Goal: Task Accomplishment & Management: Complete application form

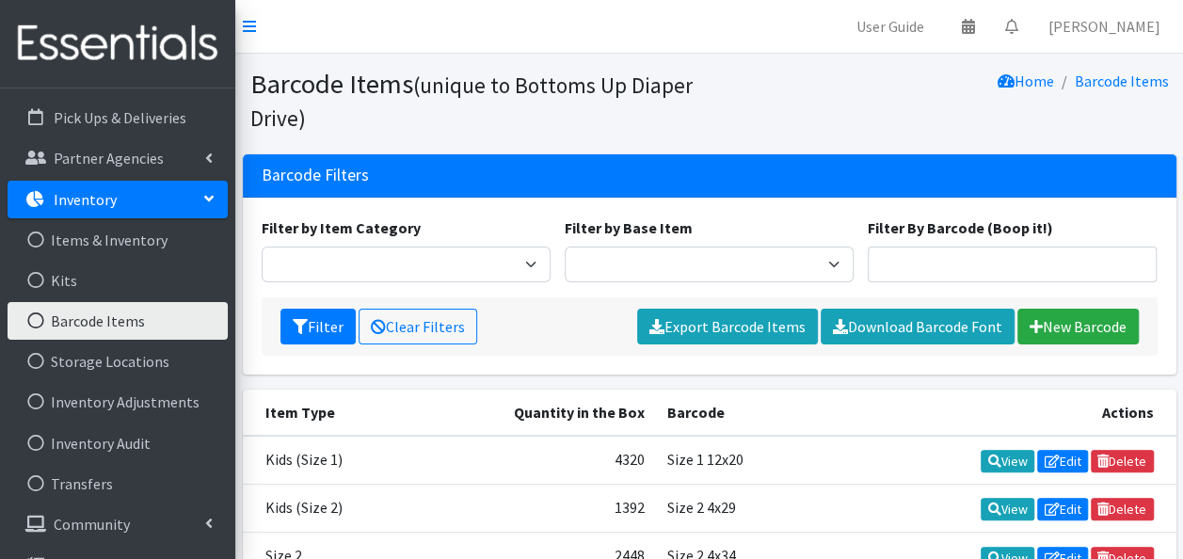
scroll to position [205, 0]
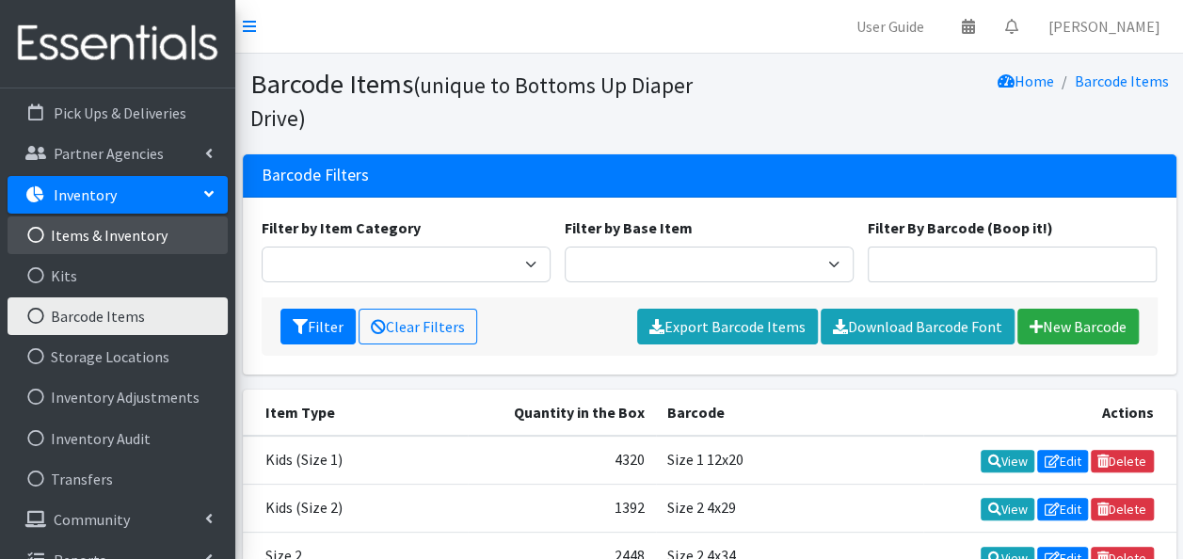
click at [134, 240] on link "Items & Inventory" at bounding box center [118, 235] width 220 height 38
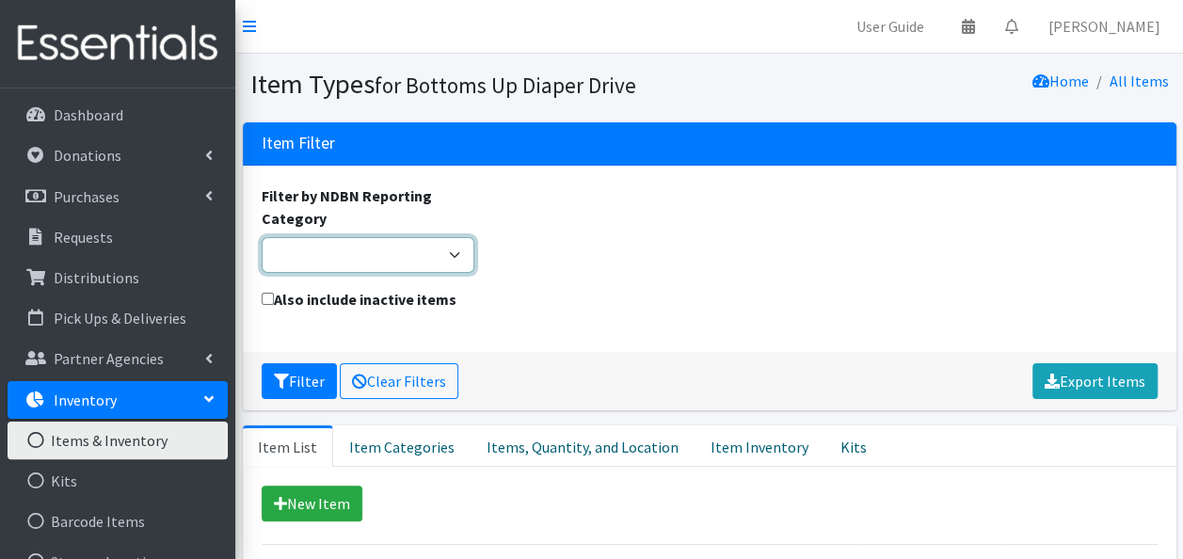
click at [457, 251] on select "Adult Incontinence Cloth Diapers Disposable Diapers Pads Period Liners Period O…" at bounding box center [369, 255] width 214 height 36
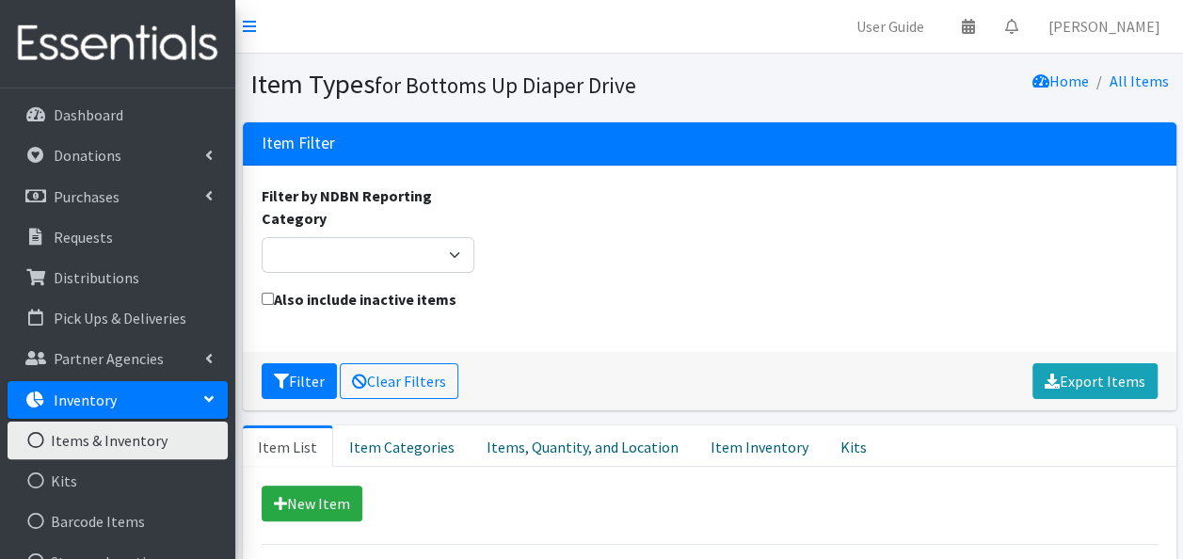
click at [667, 284] on div "Filter by NDBN Reporting Category Adult Incontinence Cloth Diapers Disposable D…" at bounding box center [709, 235] width 910 height 103
click at [144, 392] on link "Inventory" at bounding box center [118, 400] width 220 height 38
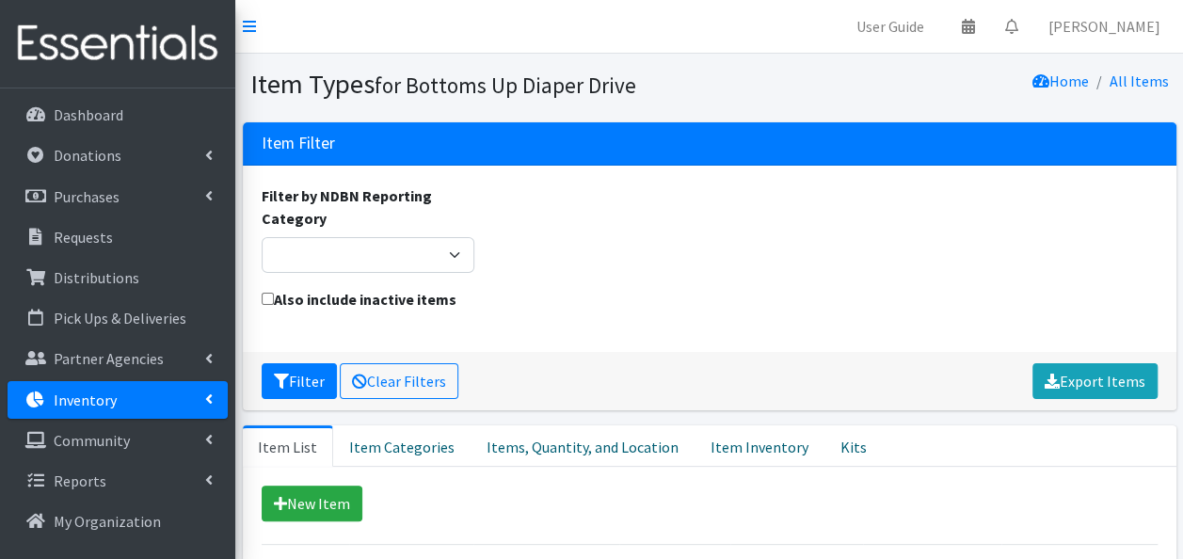
click at [205, 397] on icon at bounding box center [209, 398] width 8 height 15
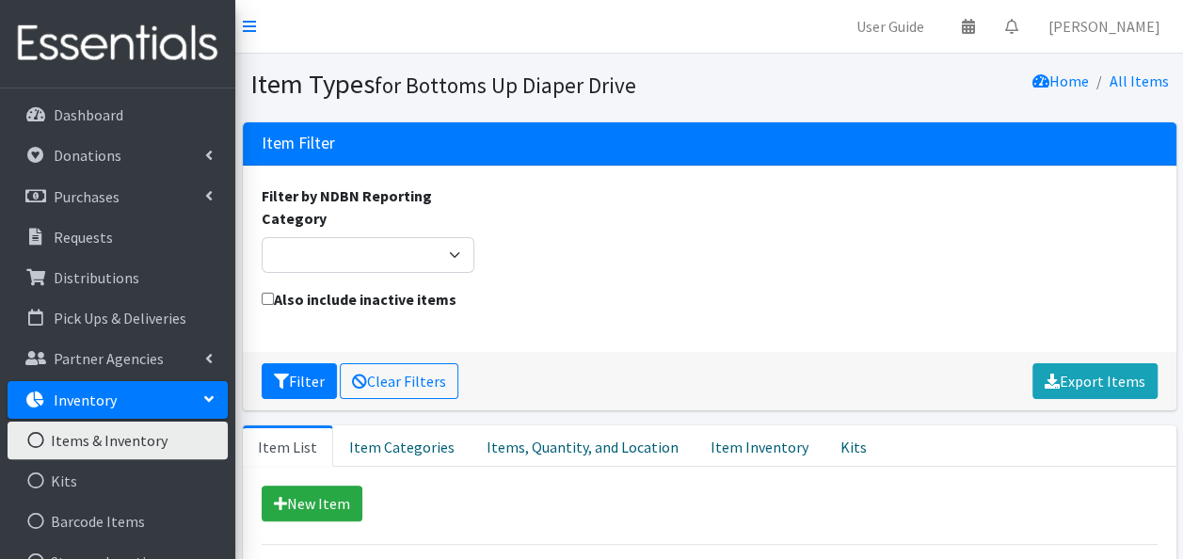
click at [98, 444] on link "Items & Inventory" at bounding box center [118, 440] width 220 height 38
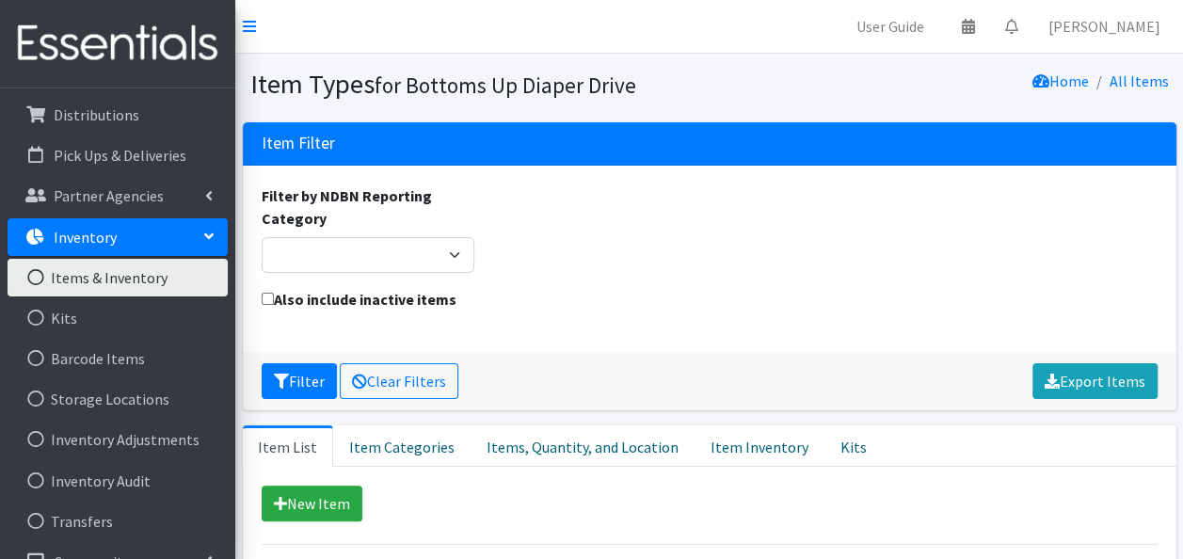
scroll to position [172, 0]
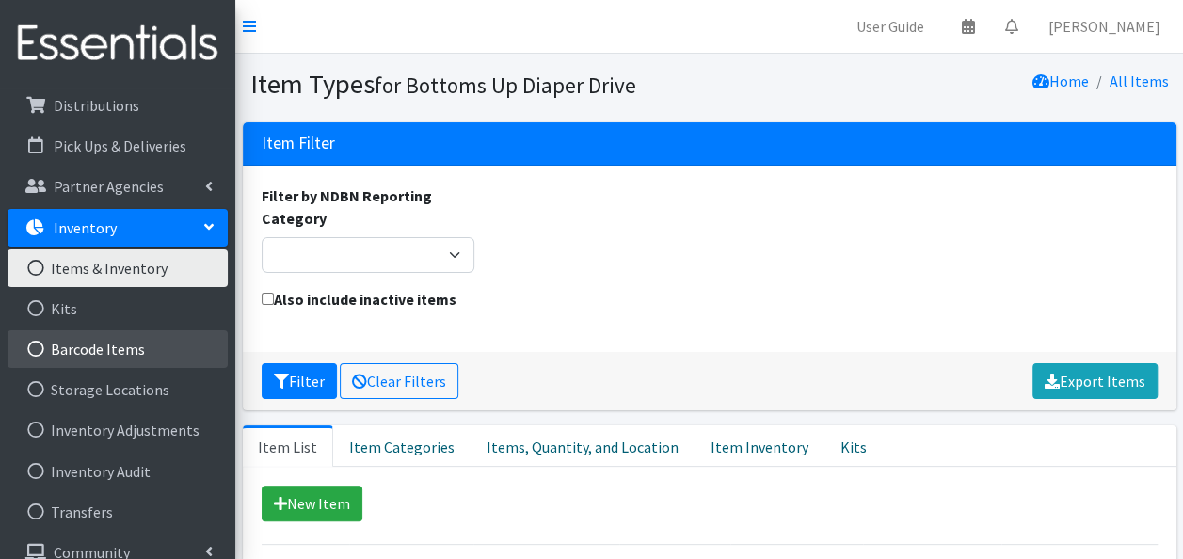
click at [92, 344] on link "Barcode Items" at bounding box center [118, 349] width 220 height 38
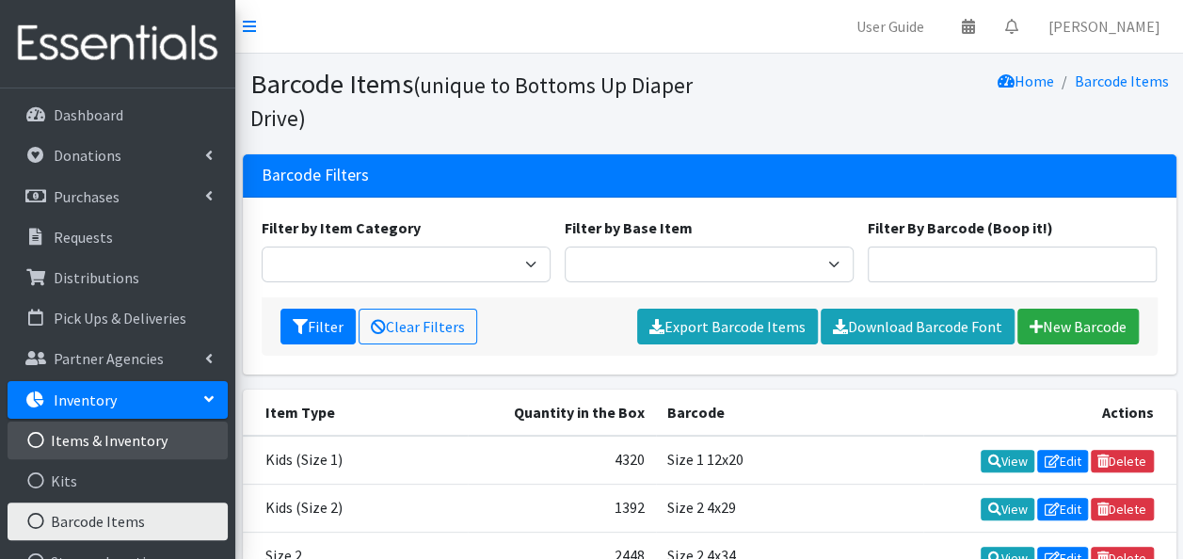
click at [87, 440] on link "Items & Inventory" at bounding box center [118, 440] width 220 height 38
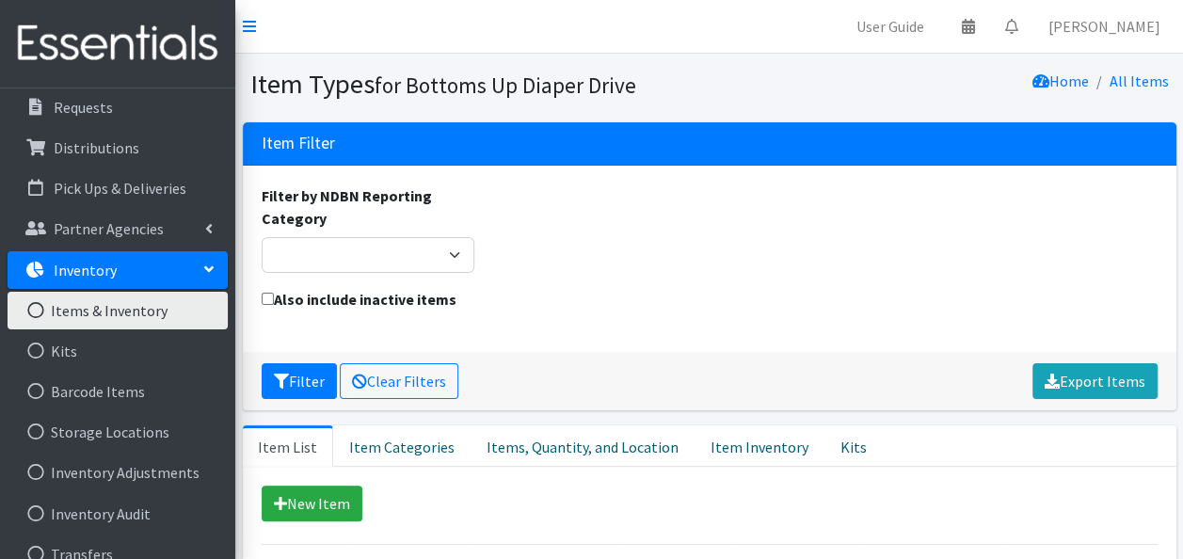
scroll to position [140, 0]
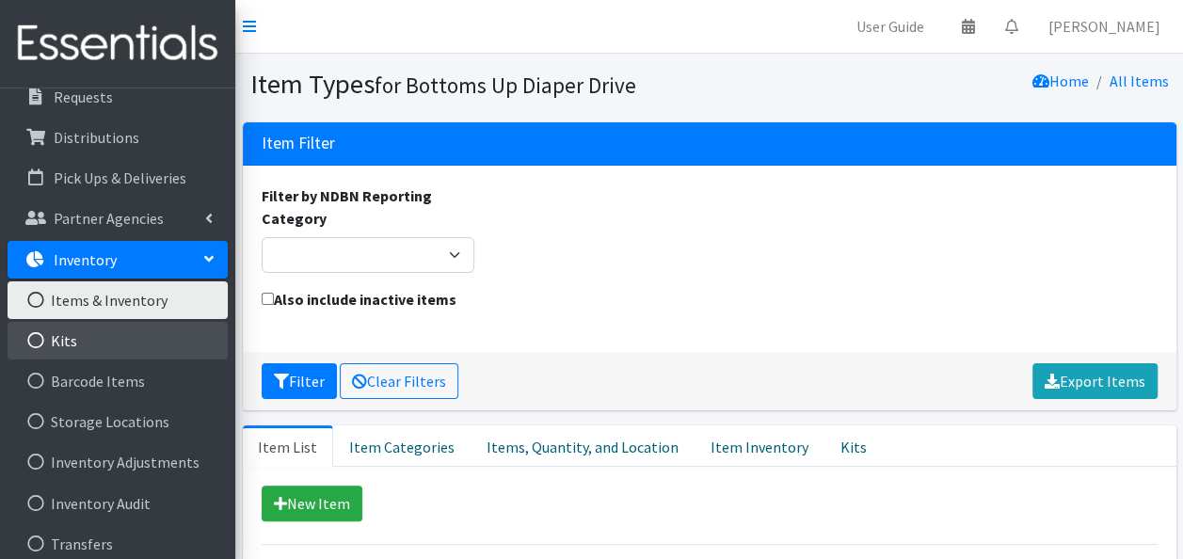
click at [70, 337] on link "Kits" at bounding box center [118, 341] width 220 height 38
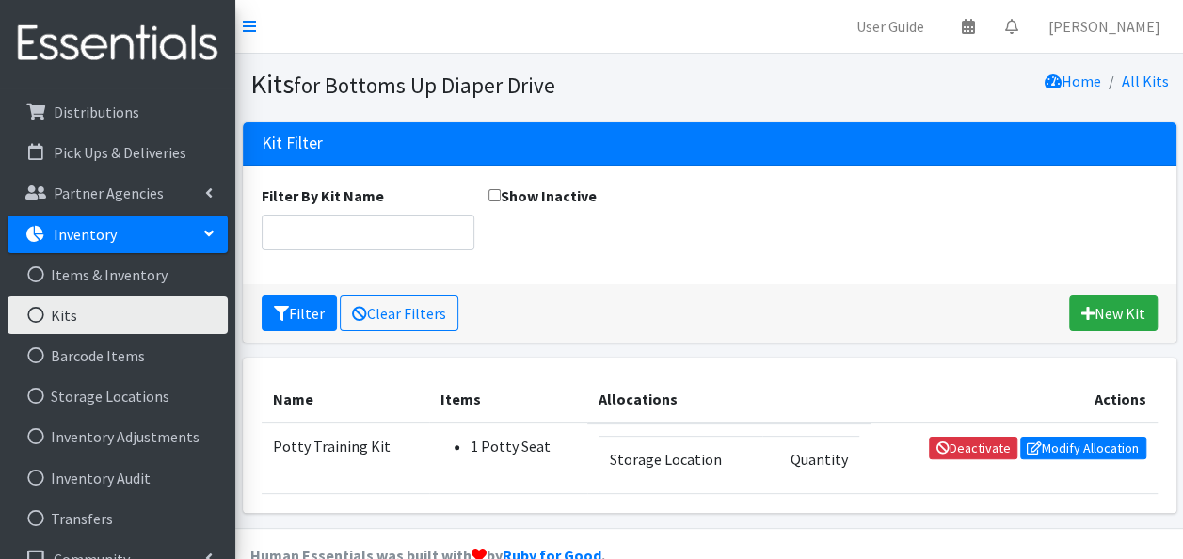
scroll to position [168, 0]
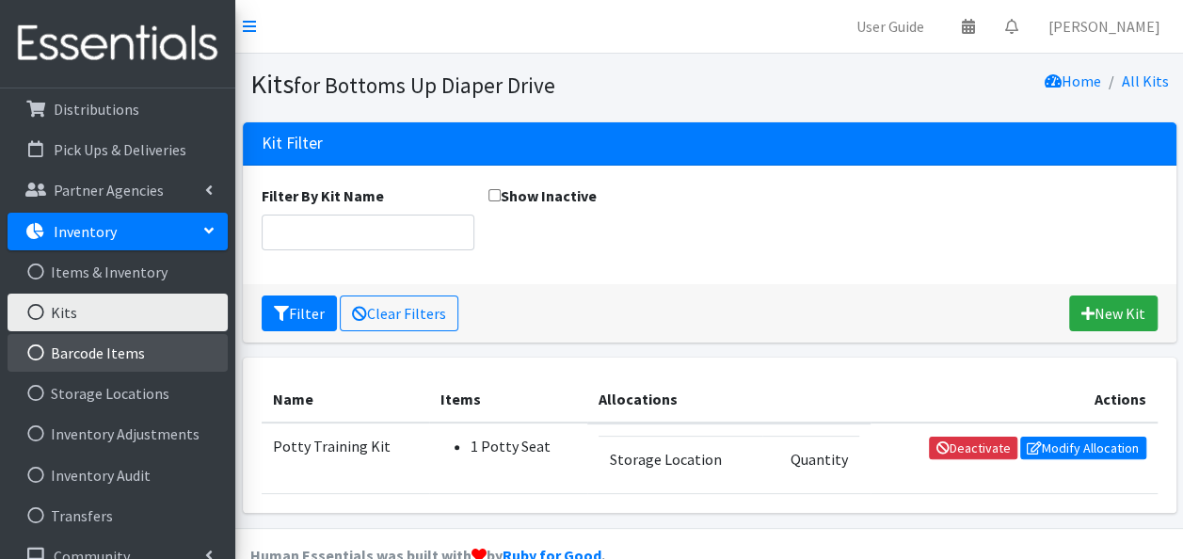
click at [139, 355] on link "Barcode Items" at bounding box center [118, 353] width 220 height 38
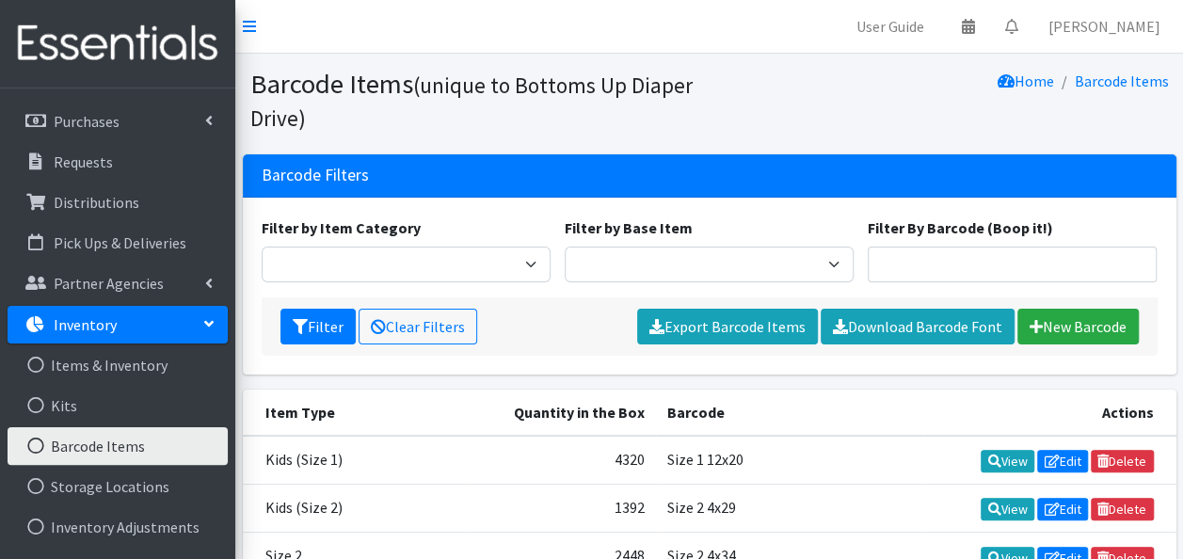
scroll to position [79, 0]
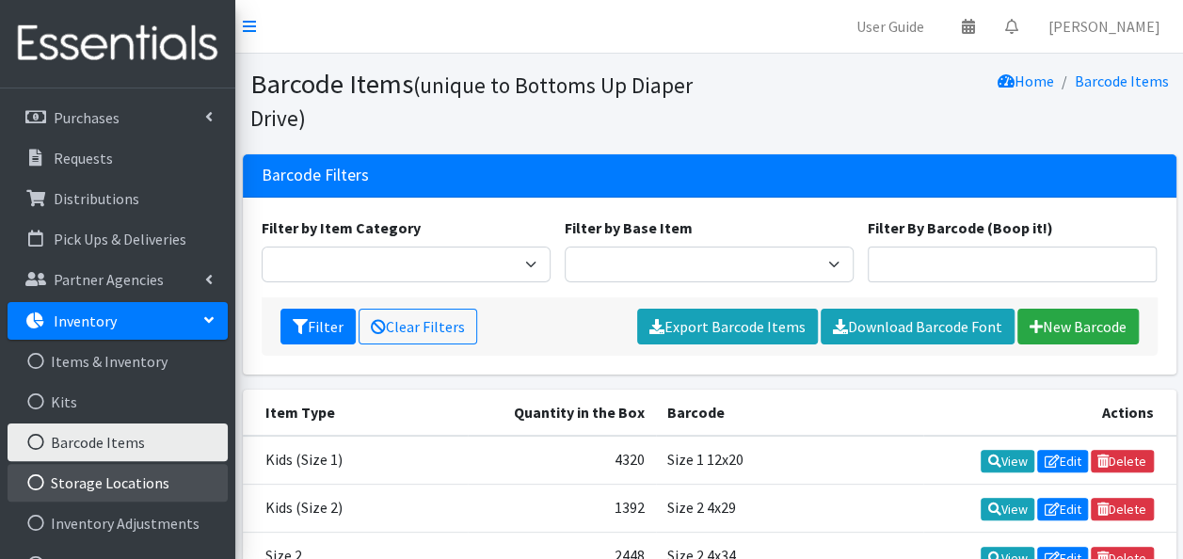
click at [116, 486] on link "Storage Locations" at bounding box center [118, 483] width 220 height 38
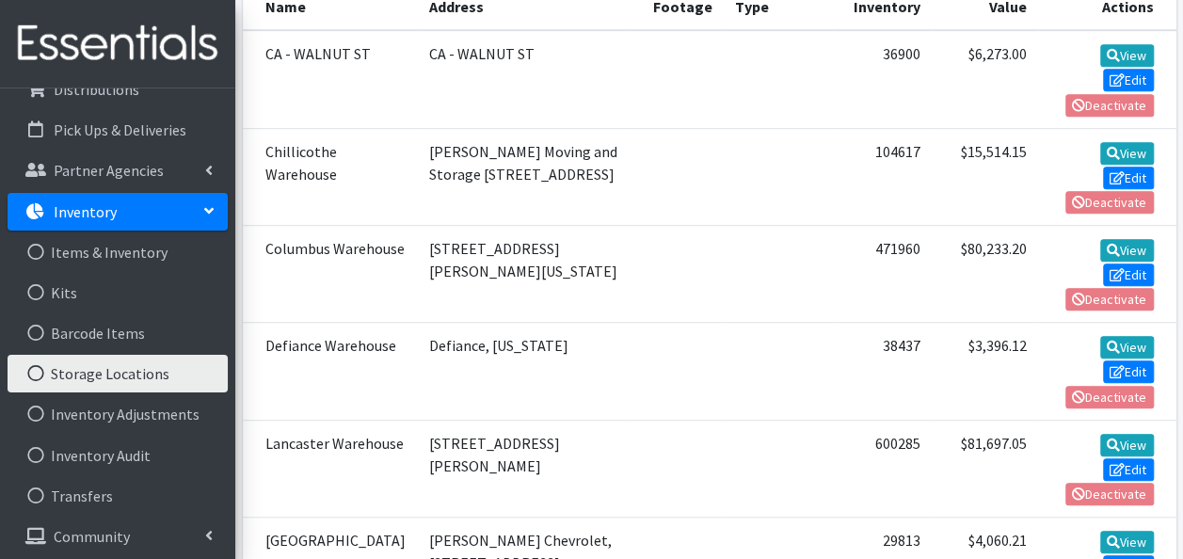
scroll to position [232, 0]
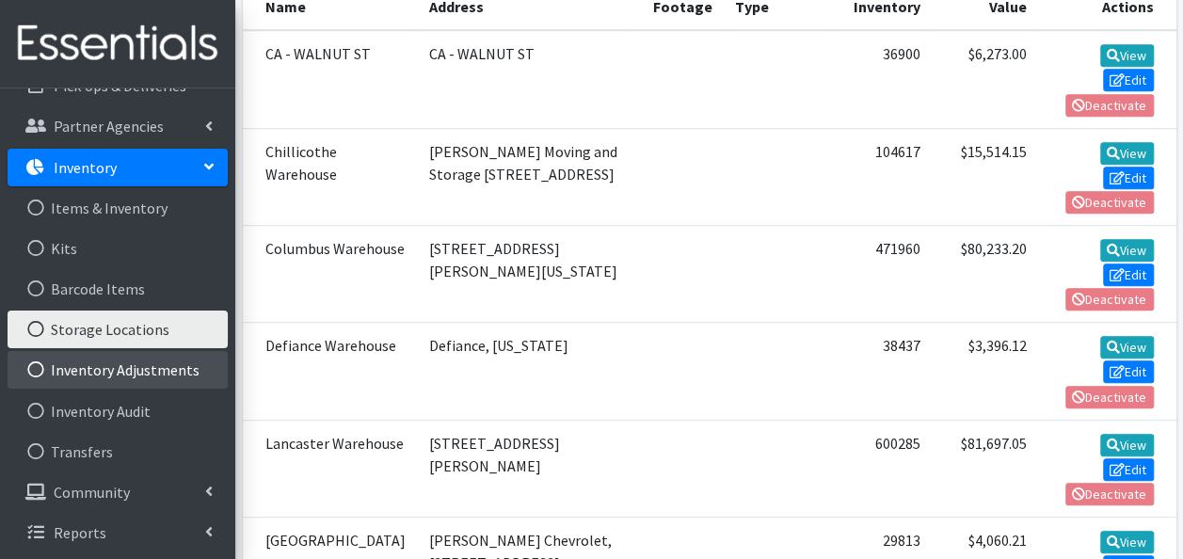
click at [117, 372] on link "Inventory Adjustments" at bounding box center [118, 370] width 220 height 38
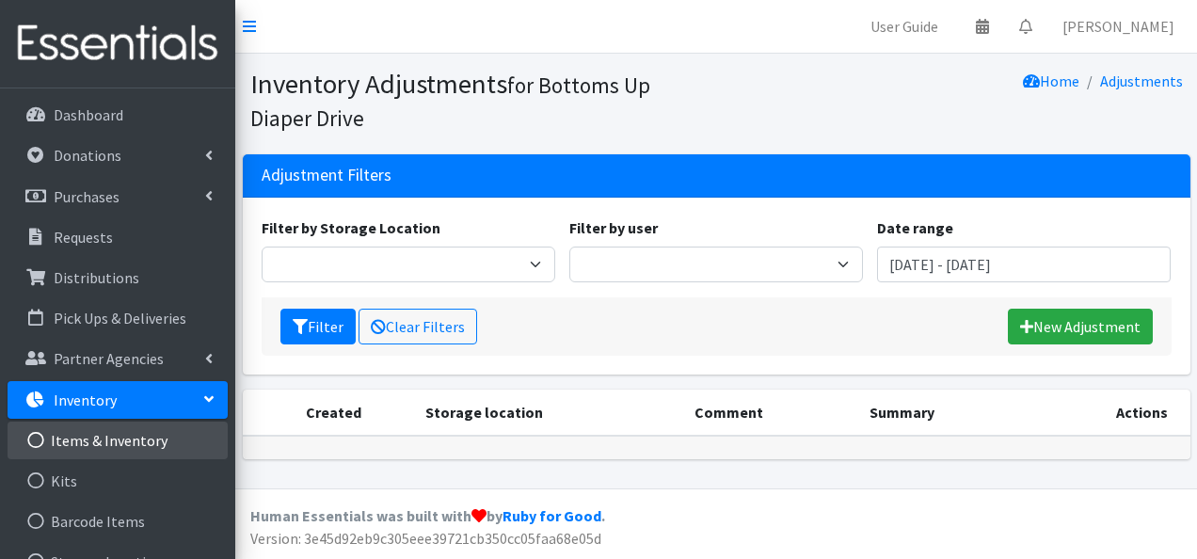
click at [112, 437] on link "Items & Inventory" at bounding box center [118, 440] width 220 height 38
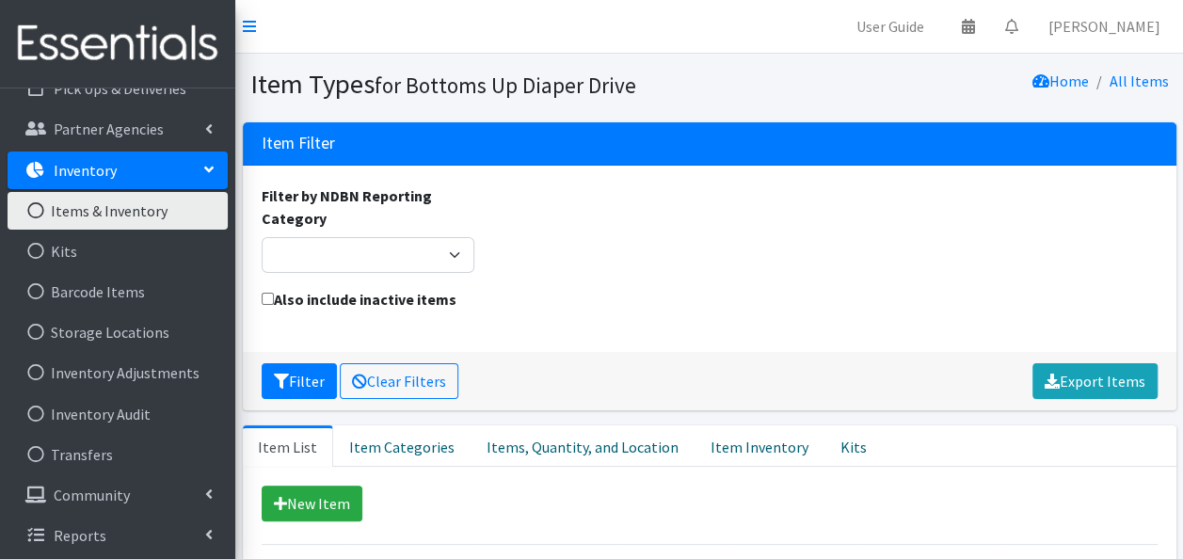
scroll to position [233, 0]
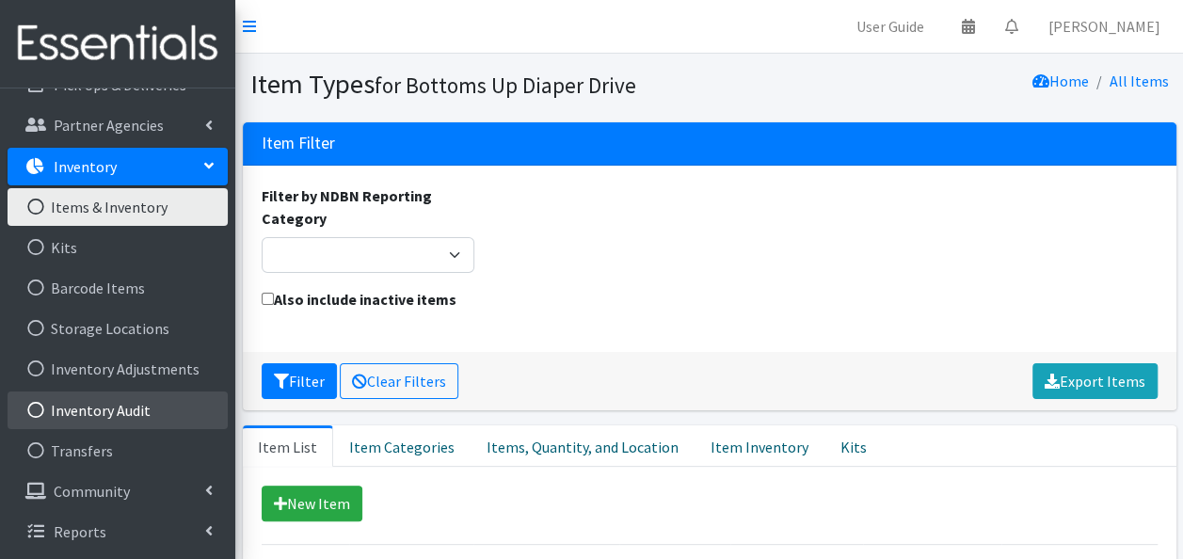
click at [93, 417] on link "Inventory Audit" at bounding box center [118, 410] width 220 height 38
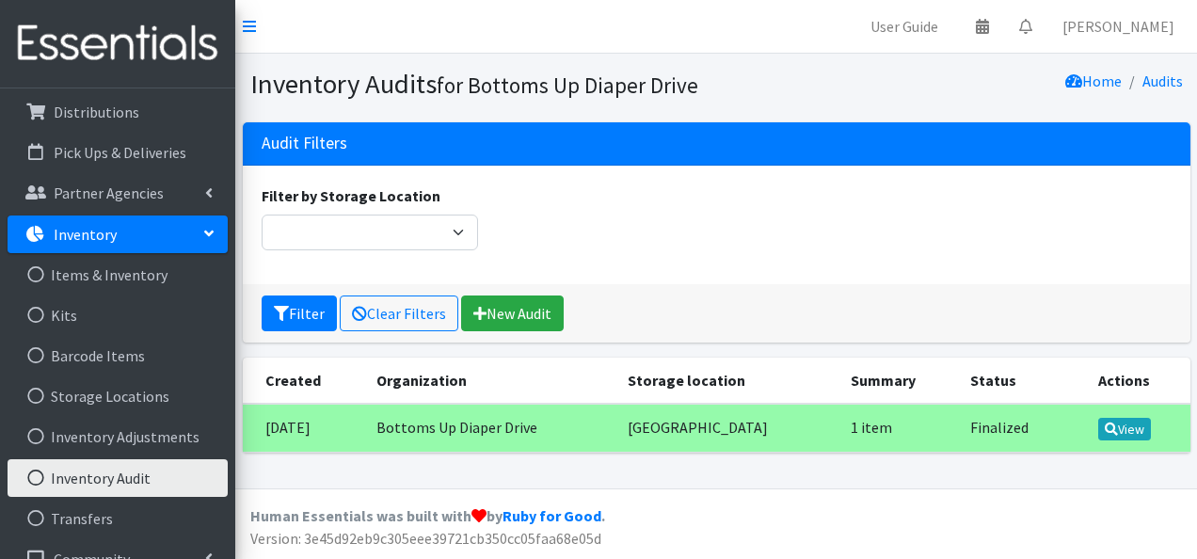
scroll to position [183, 0]
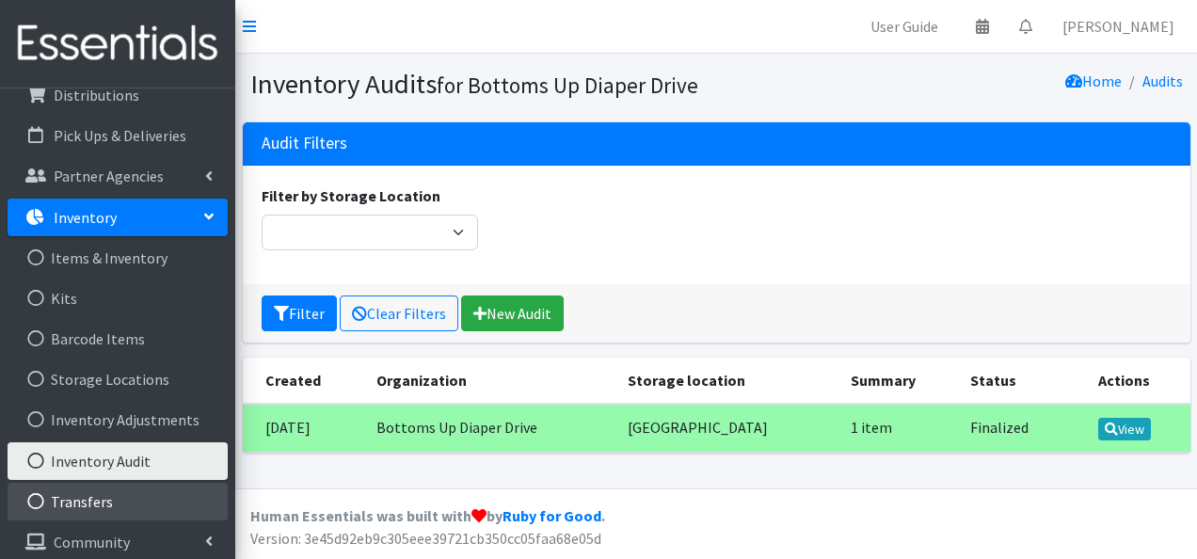
click at [93, 500] on link "Transfers" at bounding box center [118, 502] width 220 height 38
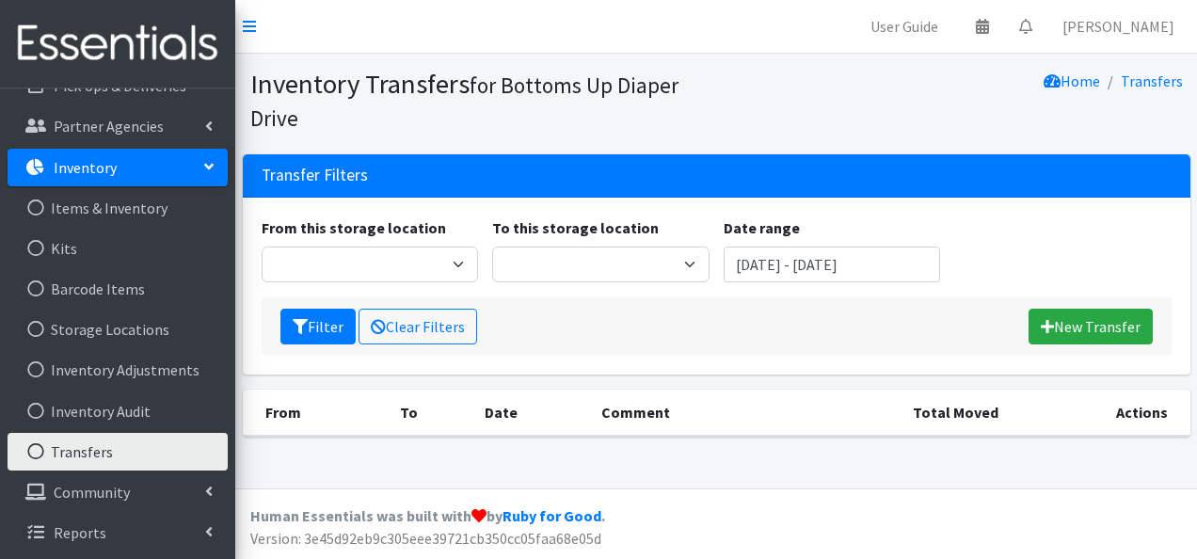
scroll to position [233, 0]
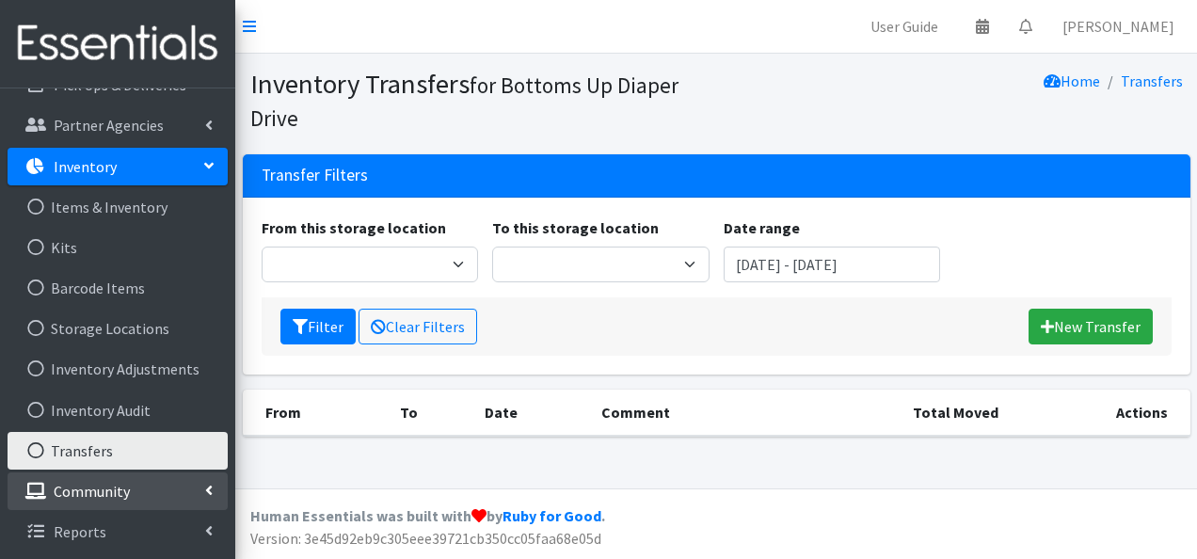
click at [96, 482] on p "Community" at bounding box center [92, 491] width 76 height 19
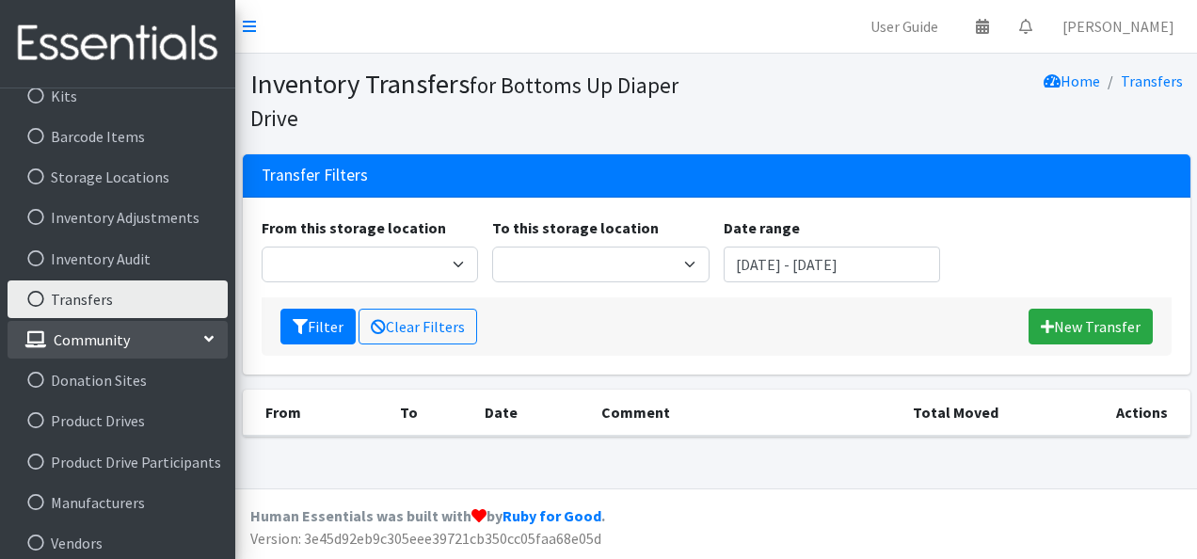
scroll to position [437, 0]
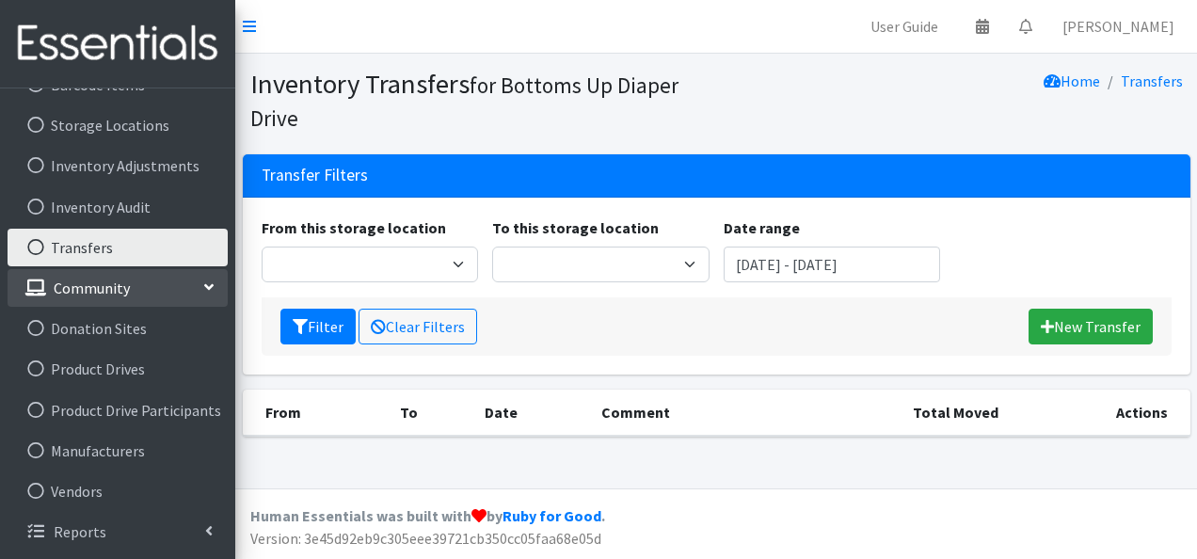
click at [208, 286] on icon at bounding box center [208, 287] width 15 height 8
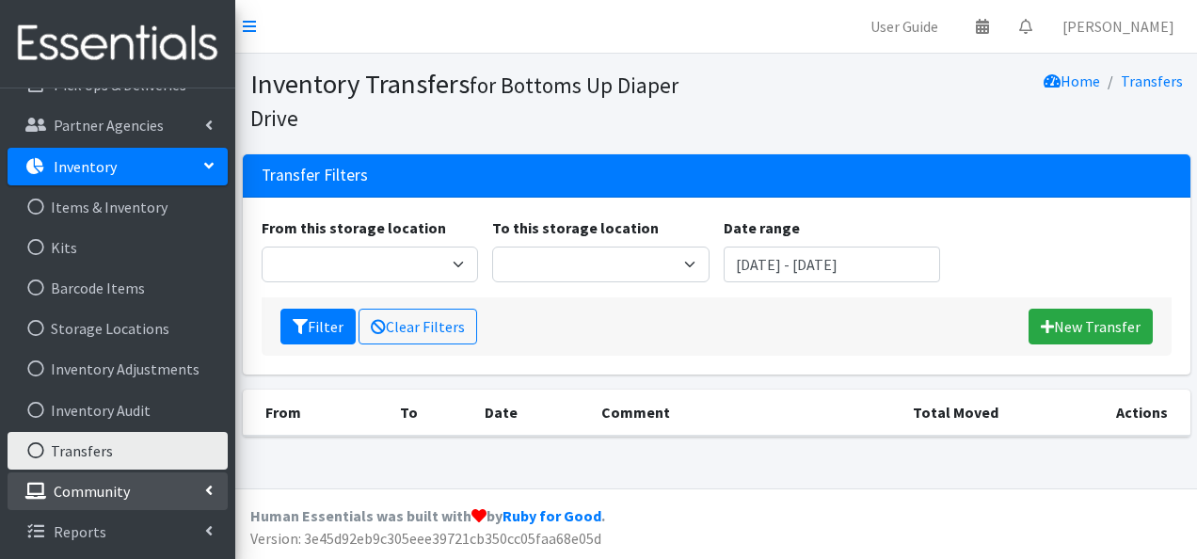
scroll to position [233, 0]
click at [794, 105] on div "Home Transfers" at bounding box center [952, 100] width 473 height 65
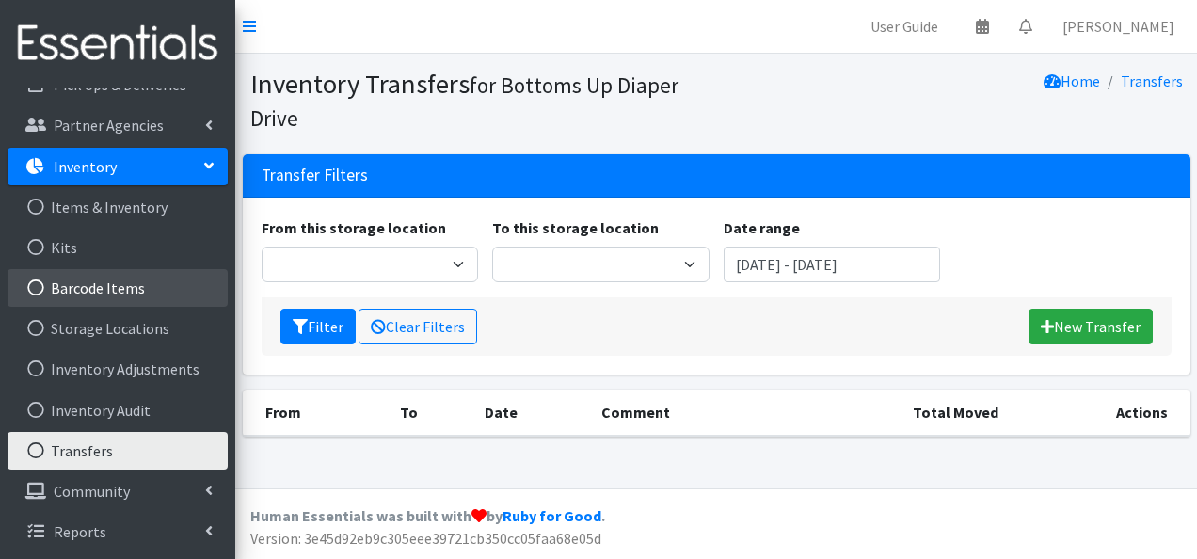
click at [87, 286] on link "Barcode Items" at bounding box center [118, 288] width 220 height 38
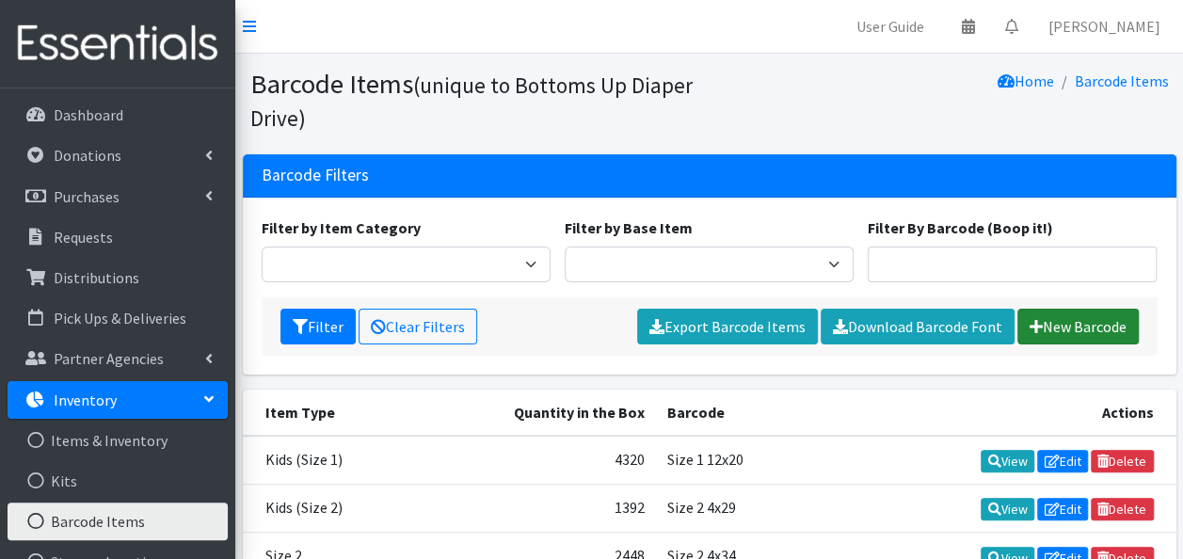
click at [1072, 329] on link "New Barcode" at bounding box center [1077, 327] width 121 height 36
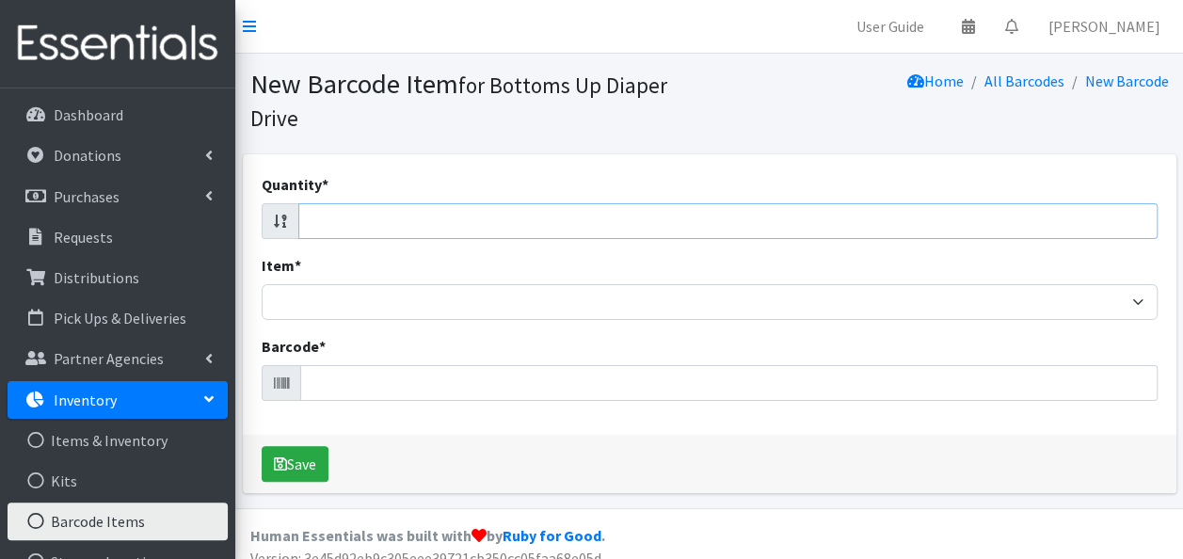
click at [1118, 226] on input "Quantity *" at bounding box center [727, 221] width 859 height 36
type input "192"
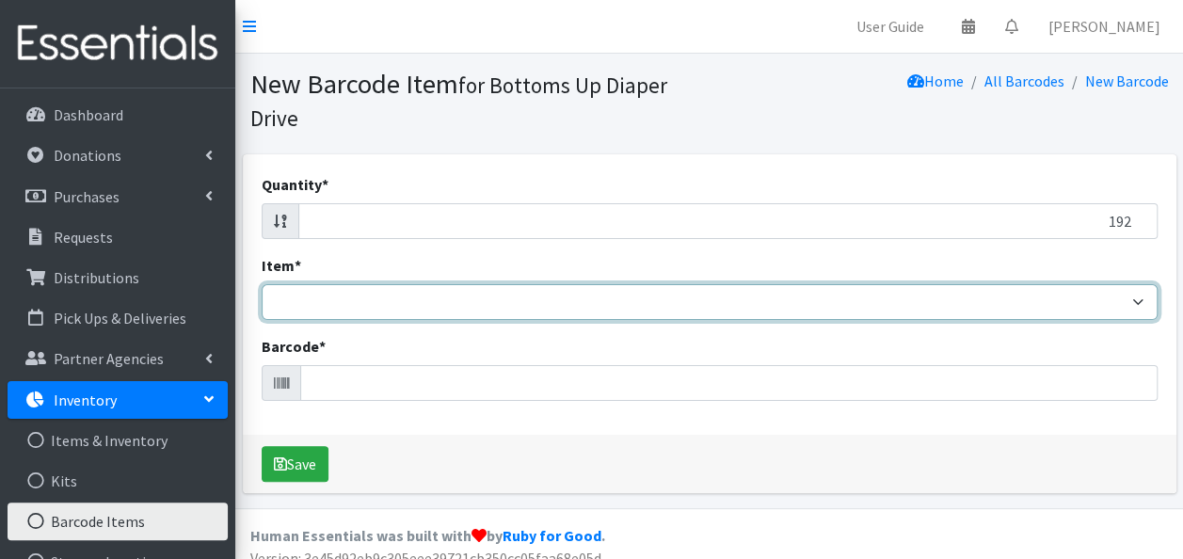
click at [1095, 305] on select "Kids L/XL (60-125 lbs) Kids (Newborn) Kids (Preemie) Kids Pull-Ups Kids Pull-Up…" at bounding box center [710, 302] width 896 height 36
click at [262, 284] on select "Kids L/XL (60-125 lbs) Kids (Newborn) Kids (Preemie) Kids Pull-Ups Kids Pull-Up…" at bounding box center [710, 302] width 896 height 36
click at [1129, 298] on select "Kids L/XL (60-125 lbs) Kids (Newborn) Kids (Preemie) Kids Pull-Ups Kids Pull-Up…" at bounding box center [710, 302] width 896 height 36
select select "4758"
click at [262, 284] on select "Kids L/XL (60-125 lbs) Kids (Newborn) Kids (Preemie) Kids Pull-Ups Kids Pull-Up…" at bounding box center [710, 302] width 896 height 36
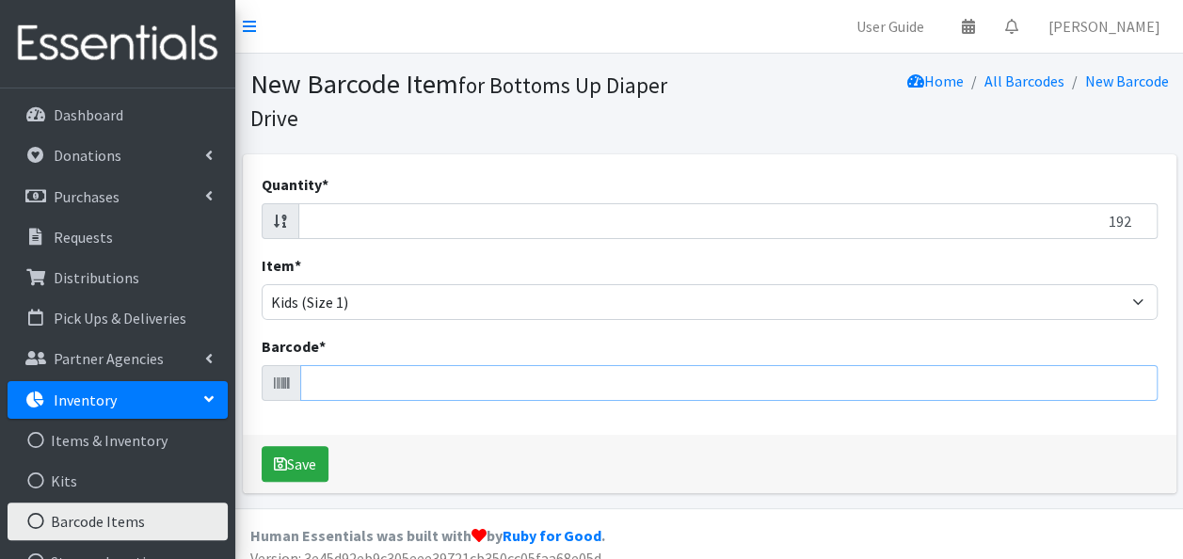
click at [884, 380] on input "Barcode *" at bounding box center [728, 383] width 857 height 36
type input "036000436327"
click at [262, 446] on button "Save" at bounding box center [295, 464] width 67 height 36
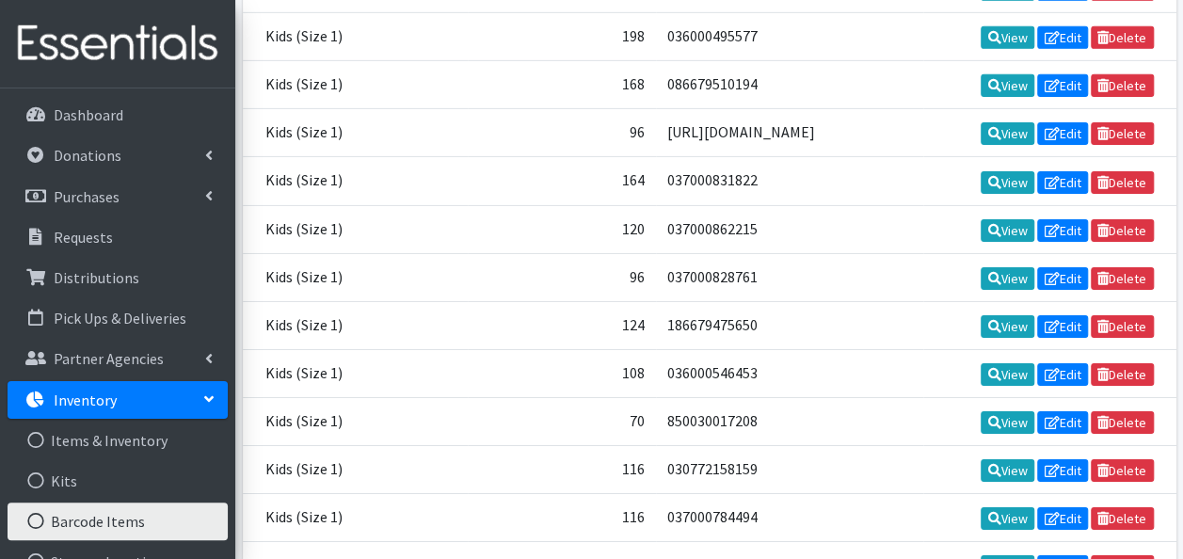
scroll to position [10234, 0]
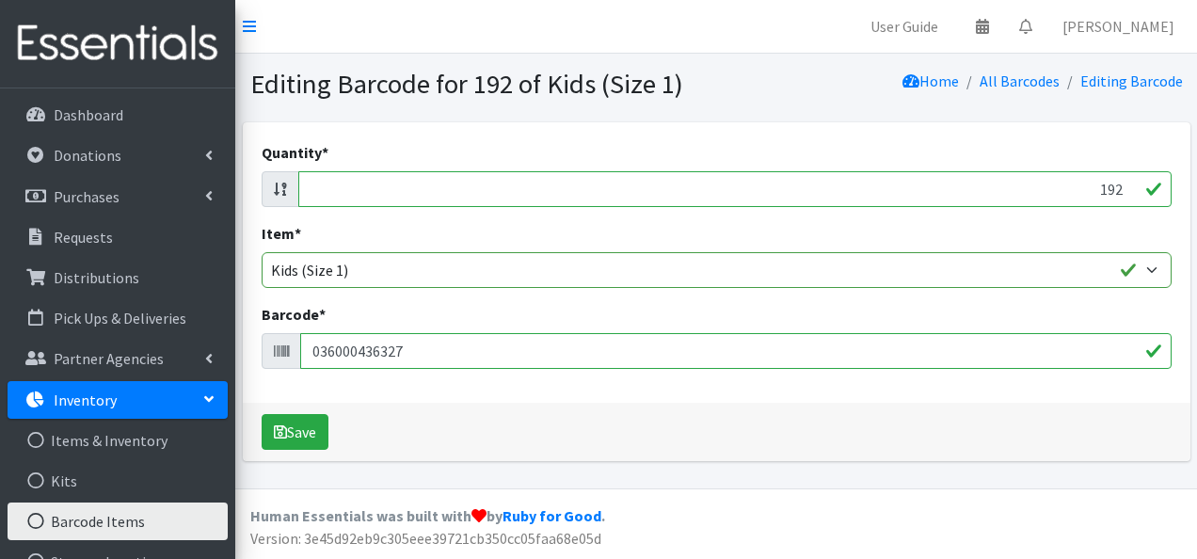
click at [421, 351] on input "036000436327" at bounding box center [735, 351] width 871 height 36
type input "036000436327"
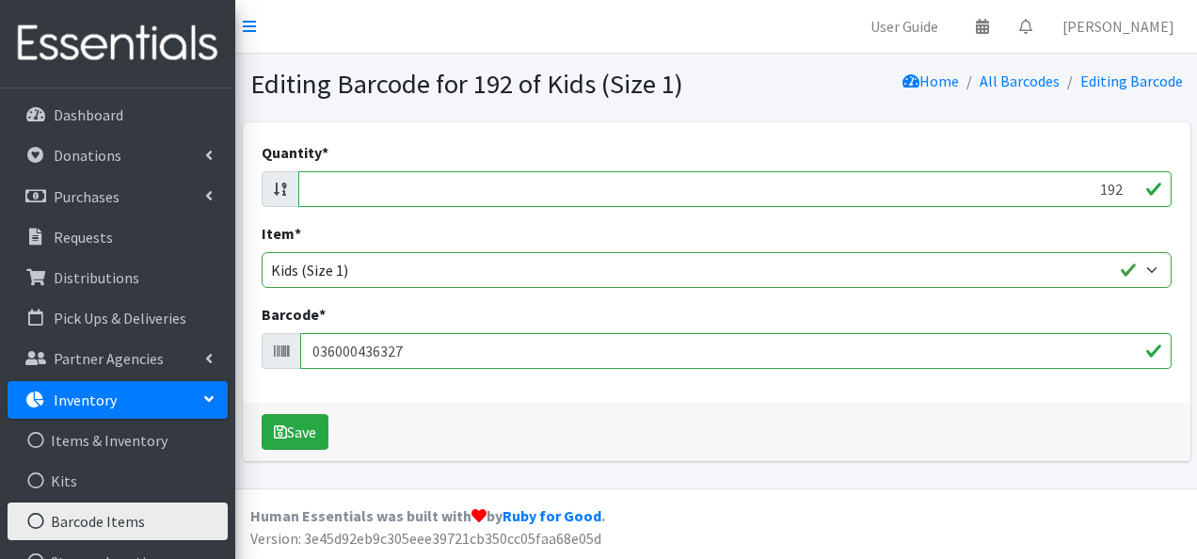
click at [262, 414] on button "Save" at bounding box center [295, 432] width 67 height 36
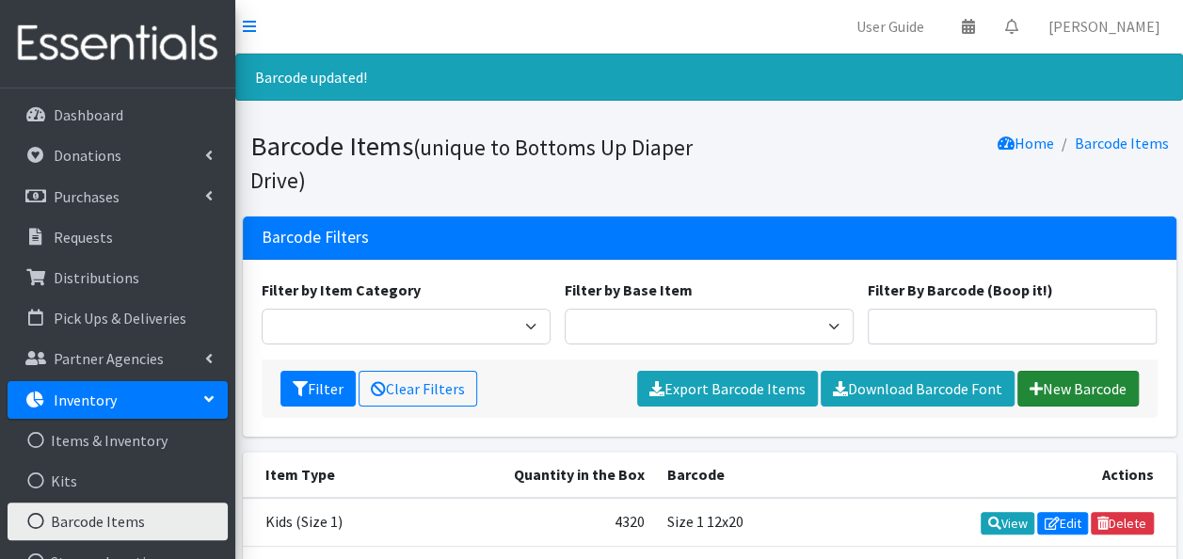
click at [1085, 393] on link "New Barcode" at bounding box center [1077, 389] width 121 height 36
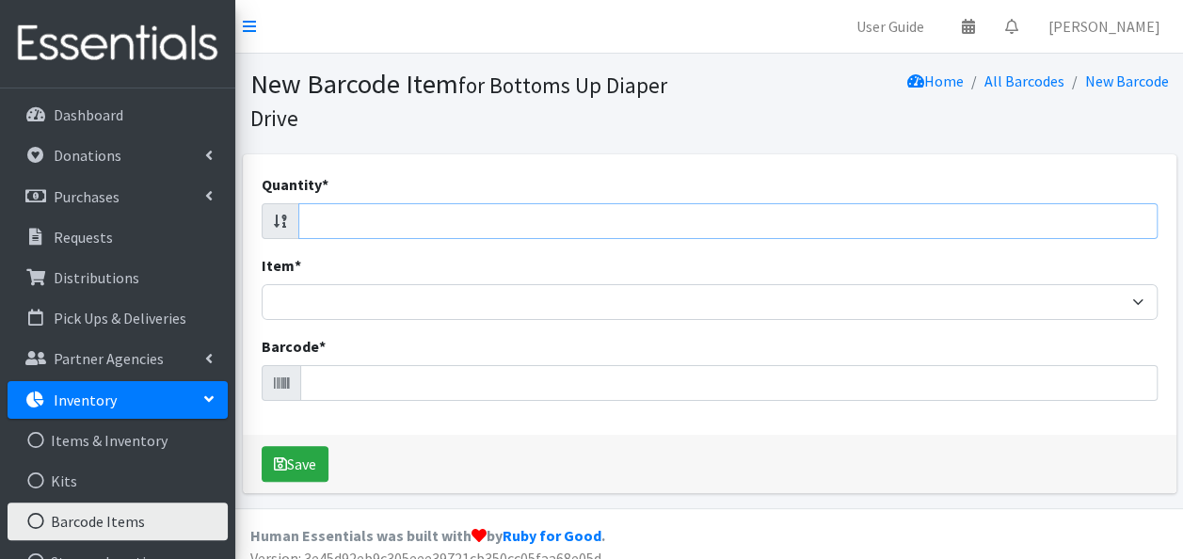
click at [862, 224] on input "Quantity *" at bounding box center [727, 221] width 859 height 36
type input "5"
type input "27"
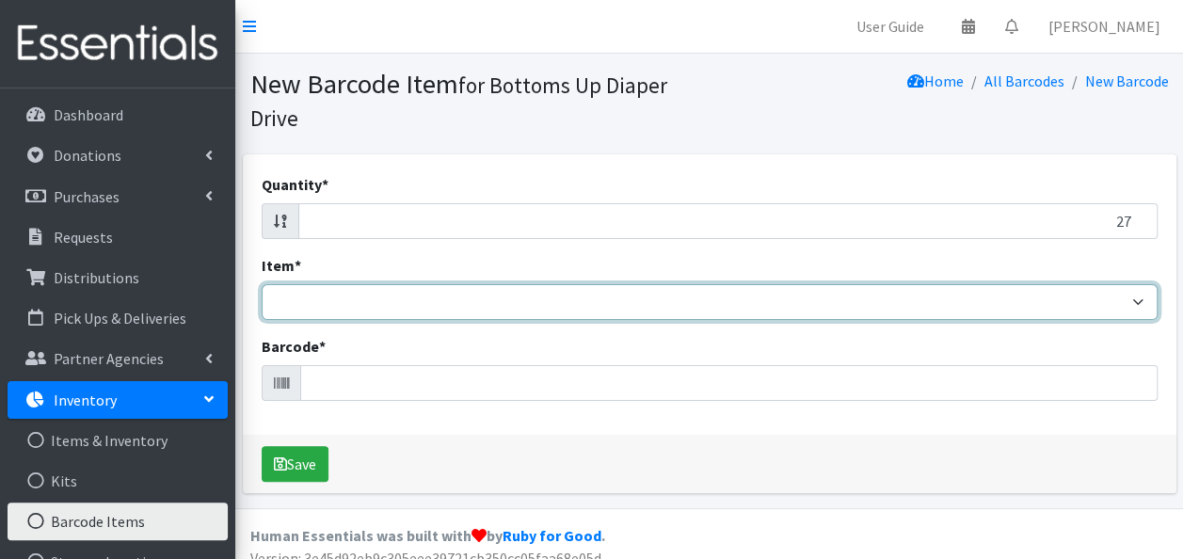
click at [849, 310] on select "Kids L/XL (60-125 lbs) Kids (Newborn) Kids (Preemie) Kids Pull-Ups Kids Pull-Up…" at bounding box center [710, 302] width 896 height 36
select select "4760"
click at [262, 284] on select "Kids L/XL (60-125 lbs) Kids (Newborn) Kids (Preemie) Kids Pull-Ups Kids Pull-Up…" at bounding box center [710, 302] width 896 height 36
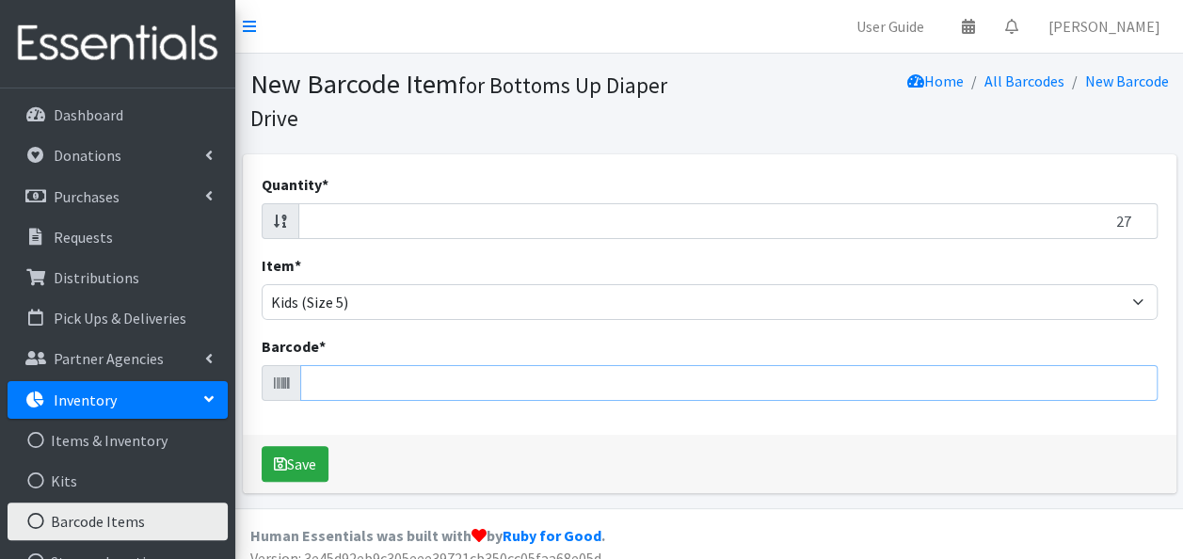
click at [760, 381] on input "Barcode *" at bounding box center [728, 383] width 857 height 36
type input "681131106436"
click at [262, 446] on button "Save" at bounding box center [295, 464] width 67 height 36
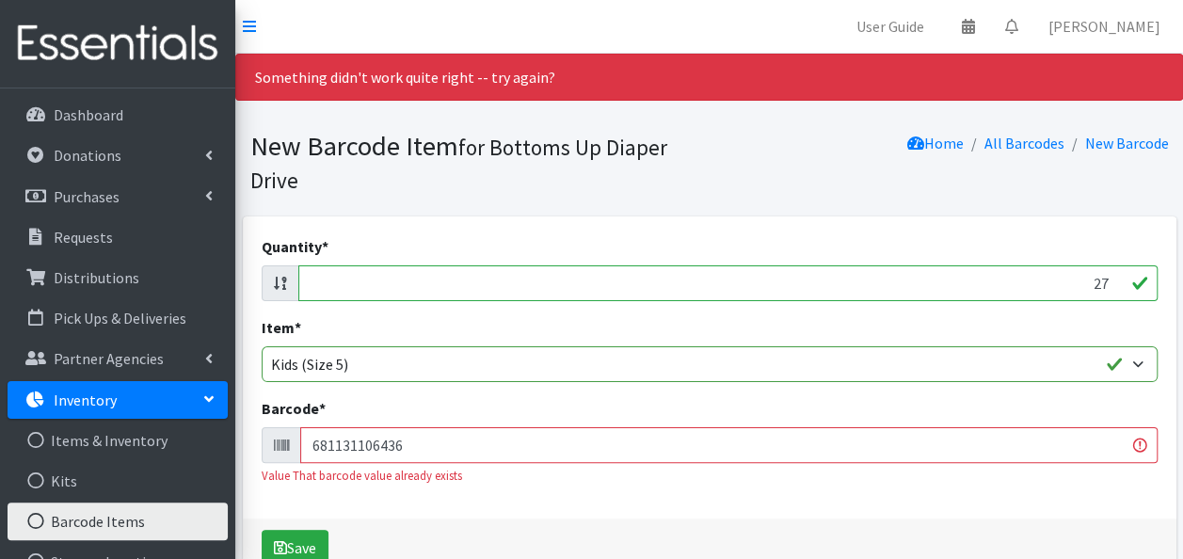
click at [1079, 282] on input "27" at bounding box center [727, 283] width 859 height 36
type input "148"
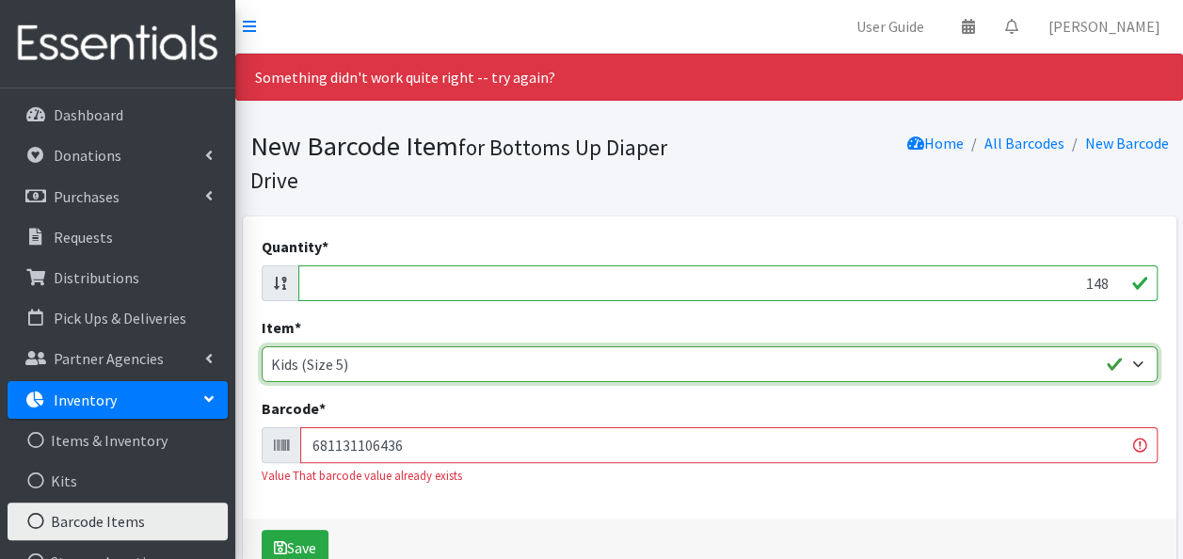
click at [1035, 367] on select "Kids L/XL (60-125 lbs) Kids (Newborn) Kids (Preemie) Kids Pull-Ups Kids Pull-Up…" at bounding box center [710, 364] width 896 height 36
select select "4753"
click at [262, 346] on select "Kids L/XL (60-125 lbs) Kids (Newborn) Kids (Preemie) Kids Pull-Ups Kids Pull-Up…" at bounding box center [710, 364] width 896 height 36
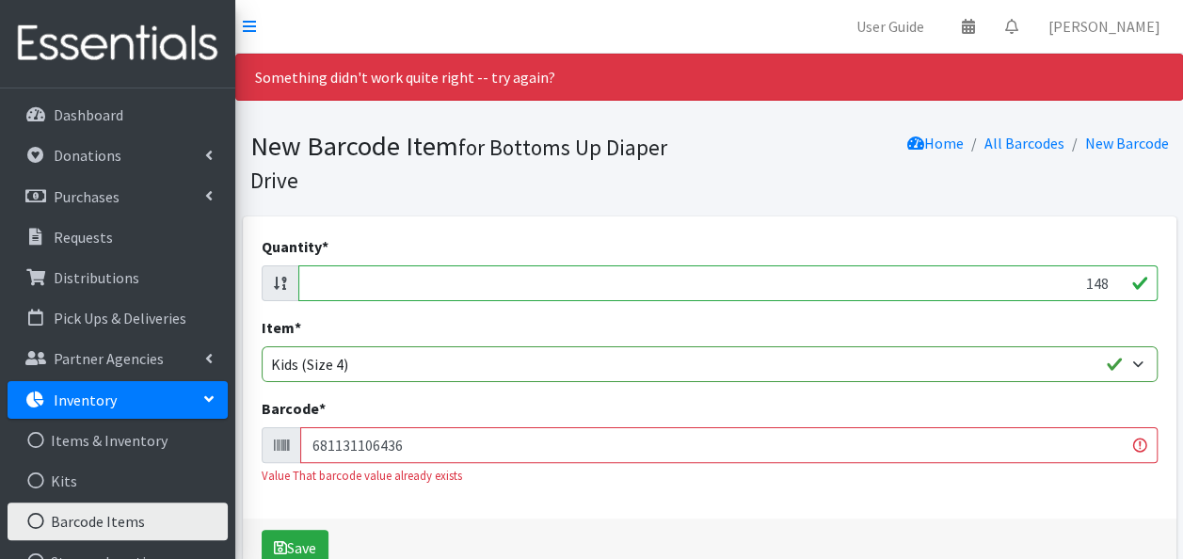
click at [425, 445] on input "681131106436" at bounding box center [728, 445] width 857 height 36
type input "10195515115787"
click at [262, 530] on button "Save" at bounding box center [295, 548] width 67 height 36
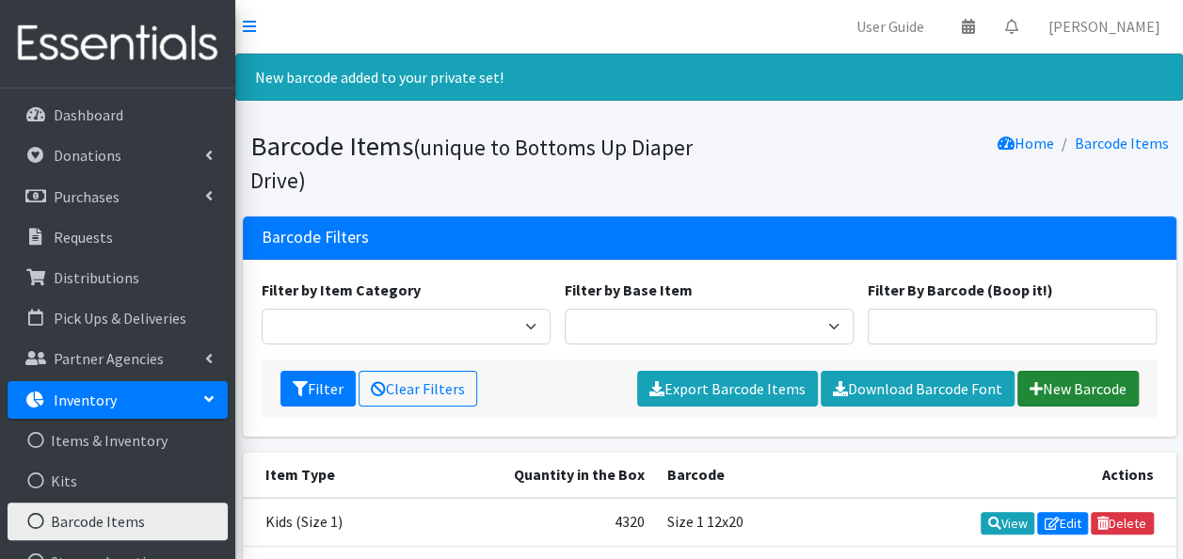
click at [1063, 386] on link "New Barcode" at bounding box center [1077, 389] width 121 height 36
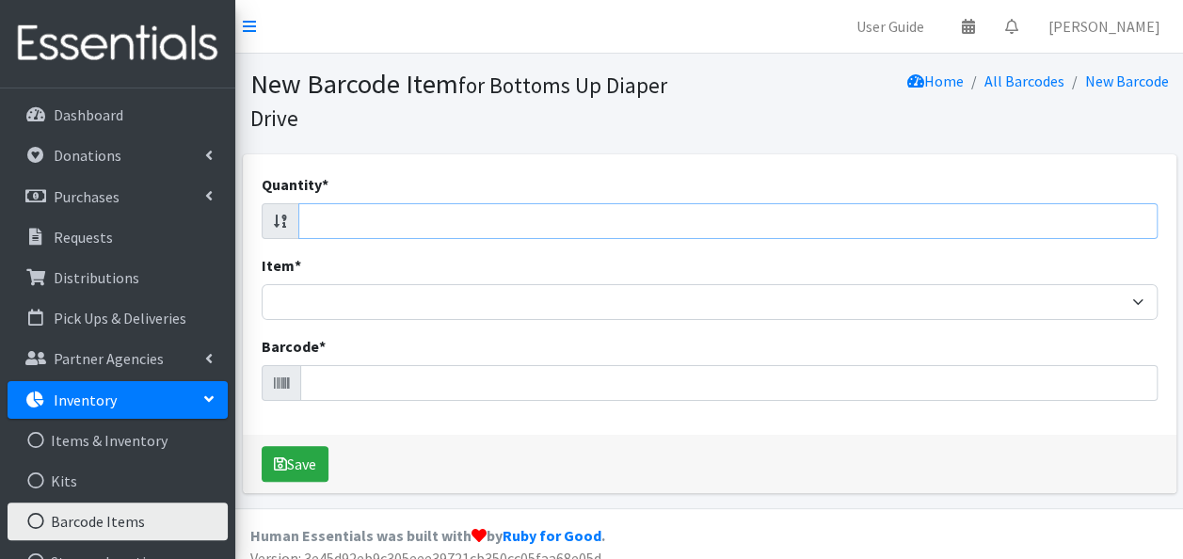
click at [937, 219] on input "Quantity *" at bounding box center [727, 221] width 859 height 36
type input "132"
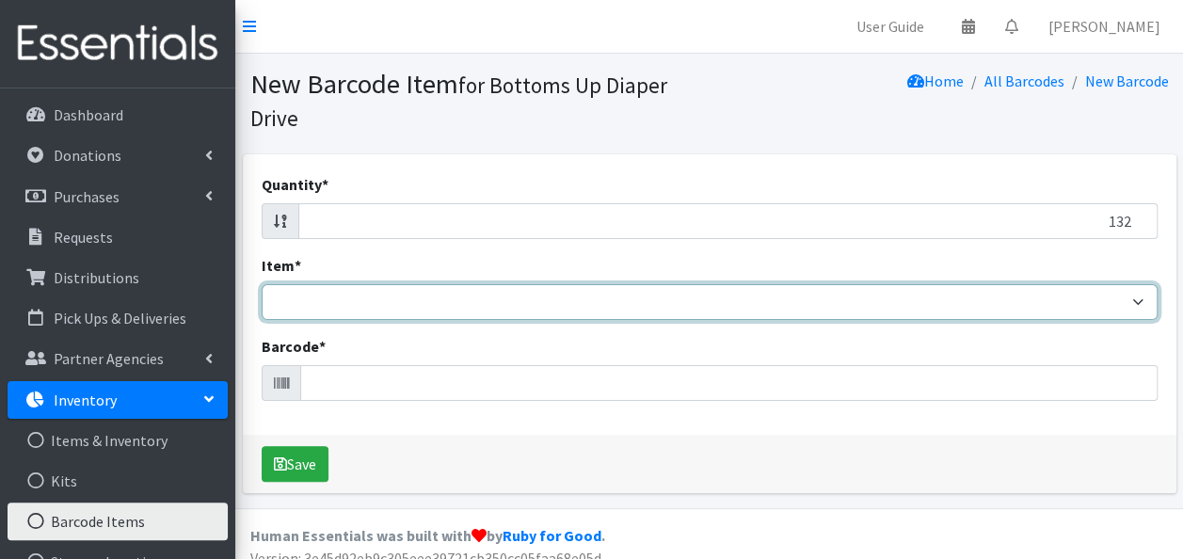
click at [943, 299] on select "Kids L/XL (60-125 lbs) Kids (Newborn) Kids (Preemie) Kids Pull-Ups Kids Pull-Up…" at bounding box center [710, 302] width 896 height 36
click at [262, 284] on select "Kids L/XL (60-125 lbs) Kids (Newborn) Kids (Preemie) Kids Pull-Ups Kids Pull-Up…" at bounding box center [710, 302] width 896 height 36
click at [548, 299] on select "Kids L/XL (60-125 lbs) Kids (Newborn) Kids (Preemie) Kids Pull-Ups Kids Pull-Up…" at bounding box center [710, 302] width 896 height 36
select select "4760"
click at [262, 284] on select "Kids L/XL (60-125 lbs) Kids (Newborn) Kids (Preemie) Kids Pull-Ups Kids Pull-Up…" at bounding box center [710, 302] width 896 height 36
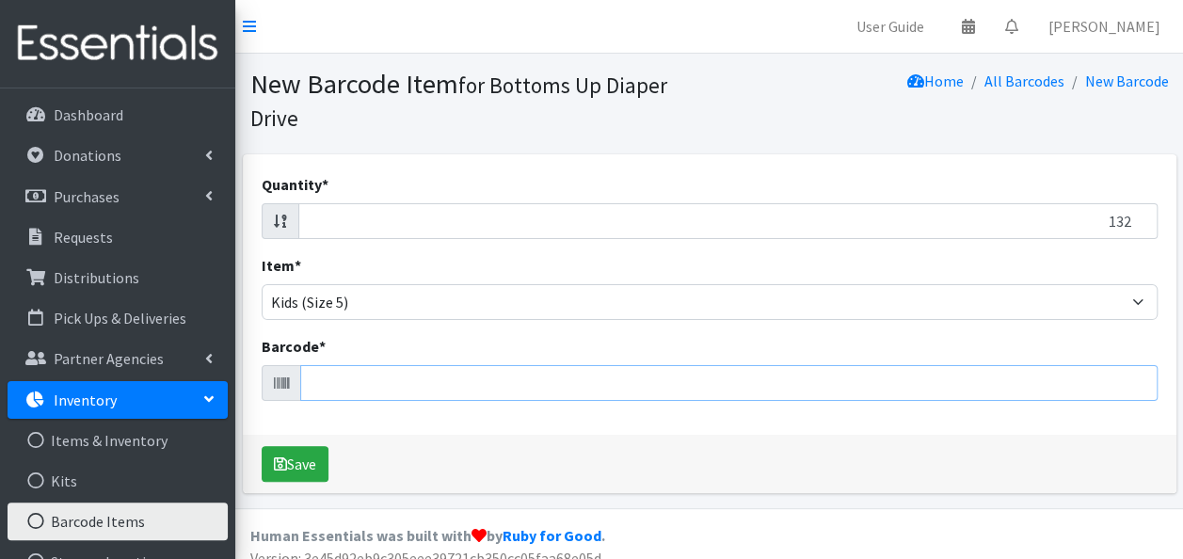
click at [425, 383] on input "Barcode *" at bounding box center [728, 383] width 857 height 36
type input "10195515115794"
click at [262, 446] on button "Save" at bounding box center [295, 464] width 67 height 36
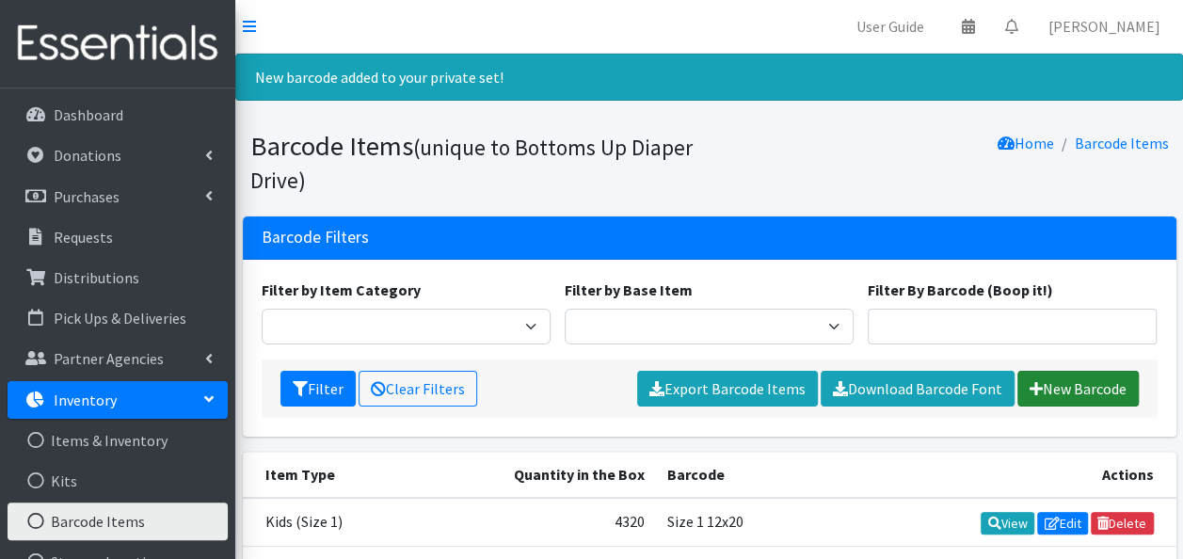
click at [1084, 383] on link "New Barcode" at bounding box center [1077, 389] width 121 height 36
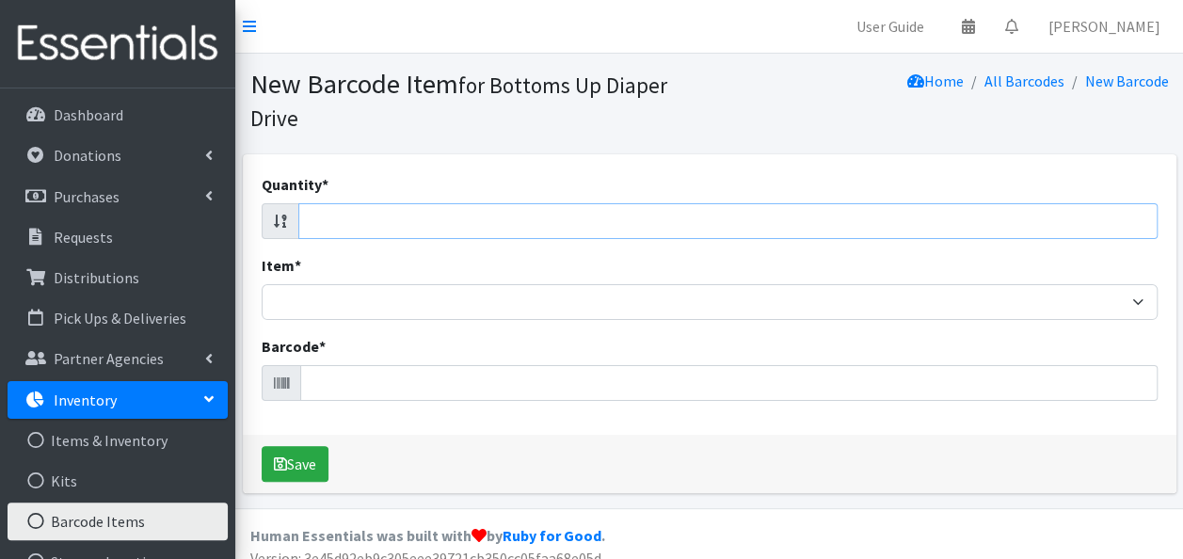
click at [857, 230] on input "Quantity *" at bounding box center [727, 221] width 859 height 36
type input "168"
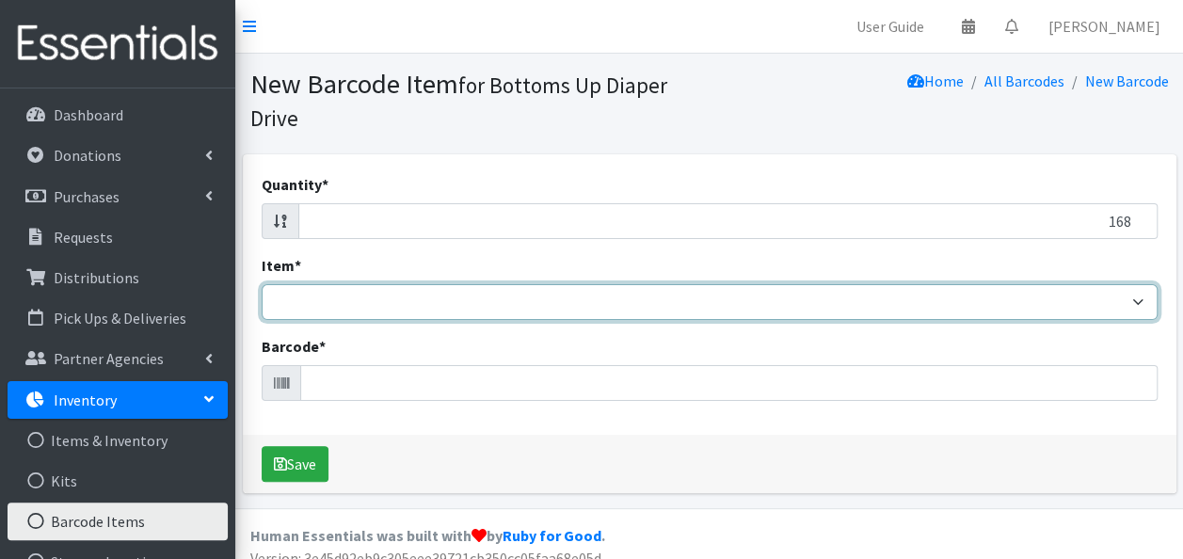
click at [845, 303] on select "Kids L/XL (60-125 lbs) Kids (Newborn) Kids (Preemie) Kids Pull-Ups Kids Pull-Up…" at bounding box center [710, 302] width 896 height 36
select select "4751"
click at [262, 284] on select "Kids L/XL (60-125 lbs) Kids (Newborn) Kids (Preemie) Kids Pull-Ups Kids Pull-Up…" at bounding box center [710, 302] width 896 height 36
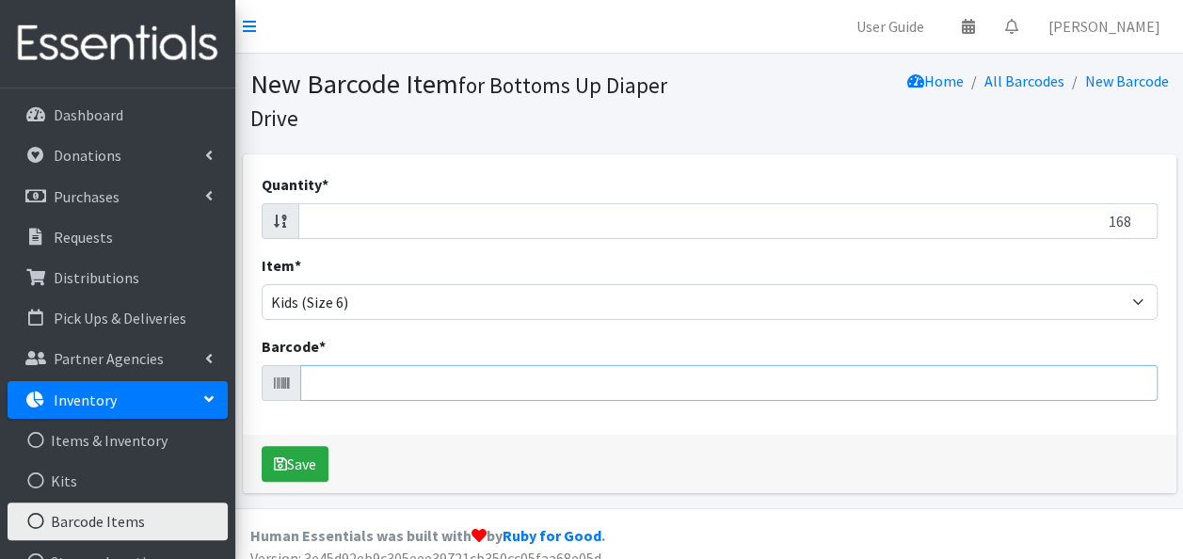
click at [596, 388] on input "Barcode *" at bounding box center [728, 383] width 857 height 36
type input "196633911926"
click at [262, 446] on button "Save" at bounding box center [295, 464] width 67 height 36
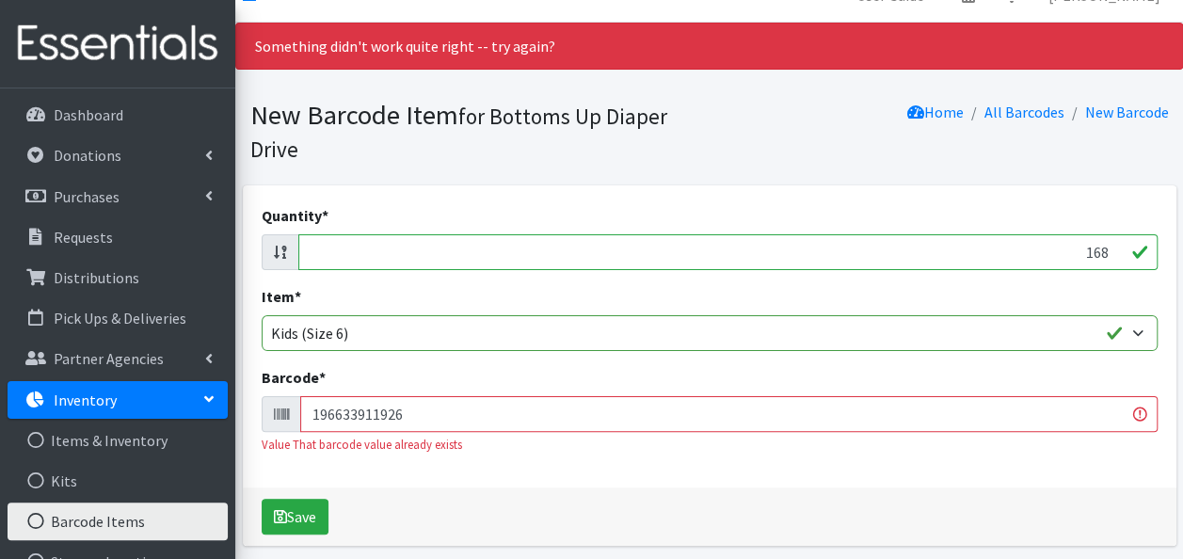
scroll to position [37, 0]
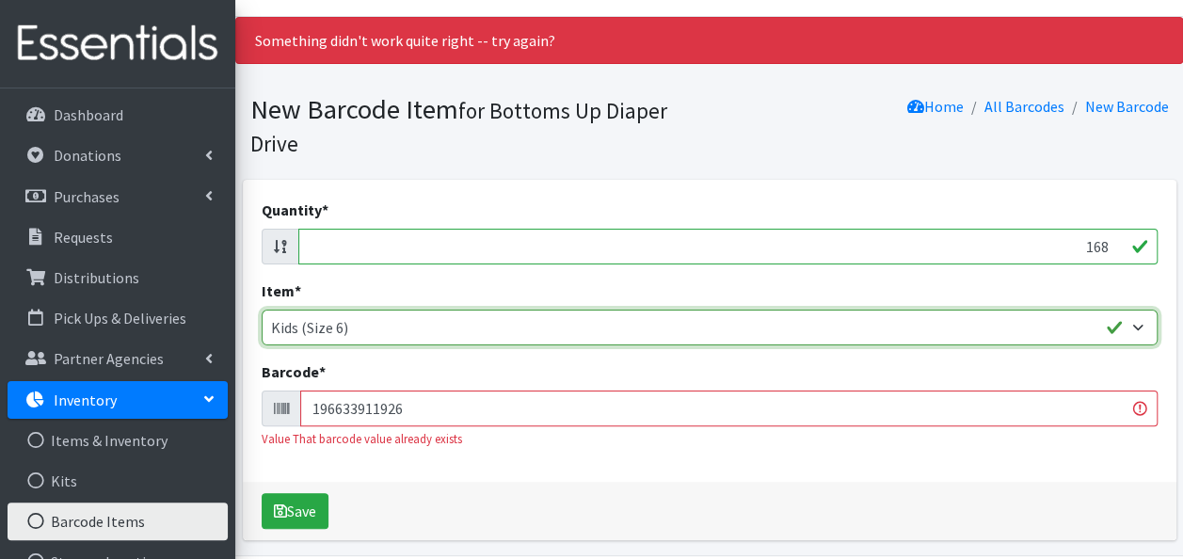
click at [1138, 331] on select "Kids L/XL (60-125 lbs) Kids (Newborn) Kids (Preemie) Kids Pull-Ups Kids Pull-Up…" at bounding box center [710, 328] width 896 height 36
select select "4760"
click at [262, 310] on select "Kids L/XL (60-125 lbs) Kids (Newborn) Kids (Preemie) Kids Pull-Ups Kids Pull-Up…" at bounding box center [710, 328] width 896 height 36
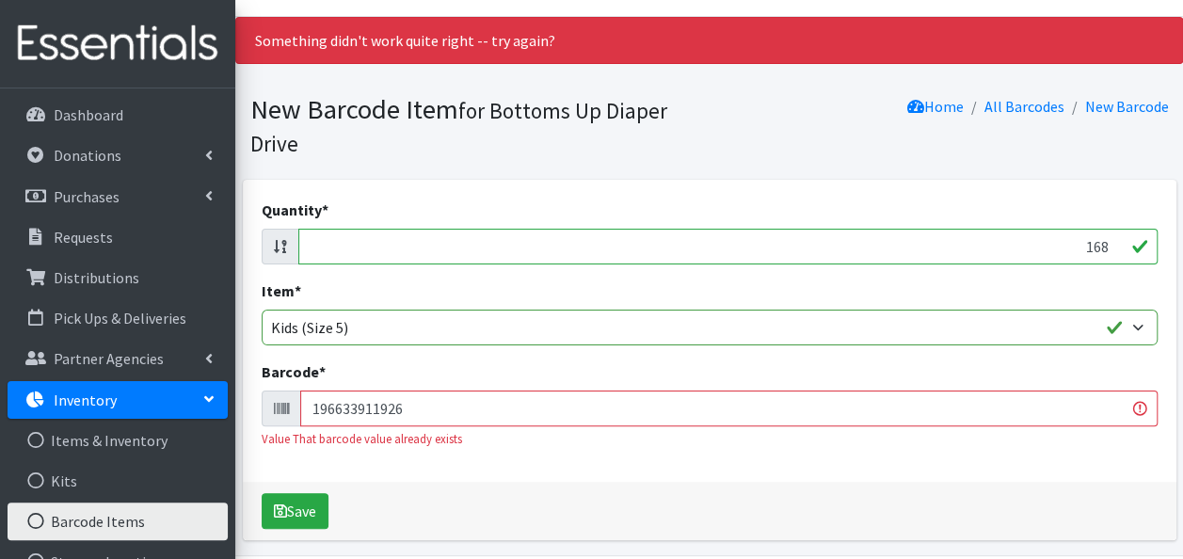
drag, startPoint x: 420, startPoint y: 411, endPoint x: 379, endPoint y: 408, distance: 40.6
click at [379, 408] on input "196633911926" at bounding box center [728, 408] width 857 height 36
type input "196633911926"
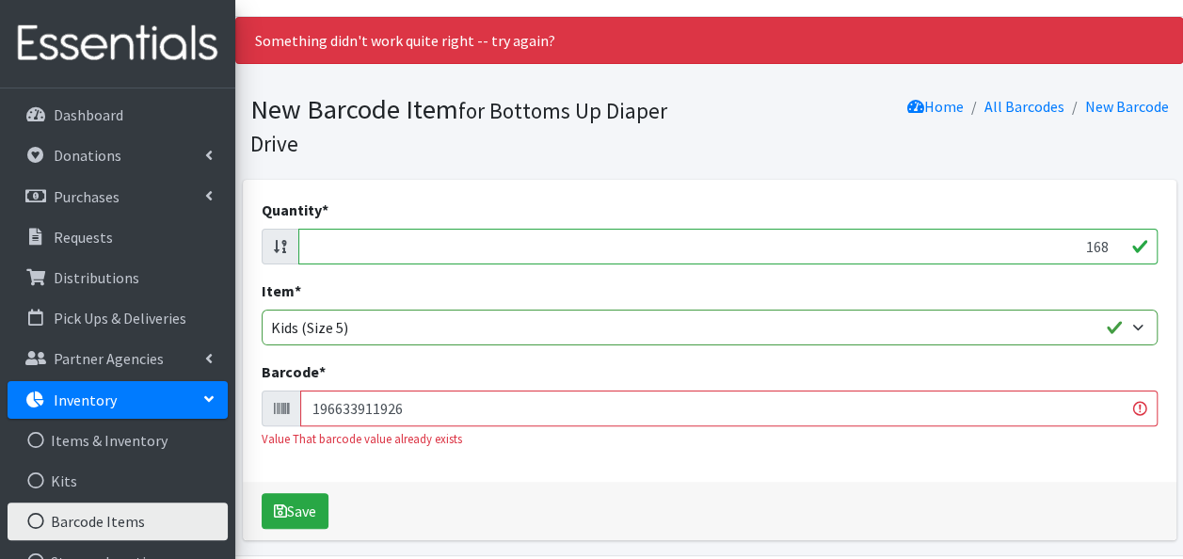
click at [262, 493] on button "Save" at bounding box center [295, 511] width 67 height 36
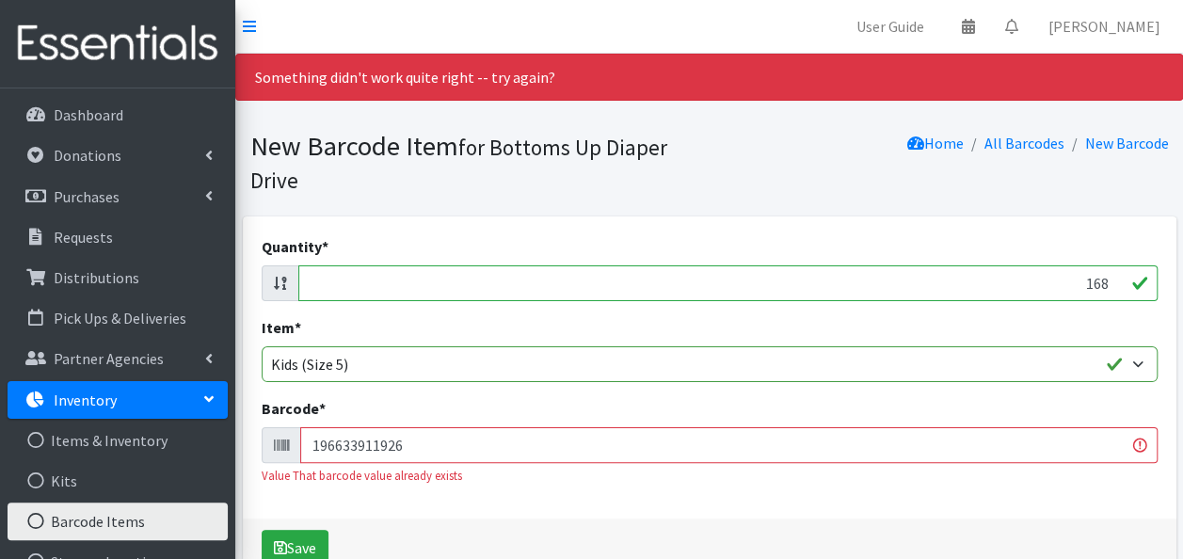
click at [1073, 282] on input "168" at bounding box center [727, 283] width 859 height 36
type input "96"
click at [965, 440] on input "196633911926" at bounding box center [728, 445] width 857 height 36
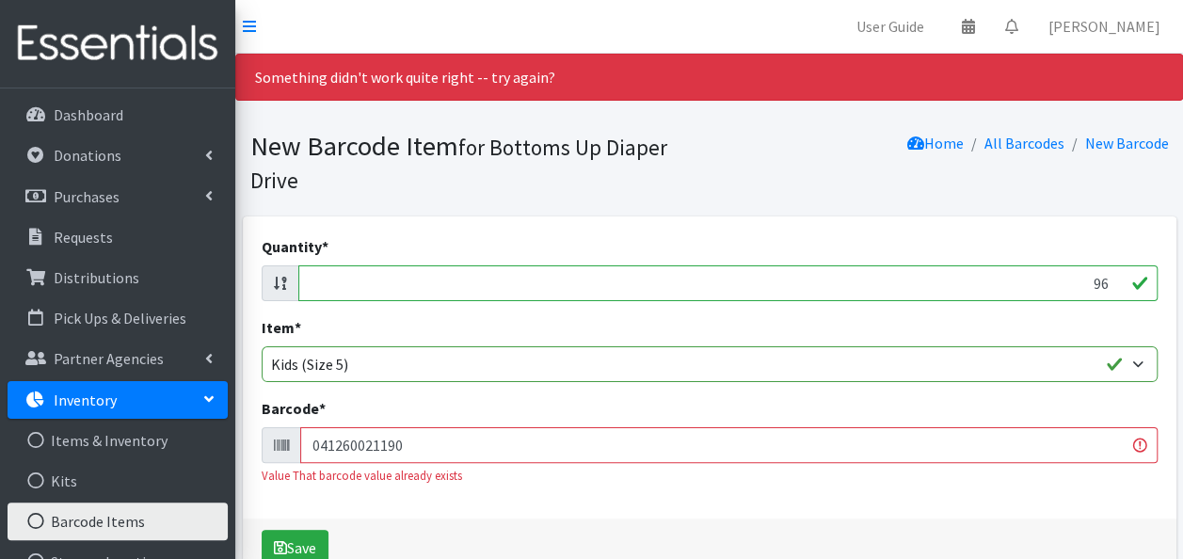
type input "041260021190"
click at [262, 530] on button "Save" at bounding box center [295, 548] width 67 height 36
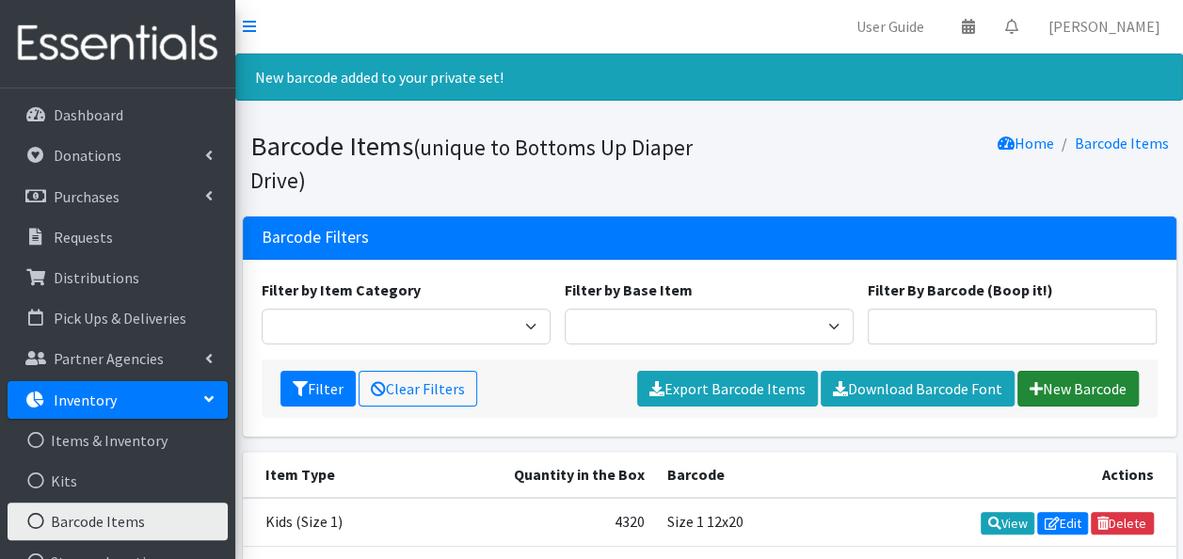
click at [1075, 387] on link "New Barcode" at bounding box center [1077, 389] width 121 height 36
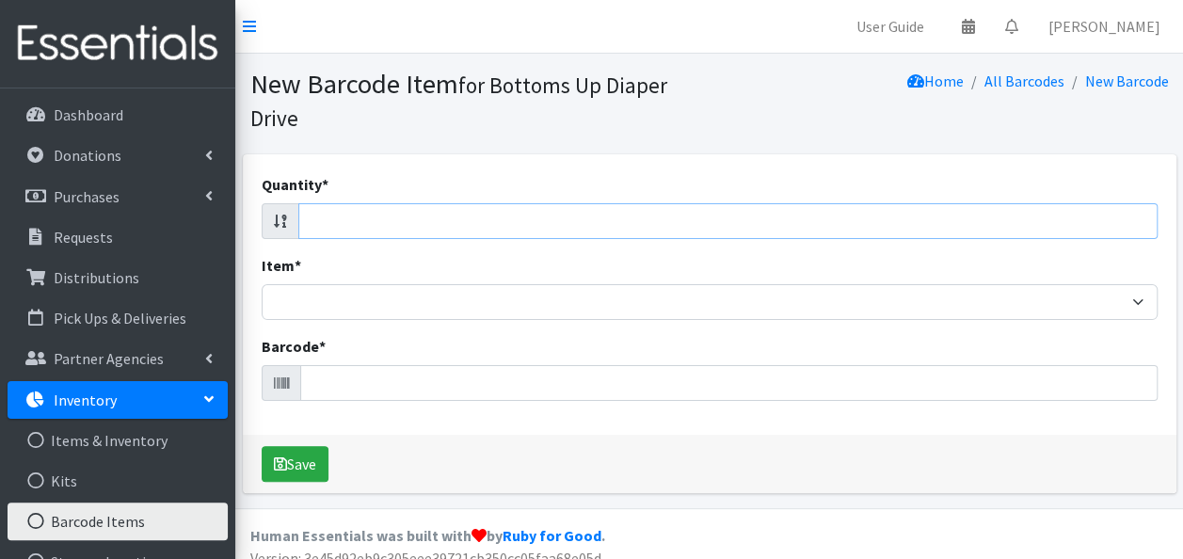
click at [1001, 223] on input "Quantity *" at bounding box center [727, 221] width 859 height 36
type input "68"
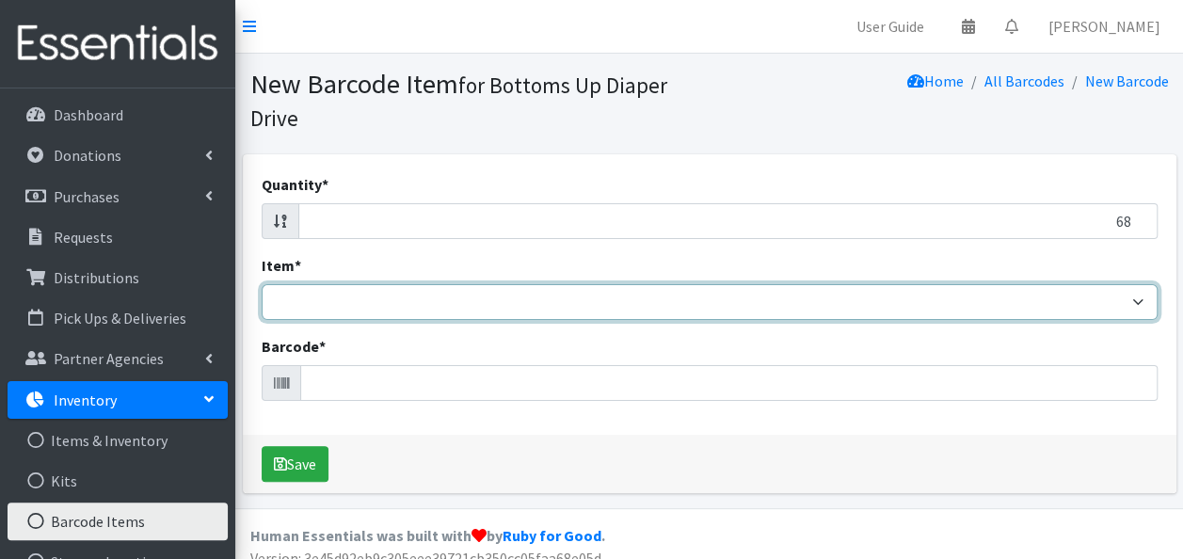
click at [985, 305] on select "Kids L/XL (60-125 lbs) Kids (Newborn) Kids (Preemie) Kids Pull-Ups Kids Pull-Up…" at bounding box center [710, 302] width 896 height 36
select select "4760"
click at [262, 284] on select "Kids L/XL (60-125 lbs) Kids (Newborn) Kids (Preemie) Kids Pull-Ups Kids Pull-Up…" at bounding box center [710, 302] width 896 height 36
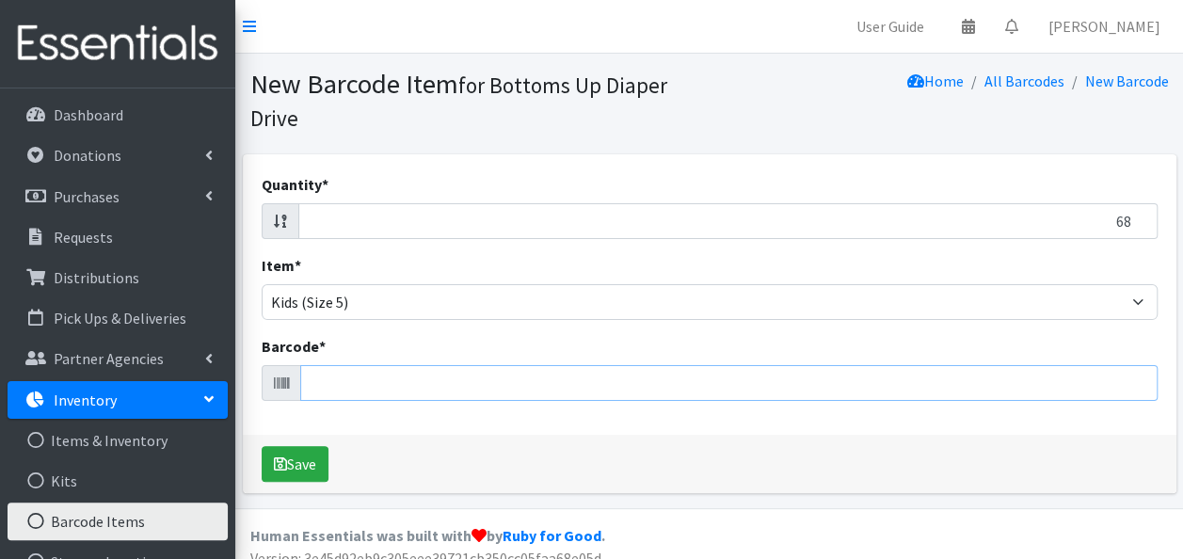
click at [670, 388] on input "Barcode *" at bounding box center [728, 383] width 857 height 36
type input "036000546491"
click at [262, 446] on button "Save" at bounding box center [295, 464] width 67 height 36
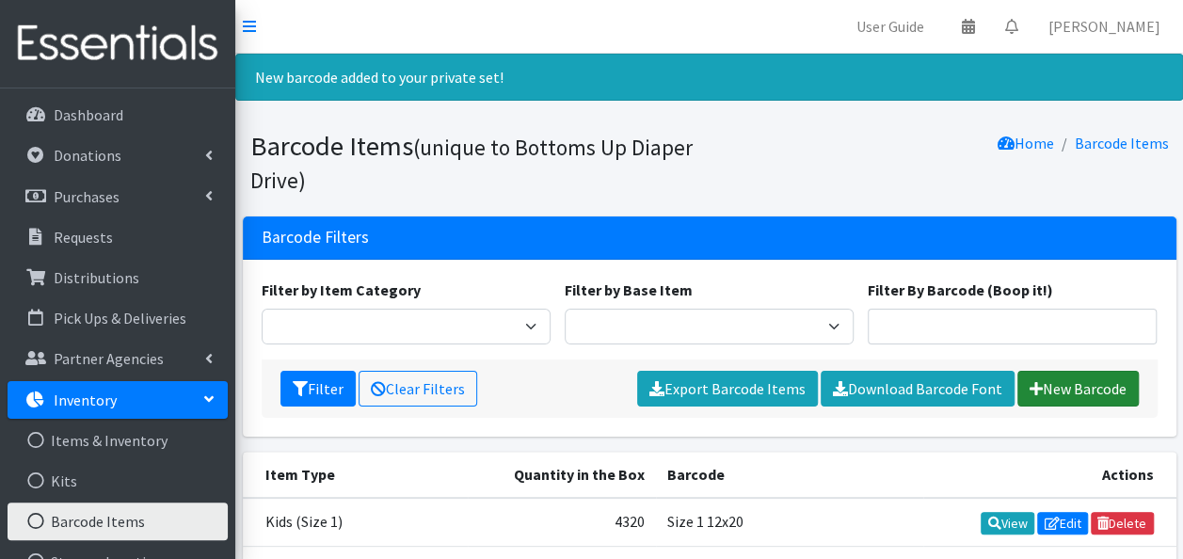
click at [1040, 384] on link "New Barcode" at bounding box center [1077, 389] width 121 height 36
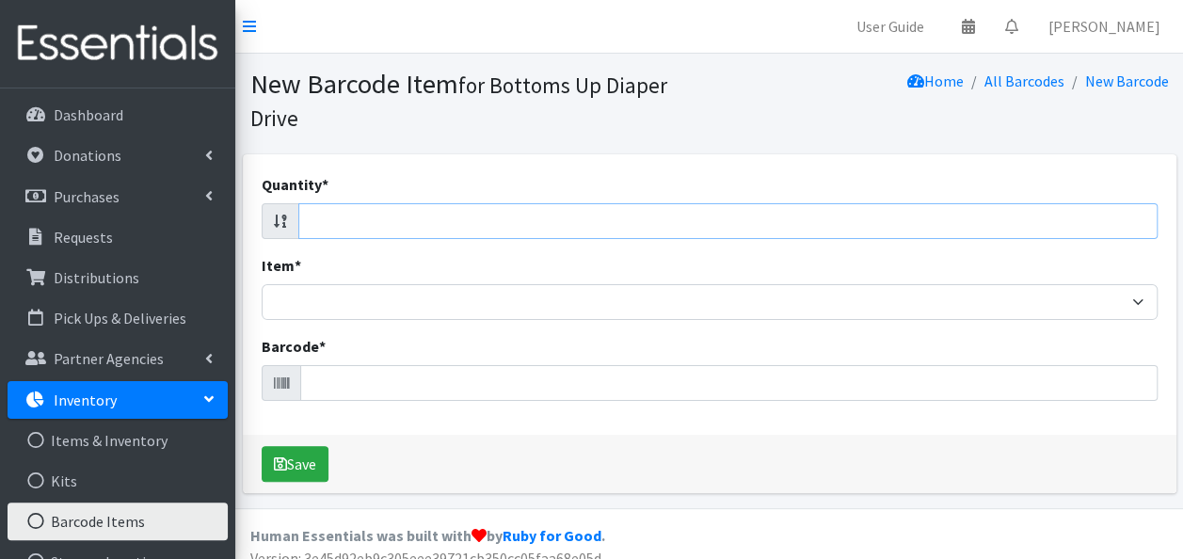
click at [882, 220] on input "Quantity *" at bounding box center [727, 221] width 859 height 36
type input "60"
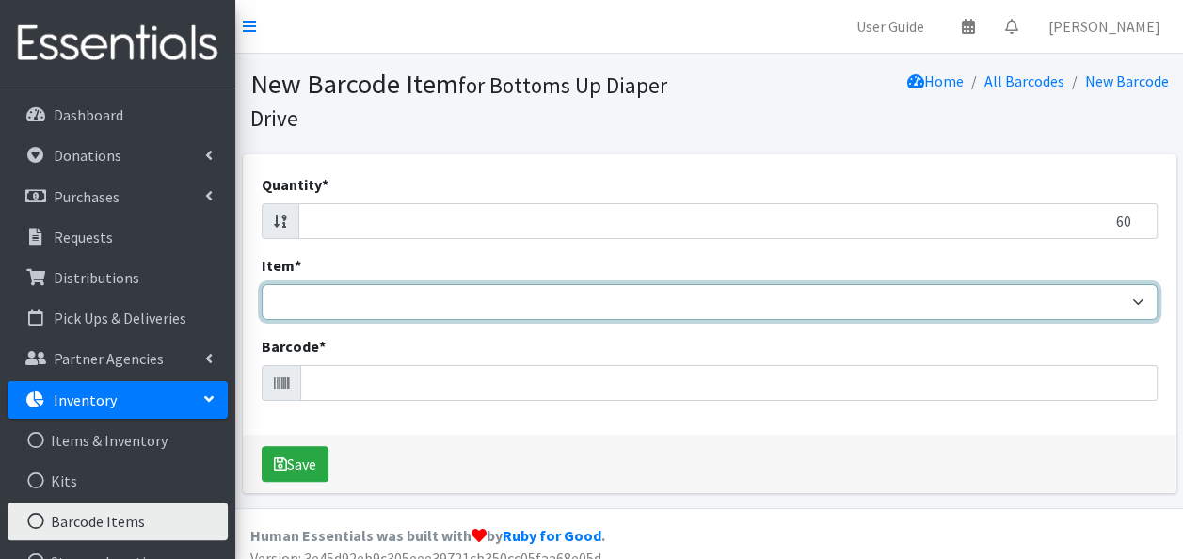
click at [866, 301] on select "Kids L/XL (60-125 lbs) Kids (Newborn) Kids (Preemie) Kids Pull-Ups Kids Pull-Up…" at bounding box center [710, 302] width 896 height 36
select select "4760"
click at [262, 284] on select "Kids L/XL (60-125 lbs) Kids (Newborn) Kids (Preemie) Kids Pull-Ups Kids Pull-Up…" at bounding box center [710, 302] width 896 height 36
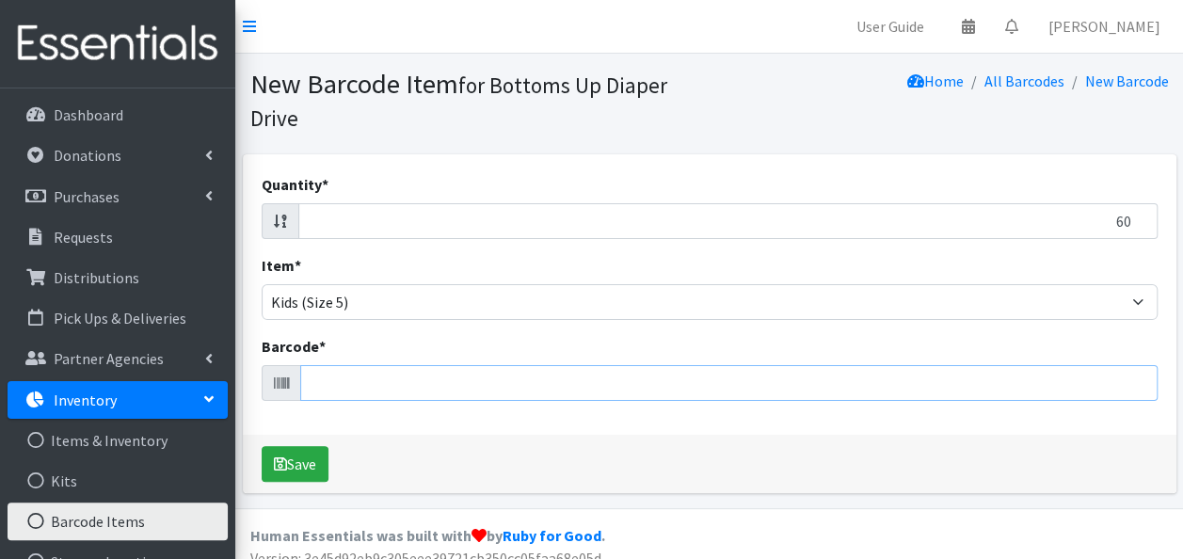
click at [554, 378] on input "Barcode *" at bounding box center [728, 383] width 857 height 36
type input "037000751960"
click at [262, 446] on button "Save" at bounding box center [295, 464] width 67 height 36
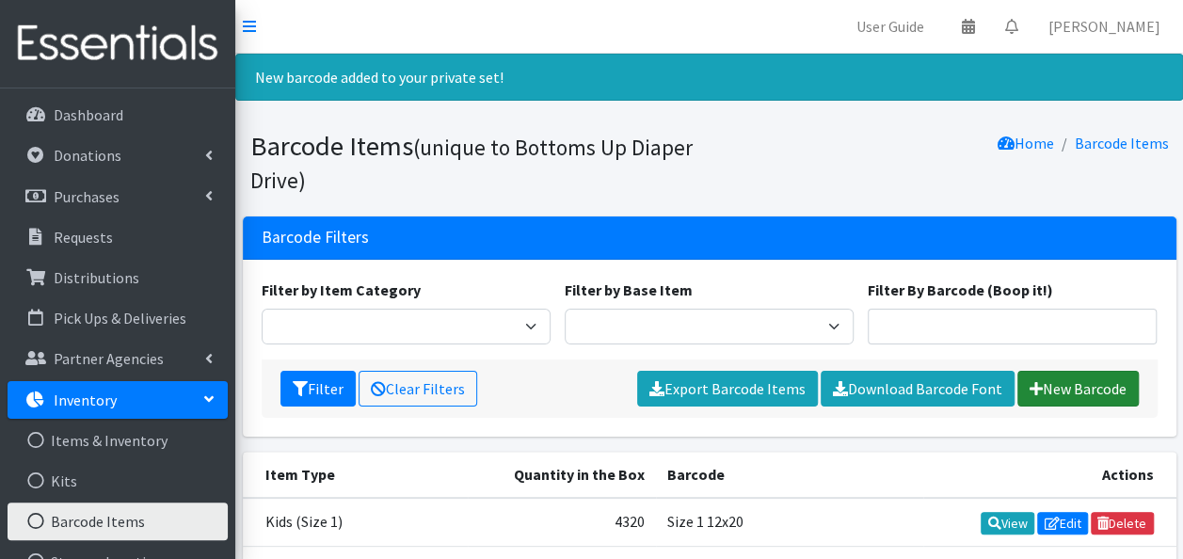
click at [1083, 376] on link "New Barcode" at bounding box center [1077, 389] width 121 height 36
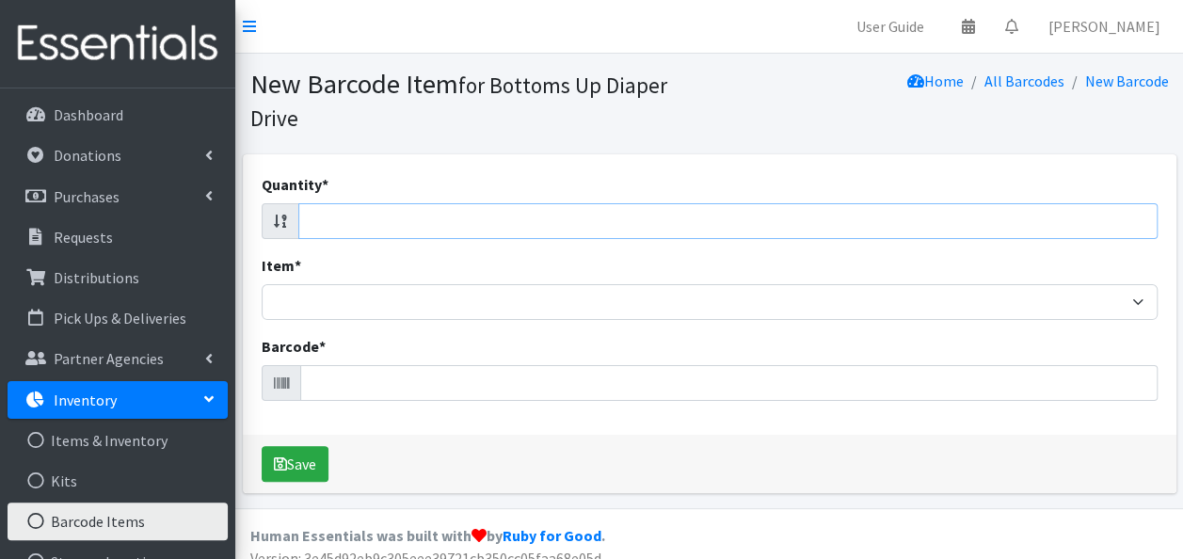
click at [945, 218] on input "Quantity *" at bounding box center [727, 221] width 859 height 36
type input "19"
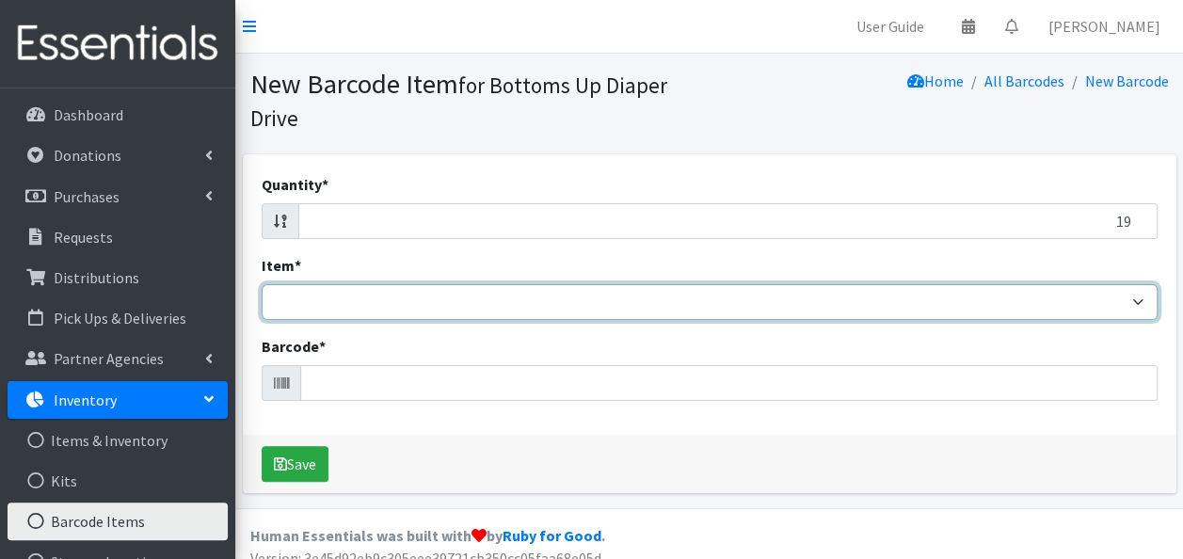
click at [883, 307] on select "Kids L/XL (60-125 lbs) Kids (Newborn) Kids (Preemie) Kids Pull-Ups Kids Pull-Up…" at bounding box center [710, 302] width 896 height 36
select select "4760"
click at [262, 284] on select "Kids L/XL (60-125 lbs) Kids (Newborn) Kids (Preemie) Kids Pull-Ups Kids Pull-Up…" at bounding box center [710, 302] width 896 height 36
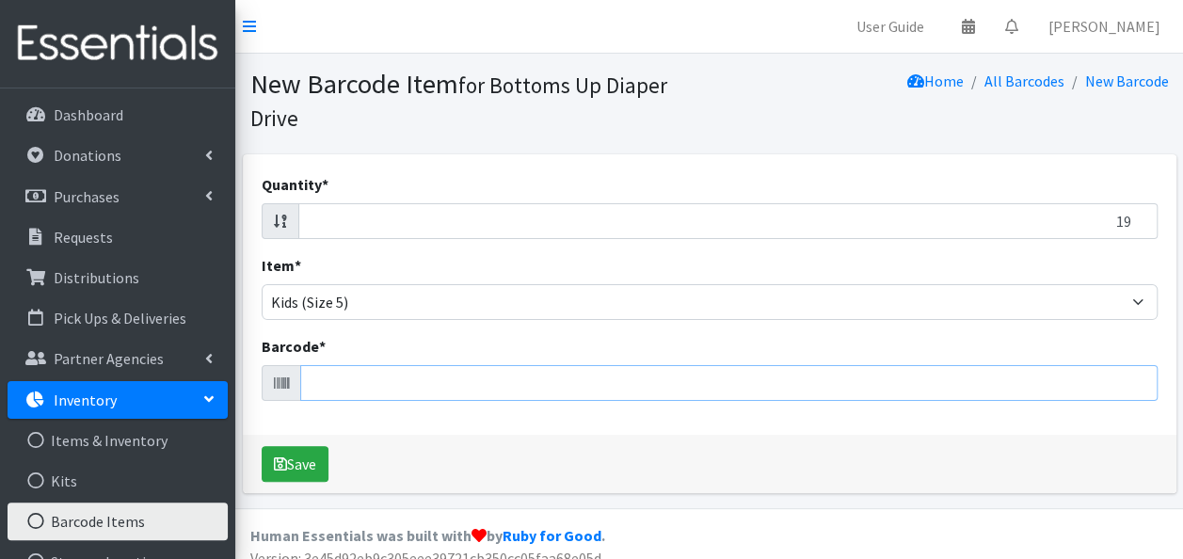
click at [361, 384] on input "Barcode *" at bounding box center [728, 383] width 857 height 36
type input "036000496802"
click at [262, 446] on button "Save" at bounding box center [295, 464] width 67 height 36
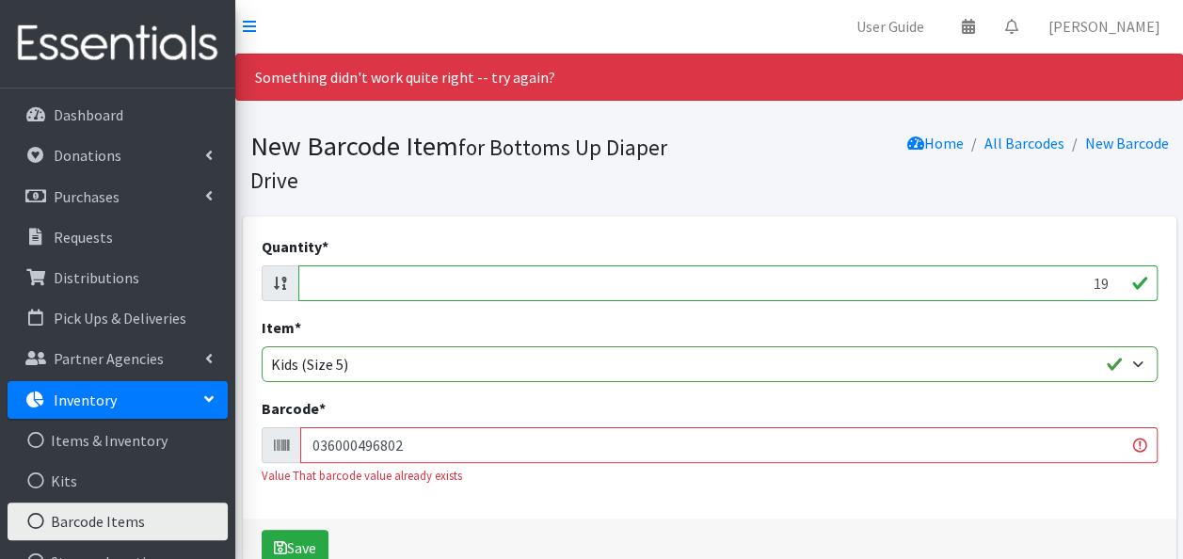
click at [1072, 284] on input "19" at bounding box center [727, 283] width 859 height 36
type input "78"
click at [614, 440] on input "036000496802" at bounding box center [728, 445] width 857 height 36
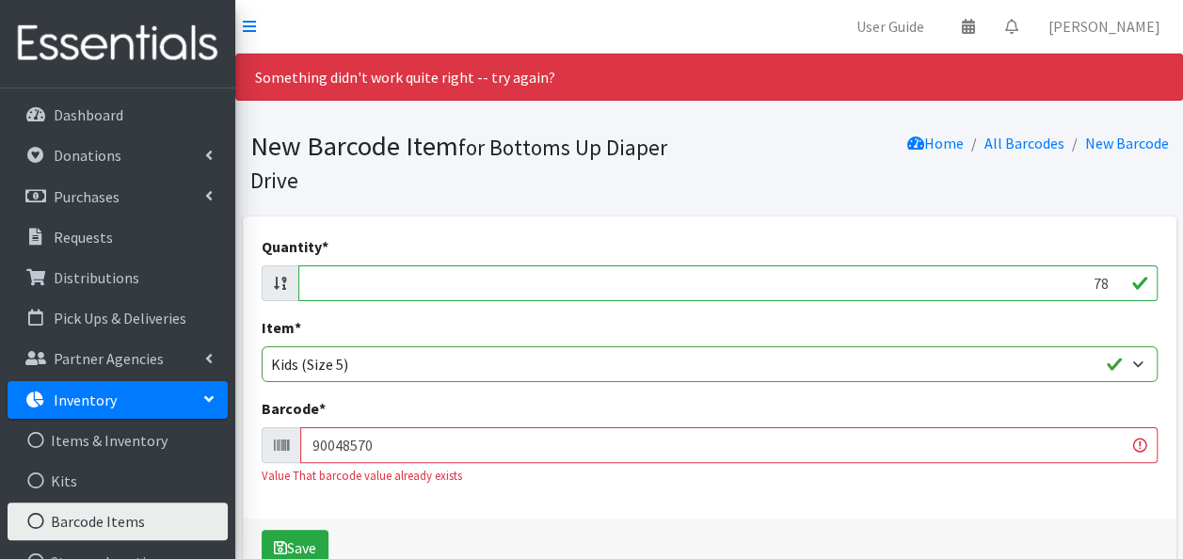
type input "90048570"
click at [262, 530] on button "Save" at bounding box center [295, 548] width 67 height 36
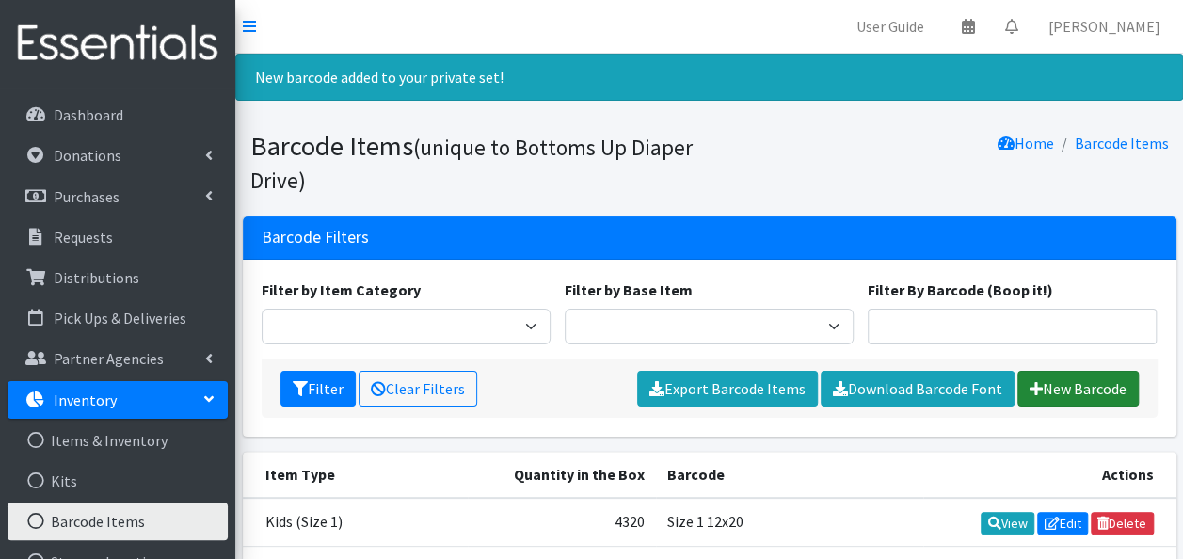
click at [1040, 388] on link "New Barcode" at bounding box center [1077, 389] width 121 height 36
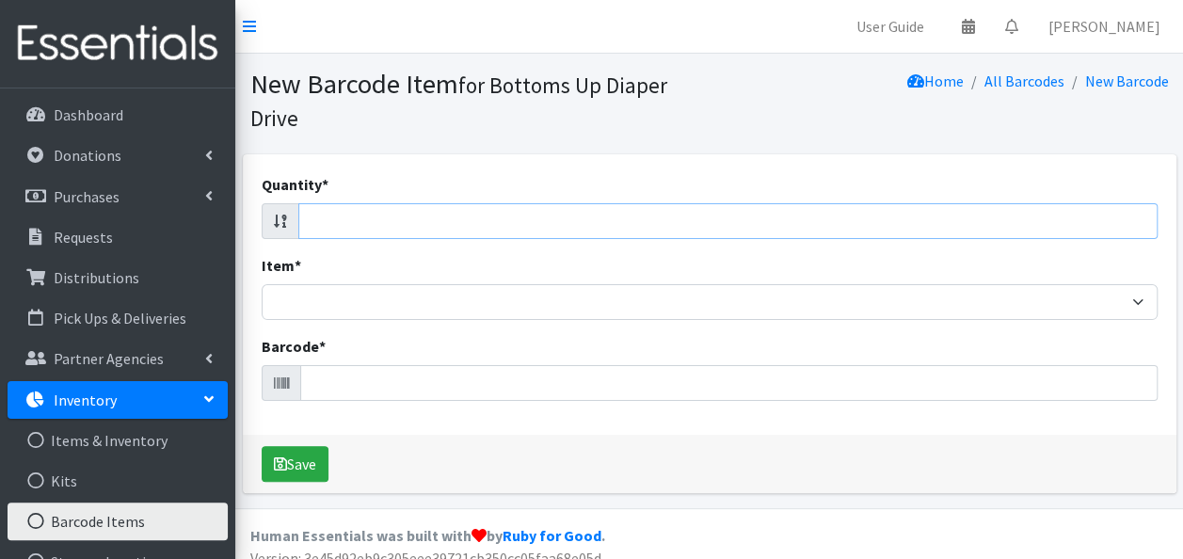
click at [380, 219] on input "Quantity *" at bounding box center [727, 221] width 859 height 36
type input "58"
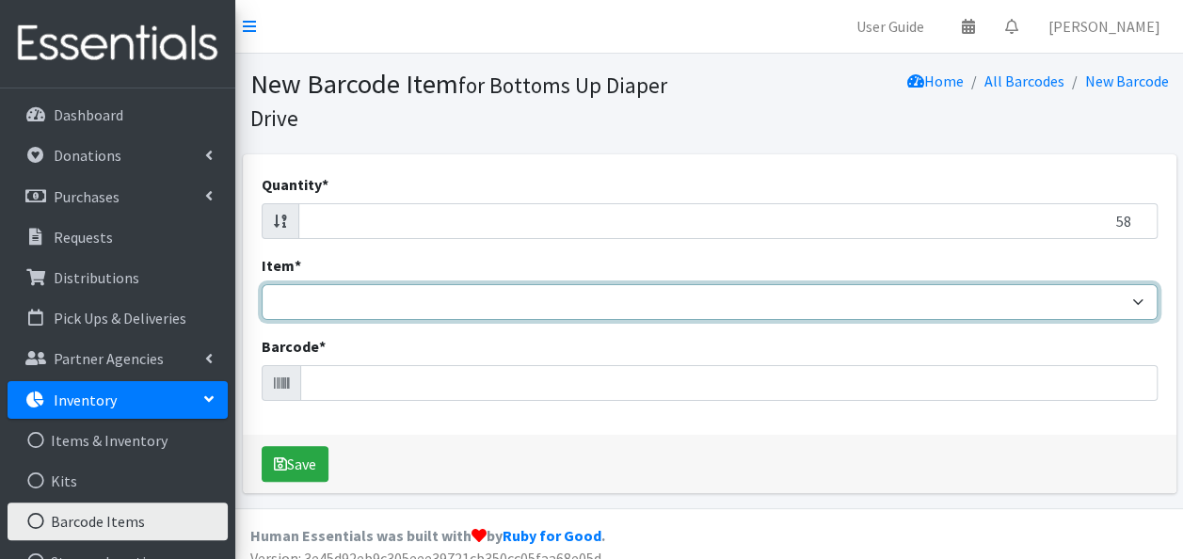
click at [354, 299] on select "Kids L/XL (60-125 lbs) Kids (Newborn) Kids (Preemie) Kids Pull-Ups Kids Pull-Up…" at bounding box center [710, 302] width 896 height 36
click at [262, 284] on select "Kids L/XL (60-125 lbs) Kids (Newborn) Kids (Preemie) Kids Pull-Ups Kids Pull-Up…" at bounding box center [710, 302] width 896 height 36
click at [352, 306] on select "Kids L/XL (60-125 lbs) Kids (Newborn) Kids (Preemie) Kids Pull-Ups Kids Pull-Up…" at bounding box center [710, 302] width 896 height 36
select select "4760"
click at [262, 284] on select "Kids L/XL (60-125 lbs) Kids (Newborn) Kids (Preemie) Kids Pull-Ups Kids Pull-Up…" at bounding box center [710, 302] width 896 height 36
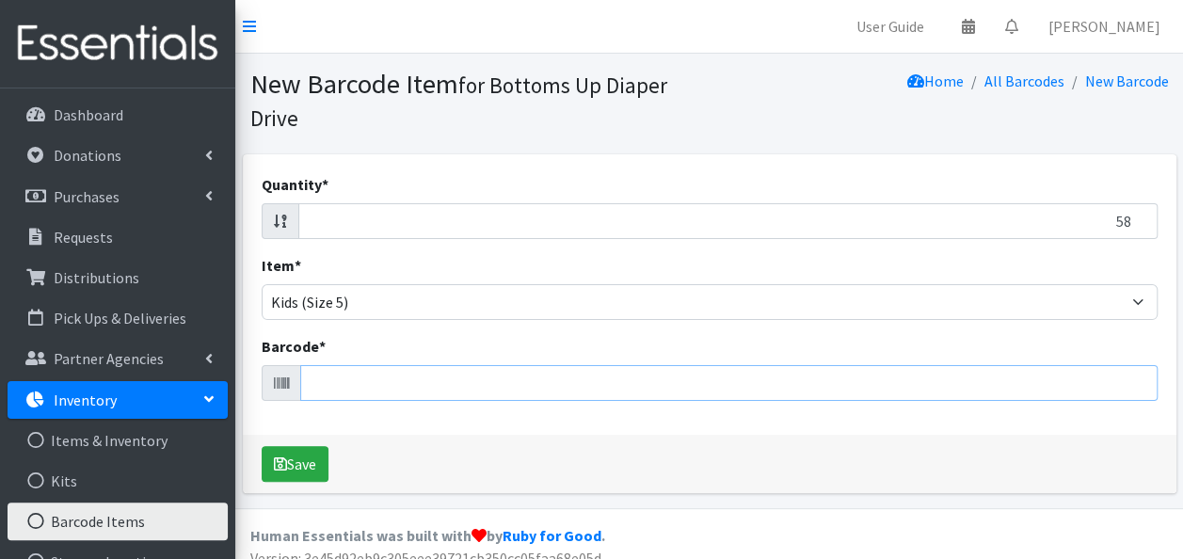
click at [379, 388] on input "Barcode *" at bounding box center [728, 383] width 857 height 36
type input "037000749691"
click at [262, 446] on button "Save" at bounding box center [295, 464] width 67 height 36
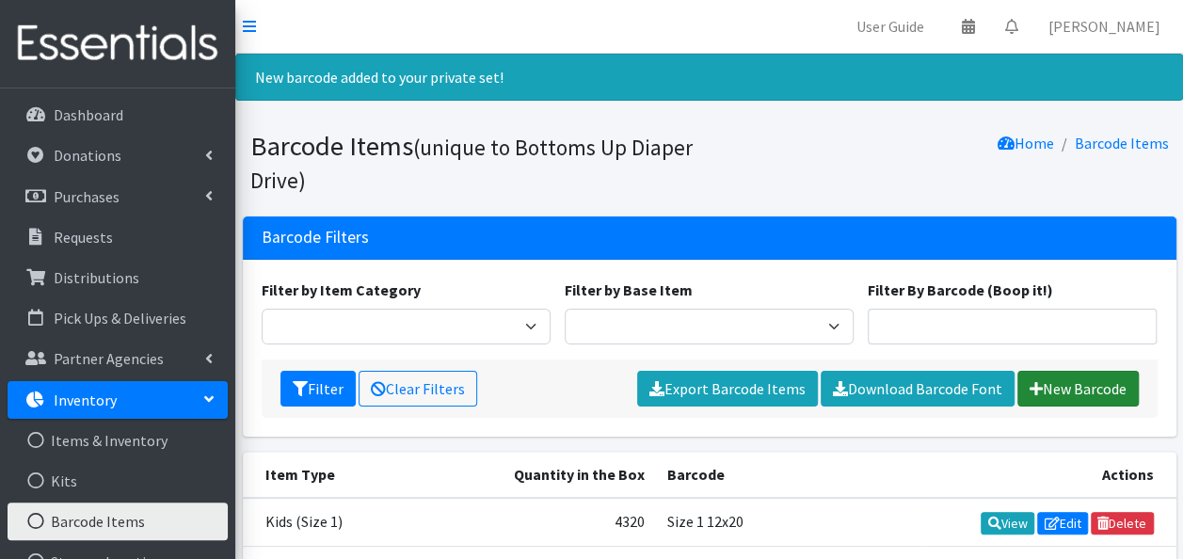
click at [1098, 385] on link "New Barcode" at bounding box center [1077, 389] width 121 height 36
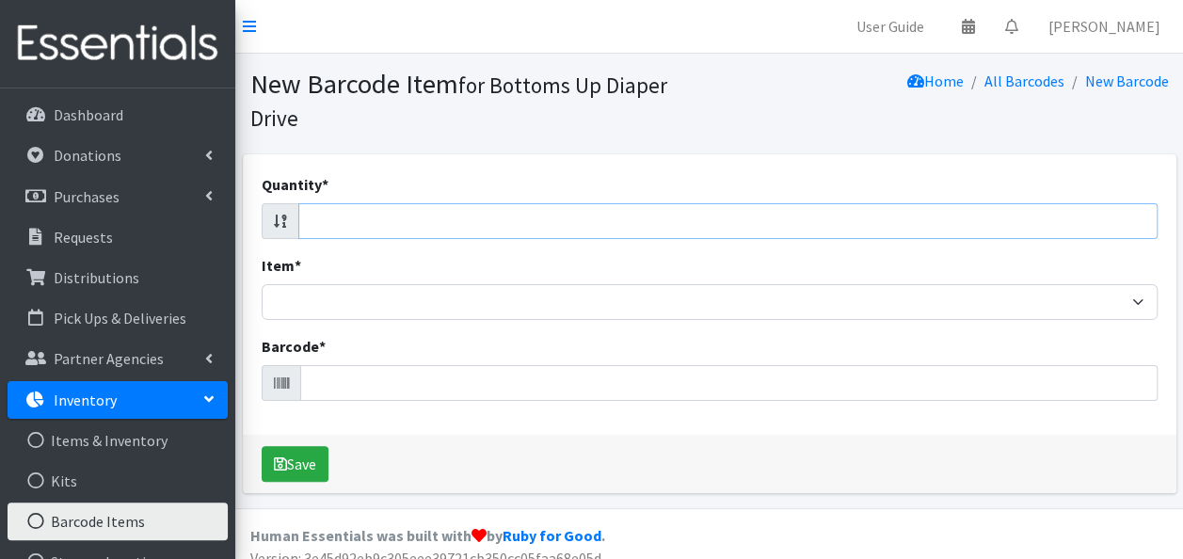
click at [973, 230] on input "Quantity *" at bounding box center [727, 221] width 859 height 36
type input "56"
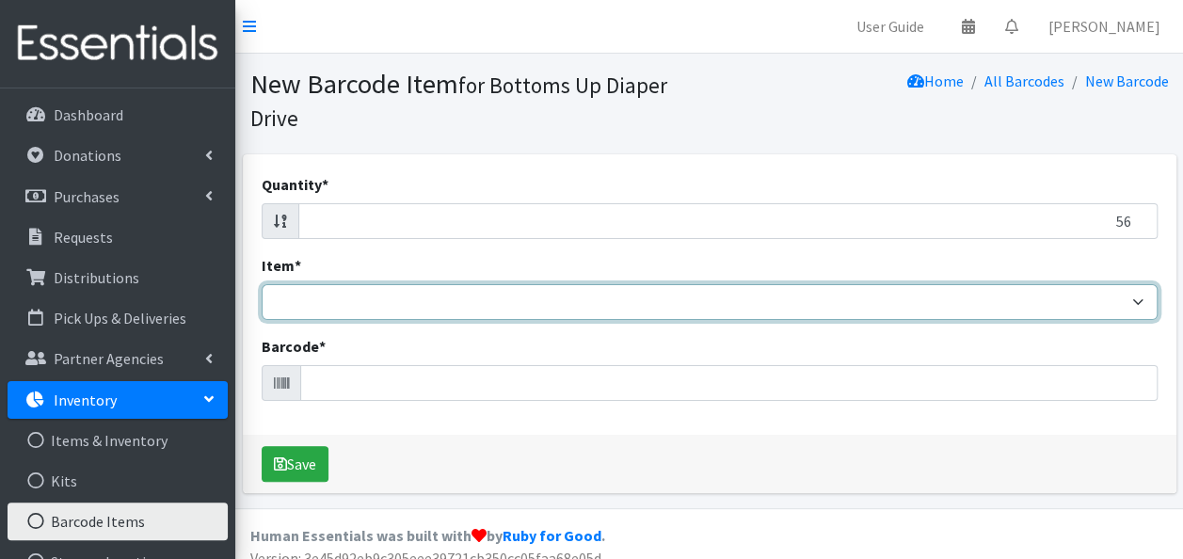
click at [985, 307] on select "Kids L/XL (60-125 lbs) Kids (Newborn) Kids (Preemie) Kids Pull-Ups Kids Pull-Up…" at bounding box center [710, 302] width 896 height 36
select select "4760"
click at [262, 284] on select "Kids L/XL (60-125 lbs) Kids (Newborn) Kids (Preemie) Kids Pull-Ups Kids Pull-Up…" at bounding box center [710, 302] width 896 height 36
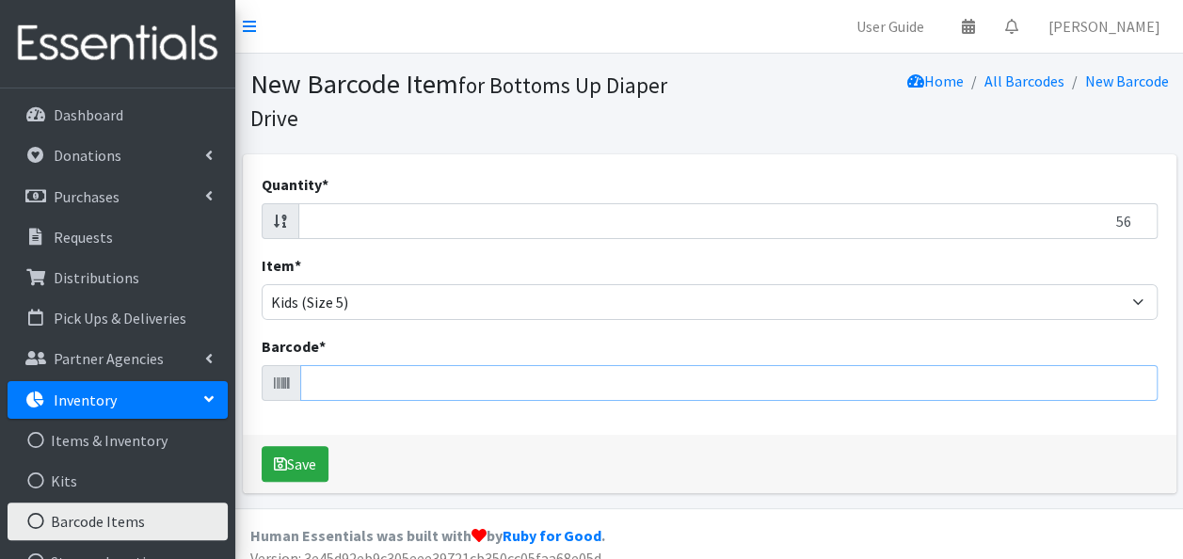
click at [371, 380] on input "Barcode *" at bounding box center [728, 383] width 857 height 36
type input "036000566178"
click at [262, 446] on button "Save" at bounding box center [295, 464] width 67 height 36
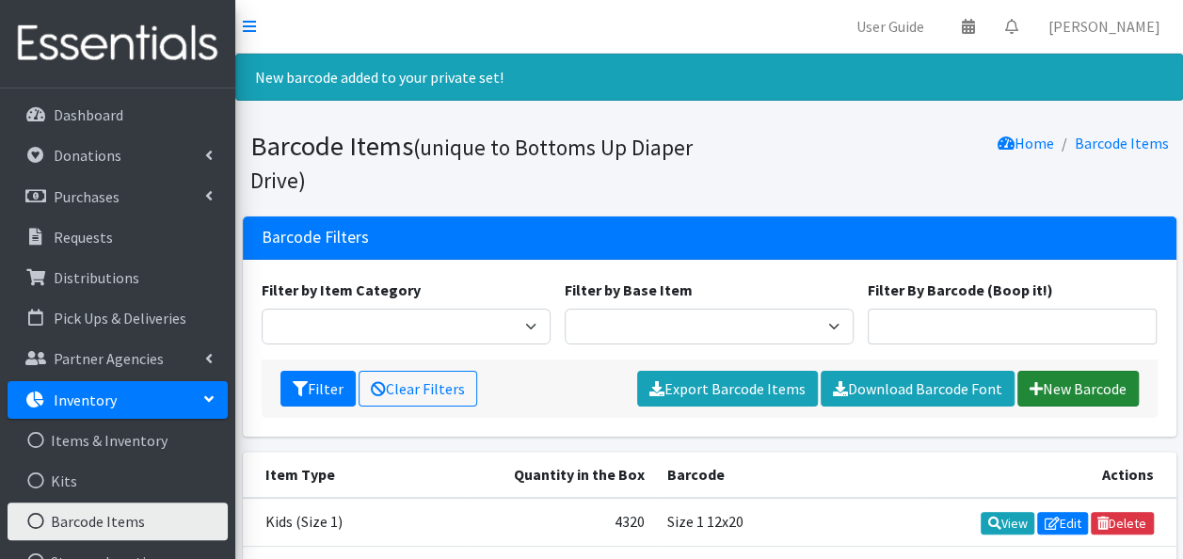
click at [1060, 390] on link "New Barcode" at bounding box center [1077, 389] width 121 height 36
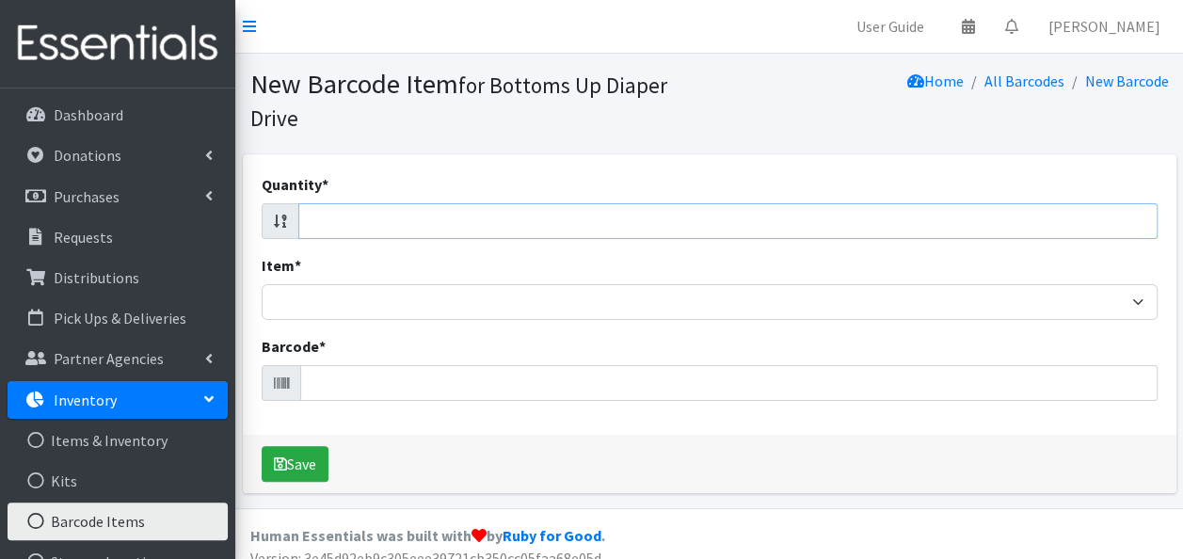
click at [916, 214] on input "Quantity *" at bounding box center [727, 221] width 859 height 36
type input "58"
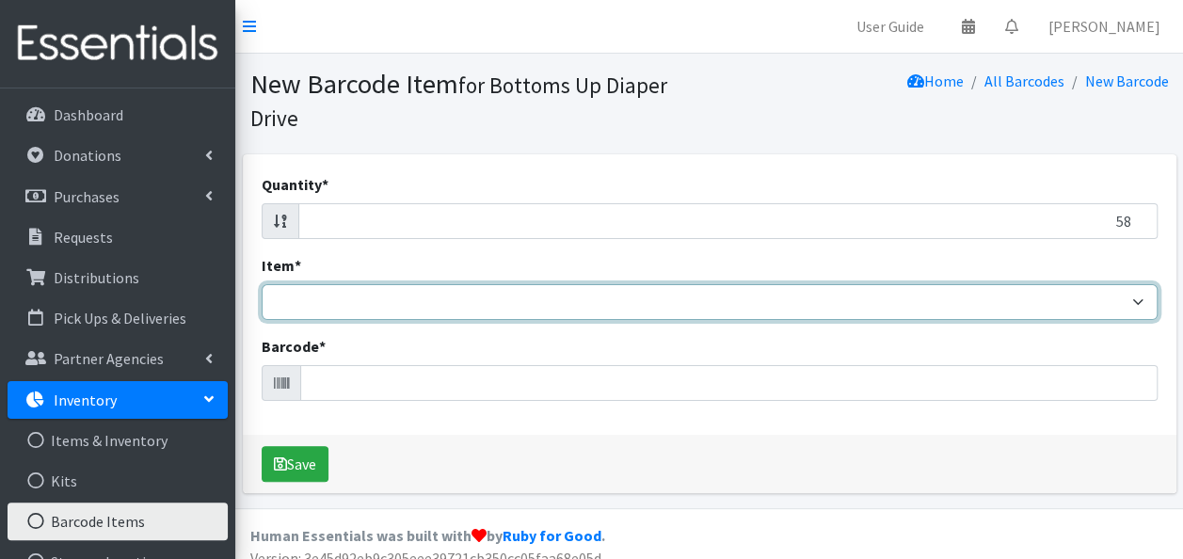
click at [924, 301] on select "Kids L/XL (60-125 lbs) Kids (Newborn) Kids (Preemie) Kids Pull-Ups Kids Pull-Up…" at bounding box center [710, 302] width 896 height 36
select select "4760"
click at [262, 284] on select "Kids L/XL (60-125 lbs) Kids (Newborn) Kids (Preemie) Kids Pull-Ups Kids Pull-Up…" at bounding box center [710, 302] width 896 height 36
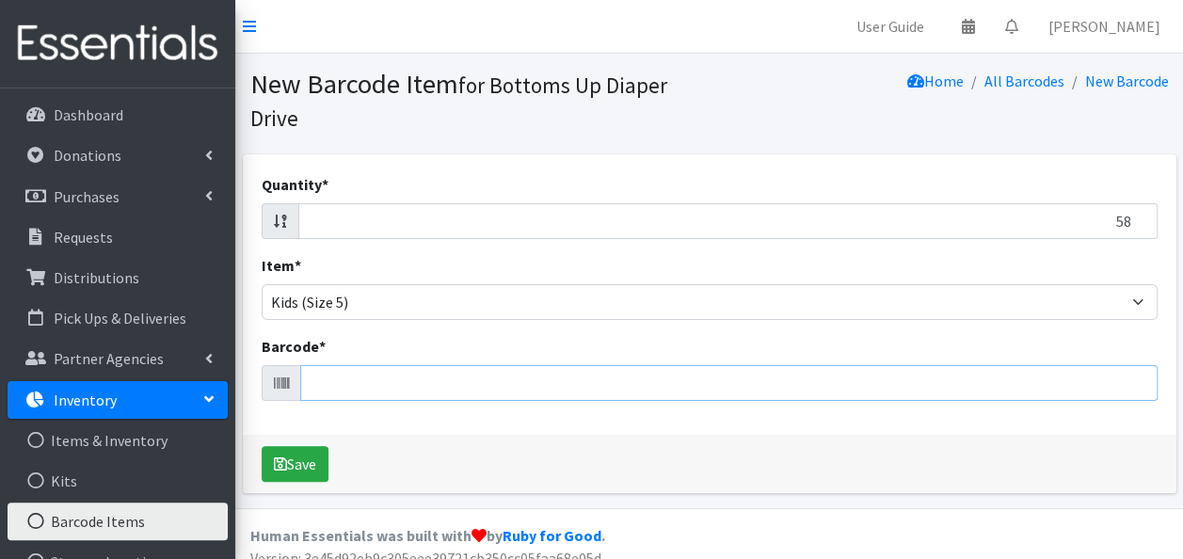
click at [366, 379] on input "Barcode *" at bounding box center [728, 383] width 857 height 36
type input "036000535891"
click at [262, 446] on button "Save" at bounding box center [295, 464] width 67 height 36
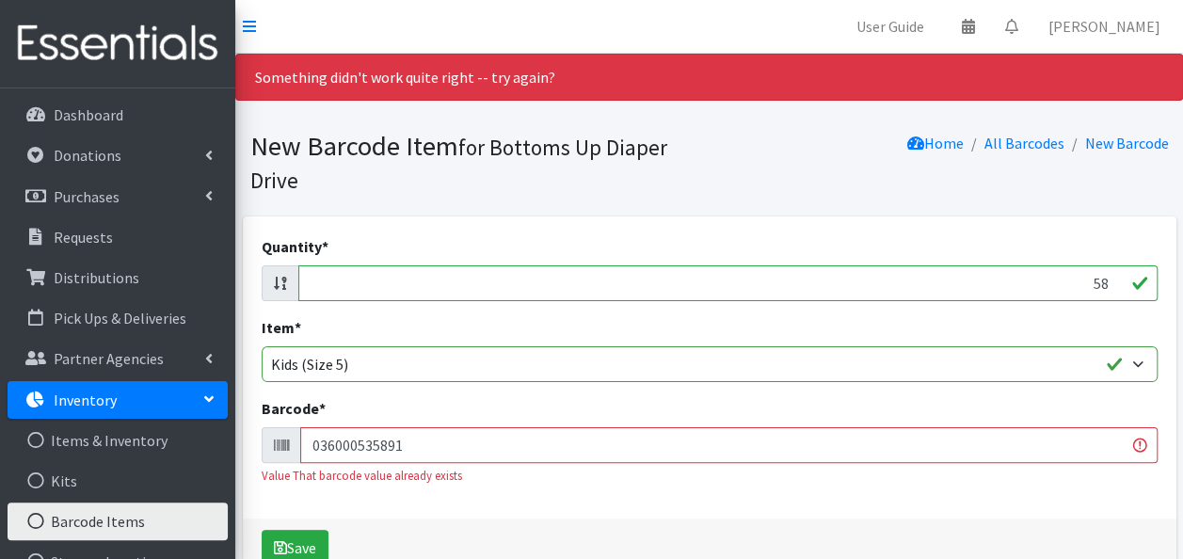
click at [453, 281] on input "58" at bounding box center [727, 283] width 859 height 36
type input "66"
click at [495, 450] on input "036000535891" at bounding box center [728, 445] width 857 height 36
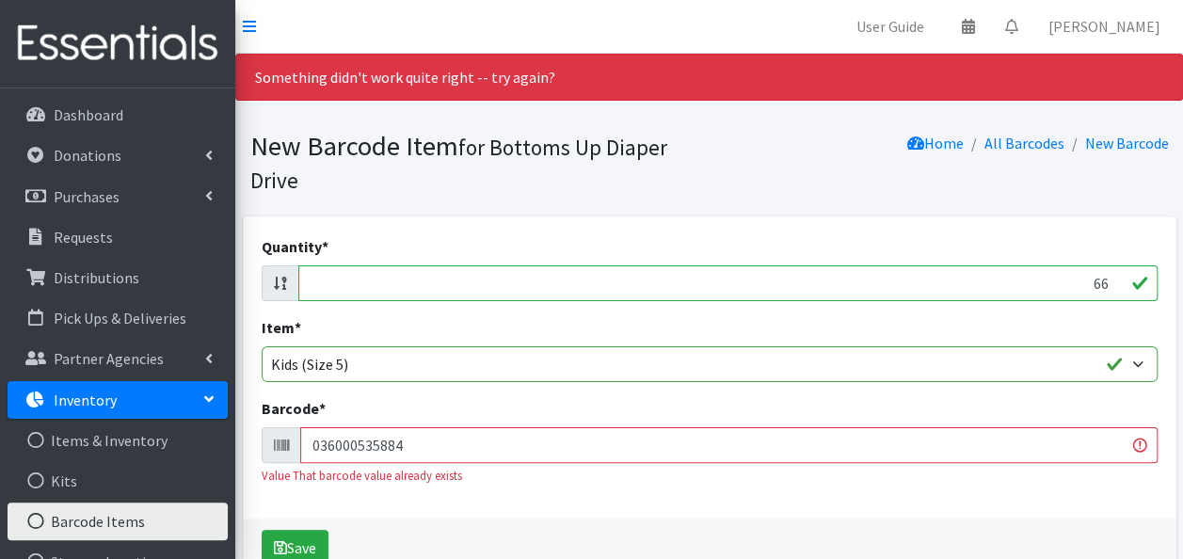
type input "036000535884"
click at [262, 530] on button "Save" at bounding box center [295, 548] width 67 height 36
click at [950, 278] on input "66" at bounding box center [727, 283] width 859 height 36
type input "72"
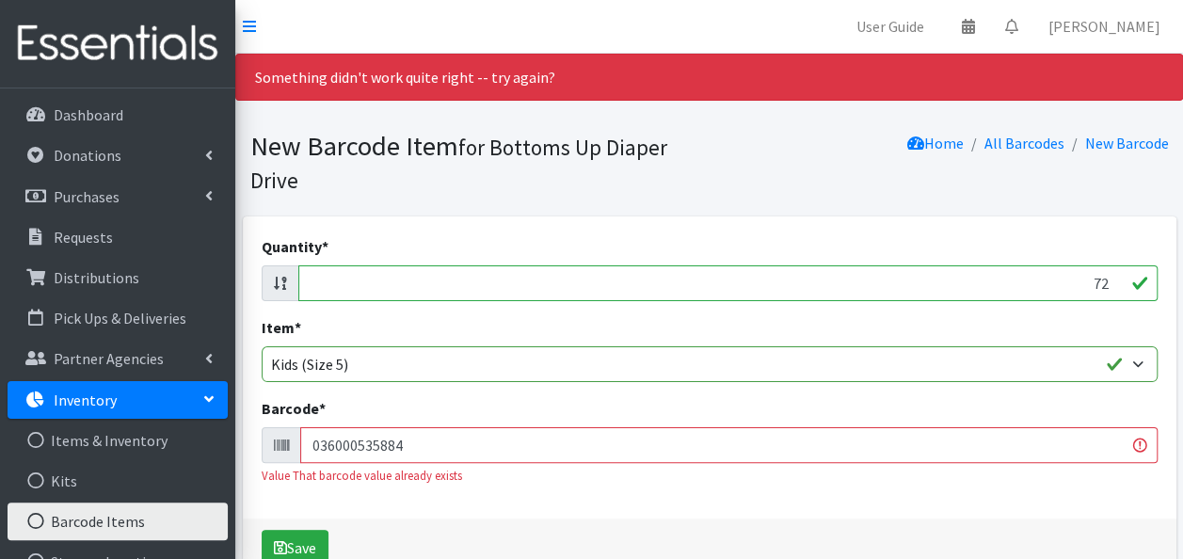
click at [929, 447] on input "036000535884" at bounding box center [728, 445] width 857 height 36
type input "0360005358844061462087707"
click at [262, 530] on button "Save" at bounding box center [295, 548] width 67 height 36
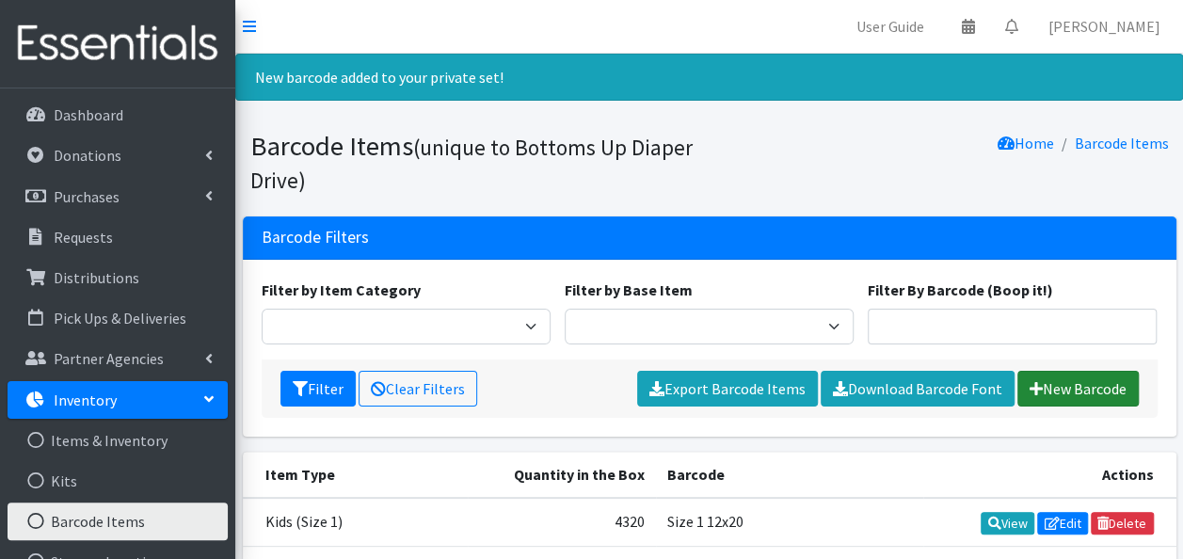
click at [1050, 384] on link "New Barcode" at bounding box center [1077, 389] width 121 height 36
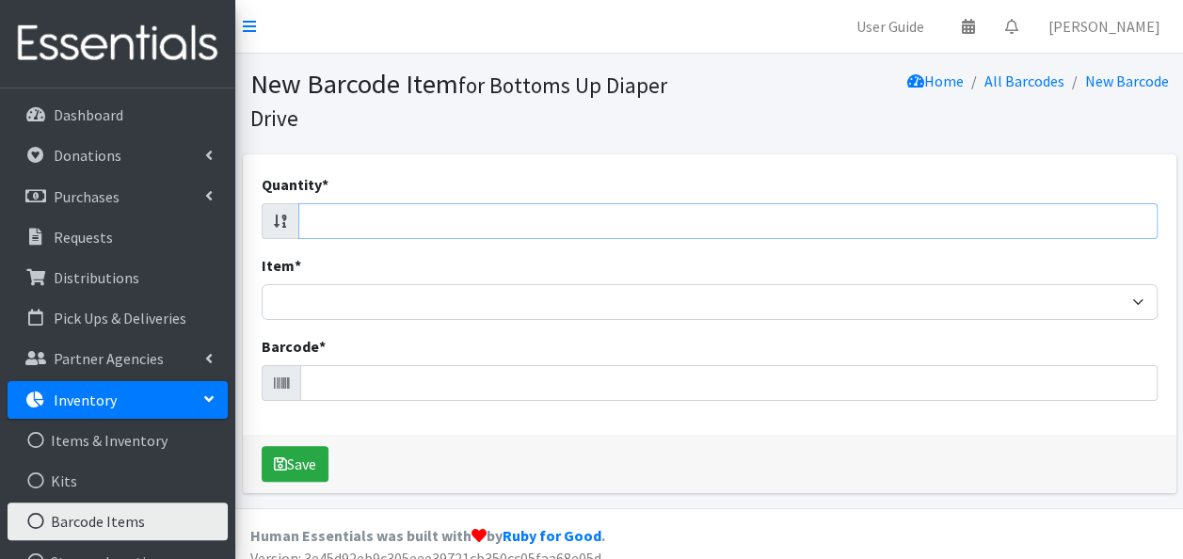
click at [893, 228] on input "Quantity *" at bounding box center [727, 221] width 859 height 36
type input "72"
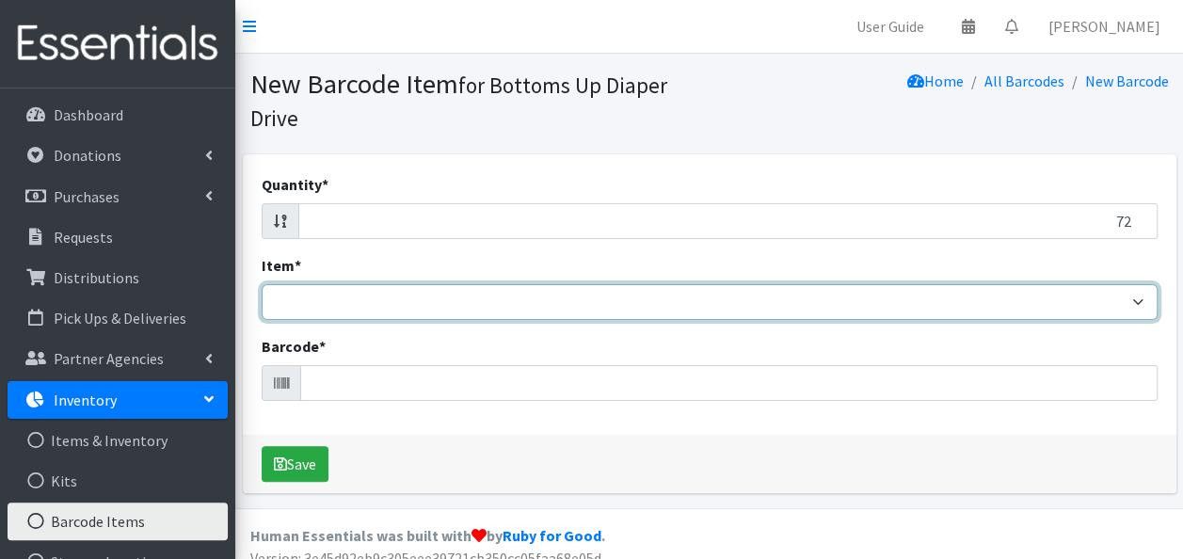
click at [880, 303] on select "Kids L/XL (60-125 lbs) Kids (Newborn) Kids (Preemie) Kids Pull-Ups Kids Pull-Up…" at bounding box center [710, 302] width 896 height 36
select select "4760"
click at [262, 284] on select "Kids L/XL (60-125 lbs) Kids (Newborn) Kids (Preemie) Kids Pull-Ups Kids Pull-Up…" at bounding box center [710, 302] width 896 height 36
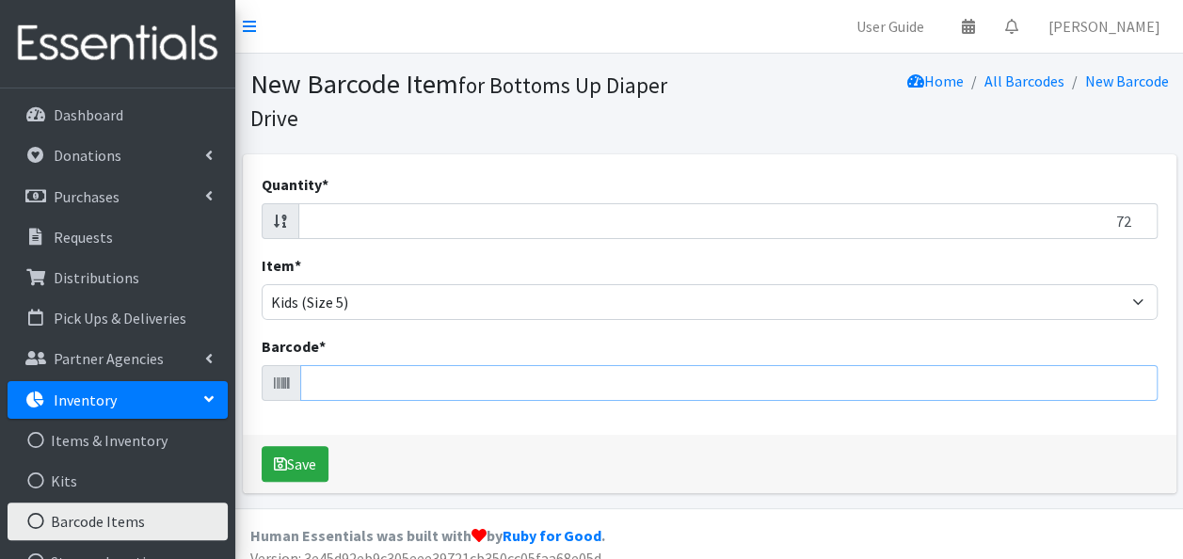
click at [471, 386] on input "Barcode *" at bounding box center [728, 383] width 857 height 36
type input "030772158074"
click at [262, 446] on button "Save" at bounding box center [295, 464] width 67 height 36
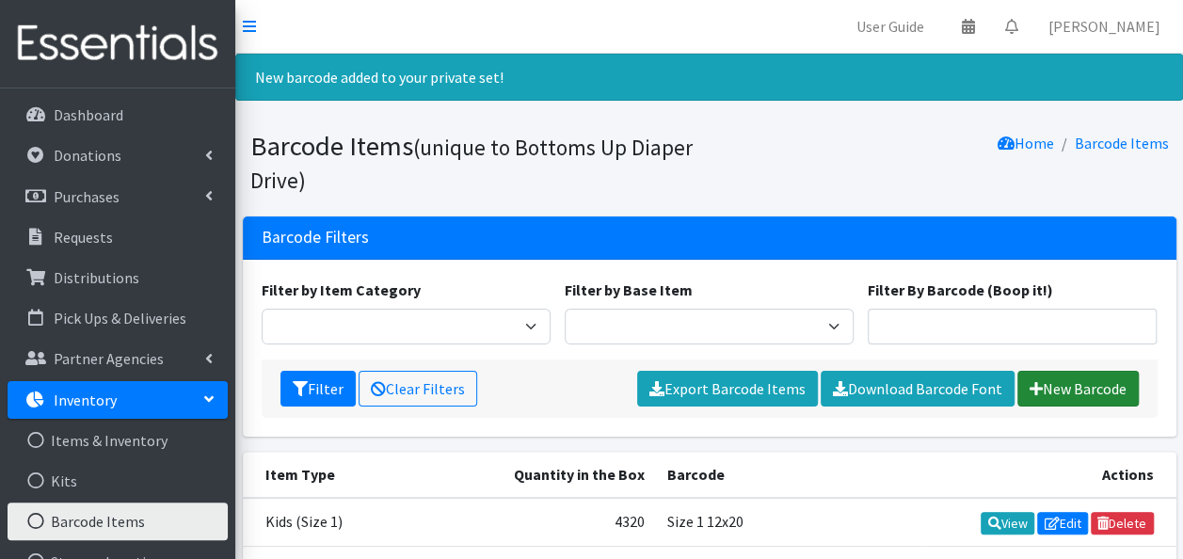
click at [1039, 381] on icon at bounding box center [1035, 388] width 13 height 15
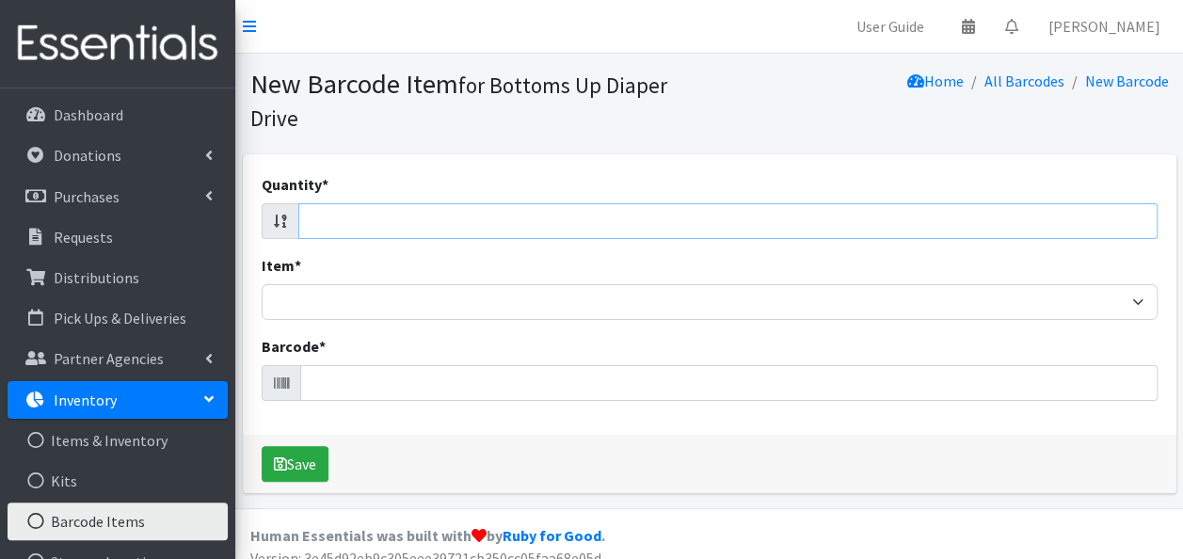
click at [627, 221] on input "Quantity *" at bounding box center [727, 221] width 859 height 36
type input "58"
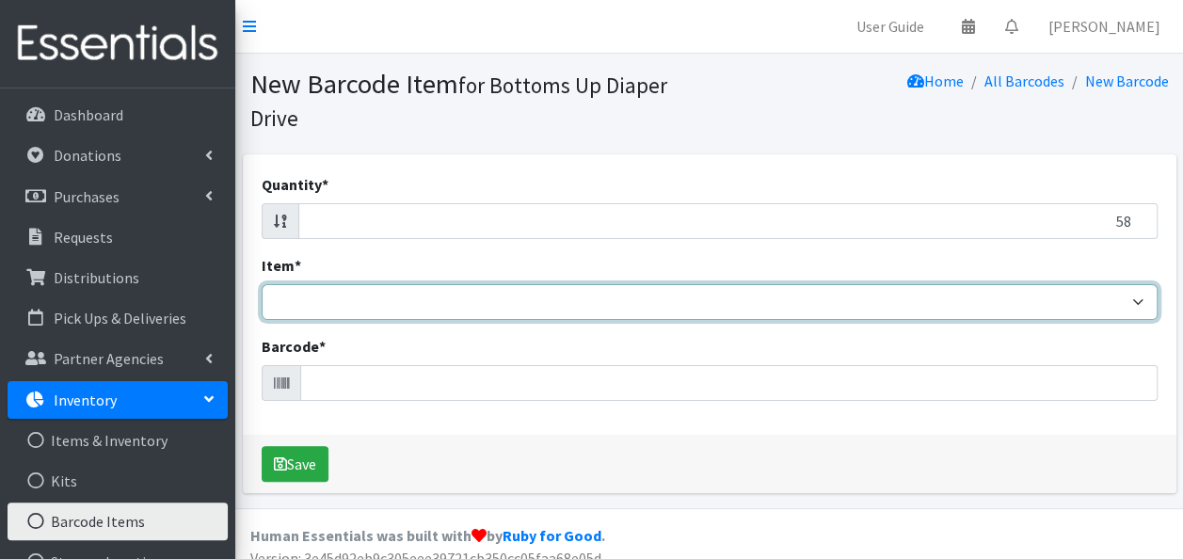
click at [619, 301] on select "Kids L/XL (60-125 lbs) Kids (Newborn) Kids (Preemie) Kids Pull-Ups Kids Pull-Up…" at bounding box center [710, 302] width 896 height 36
select select "4760"
click at [262, 284] on select "Kids L/XL (60-125 lbs) Kids (Newborn) Kids (Preemie) Kids Pull-Ups Kids Pull-Up…" at bounding box center [710, 302] width 896 height 36
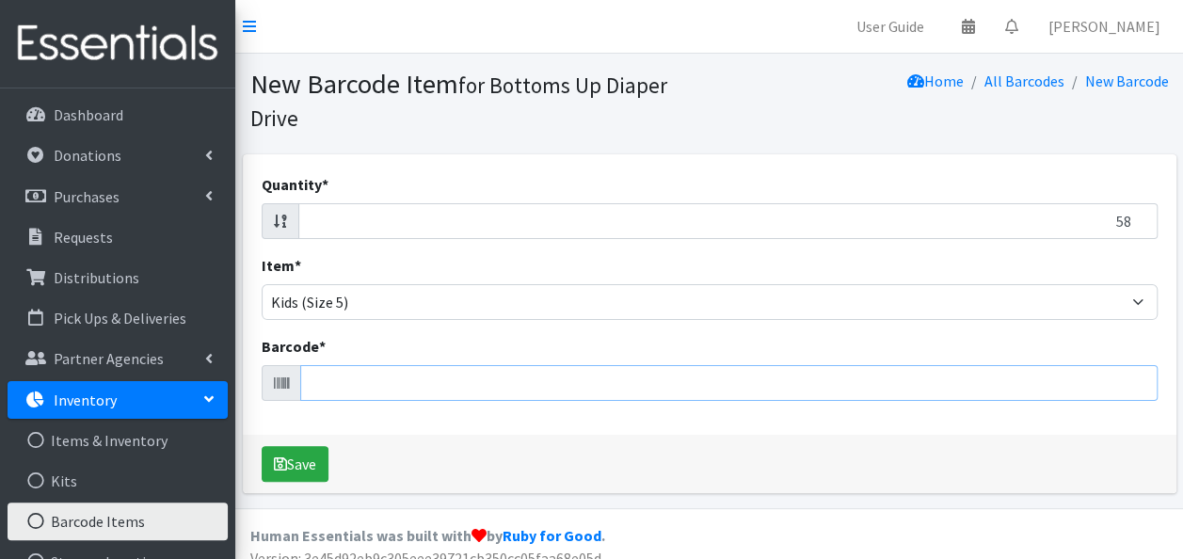
click at [533, 393] on input "Barcode *" at bounding box center [728, 383] width 857 height 36
type input "036000535891"
click at [262, 446] on button "Save" at bounding box center [295, 464] width 67 height 36
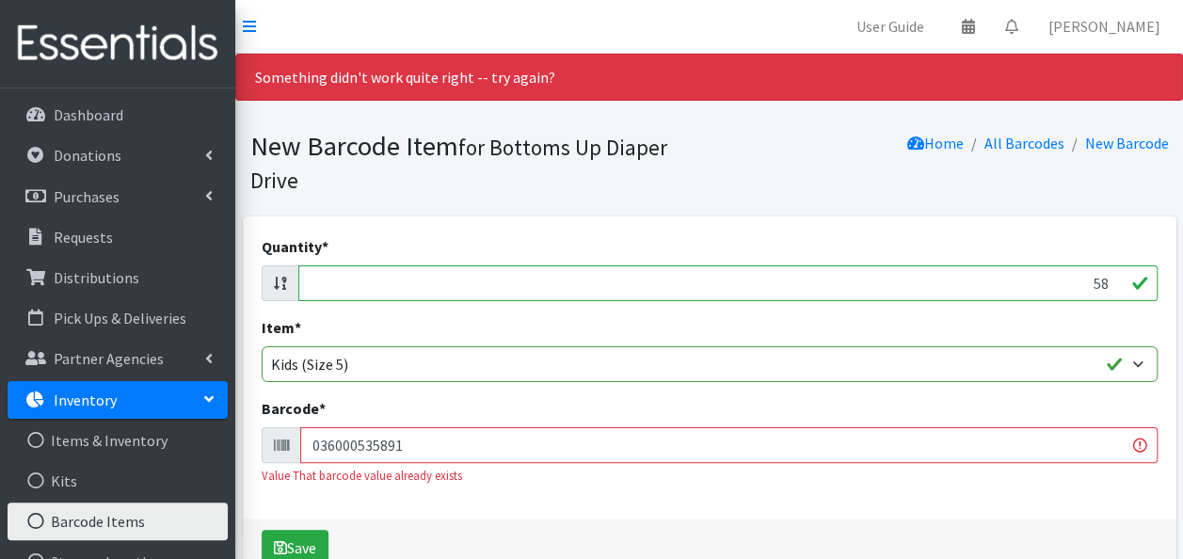
click at [773, 281] on input "58" at bounding box center [727, 283] width 859 height 36
click at [712, 442] on input "036000535891" at bounding box center [728, 445] width 857 height 36
type input "036000535891037000749691"
click at [262, 530] on button "Save" at bounding box center [295, 548] width 67 height 36
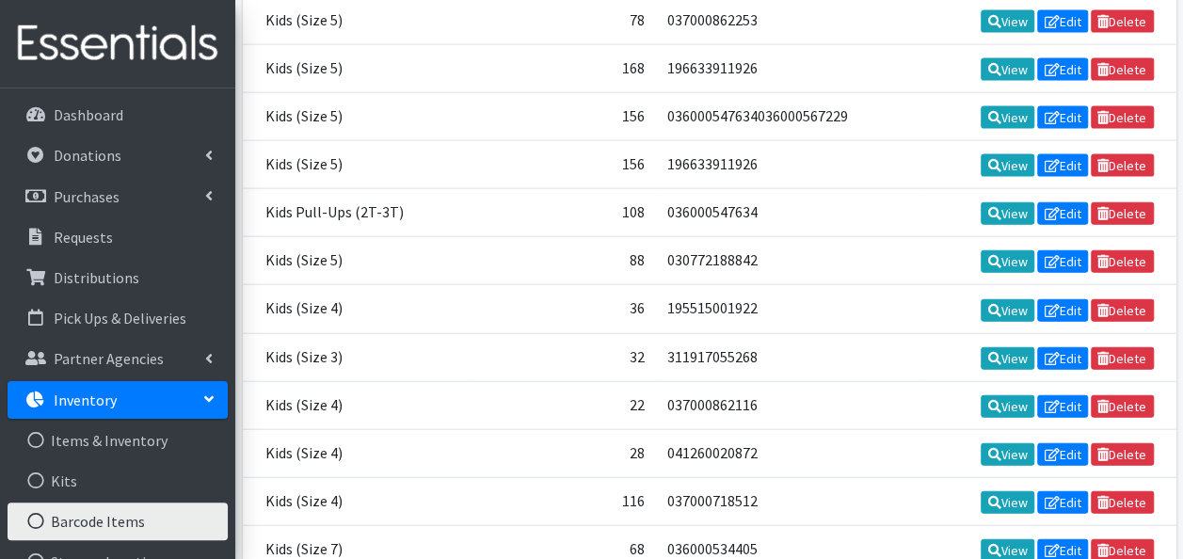
scroll to position [10748, 0]
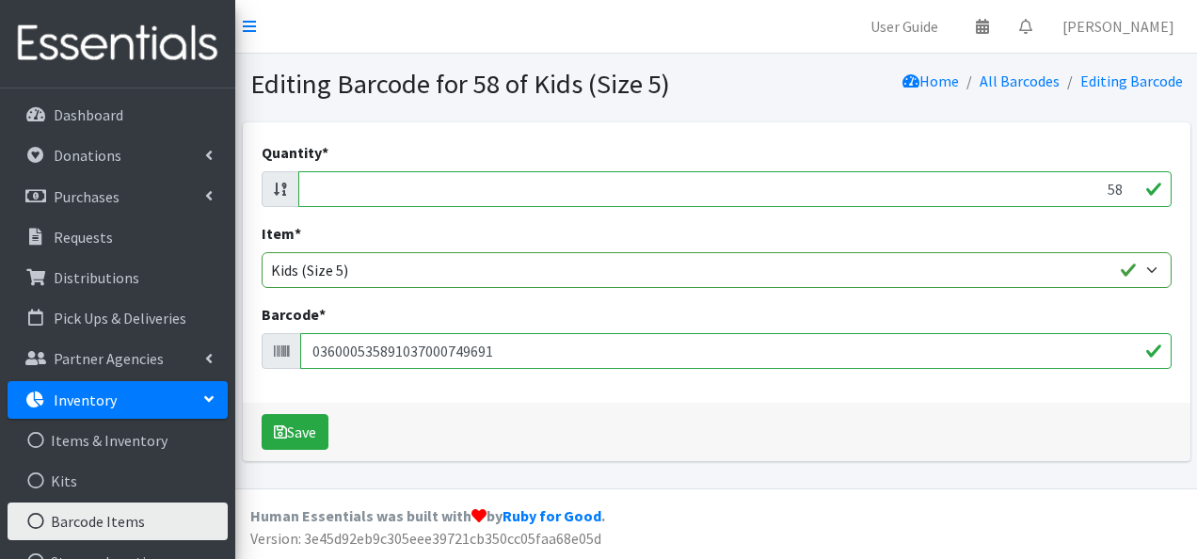
click at [465, 350] on input "036000535891037000749691" at bounding box center [735, 351] width 871 height 36
type input "037000749691"
click at [262, 414] on button "Save" at bounding box center [295, 432] width 67 height 36
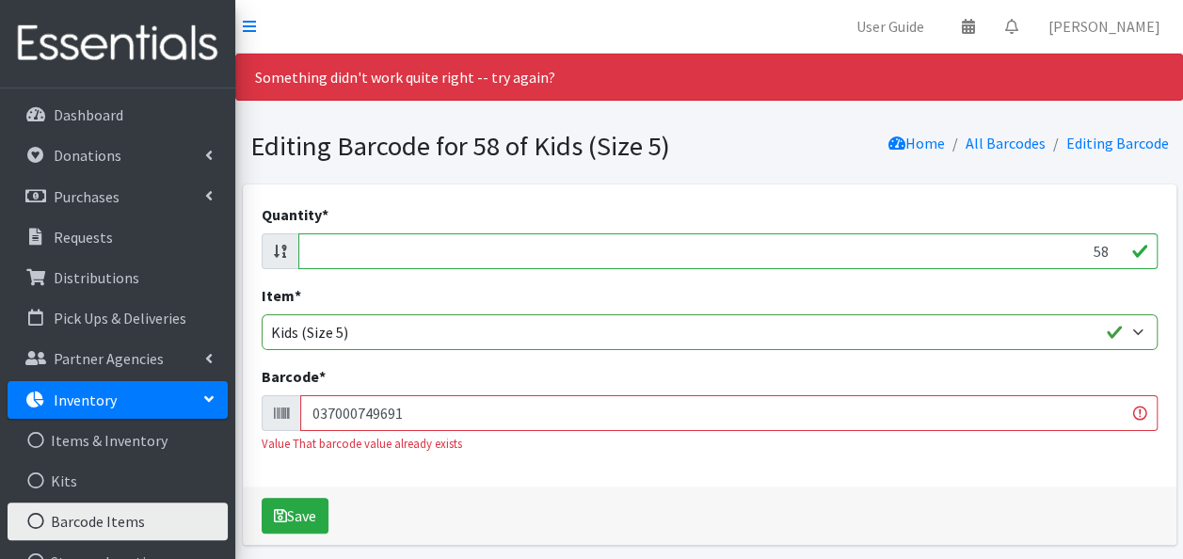
click at [1100, 248] on input "58" at bounding box center [727, 251] width 859 height 36
type input "52"
click at [772, 410] on input "037000749691" at bounding box center [728, 413] width 857 height 36
type input "030772133538"
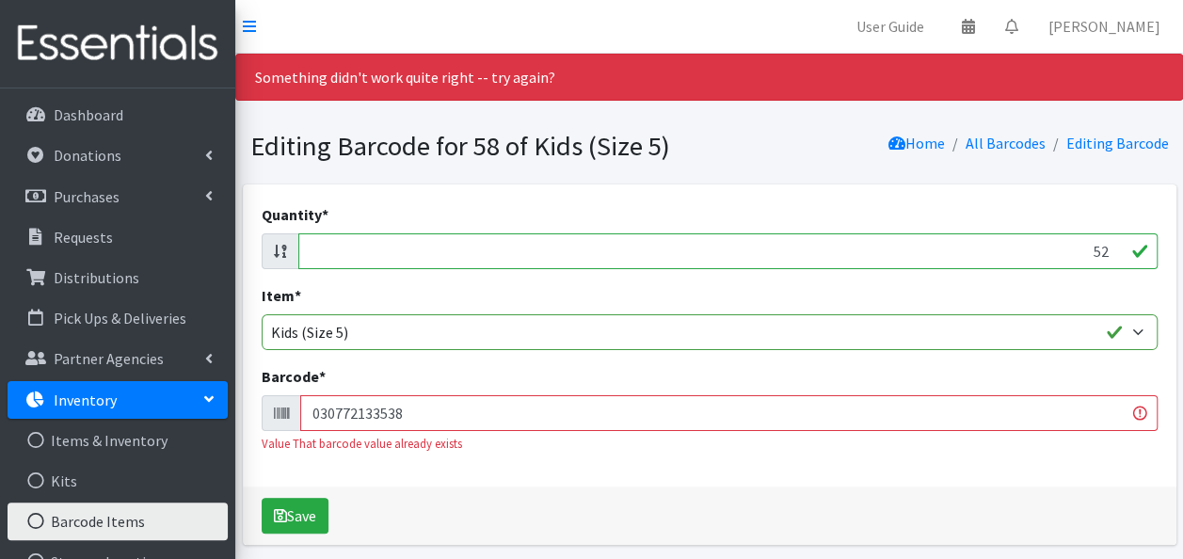
click at [262, 498] on button "Save" at bounding box center [295, 516] width 67 height 36
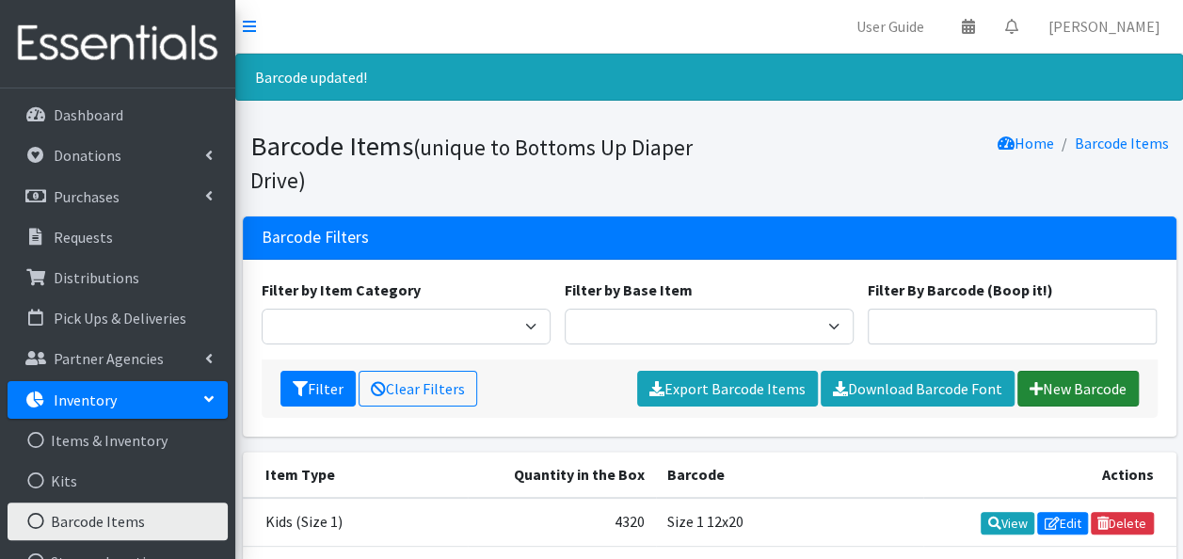
click at [1072, 392] on link "New Barcode" at bounding box center [1077, 389] width 121 height 36
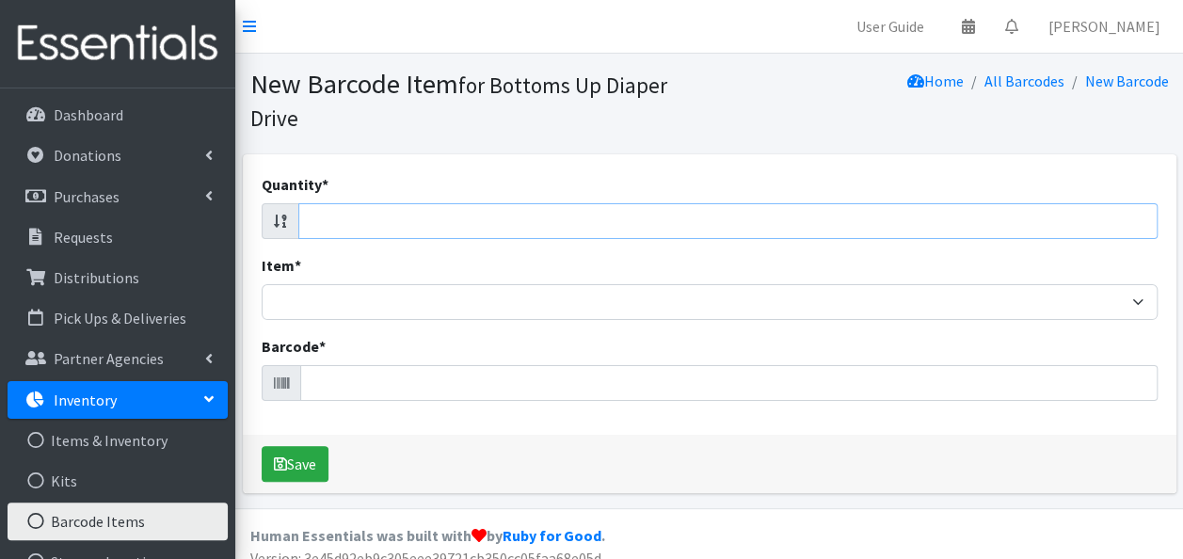
click at [965, 225] on input "Quantity *" at bounding box center [727, 221] width 859 height 36
type input "86"
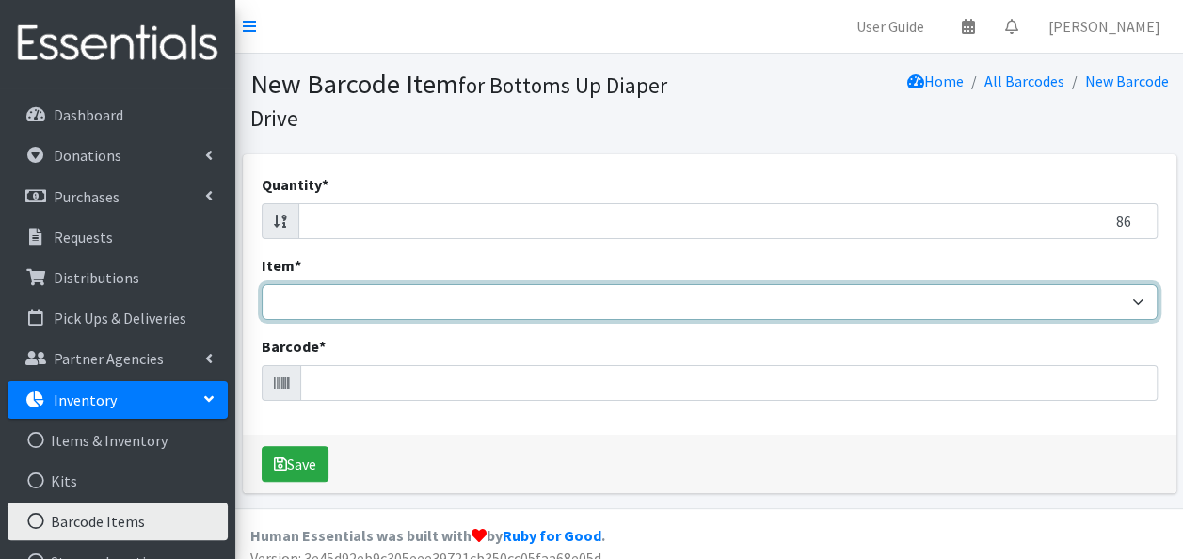
click at [961, 303] on select "Kids L/XL (60-125 lbs) Kids (Newborn) Kids (Preemie) Kids Pull-Ups Kids Pull-Up…" at bounding box center [710, 302] width 896 height 36
select select "4760"
click at [262, 284] on select "Kids L/XL (60-125 lbs) Kids (Newborn) Kids (Preemie) Kids Pull-Ups Kids Pull-Up…" at bounding box center [710, 302] width 896 height 36
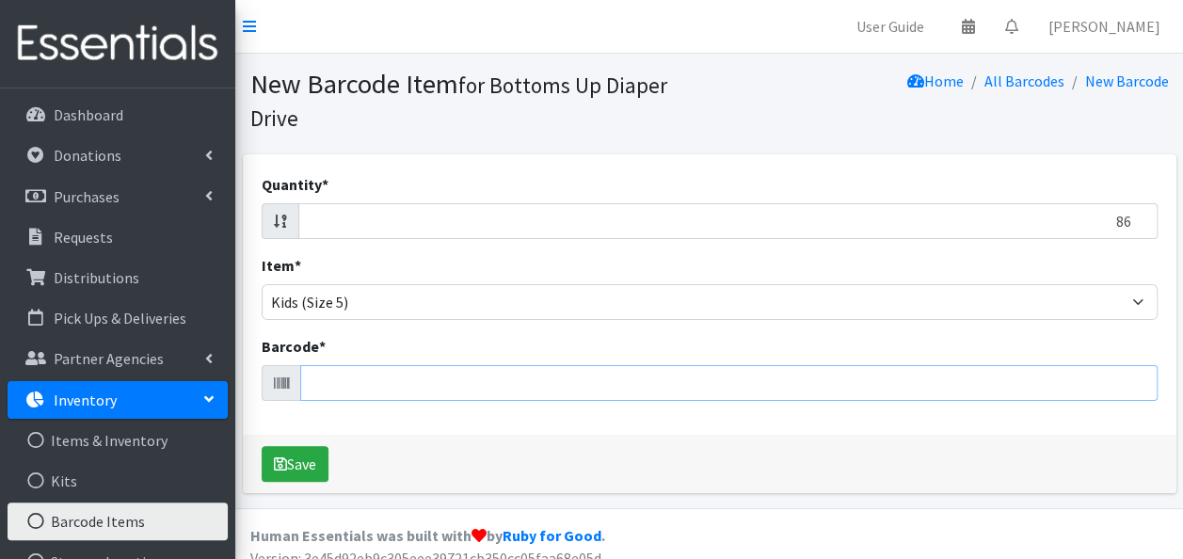
click at [595, 382] on input "Barcode *" at bounding box center [728, 383] width 857 height 36
type input "030772169728"
click at [262, 446] on button "Save" at bounding box center [295, 464] width 67 height 36
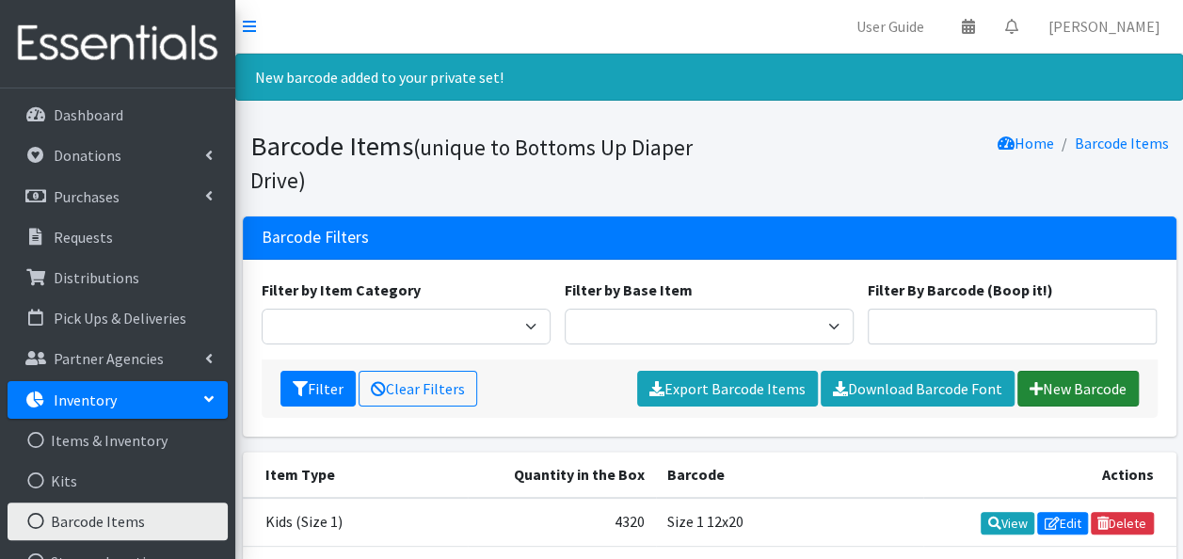
click at [1029, 384] on icon at bounding box center [1035, 388] width 13 height 15
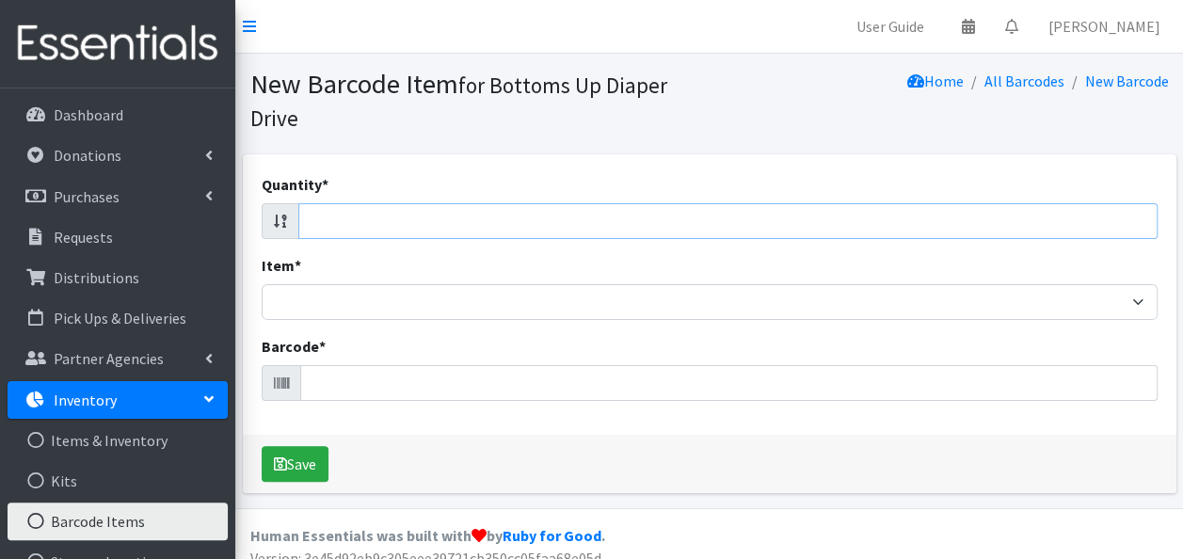
click at [1007, 214] on input "Quantity *" at bounding box center [727, 221] width 859 height 36
type input "78"
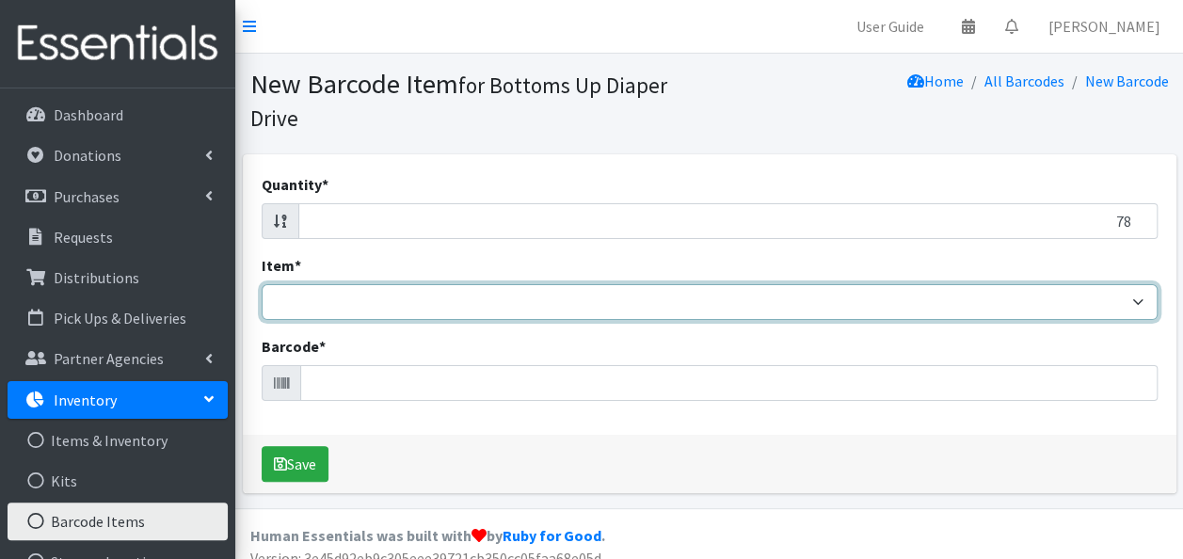
click at [1005, 307] on select "Kids L/XL (60-125 lbs) Kids (Newborn) Kids (Preemie) Kids Pull-Ups Kids Pull-Up…" at bounding box center [710, 302] width 896 height 36
select select "4760"
click at [262, 284] on select "Kids L/XL (60-125 lbs) Kids (Newborn) Kids (Preemie) Kids Pull-Ups Kids Pull-Up…" at bounding box center [710, 302] width 896 height 36
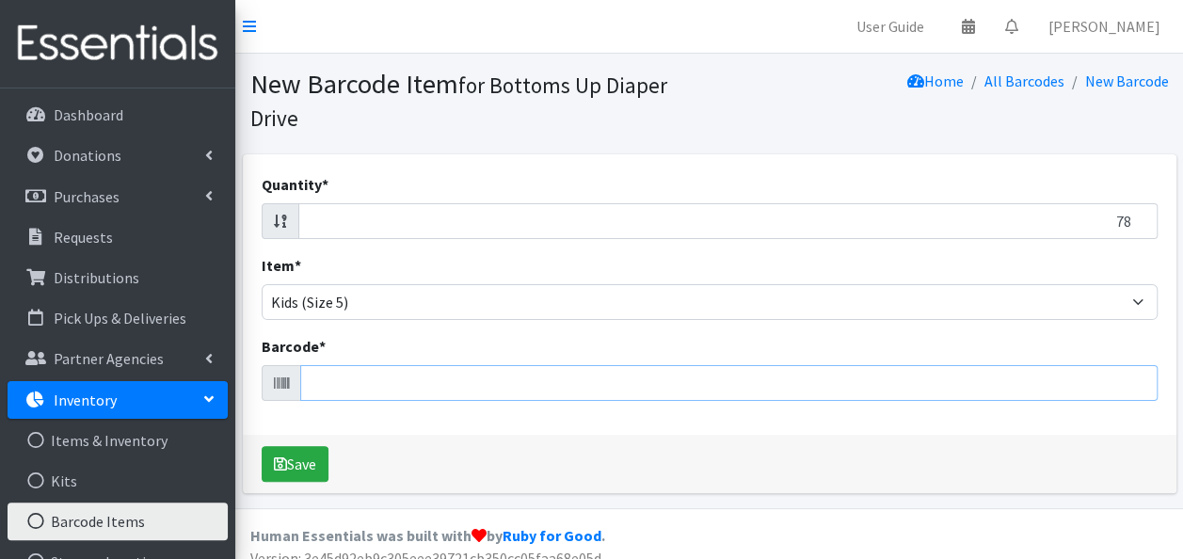
click at [485, 383] on input "Barcode *" at bounding box center [728, 383] width 857 height 36
type input "713733235297"
click at [262, 446] on button "Save" at bounding box center [295, 464] width 67 height 36
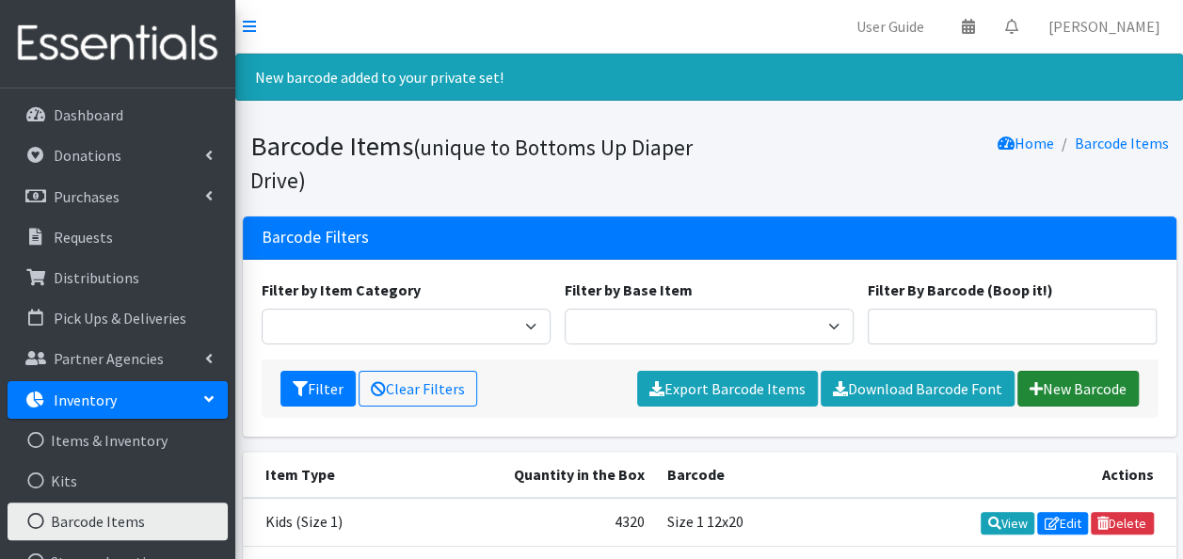
click at [1069, 388] on link "New Barcode" at bounding box center [1077, 389] width 121 height 36
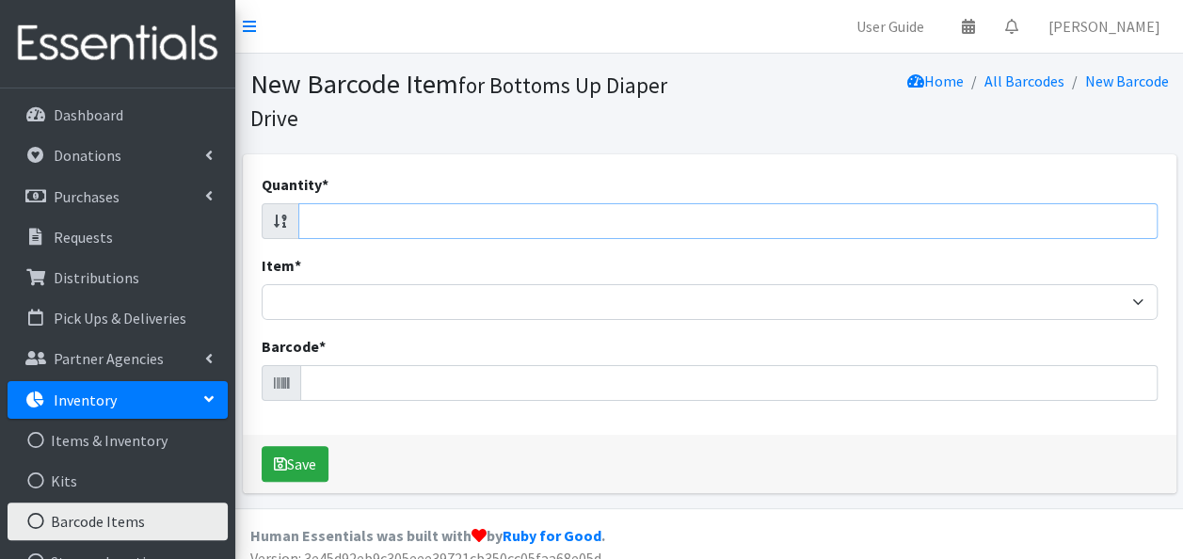
click at [691, 217] on input "Quantity *" at bounding box center [727, 221] width 859 height 36
type input "112"
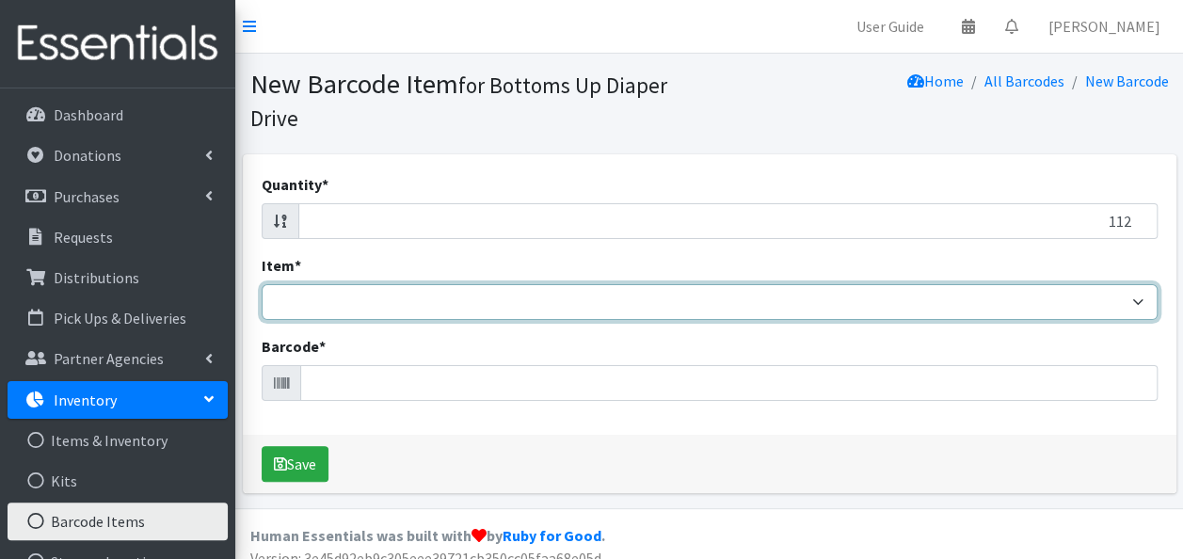
click at [631, 301] on select "Kids L/XL (60-125 lbs) Kids (Newborn) Kids (Preemie) Kids Pull-Ups Kids Pull-Up…" at bounding box center [710, 302] width 896 height 36
select select "4760"
click at [262, 284] on select "Kids L/XL (60-125 lbs) Kids (Newborn) Kids (Preemie) Kids Pull-Ups Kids Pull-Up…" at bounding box center [710, 302] width 896 height 36
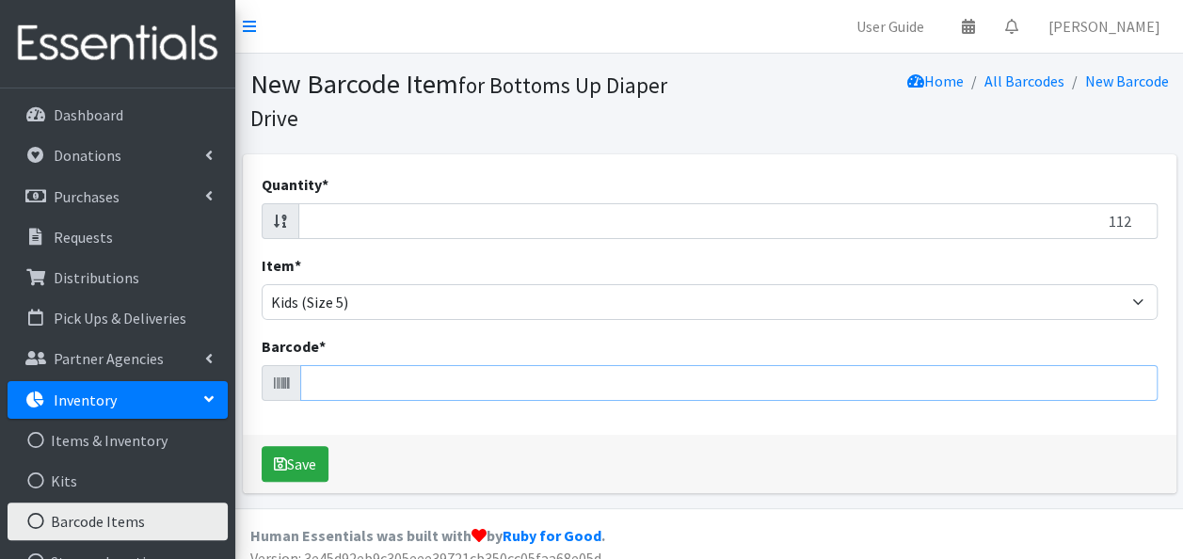
click at [433, 383] on input "Barcode *" at bounding box center [728, 383] width 857 height 36
type input "086679510231"
click at [262, 446] on button "Save" at bounding box center [295, 464] width 67 height 36
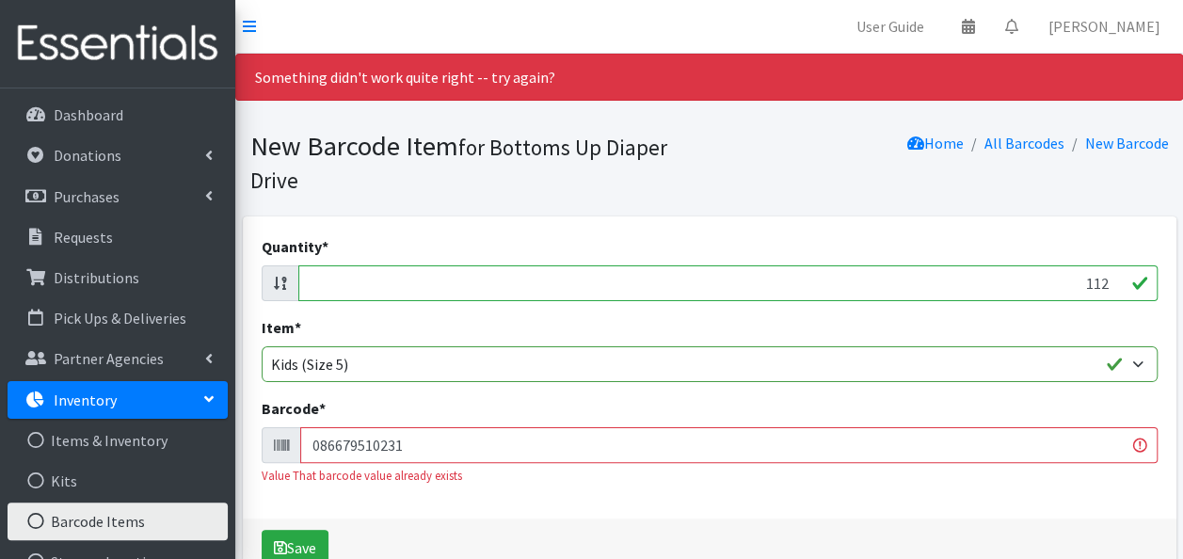
click at [746, 274] on input "112" at bounding box center [727, 283] width 859 height 36
type input "58"
click at [423, 442] on input "086679510231" at bounding box center [728, 445] width 857 height 36
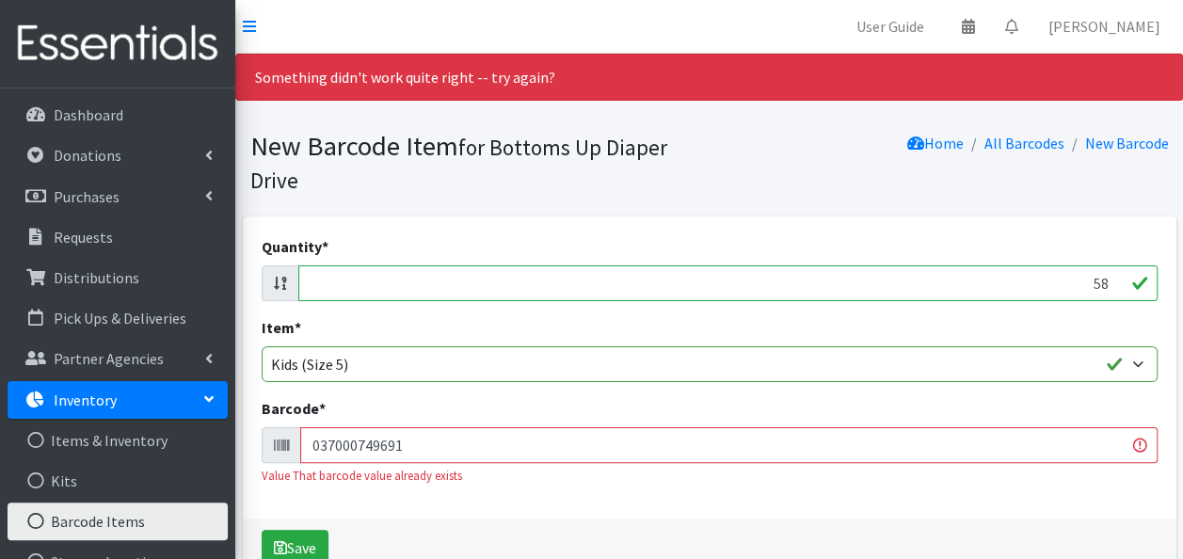
type input "037000749691"
click at [262, 530] on button "Save" at bounding box center [295, 548] width 67 height 36
click at [1087, 284] on input "58" at bounding box center [727, 283] width 859 height 36
type input "116"
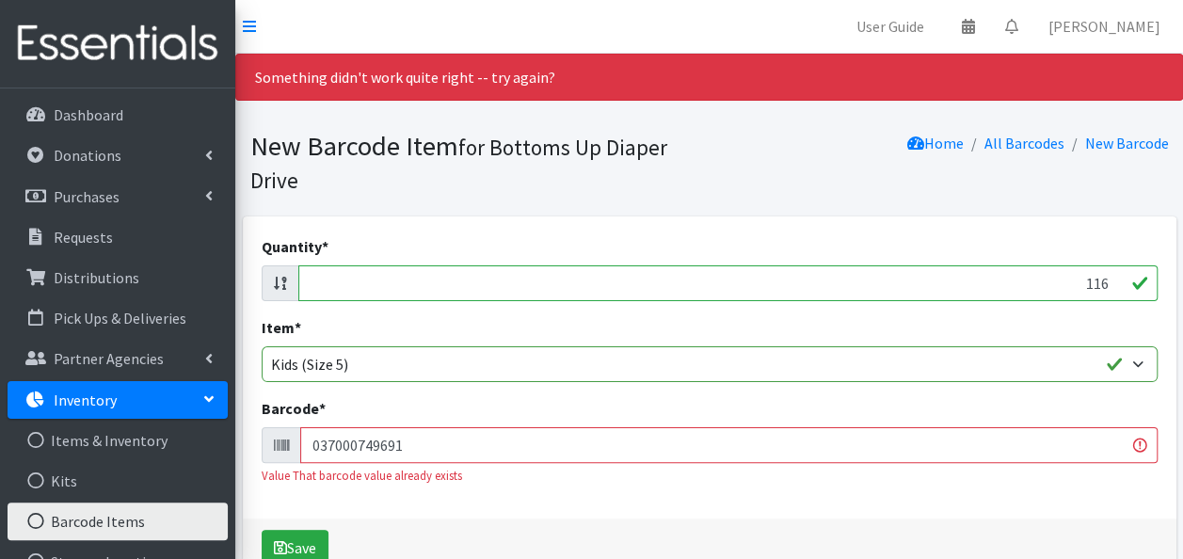
click at [587, 441] on input "037000749691" at bounding box center [728, 445] width 857 height 36
type input "036000540307"
click at [262, 530] on button "Save" at bounding box center [295, 548] width 67 height 36
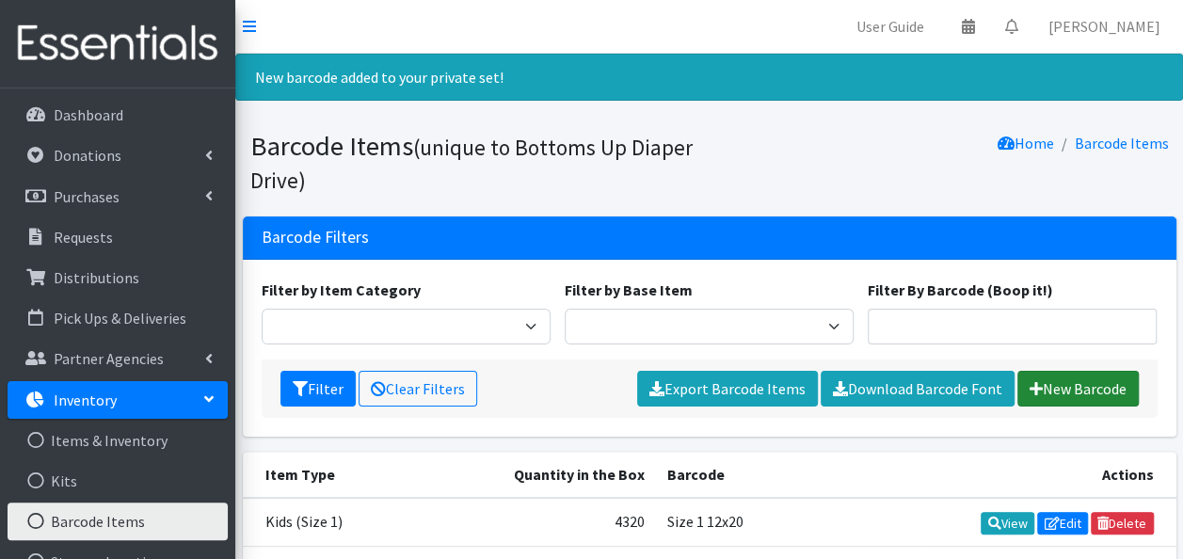
click at [1051, 373] on link "New Barcode" at bounding box center [1077, 389] width 121 height 36
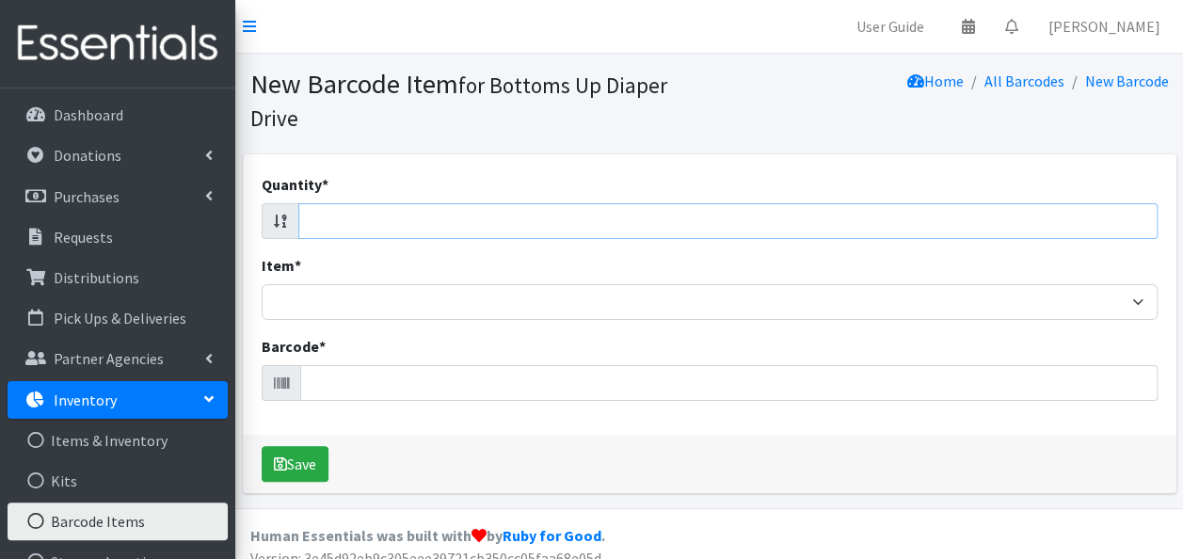
click at [977, 223] on input "Quantity *" at bounding box center [727, 221] width 859 height 36
type input "72"
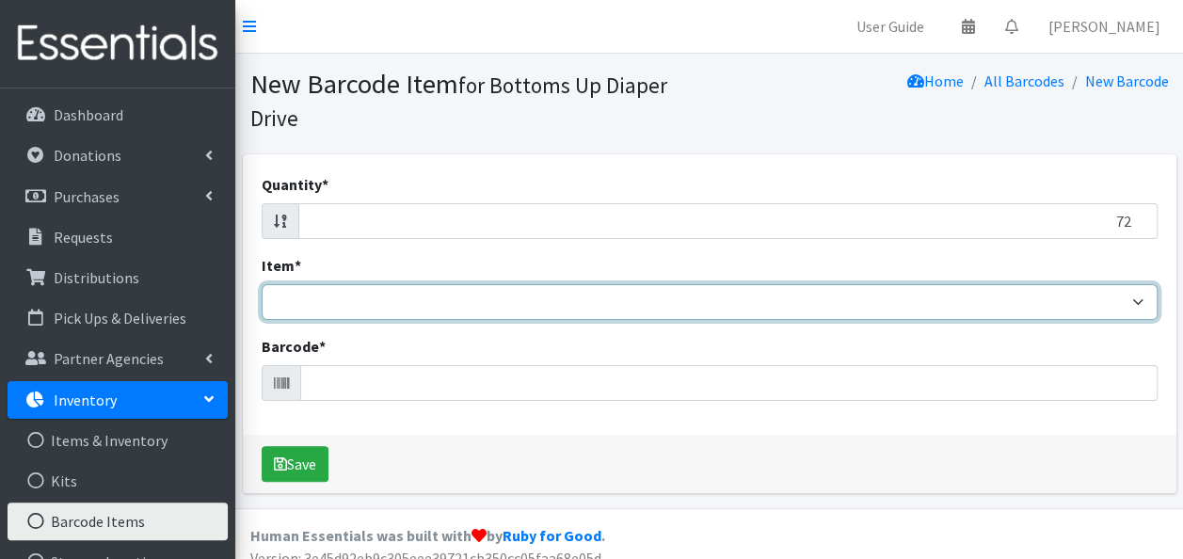
click at [958, 299] on select "Kids L/XL (60-125 lbs) Kids (Newborn) Kids (Preemie) Kids Pull-Ups Kids Pull-Up…" at bounding box center [710, 302] width 896 height 36
click at [262, 284] on select "Kids L/XL (60-125 lbs) Kids (Newborn) Kids (Preemie) Kids Pull-Ups Kids Pull-Up…" at bounding box center [710, 302] width 896 height 36
click at [837, 295] on select "Kids L/XL (60-125 lbs) Kids (Newborn) Kids (Preemie) Kids Pull-Ups Kids Pull-Up…" at bounding box center [710, 302] width 896 height 36
select select "4760"
click at [262, 284] on select "Kids L/XL (60-125 lbs) Kids (Newborn) Kids (Preemie) Kids Pull-Ups Kids Pull-Up…" at bounding box center [710, 302] width 896 height 36
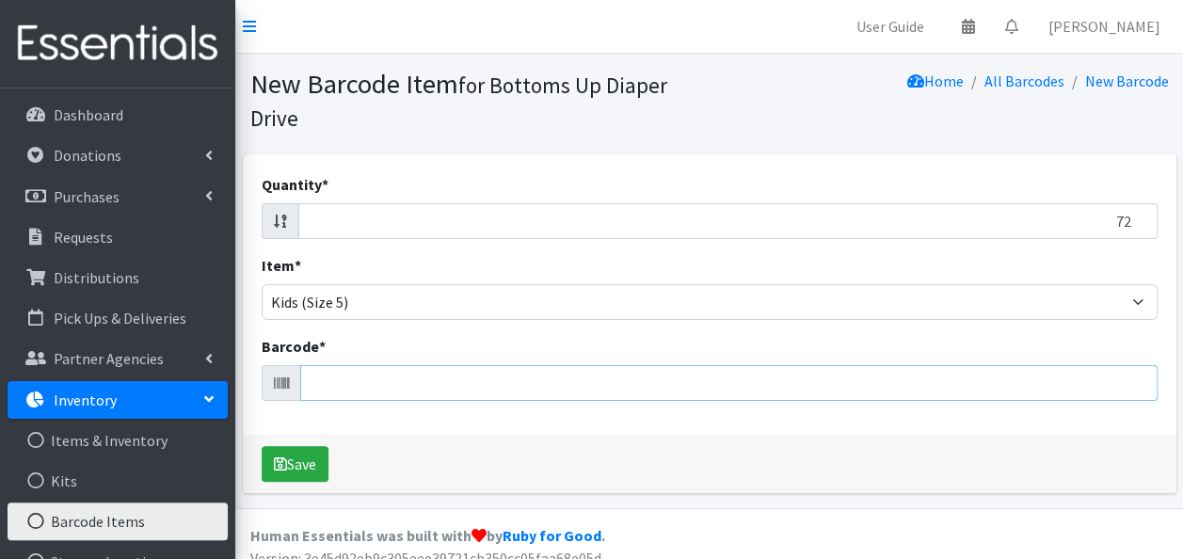
click at [527, 389] on input "Barcode *" at bounding box center [728, 383] width 857 height 36
type input "4061462087707"
click at [262, 446] on button "Save" at bounding box center [295, 464] width 67 height 36
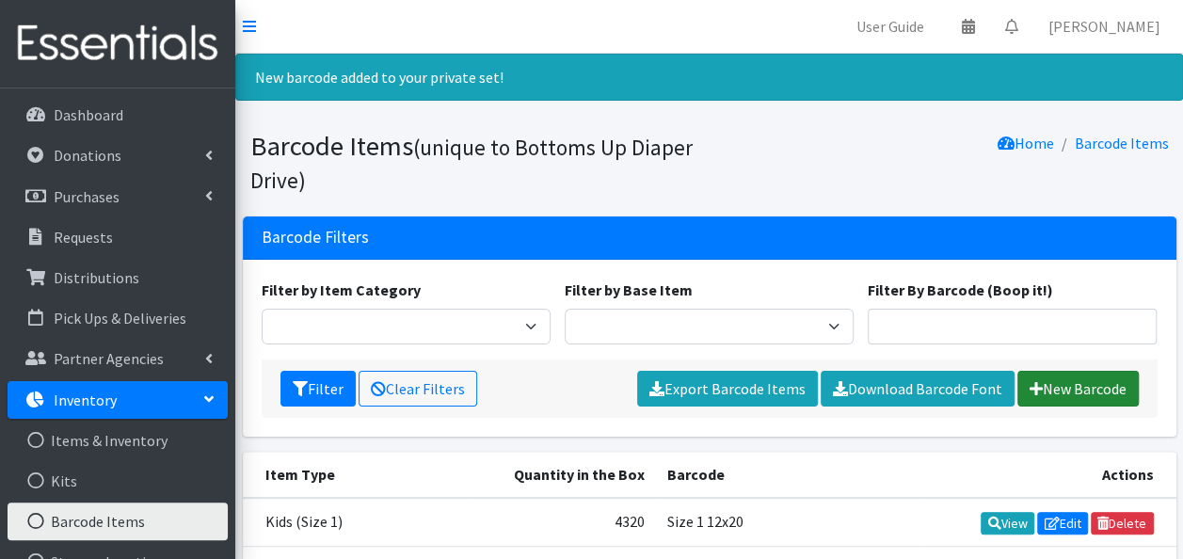
click at [1060, 373] on link "New Barcode" at bounding box center [1077, 389] width 121 height 36
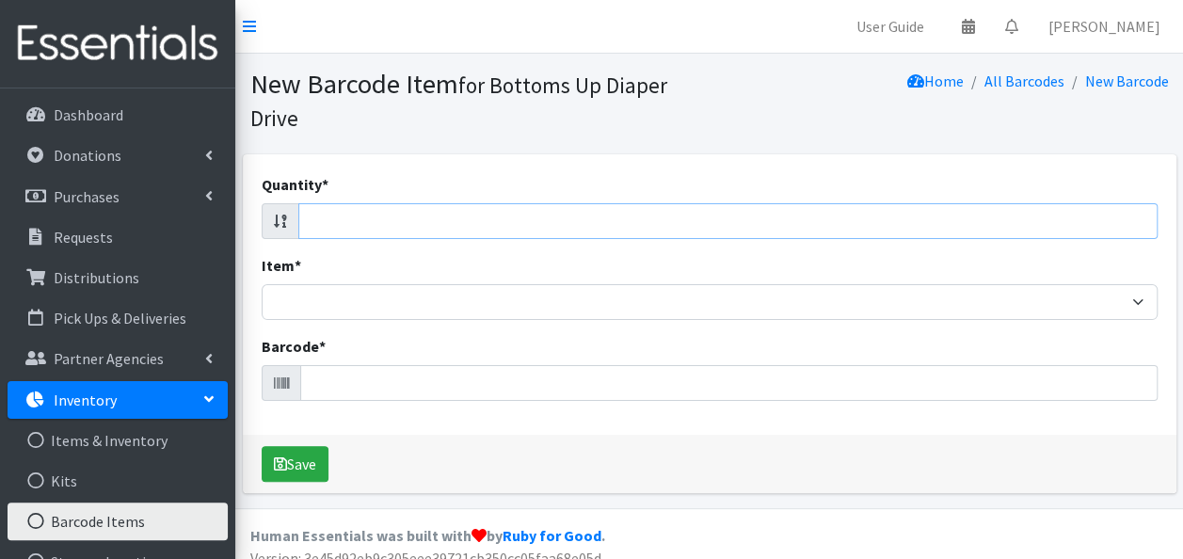
click at [1020, 229] on input "Quantity *" at bounding box center [727, 221] width 859 height 36
type input "50"
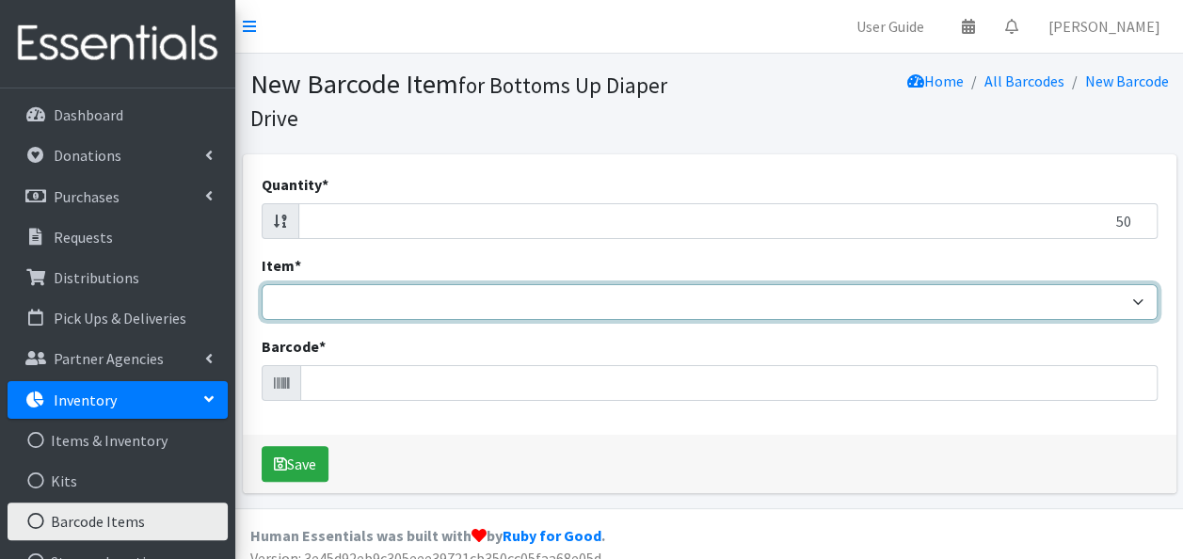
click at [881, 300] on select "Kids L/XL (60-125 lbs) Kids (Newborn) Kids (Preemie) Kids Pull-Ups Kids Pull-Up…" at bounding box center [710, 302] width 896 height 36
select select "4760"
click at [262, 284] on select "Kids L/XL (60-125 lbs) Kids (Newborn) Kids (Preemie) Kids Pull-Ups Kids Pull-Up…" at bounding box center [710, 302] width 896 height 36
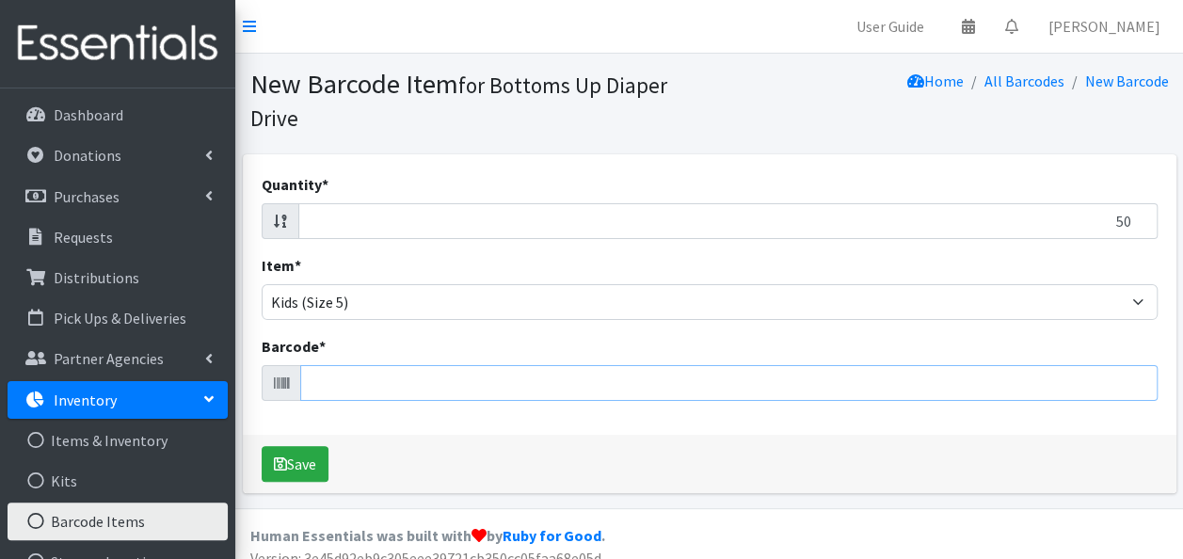
click at [365, 381] on input "Barcode *" at bounding box center [728, 383] width 857 height 36
type input "810094552879"
click at [262, 446] on button "Save" at bounding box center [295, 464] width 67 height 36
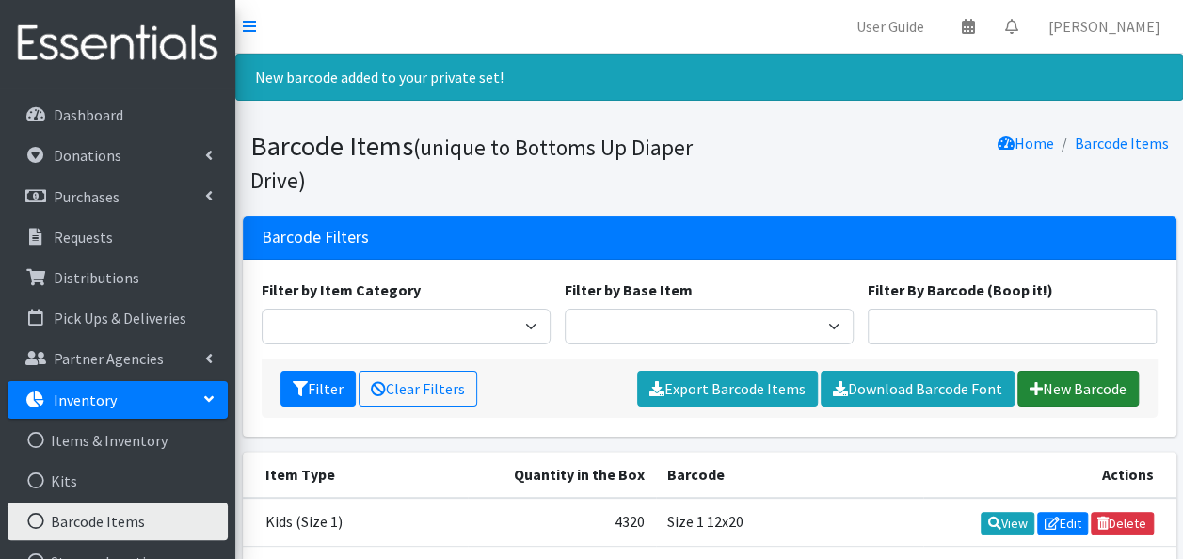
click at [1081, 391] on link "New Barcode" at bounding box center [1077, 389] width 121 height 36
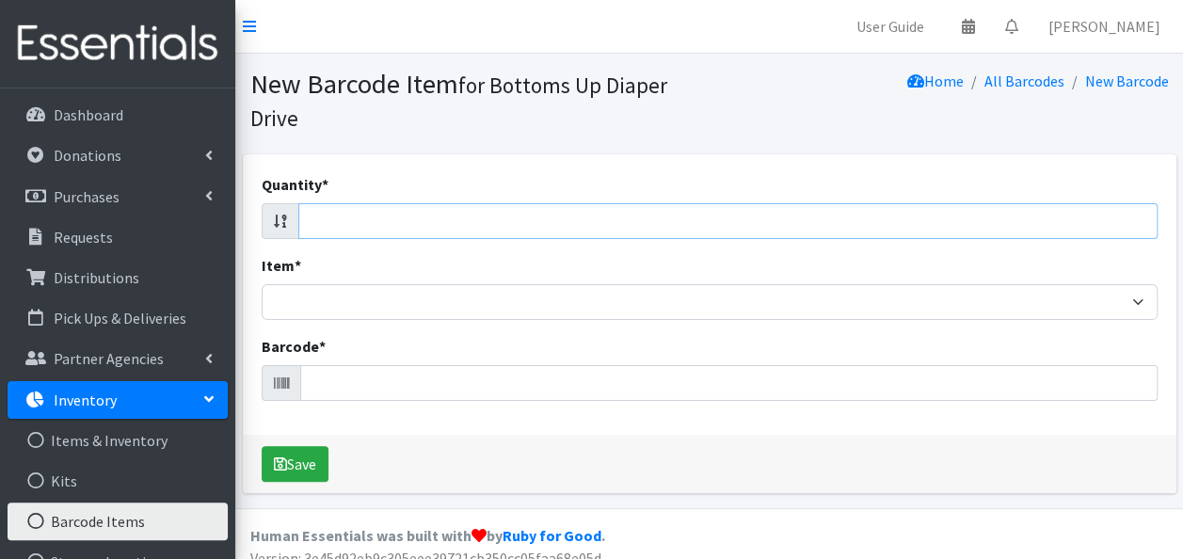
click at [476, 226] on input "Quantity *" at bounding box center [727, 221] width 859 height 36
type input "44"
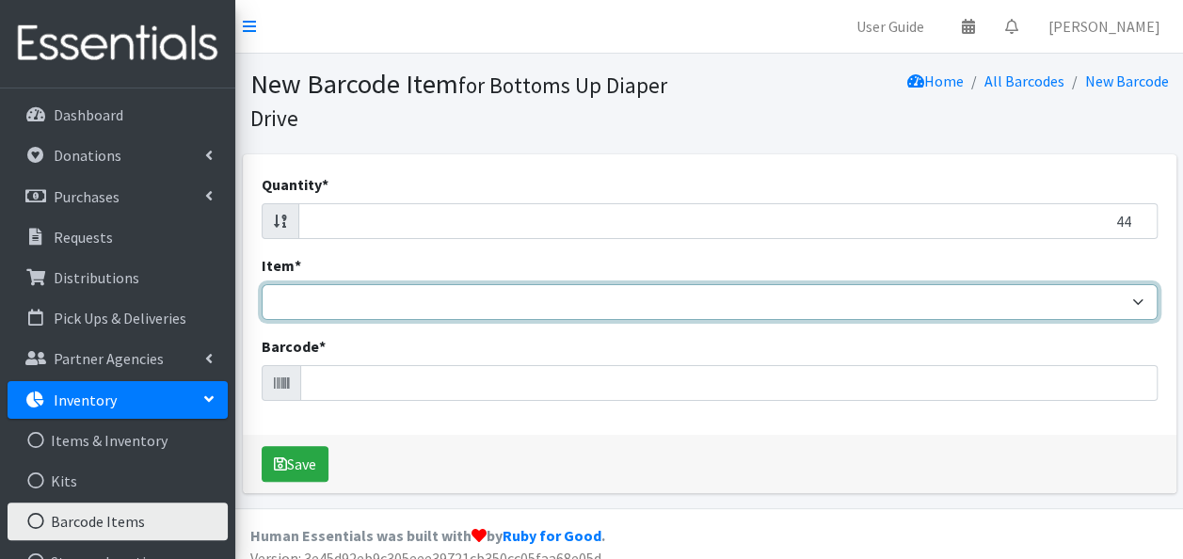
click at [468, 303] on select "Kids L/XL (60-125 lbs) Kids (Newborn) Kids (Preemie) Kids Pull-Ups Kids Pull-Up…" at bounding box center [710, 302] width 896 height 36
select select "4760"
click at [262, 284] on select "Kids L/XL (60-125 lbs) Kids (Newborn) Kids (Preemie) Kids Pull-Ups Kids Pull-Up…" at bounding box center [710, 302] width 896 height 36
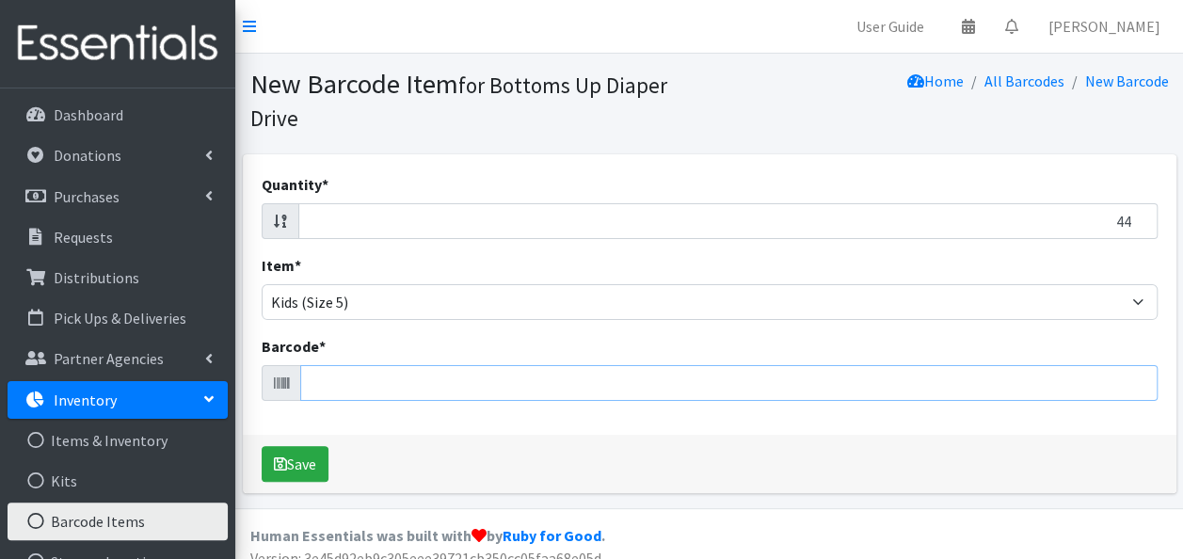
click at [348, 383] on input "Barcode *" at bounding box center [728, 383] width 857 height 36
type input "810094552862"
click at [262, 446] on button "Save" at bounding box center [295, 464] width 67 height 36
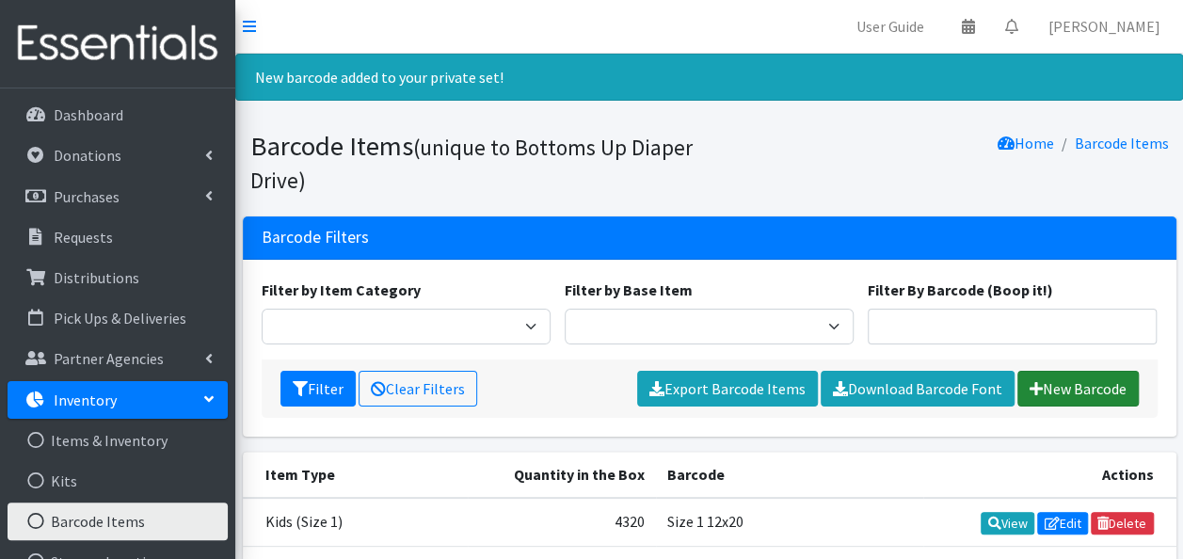
click at [1078, 388] on link "New Barcode" at bounding box center [1077, 389] width 121 height 36
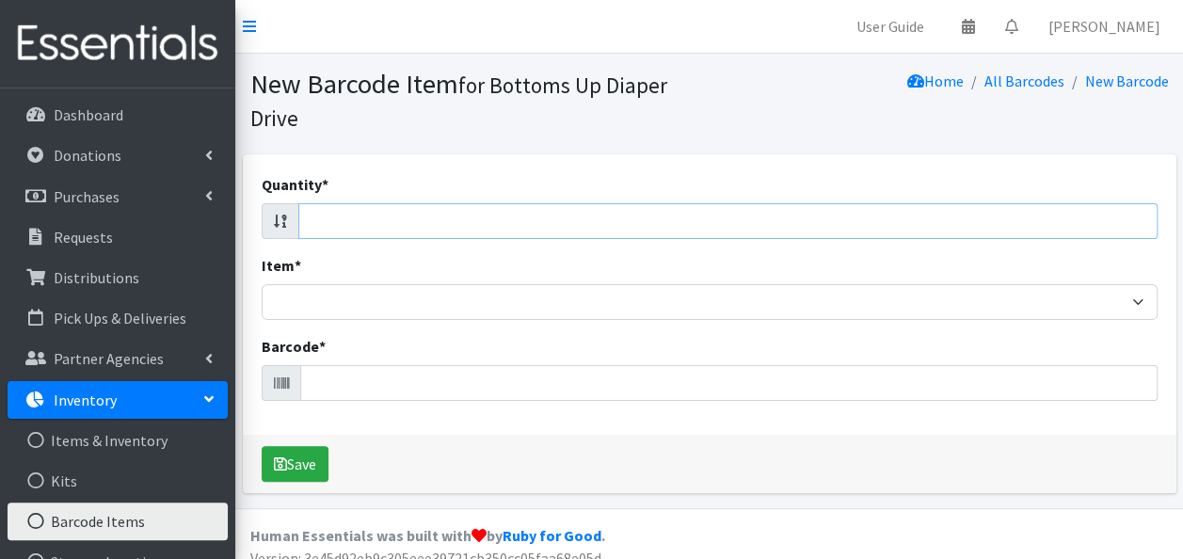
click at [556, 214] on input "Quantity *" at bounding box center [727, 221] width 859 height 36
type input "44"
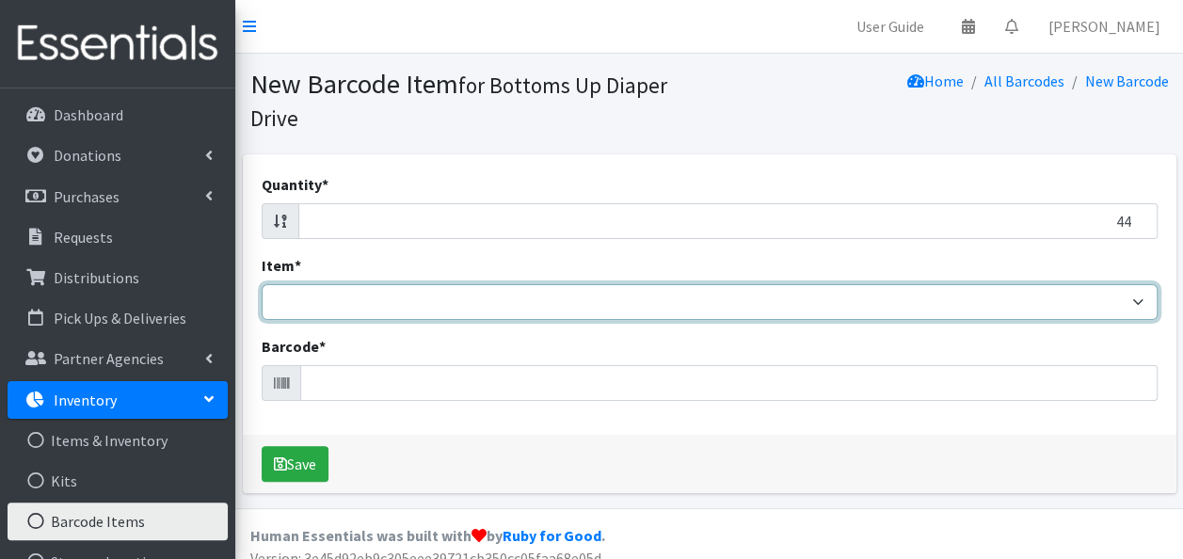
click at [545, 310] on select "Kids L/XL (60-125 lbs) Kids (Newborn) Kids (Preemie) Kids Pull-Ups Kids Pull-Up…" at bounding box center [710, 302] width 896 height 36
click at [262, 284] on select "Kids L/XL (60-125 lbs) Kids (Newborn) Kids (Preemie) Kids Pull-Ups Kids Pull-Up…" at bounding box center [710, 302] width 896 height 36
click at [535, 306] on select "Kids L/XL (60-125 lbs) Kids (Newborn) Kids (Preemie) Kids Pull-Ups Kids Pull-Up…" at bounding box center [710, 302] width 896 height 36
select select "4760"
click at [262, 284] on select "Kids L/XL (60-125 lbs) Kids (Newborn) Kids (Preemie) Kids Pull-Ups Kids Pull-Up…" at bounding box center [710, 302] width 896 height 36
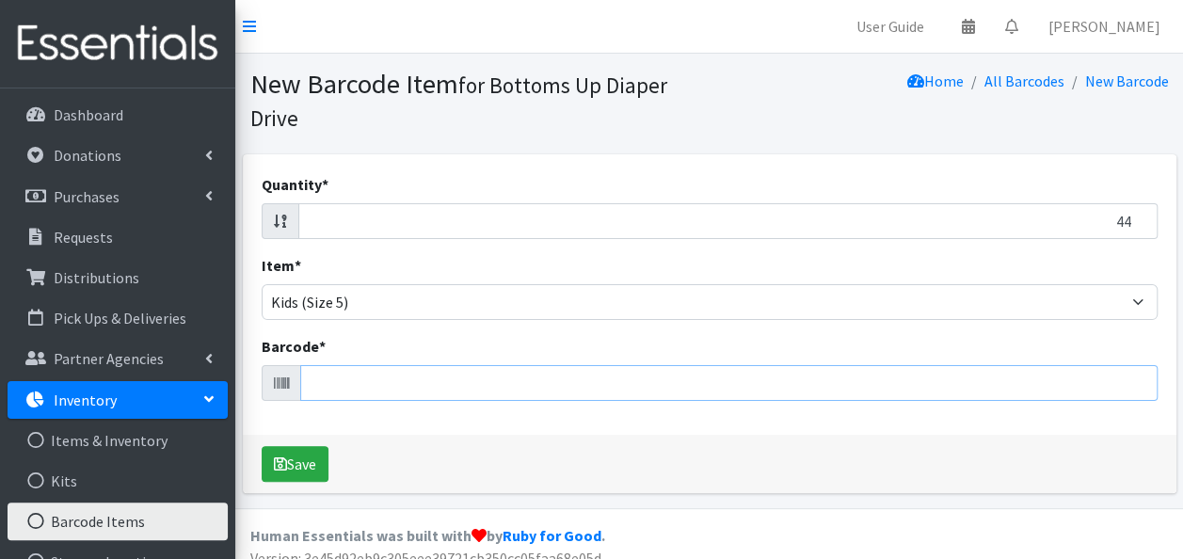
click at [361, 386] on input "Barcode *" at bounding box center [728, 383] width 857 height 36
type input "810094553210"
click at [262, 446] on button "Save" at bounding box center [295, 464] width 67 height 36
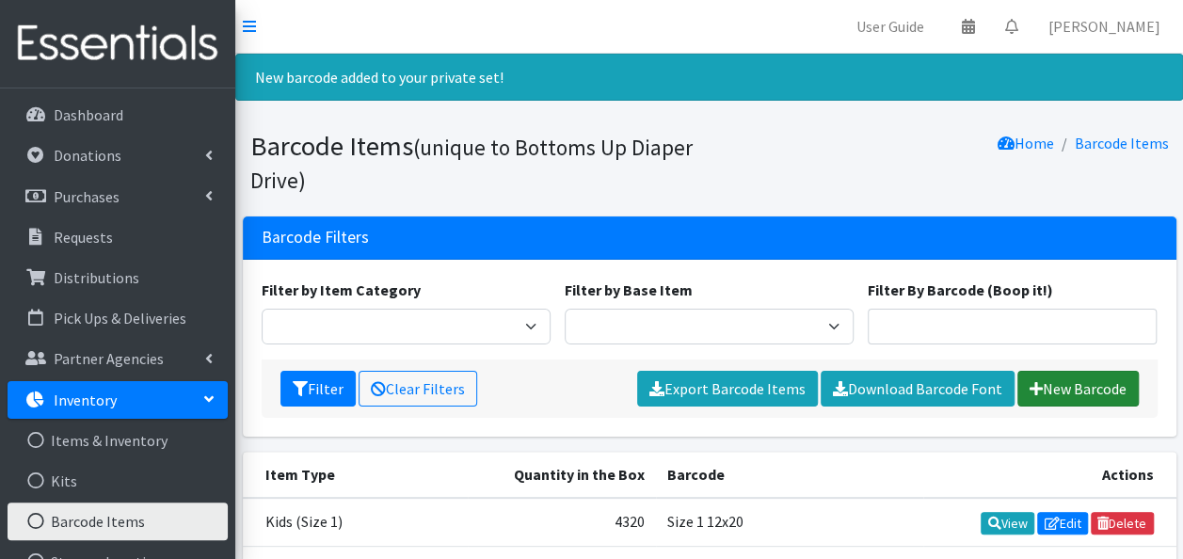
click at [1046, 388] on link "New Barcode" at bounding box center [1077, 389] width 121 height 36
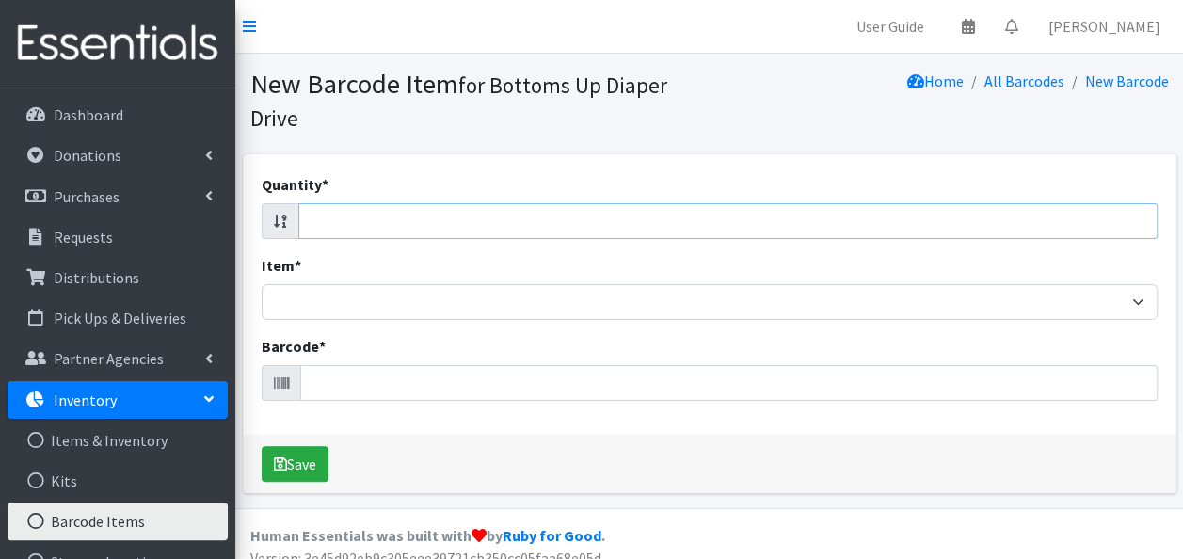
click at [1009, 229] on input "Quantity *" at bounding box center [727, 221] width 859 height 36
click at [965, 222] on input "Quantity *" at bounding box center [727, 221] width 859 height 36
type input "58"
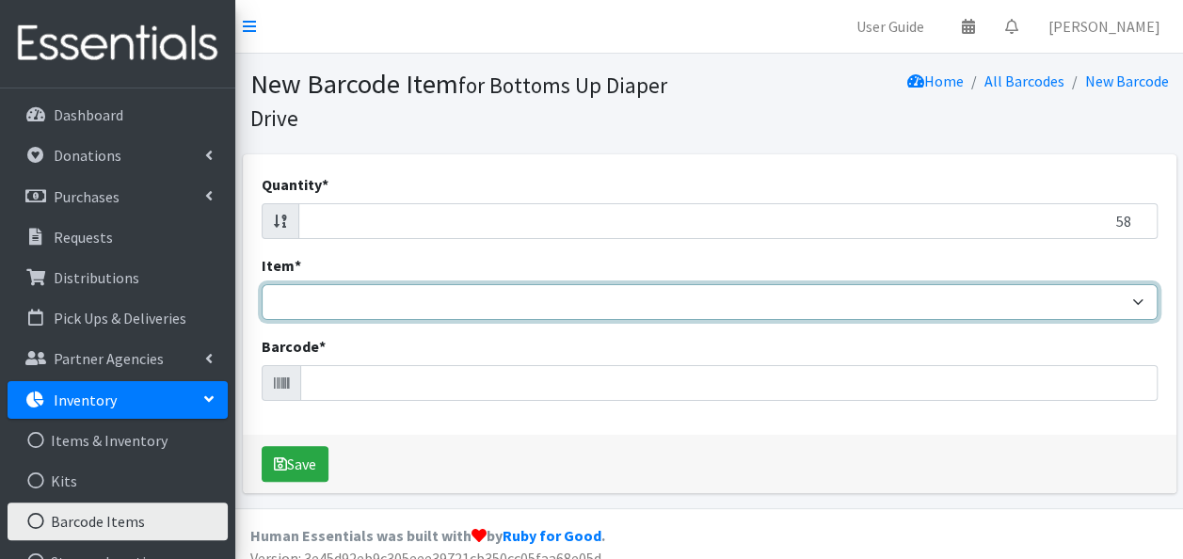
click at [929, 305] on select "Kids L/XL (60-125 lbs) Kids (Newborn) Kids (Preemie) Kids Pull-Ups Kids Pull-Up…" at bounding box center [710, 302] width 896 height 36
select select "4760"
click at [262, 284] on select "Kids L/XL (60-125 lbs) Kids (Newborn) Kids (Preemie) Kids Pull-Ups Kids Pull-Up…" at bounding box center [710, 302] width 896 height 36
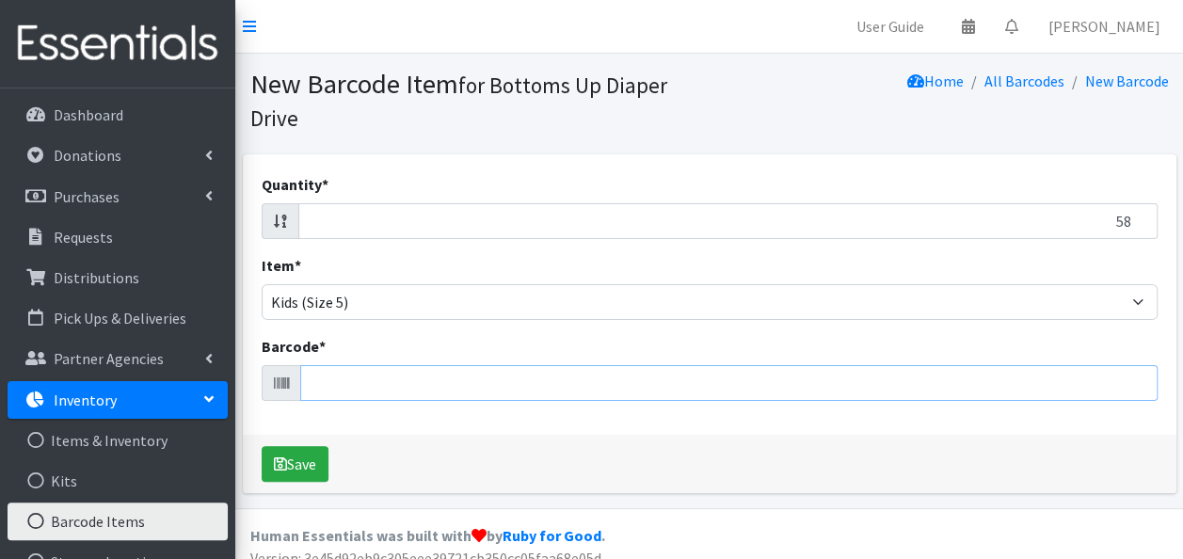
click at [587, 388] on input "Barcode *" at bounding box center [728, 383] width 857 height 36
type input "037000749691"
click at [262, 446] on button "Save" at bounding box center [295, 464] width 67 height 36
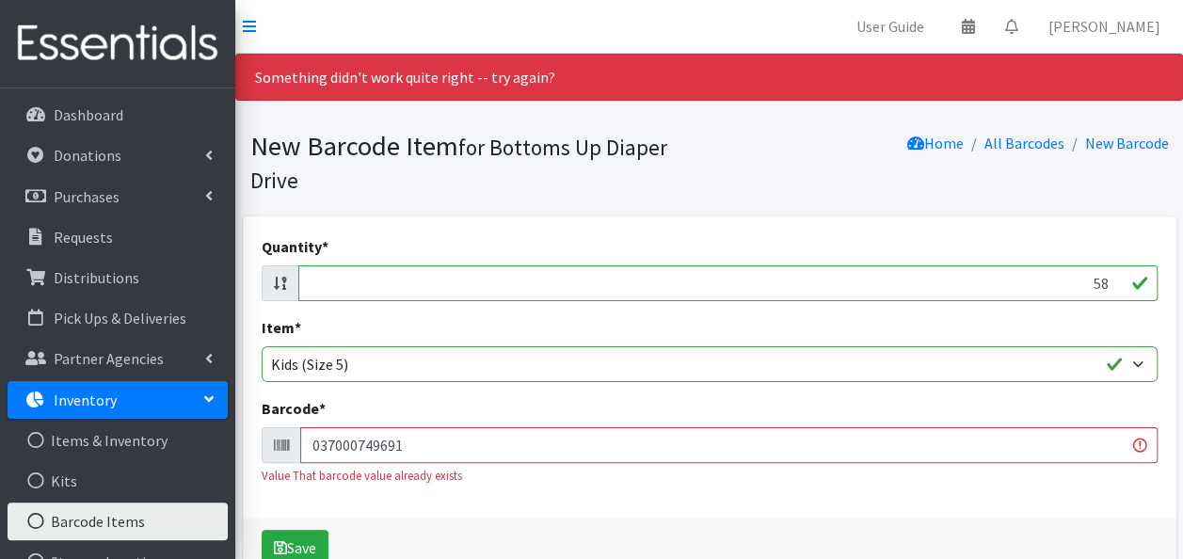
click at [1040, 287] on input "58" at bounding box center [727, 283] width 859 height 36
type input "78"
click at [958, 444] on input "037000749691" at bounding box center [728, 445] width 857 height 36
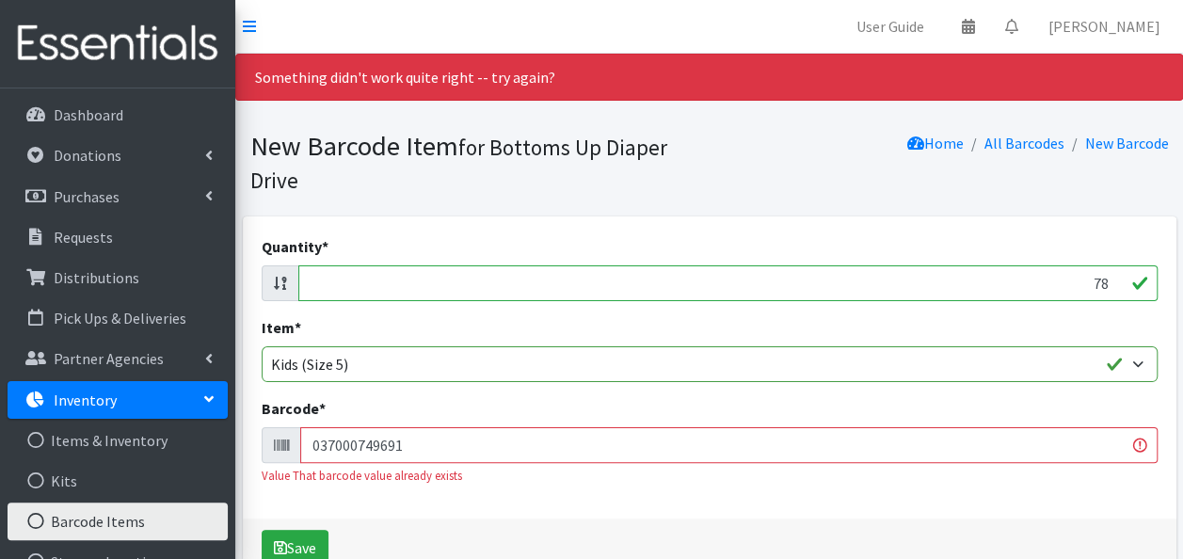
click at [958, 444] on input "037000749691" at bounding box center [728, 445] width 857 height 36
type input "100370008622"
click at [262, 530] on button "Save" at bounding box center [295, 548] width 67 height 36
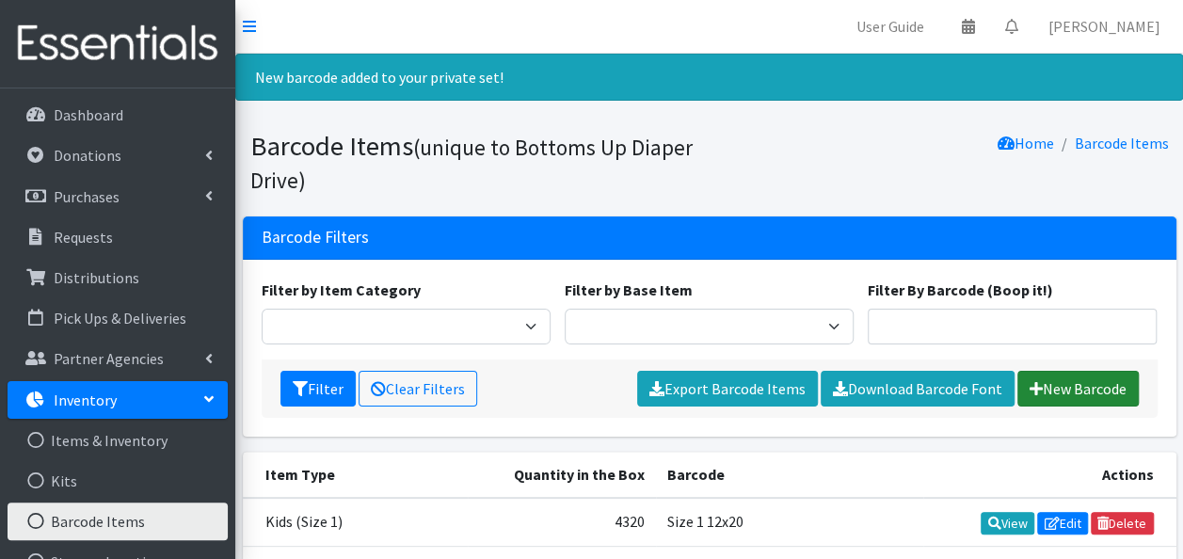
click at [1060, 383] on link "New Barcode" at bounding box center [1077, 389] width 121 height 36
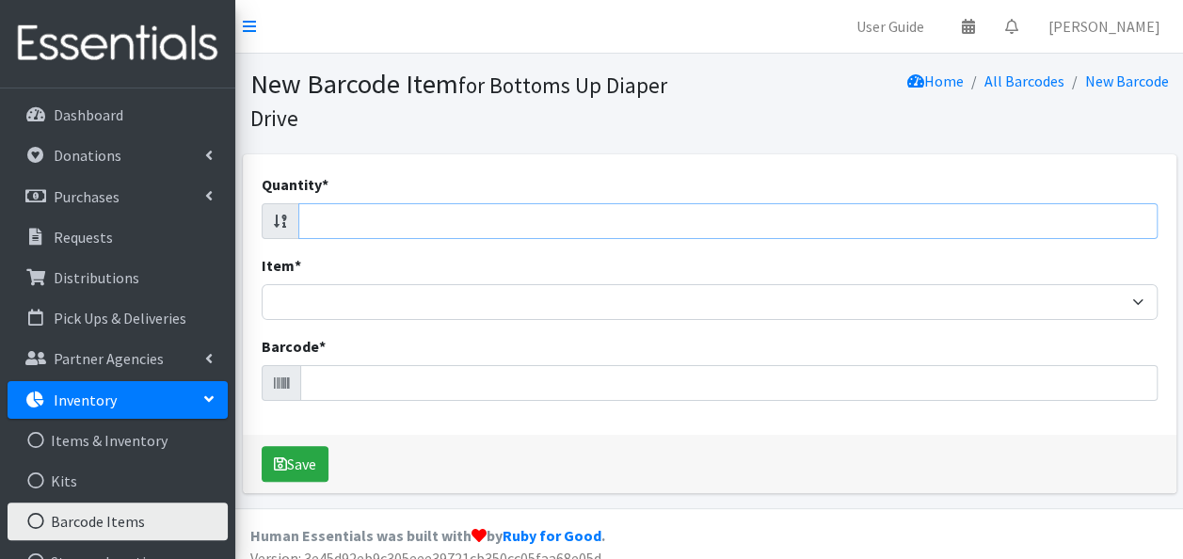
click at [1025, 222] on input "Quantity *" at bounding box center [727, 221] width 859 height 36
type input "104"
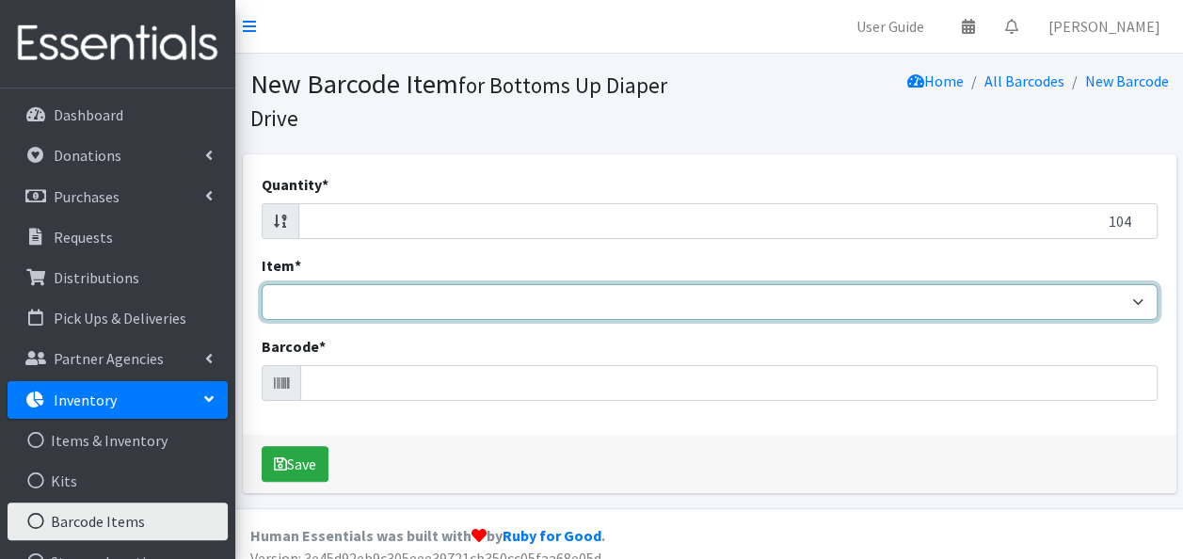
click at [913, 309] on select "Kids L/XL (60-125 lbs) Kids (Newborn) Kids (Preemie) Kids Pull-Ups Kids Pull-Up…" at bounding box center [710, 302] width 896 height 36
click at [262, 284] on select "Kids L/XL (60-125 lbs) Kids (Newborn) Kids (Preemie) Kids Pull-Ups Kids Pull-Up…" at bounding box center [710, 302] width 896 height 36
click at [723, 303] on select "Kids L/XL (60-125 lbs) Kids (Newborn) Kids (Preemie) Kids Pull-Ups Kids Pull-Up…" at bounding box center [710, 302] width 896 height 36
select select "4760"
click at [262, 284] on select "Kids L/XL (60-125 lbs) Kids (Newborn) Kids (Preemie) Kids Pull-Ups Kids Pull-Up…" at bounding box center [710, 302] width 896 height 36
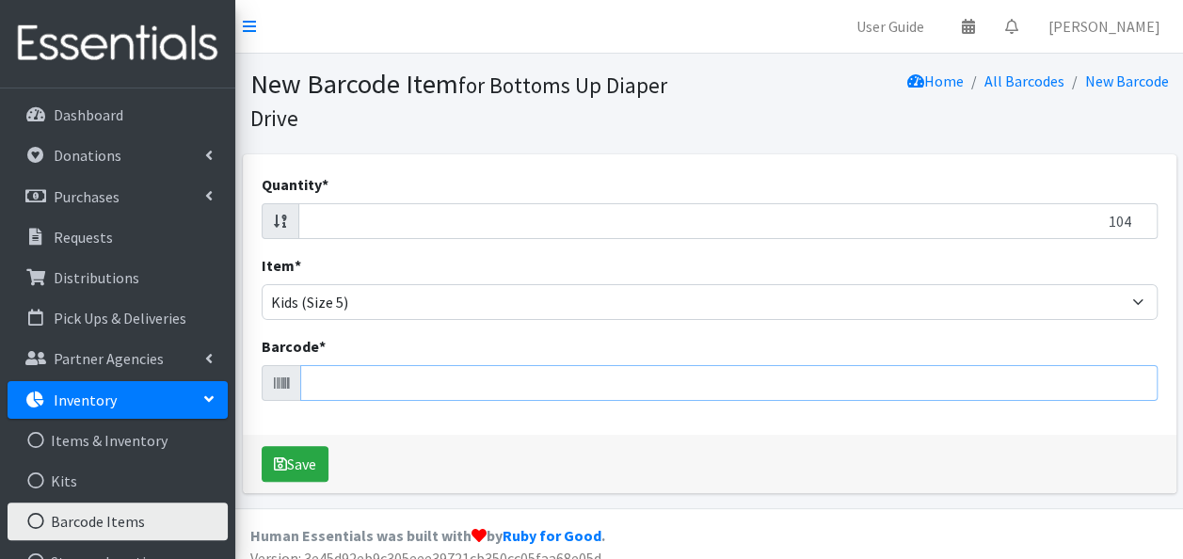
click at [604, 391] on input "Barcode *" at bounding box center [728, 383] width 857 height 36
type input "037000773108"
click at [262, 446] on button "Save" at bounding box center [295, 464] width 67 height 36
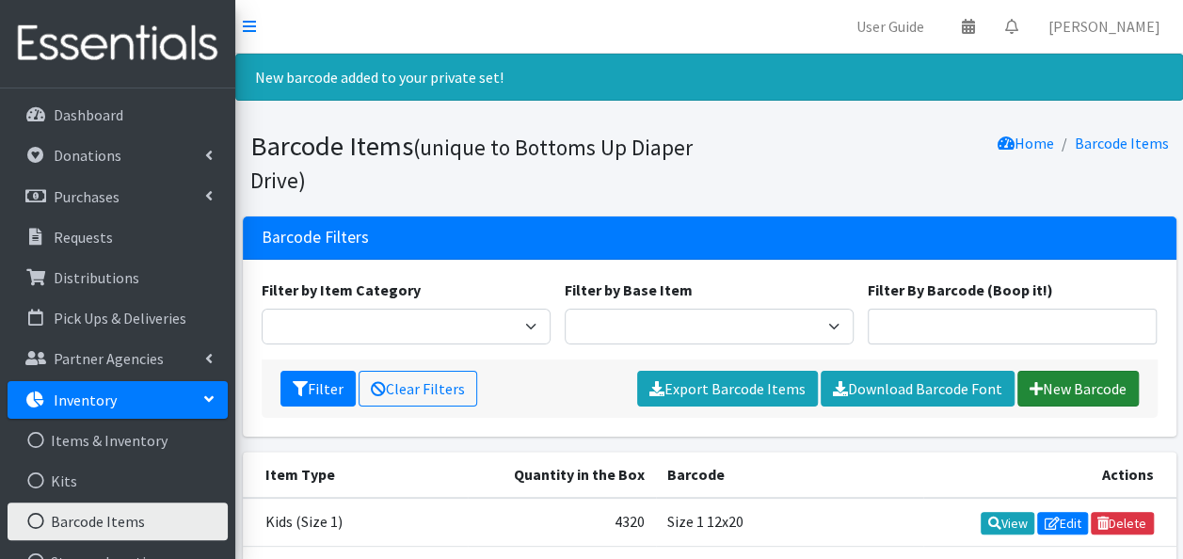
click at [1035, 397] on link "New Barcode" at bounding box center [1077, 389] width 121 height 36
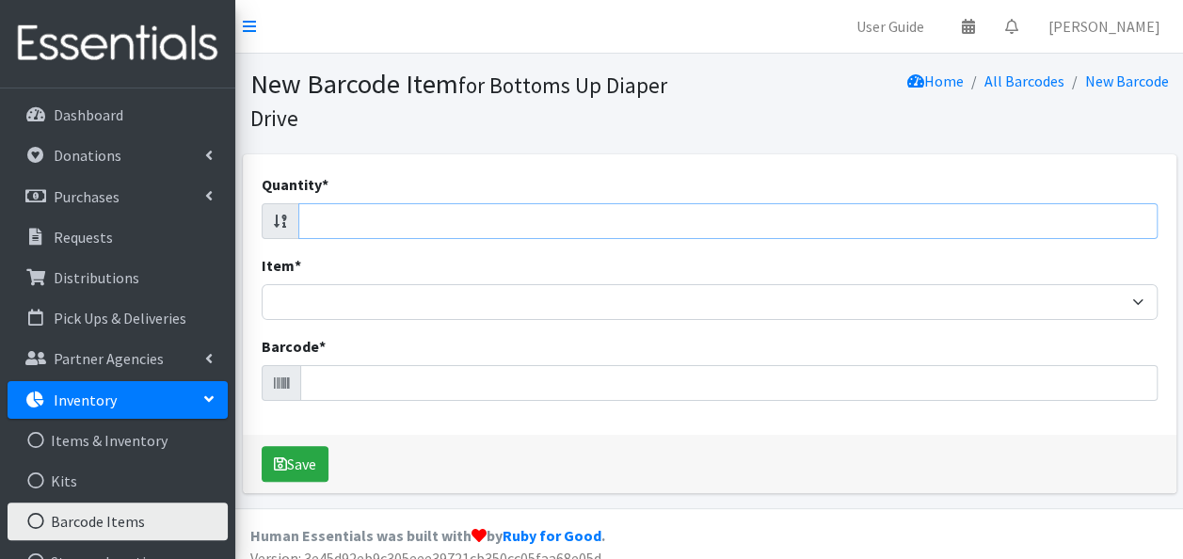
click at [1042, 222] on input "Quantity *" at bounding box center [727, 221] width 859 height 36
type input "96"
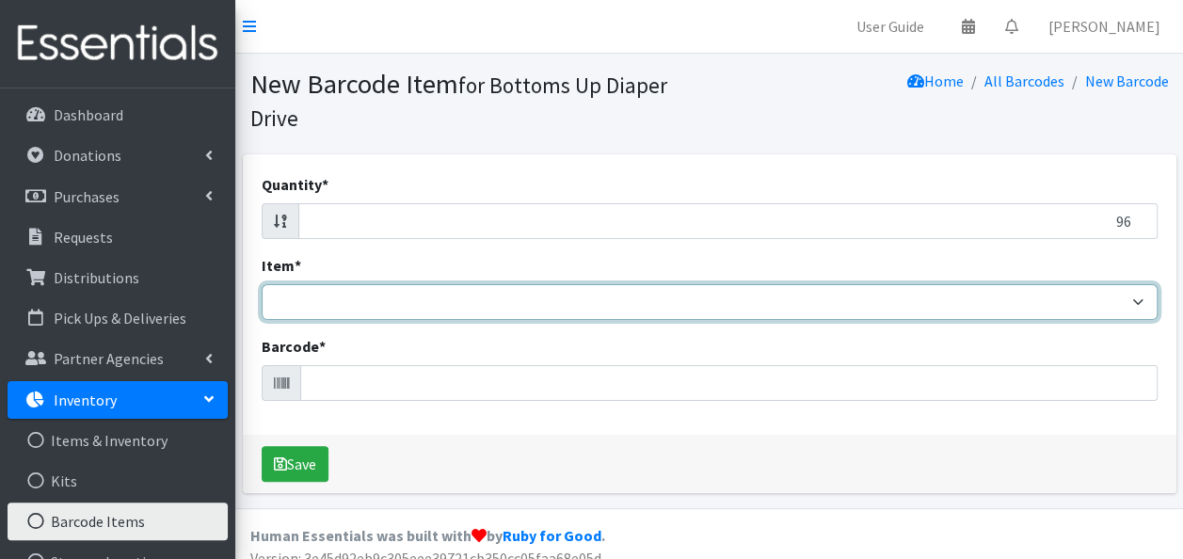
click at [1057, 303] on select "Kids L/XL (60-125 lbs) Kids (Newborn) Kids (Preemie) Kids Pull-Ups Kids Pull-Up…" at bounding box center [710, 302] width 896 height 36
select select "4760"
click at [262, 284] on select "Kids L/XL (60-125 lbs) Kids (Newborn) Kids (Preemie) Kids Pull-Ups Kids Pull-Up…" at bounding box center [710, 302] width 896 height 36
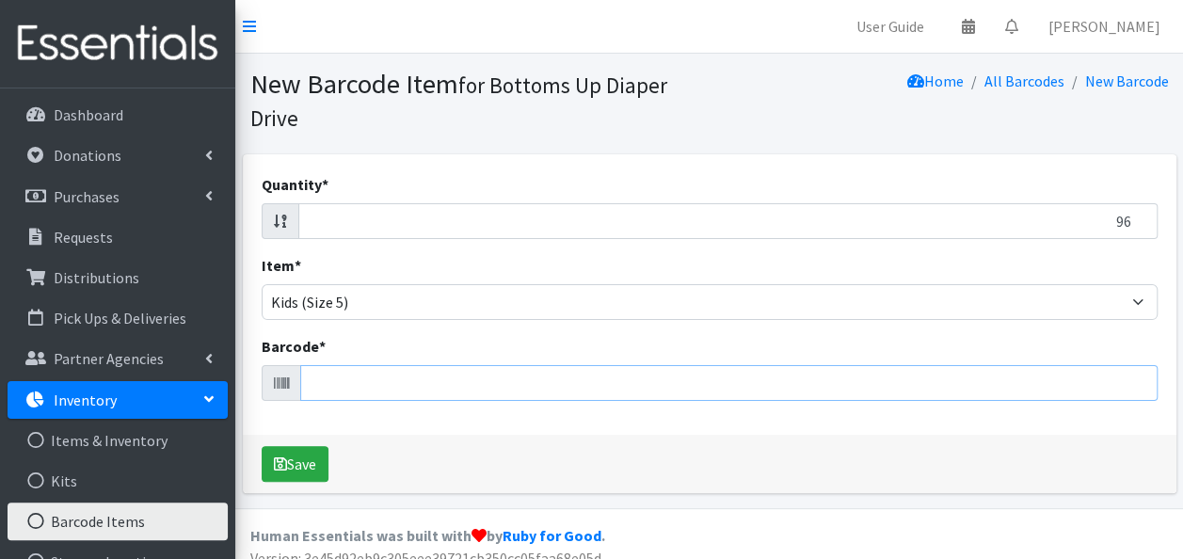
click at [842, 382] on input "Barcode *" at bounding box center [728, 383] width 857 height 36
type input "681131106443"
click at [262, 446] on button "Save" at bounding box center [295, 464] width 67 height 36
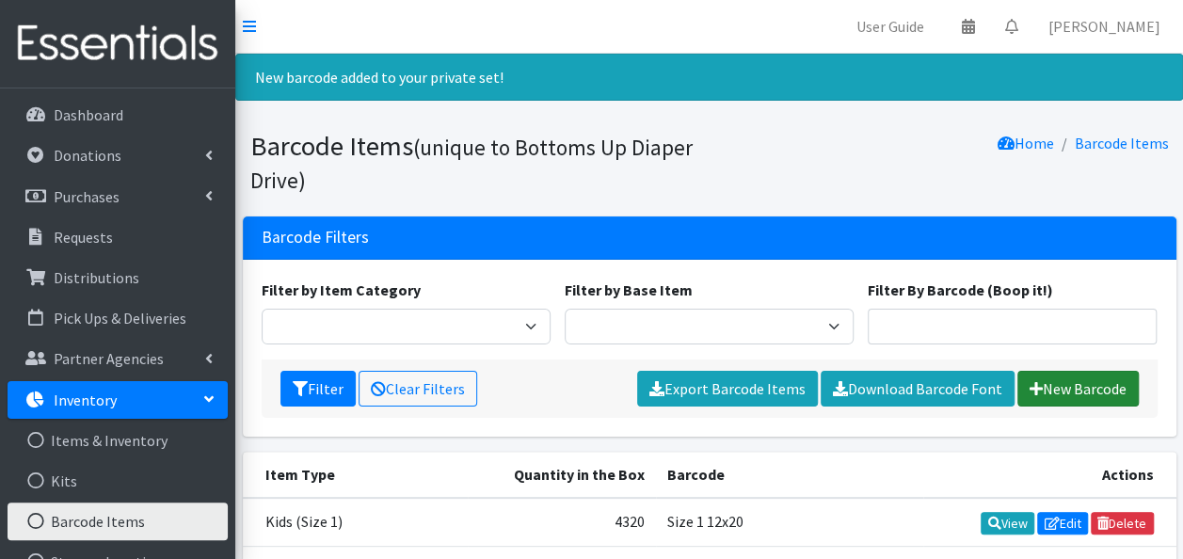
click at [1059, 373] on link "New Barcode" at bounding box center [1077, 389] width 121 height 36
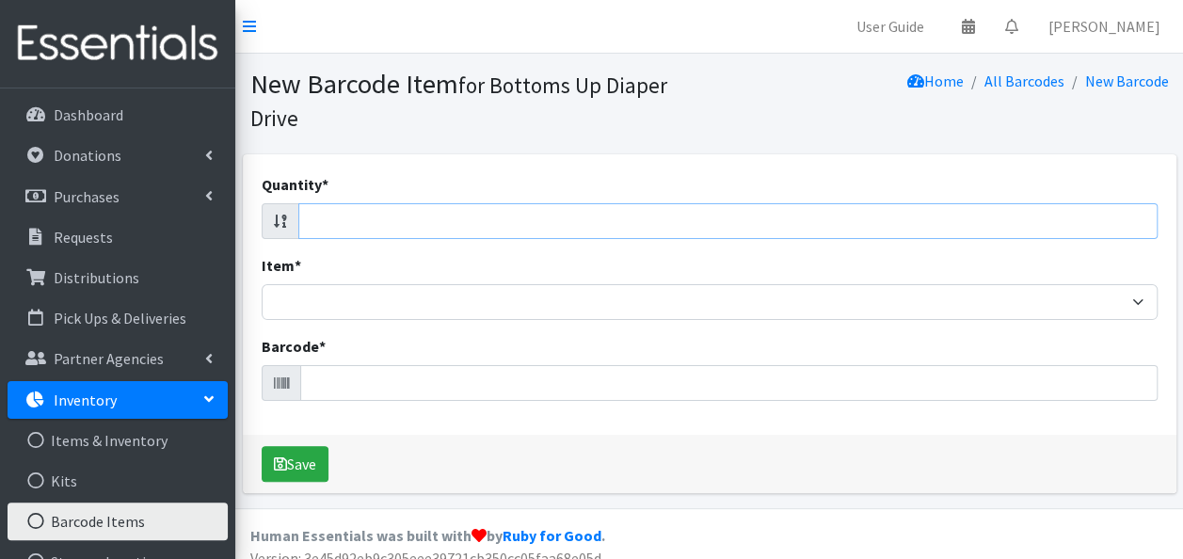
click at [935, 218] on input "Quantity *" at bounding box center [727, 221] width 859 height 36
type input "50"
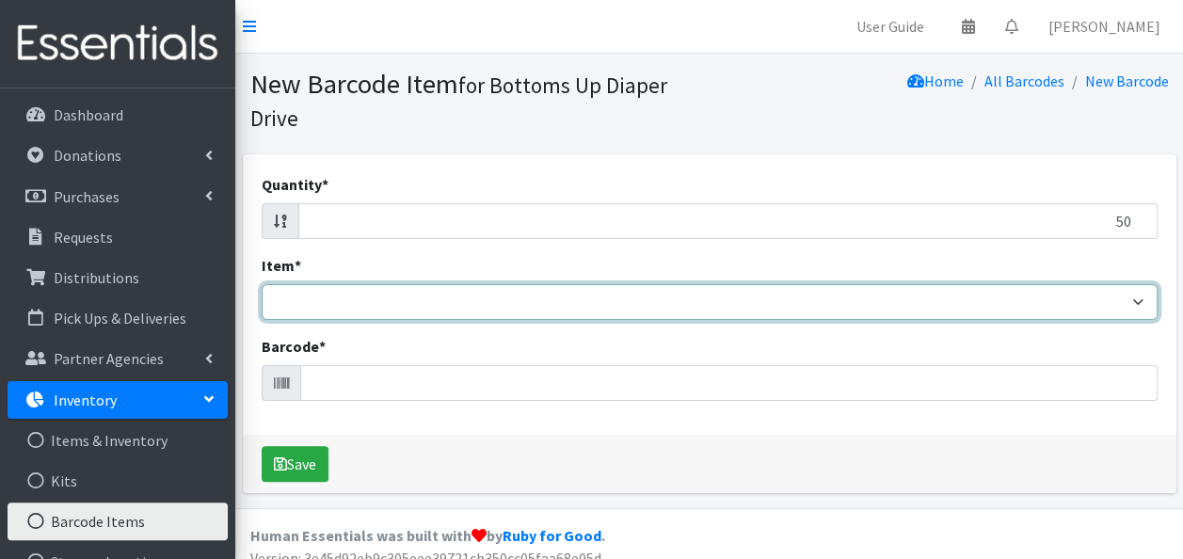
click at [919, 307] on select "Kids L/XL (60-125 lbs) Kids (Newborn) Kids (Preemie) Kids Pull-Ups Kids Pull-Up…" at bounding box center [710, 302] width 896 height 36
select select "4760"
click at [262, 284] on select "Kids L/XL (60-125 lbs) Kids (Newborn) Kids (Preemie) Kids Pull-Ups Kids Pull-Up…" at bounding box center [710, 302] width 896 height 36
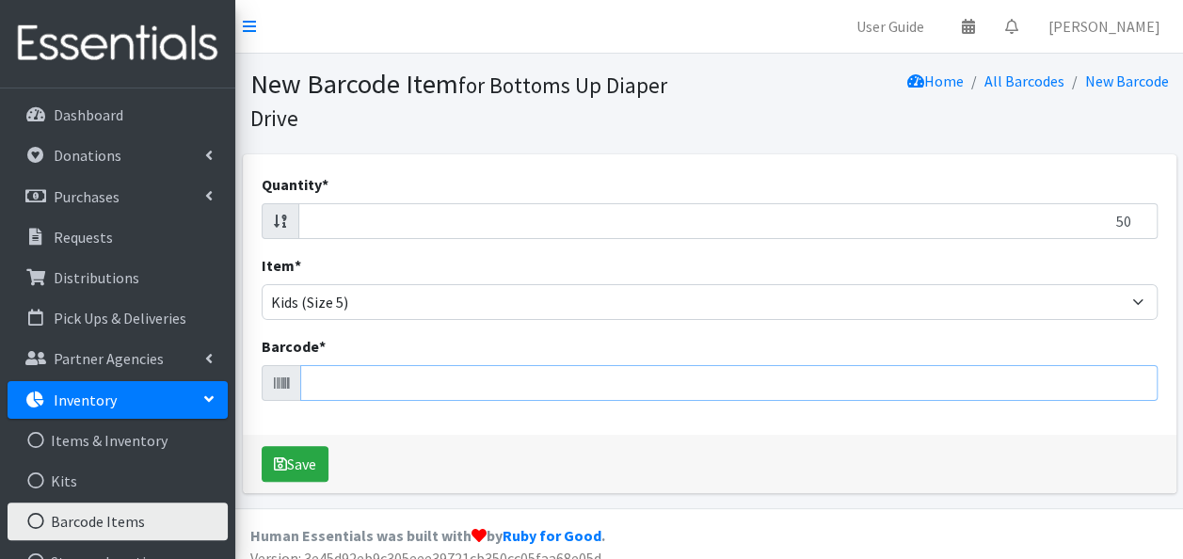
click at [796, 382] on input "Barcode *" at bounding box center [728, 383] width 857 height 36
type input "086679510347"
click at [262, 446] on button "Save" at bounding box center [295, 464] width 67 height 36
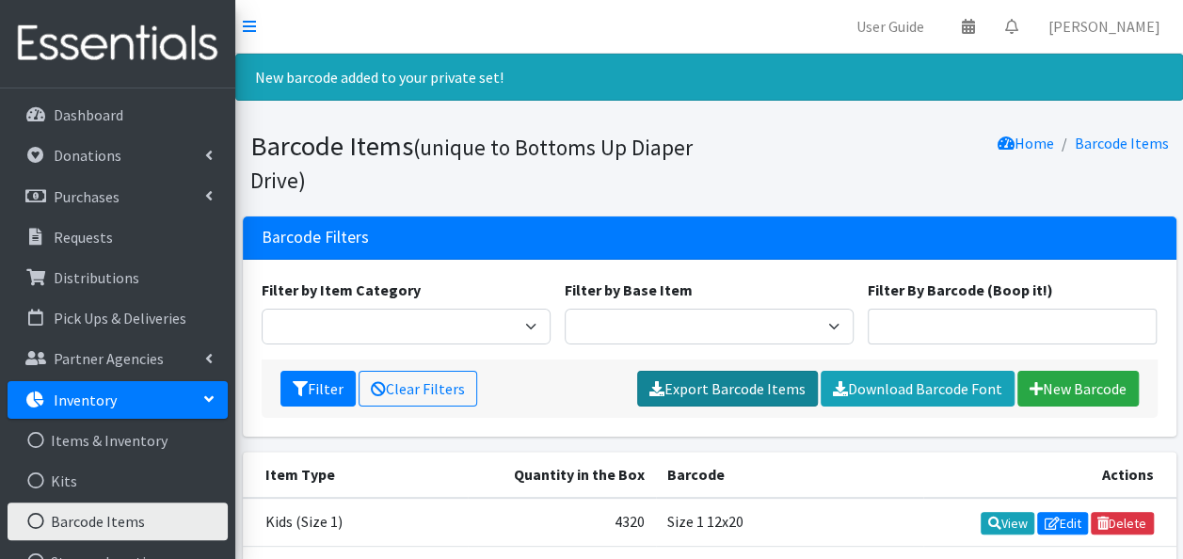
drag, startPoint x: 0, startPoint y: 0, endPoint x: 796, endPoint y: 382, distance: 882.8
click at [796, 382] on link "Export Barcode Items" at bounding box center [727, 389] width 181 height 36
click at [796, 519] on td "Size 1 12x20" at bounding box center [789, 522] width 267 height 49
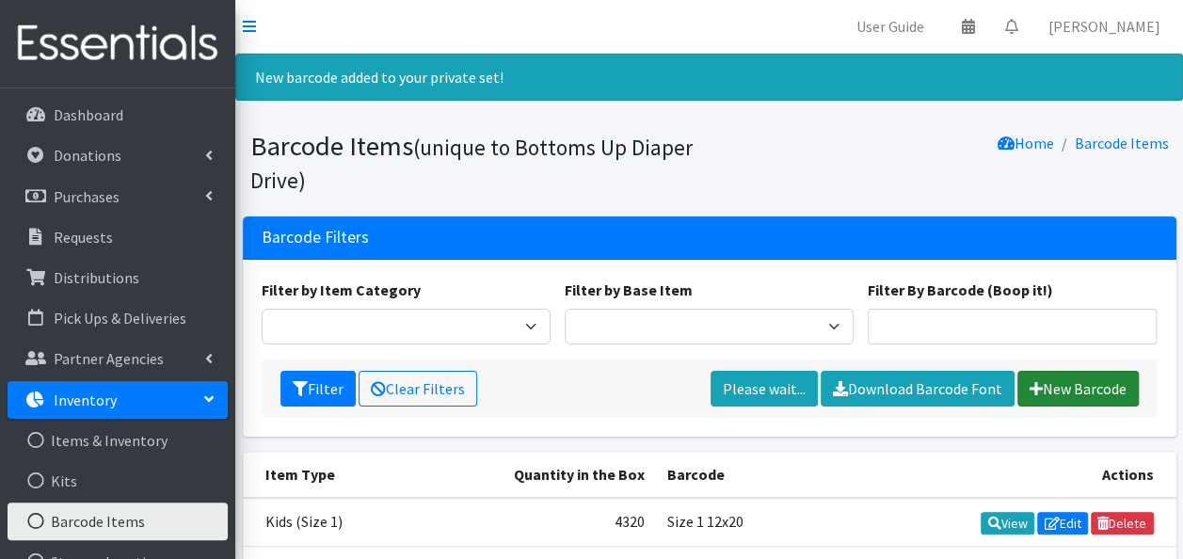
click at [1059, 390] on link "New Barcode" at bounding box center [1077, 389] width 121 height 36
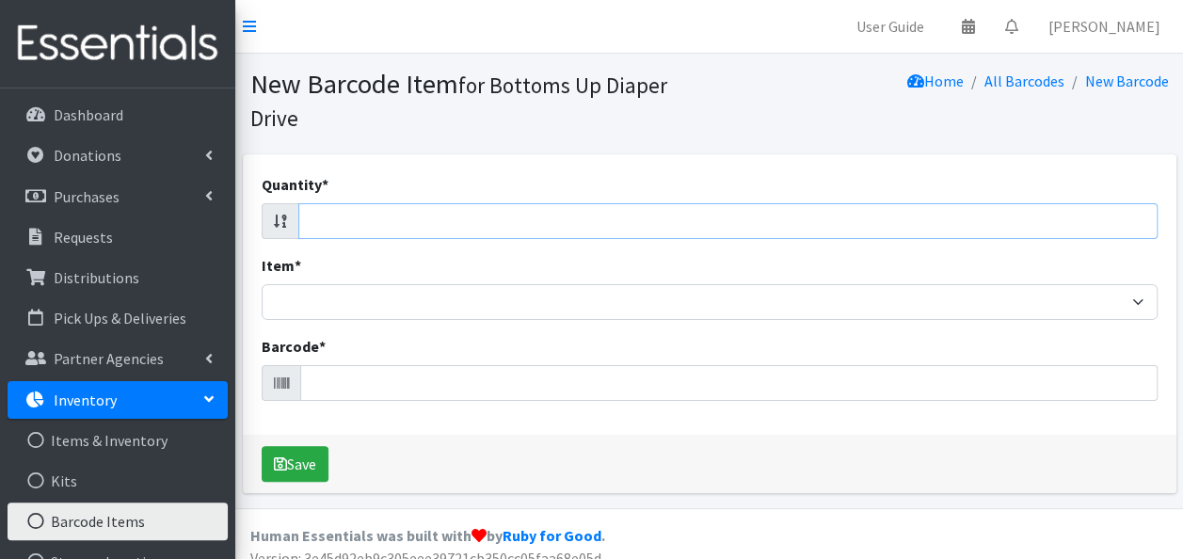
click at [910, 223] on input "Quantity *" at bounding box center [727, 221] width 859 height 36
type input "68"
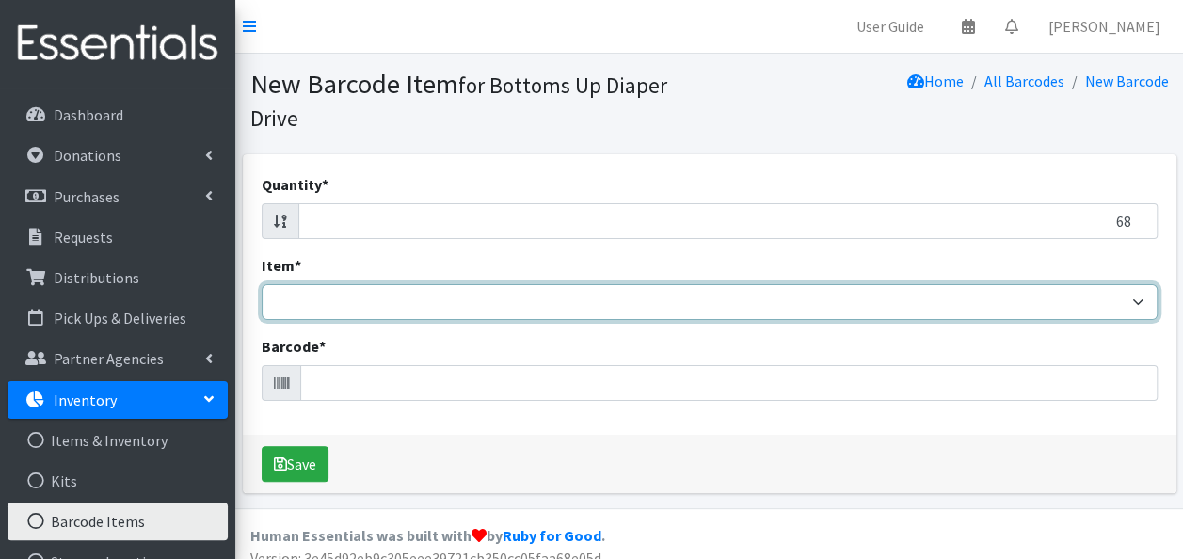
click at [945, 306] on select "Kids L/XL (60-125 lbs) Kids (Newborn) Kids (Preemie) Kids Pull-Ups Kids Pull-Up…" at bounding box center [710, 302] width 896 height 36
select select "4760"
click at [262, 284] on select "Kids L/XL (60-125 lbs) Kids (Newborn) Kids (Preemie) Kids Pull-Ups Kids Pull-Up…" at bounding box center [710, 302] width 896 height 36
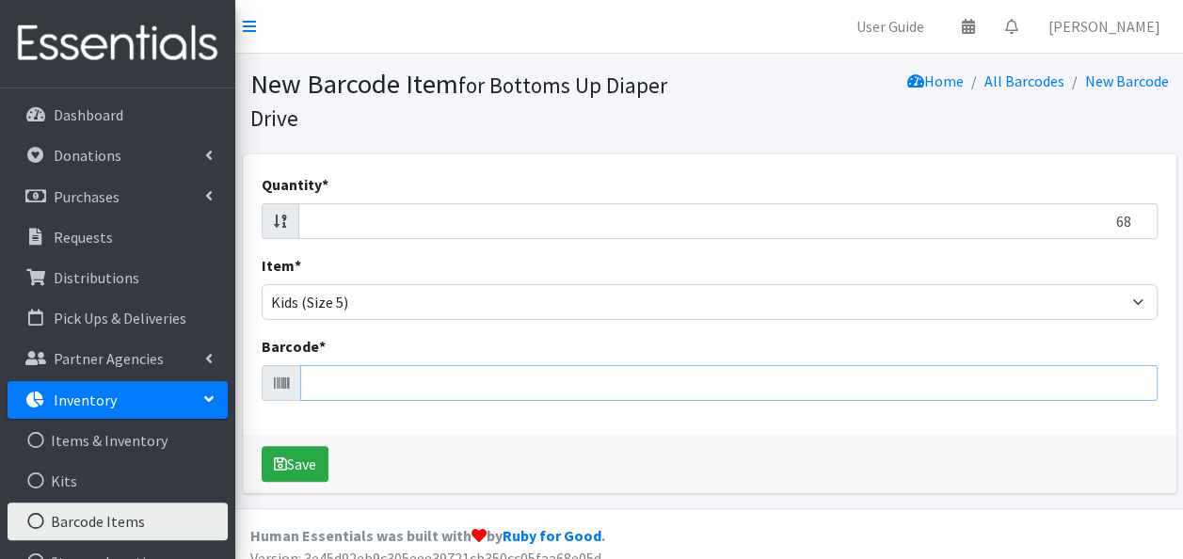
click at [775, 386] on input "Barcode *" at bounding box center [728, 383] width 857 height 36
type input "036000546491"
click at [262, 446] on button "Save" at bounding box center [295, 464] width 67 height 36
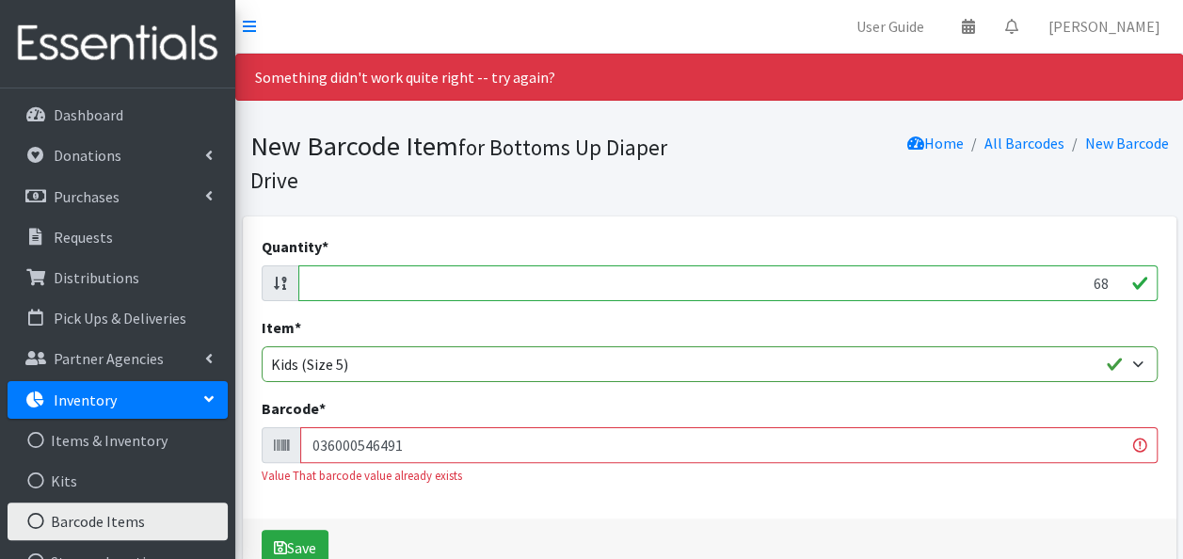
click at [851, 289] on input "68" at bounding box center [727, 283] width 859 height 36
type input "104"
click at [824, 447] on input "036000546491" at bounding box center [728, 445] width 857 height 36
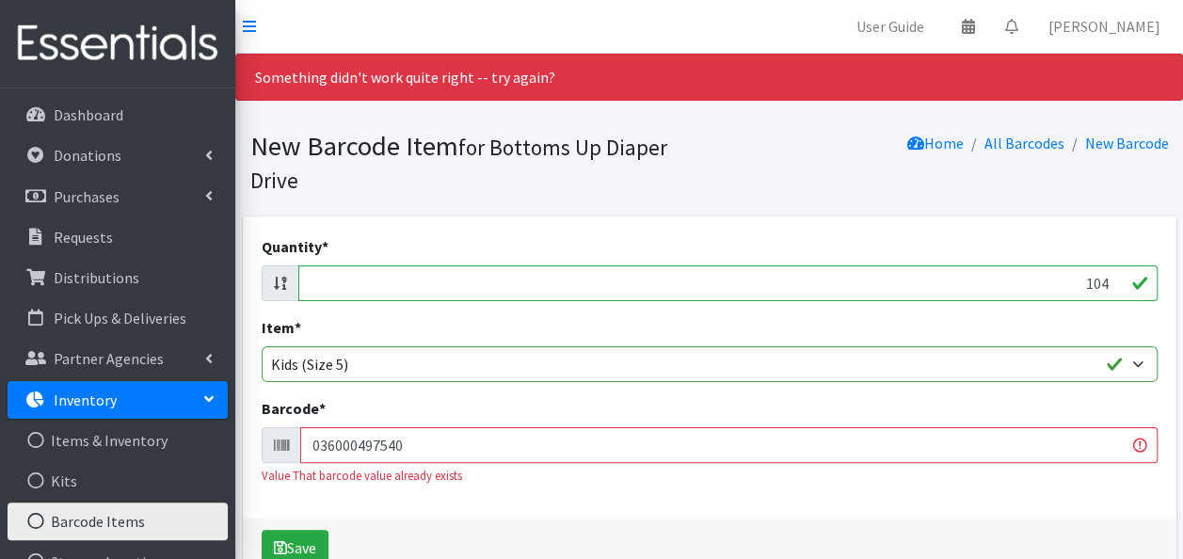
type input "036000497540"
click at [262, 530] on button "Save" at bounding box center [295, 548] width 67 height 36
click at [1040, 284] on input "104" at bounding box center [727, 283] width 859 height 36
type input "60"
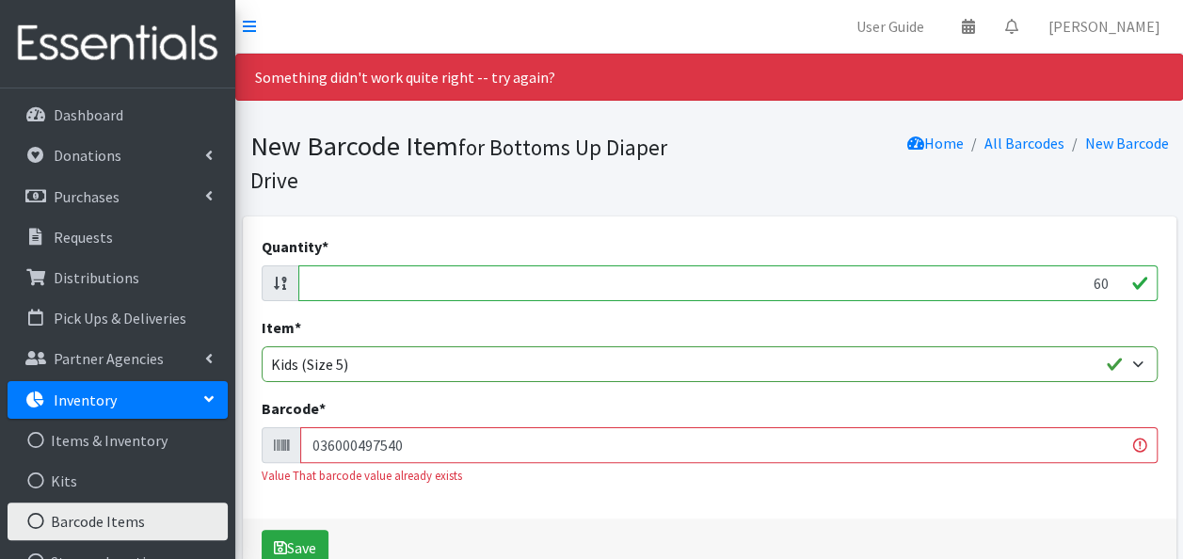
click at [987, 440] on input "036000497540" at bounding box center [728, 445] width 857 height 36
type input "036000494983"
click at [262, 530] on button "Save" at bounding box center [295, 548] width 67 height 36
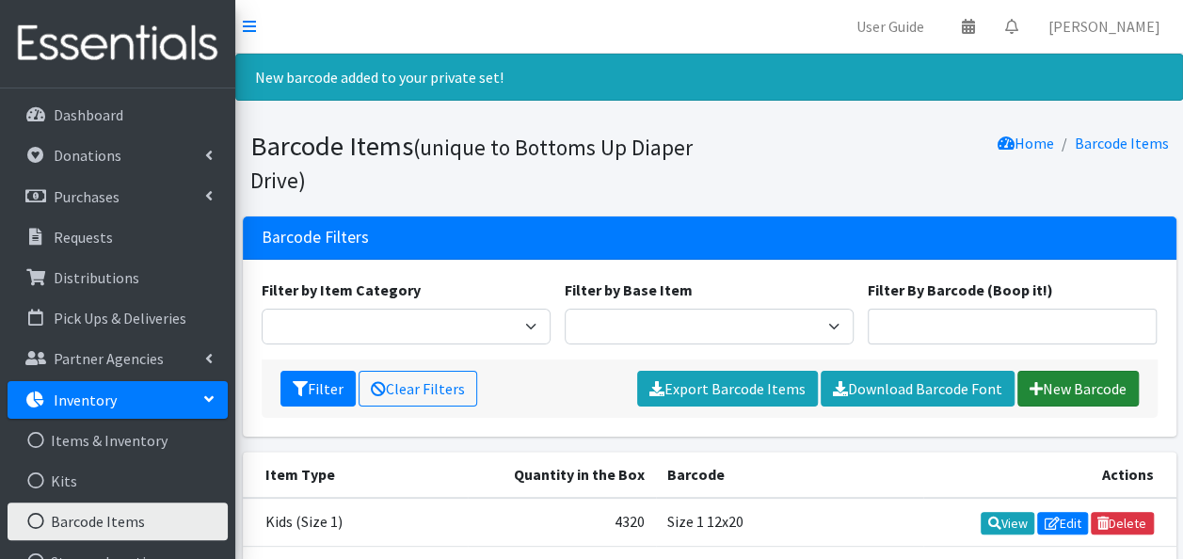
click at [1066, 383] on link "New Barcode" at bounding box center [1077, 389] width 121 height 36
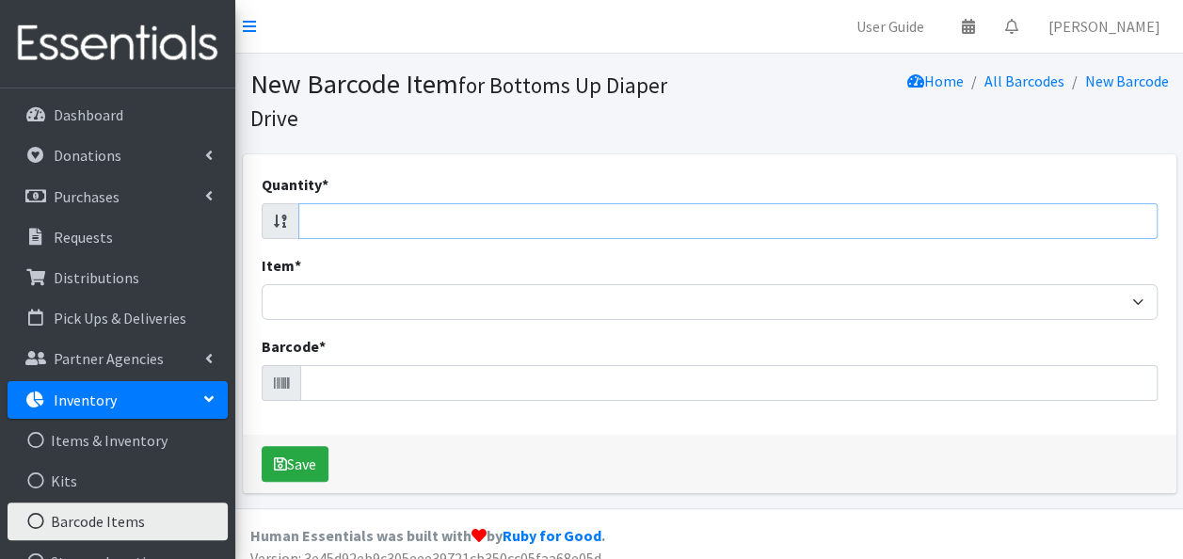
click at [1036, 228] on input "Quantity *" at bounding box center [727, 221] width 859 height 36
type input "56"
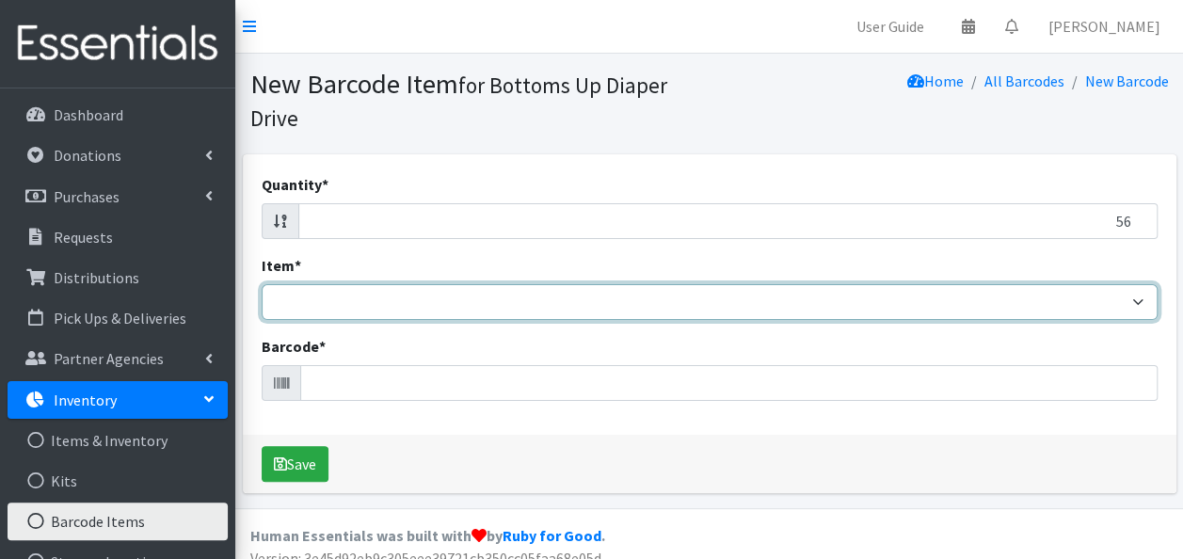
click at [1012, 306] on select "Kids L/XL (60-125 lbs) Kids (Newborn) Kids (Preemie) Kids Pull-Ups Kids Pull-Up…" at bounding box center [710, 302] width 896 height 36
click at [262, 284] on select "Kids L/XL (60-125 lbs) Kids (Newborn) Kids (Preemie) Kids Pull-Ups Kids Pull-Up…" at bounding box center [710, 302] width 896 height 36
click at [728, 295] on select "Kids L/XL (60-125 lbs) Kids (Newborn) Kids (Preemie) Kids Pull-Ups Kids Pull-Up…" at bounding box center [710, 302] width 896 height 36
select select "4760"
click at [262, 284] on select "Kids L/XL (60-125 lbs) Kids (Newborn) Kids (Preemie) Kids Pull-Ups Kids Pull-Up…" at bounding box center [710, 302] width 896 height 36
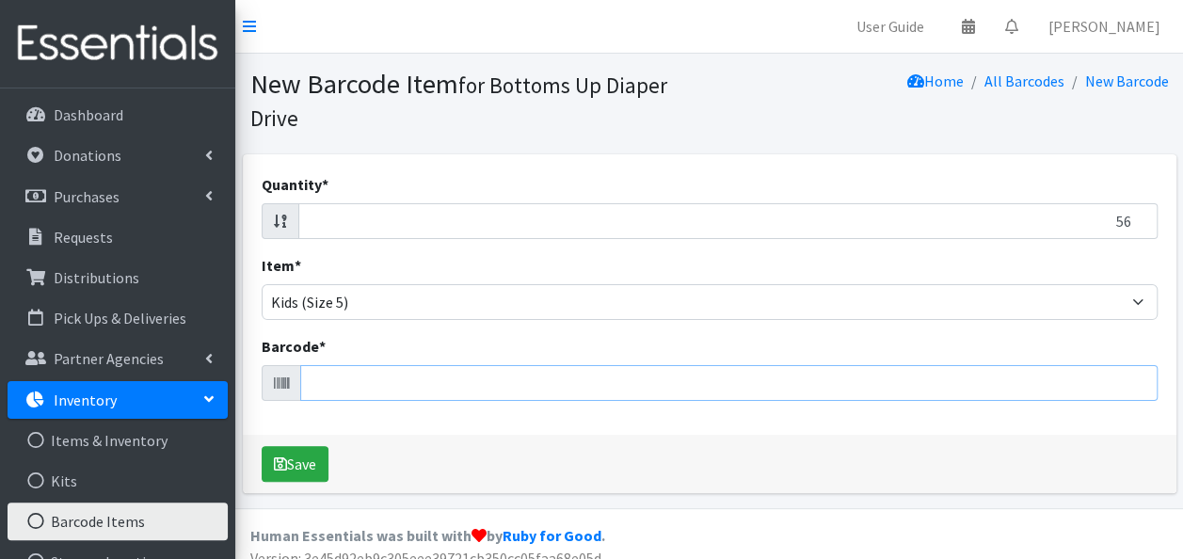
click at [500, 384] on input "Barcode *" at bounding box center [728, 383] width 857 height 36
type input "037000715078"
click at [262, 446] on button "Save" at bounding box center [295, 464] width 67 height 36
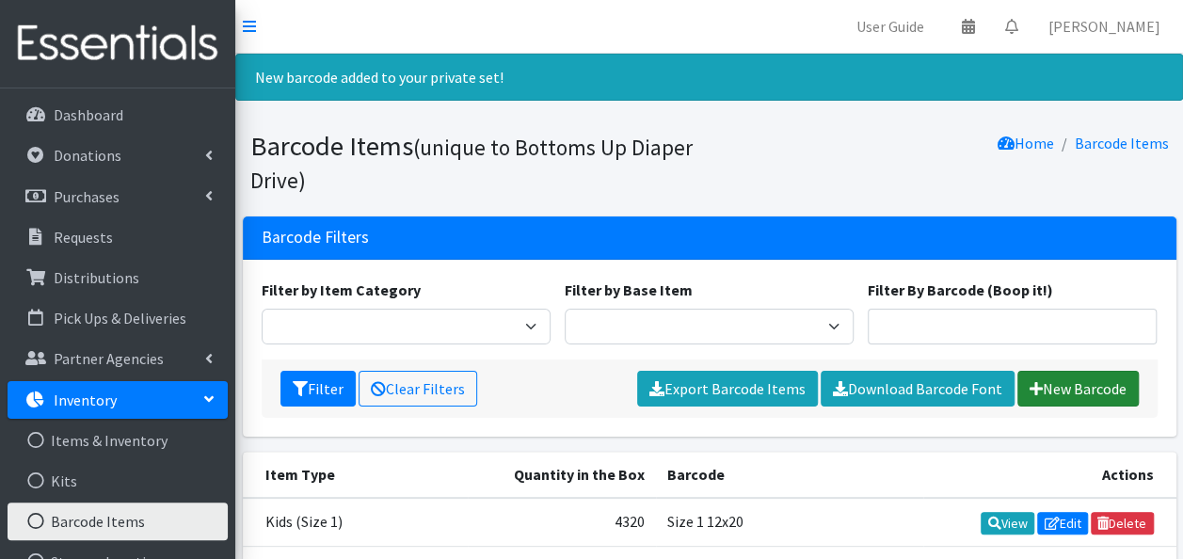
click at [1044, 383] on link "New Barcode" at bounding box center [1077, 389] width 121 height 36
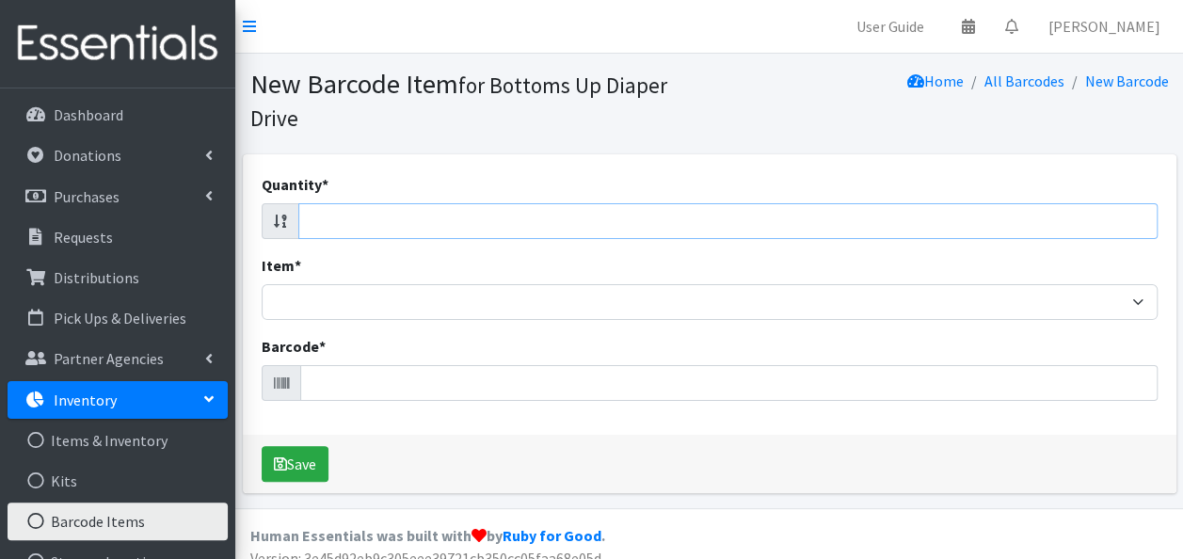
click at [945, 219] on input "Quantity *" at bounding box center [727, 221] width 859 height 36
type input "48"
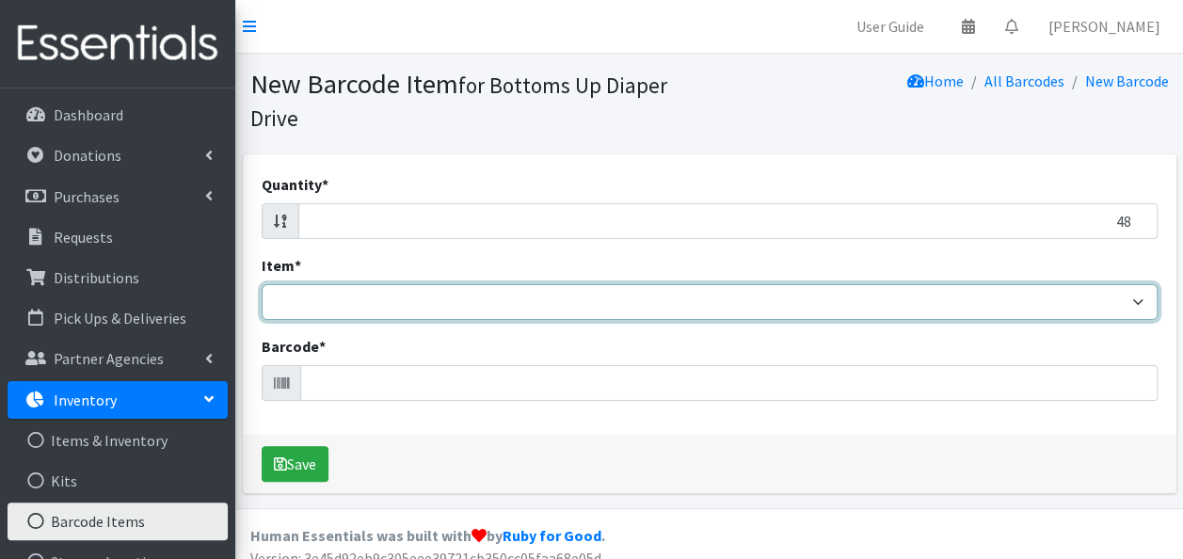
click at [917, 304] on select "Kids L/XL (60-125 lbs) Kids (Newborn) Kids (Preemie) Kids Pull-Ups Kids Pull-Up…" at bounding box center [710, 302] width 896 height 36
select select "4760"
click at [262, 284] on select "Kids L/XL (60-125 lbs) Kids (Newborn) Kids (Preemie) Kids Pull-Ups Kids Pull-Up…" at bounding box center [710, 302] width 896 height 36
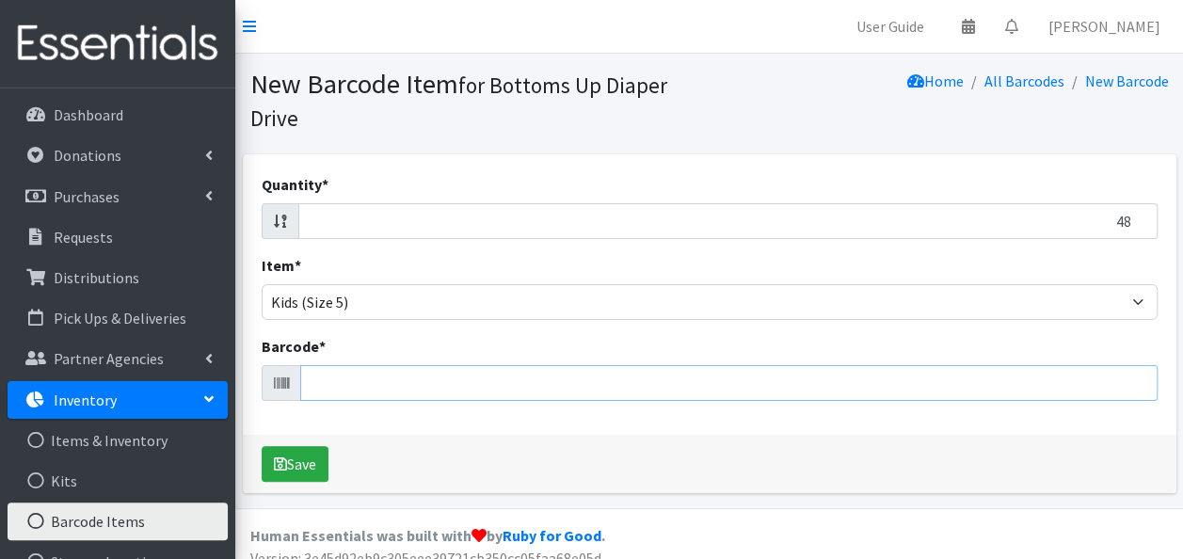
click at [619, 384] on input "Barcode *" at bounding box center [728, 383] width 857 height 36
type input "030772176498"
click at [262, 446] on button "Save" at bounding box center [295, 464] width 67 height 36
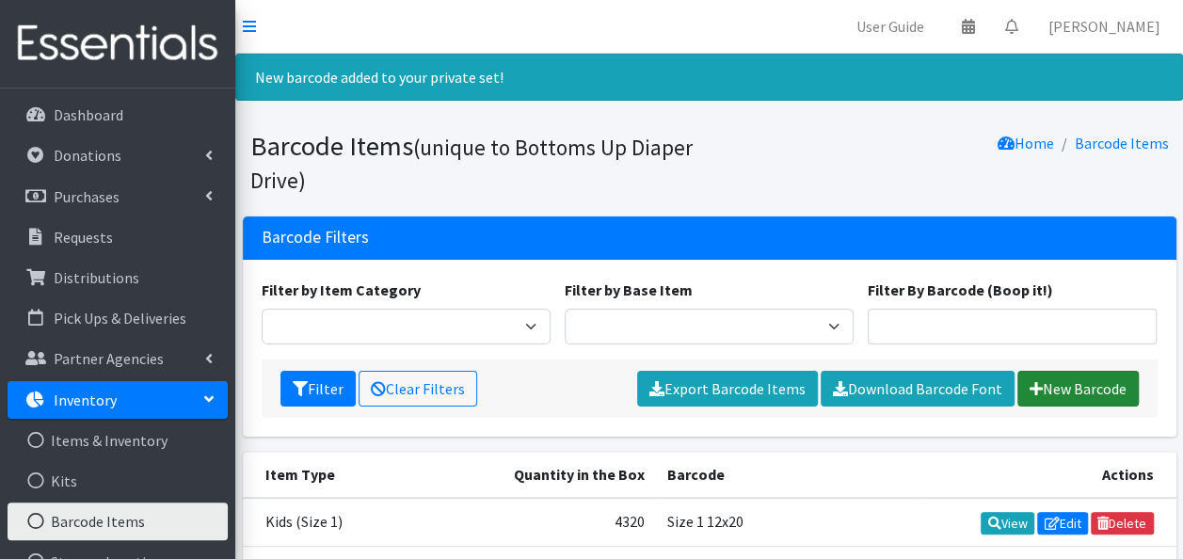
click at [1067, 382] on link "New Barcode" at bounding box center [1077, 389] width 121 height 36
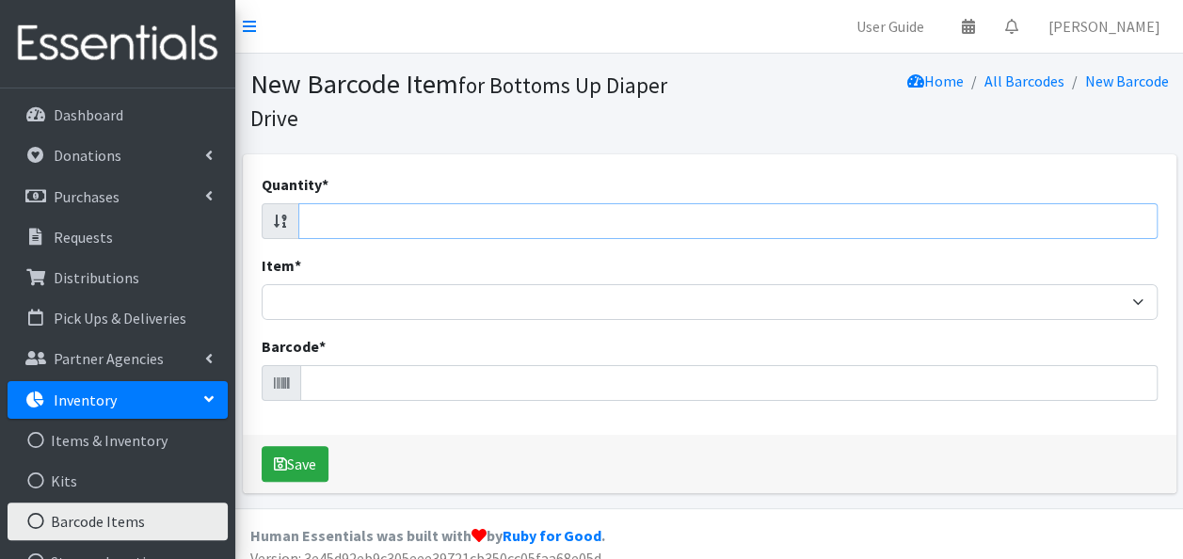
click at [621, 218] on input "Quantity *" at bounding box center [727, 221] width 859 height 36
type input "78"
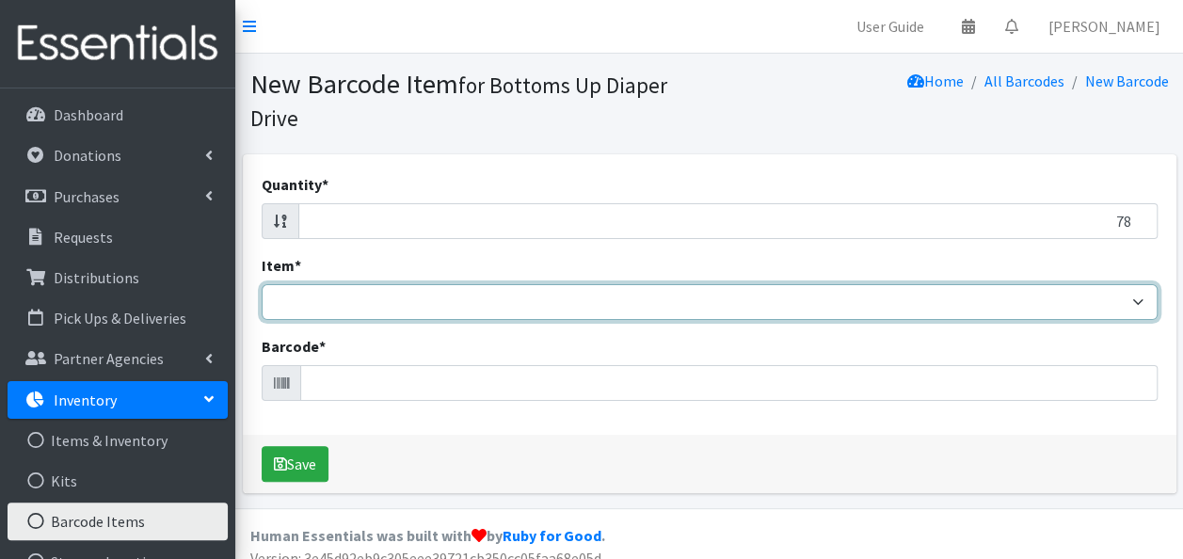
click at [611, 305] on select "Kids L/XL (60-125 lbs) Kids (Newborn) Kids (Preemie) Kids Pull-Ups Kids Pull-Up…" at bounding box center [710, 302] width 896 height 36
click at [262, 284] on select "Kids L/XL (60-125 lbs) Kids (Newborn) Kids (Preemie) Kids Pull-Ups Kids Pull-Up…" at bounding box center [710, 302] width 896 height 36
click at [504, 298] on select "Kids L/XL (60-125 lbs) Kids (Newborn) Kids (Preemie) Kids Pull-Ups Kids Pull-Up…" at bounding box center [710, 302] width 896 height 36
select select "4760"
click at [262, 284] on select "Kids L/XL (60-125 lbs) Kids (Newborn) Kids (Preemie) Kids Pull-Ups Kids Pull-Up…" at bounding box center [710, 302] width 896 height 36
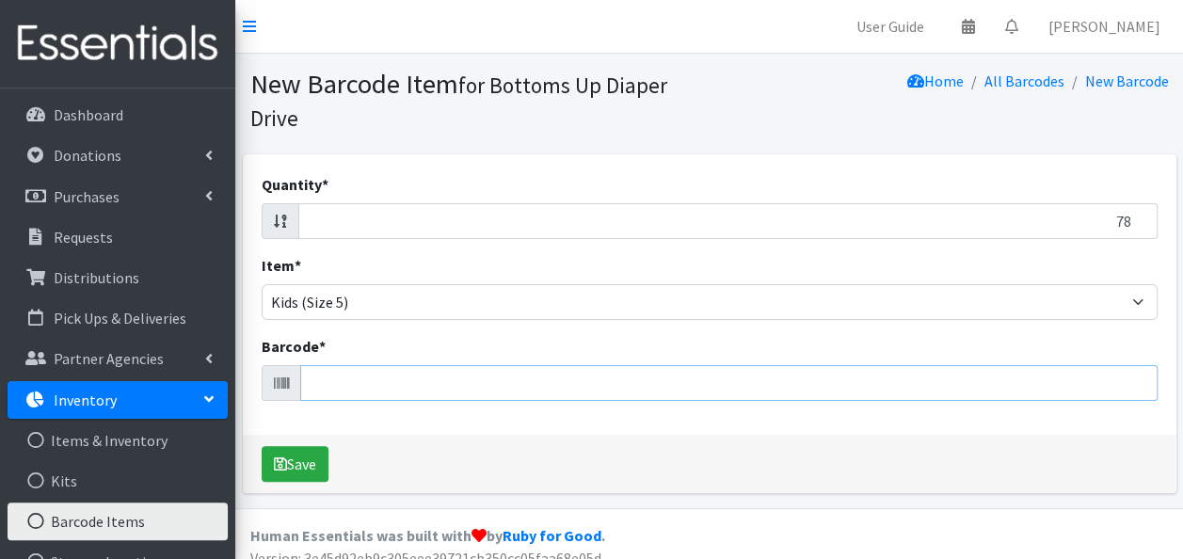
click at [435, 380] on input "Barcode *" at bounding box center [728, 383] width 857 height 36
type input "10037000862250"
click at [262, 446] on button "Save" at bounding box center [295, 464] width 67 height 36
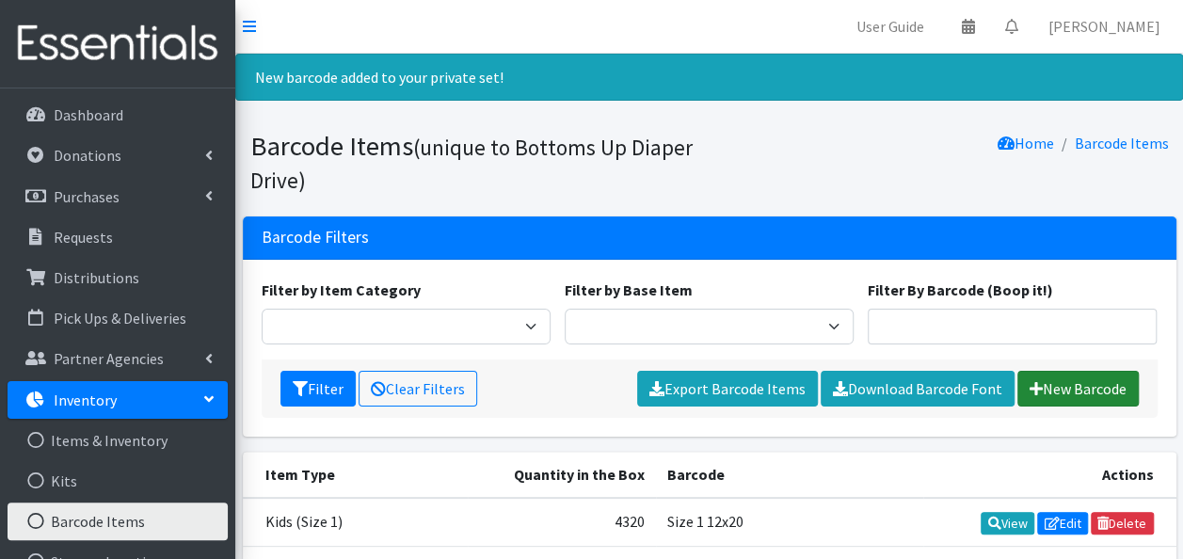
click at [1047, 377] on link "New Barcode" at bounding box center [1077, 389] width 121 height 36
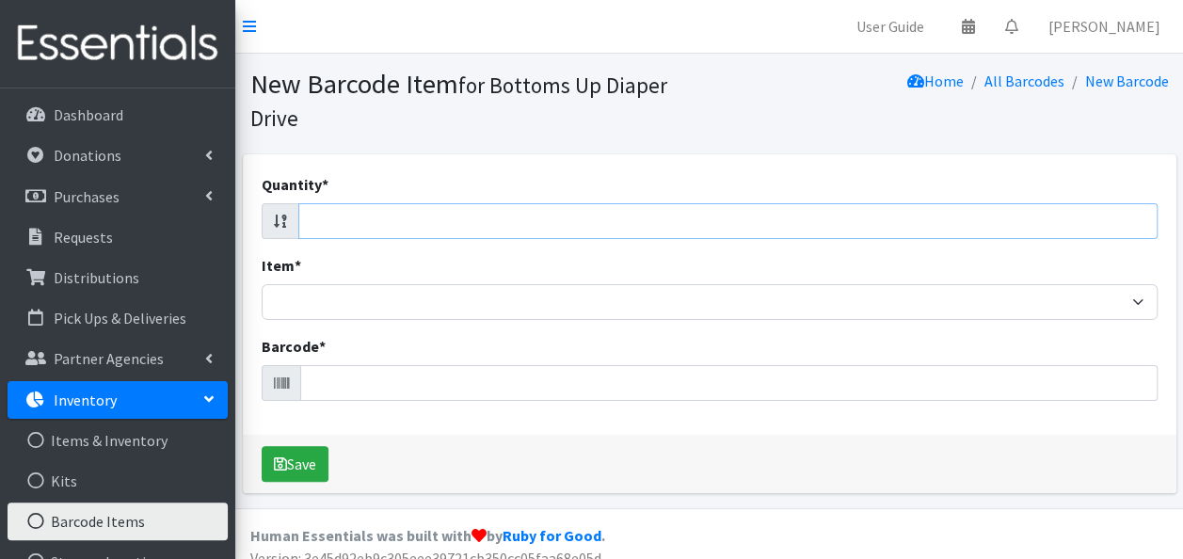
click at [881, 220] on input "Quantity *" at bounding box center [727, 221] width 859 height 36
type input "24"
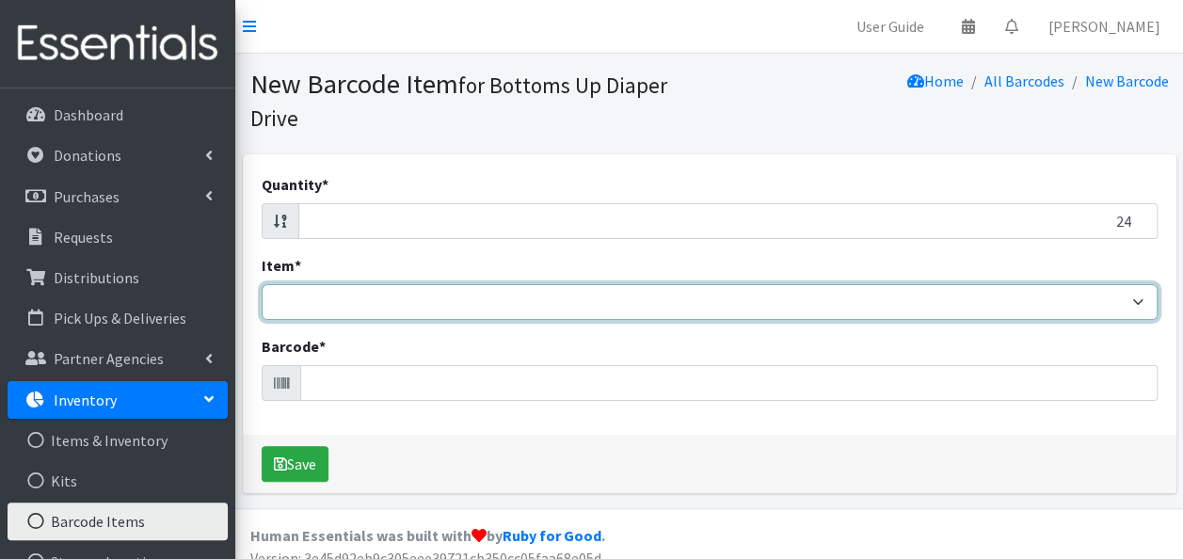
click at [866, 301] on select "Kids L/XL (60-125 lbs) Kids (Newborn) Kids (Preemie) Kids Pull-Ups Kids Pull-Up…" at bounding box center [710, 302] width 896 height 36
select select "4760"
click at [262, 284] on select "Kids L/XL (60-125 lbs) Kids (Newborn) Kids (Preemie) Kids Pull-Ups Kids Pull-Up…" at bounding box center [710, 302] width 896 height 36
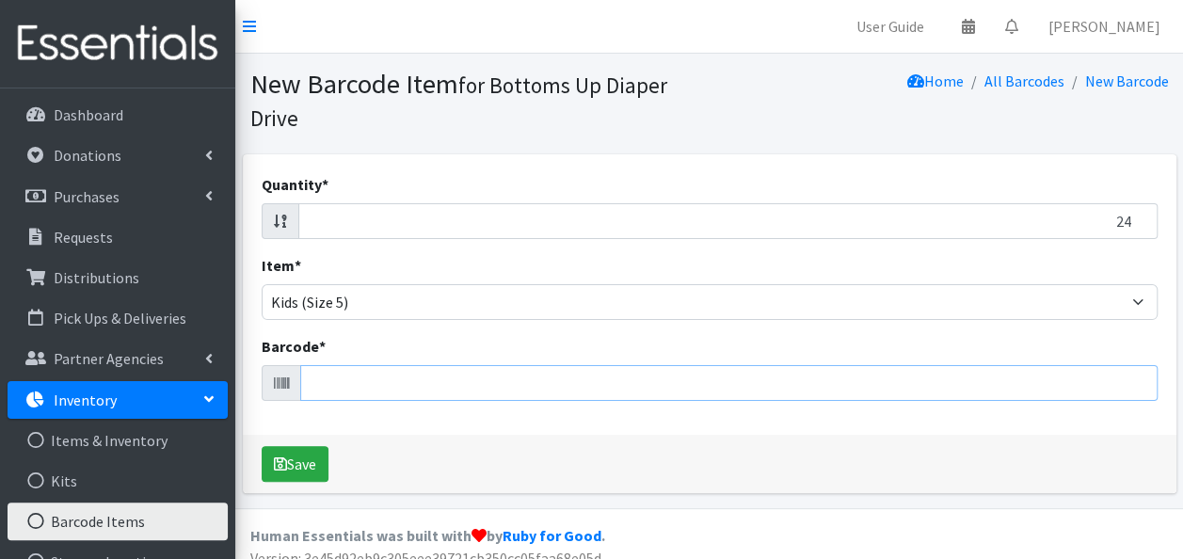
click at [784, 386] on input "Barcode *" at bounding box center [728, 383] width 857 height 36
drag, startPoint x: 784, startPoint y: 386, endPoint x: 655, endPoint y: 226, distance: 205.4
click at [655, 226] on input "24" at bounding box center [727, 221] width 859 height 36
click at [645, 386] on input "Barcode *" at bounding box center [728, 383] width 857 height 36
type input "037000862123"
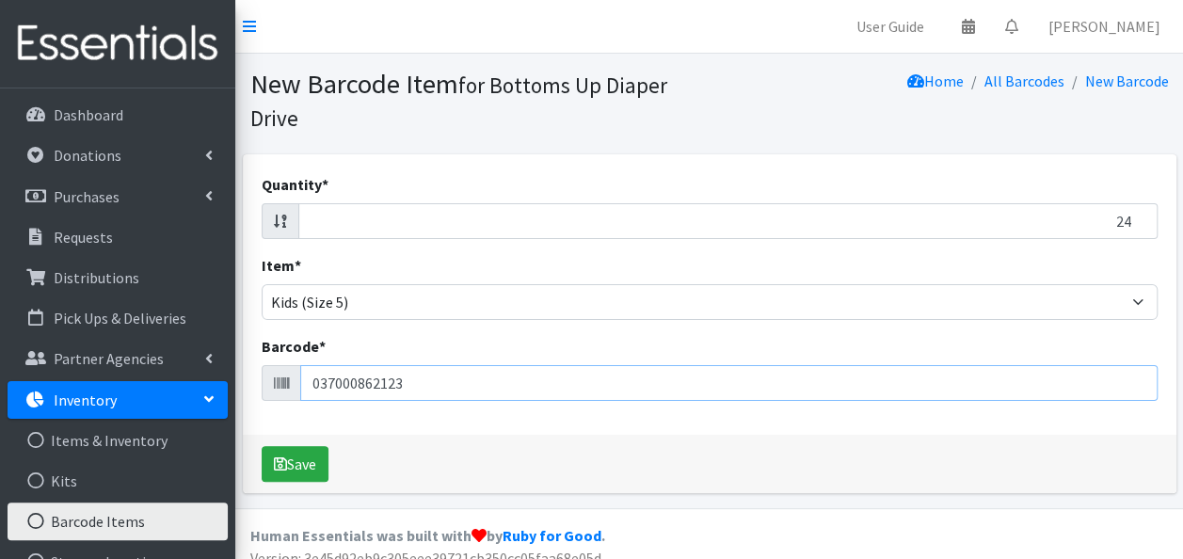
click at [262, 446] on button "Save" at bounding box center [295, 464] width 67 height 36
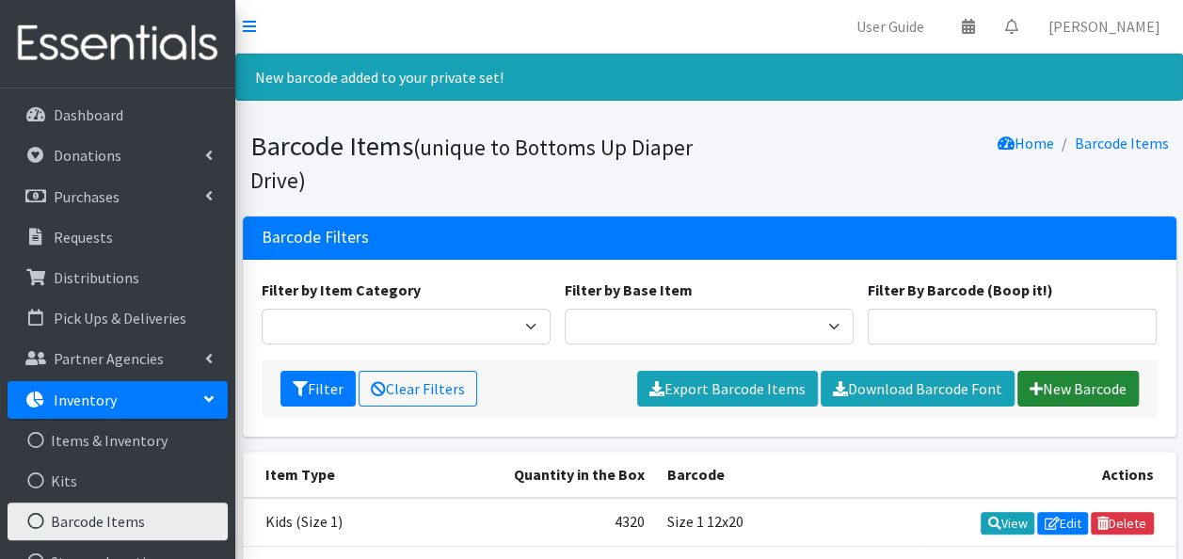
click at [1106, 380] on link "New Barcode" at bounding box center [1077, 389] width 121 height 36
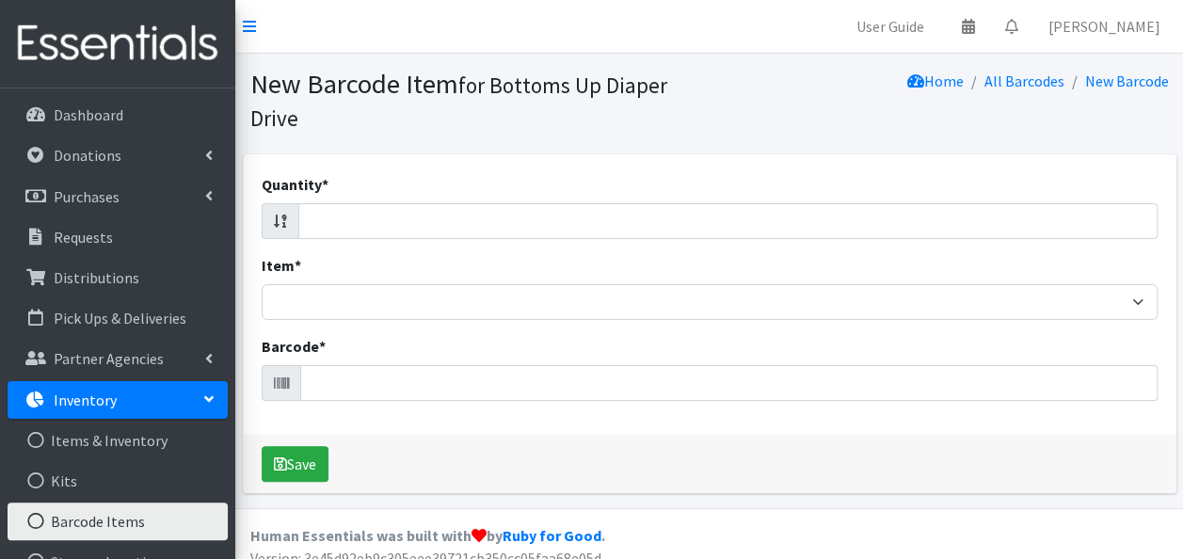
scroll to position [19, 0]
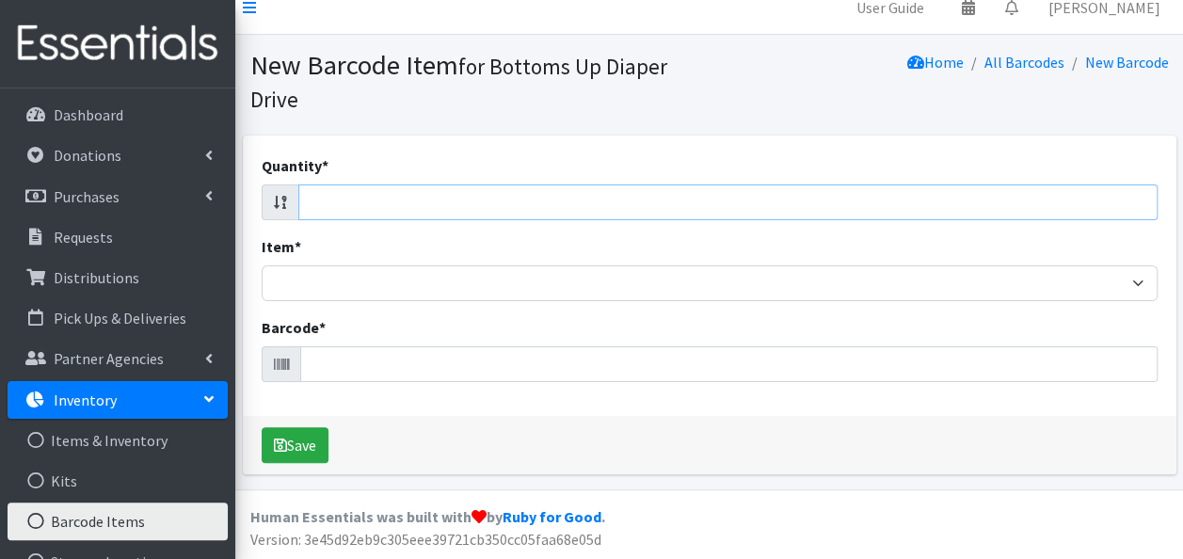
click at [958, 202] on input "Quantity *" at bounding box center [727, 202] width 859 height 36
type input "24"
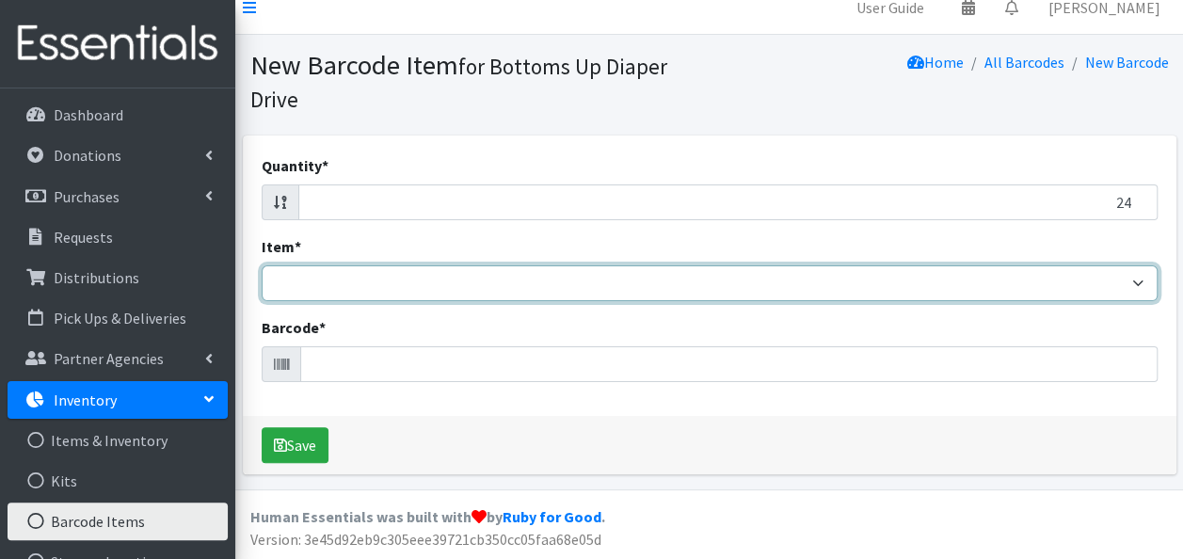
click at [954, 293] on select "Kids L/XL (60-125 lbs) Kids (Newborn) Kids (Preemie) Kids Pull-Ups Kids Pull-Up…" at bounding box center [710, 283] width 896 height 36
select select "4760"
click at [262, 265] on select "Kids L/XL (60-125 lbs) Kids (Newborn) Kids (Preemie) Kids Pull-Ups Kids Pull-Up…" at bounding box center [710, 283] width 896 height 36
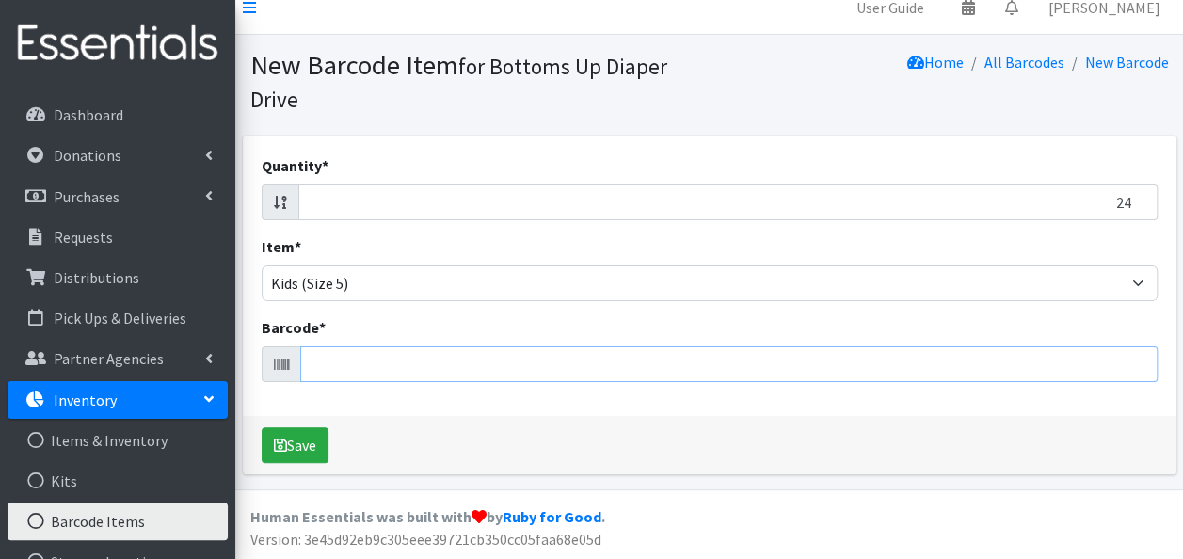
click at [792, 365] on input "Barcode *" at bounding box center [728, 364] width 857 height 36
type input "041260020889"
click at [262, 427] on button "Save" at bounding box center [295, 445] width 67 height 36
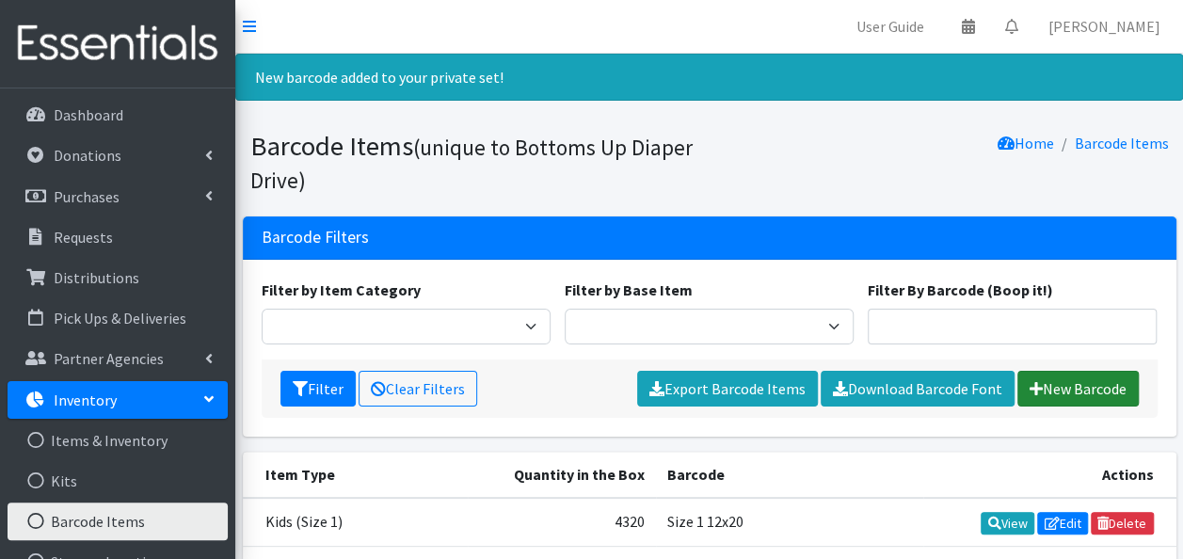
click at [1059, 386] on link "New Barcode" at bounding box center [1077, 389] width 121 height 36
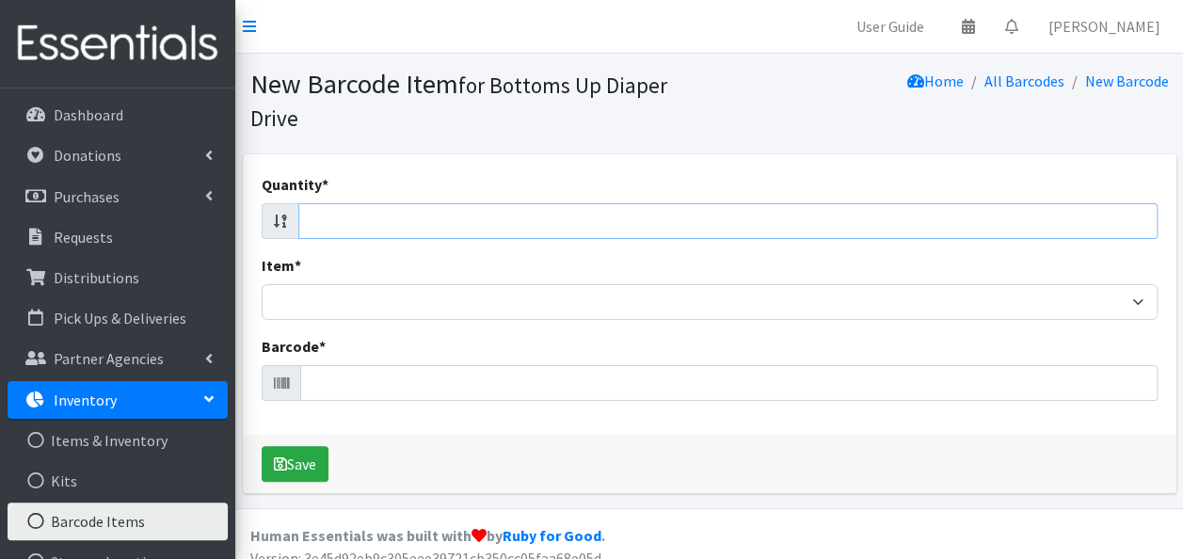
click at [582, 222] on input "Quantity *" at bounding box center [727, 221] width 859 height 36
type input "24"
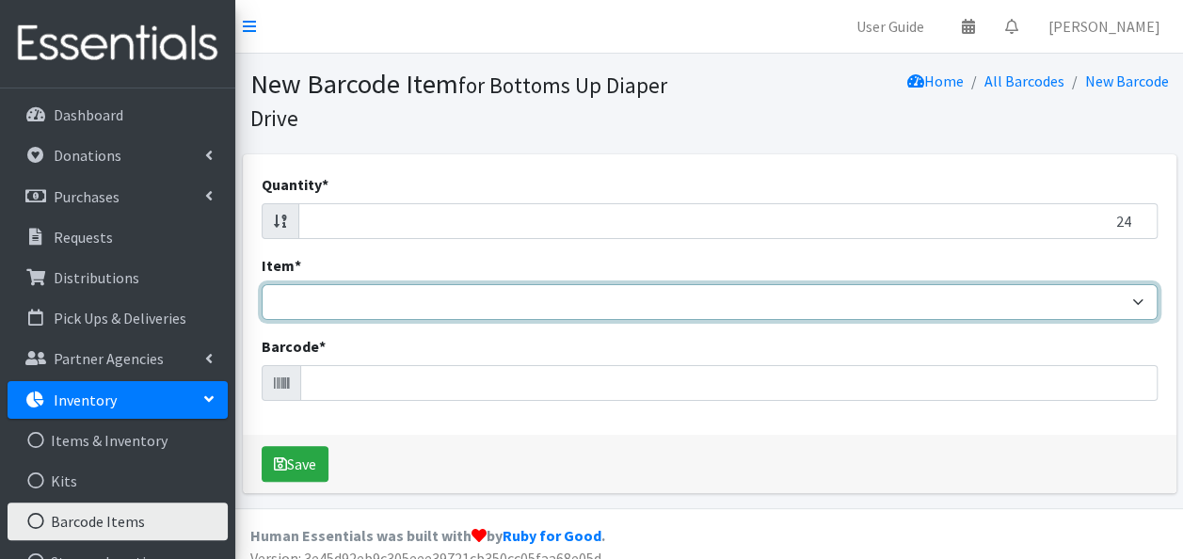
click at [565, 299] on select "Kids L/XL (60-125 lbs) Kids (Newborn) Kids (Preemie) Kids Pull-Ups Kids Pull-Up…" at bounding box center [710, 302] width 896 height 36
select select "4760"
click at [262, 284] on select "Kids L/XL (60-125 lbs) Kids (Newborn) Kids (Preemie) Kids Pull-Ups Kids Pull-Up…" at bounding box center [710, 302] width 896 height 36
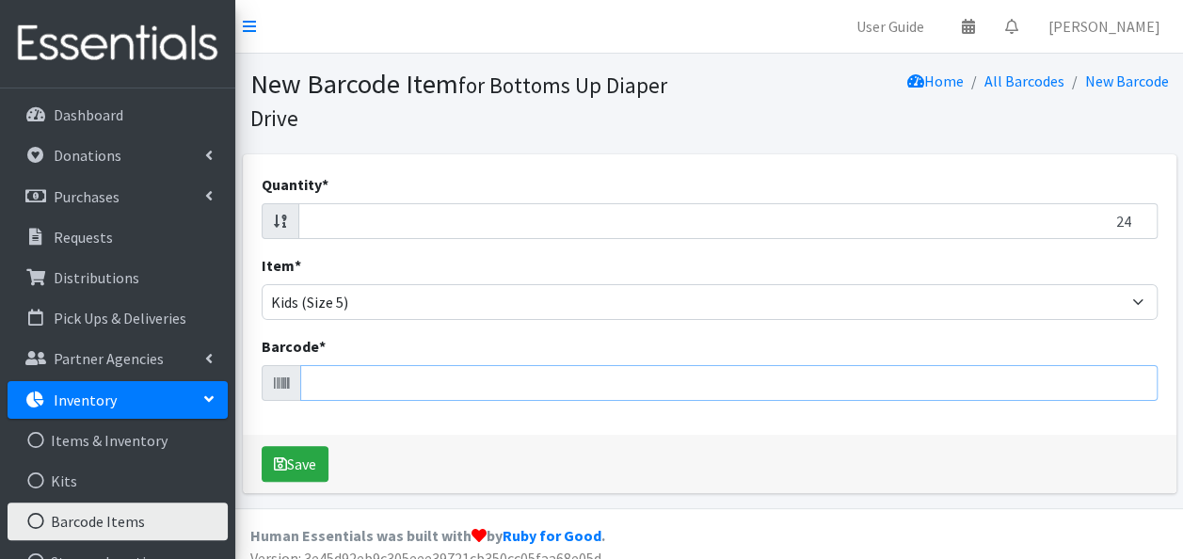
click at [417, 380] on input "Barcode *" at bounding box center [728, 383] width 857 height 36
type input "037000862123"
click at [262, 446] on button "Save" at bounding box center [295, 464] width 67 height 36
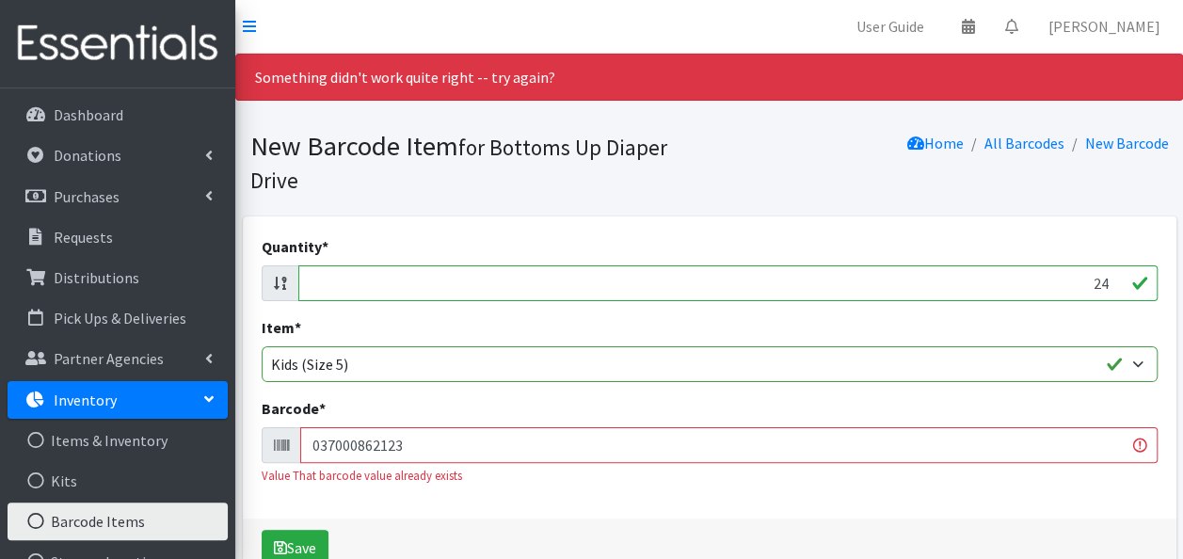
click at [414, 444] on input "037000862123" at bounding box center [728, 445] width 857 height 36
click at [433, 445] on input "037000862123" at bounding box center [728, 445] width 857 height 36
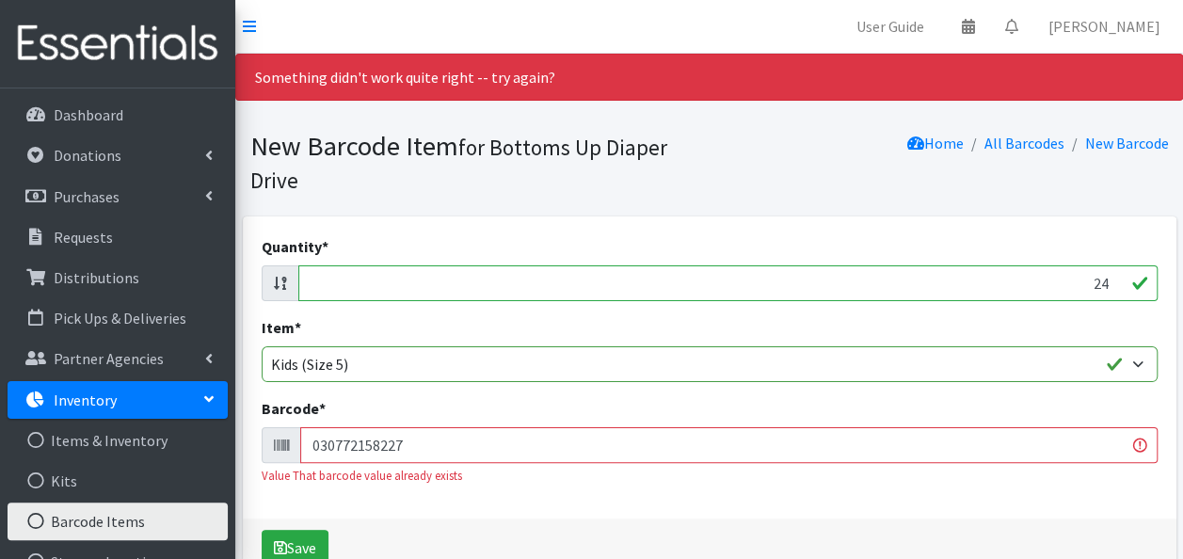
type input "030772158227"
click at [262, 530] on button "Save" at bounding box center [295, 548] width 67 height 36
click at [433, 445] on input "030772158227" at bounding box center [728, 445] width 857 height 36
type input "681131106511"
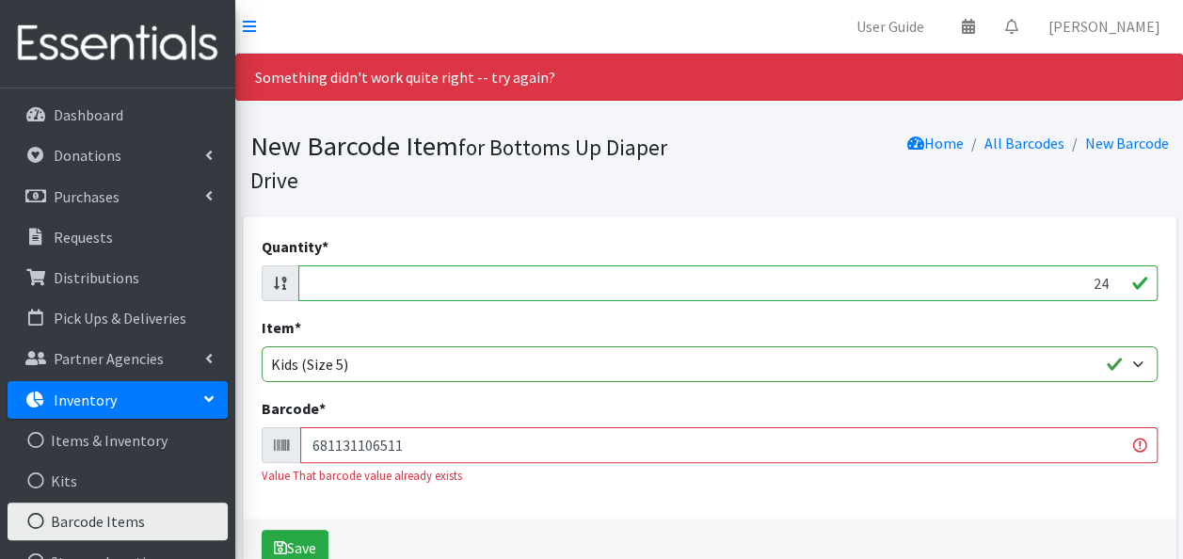
click at [262, 530] on button "Save" at bounding box center [295, 548] width 67 height 36
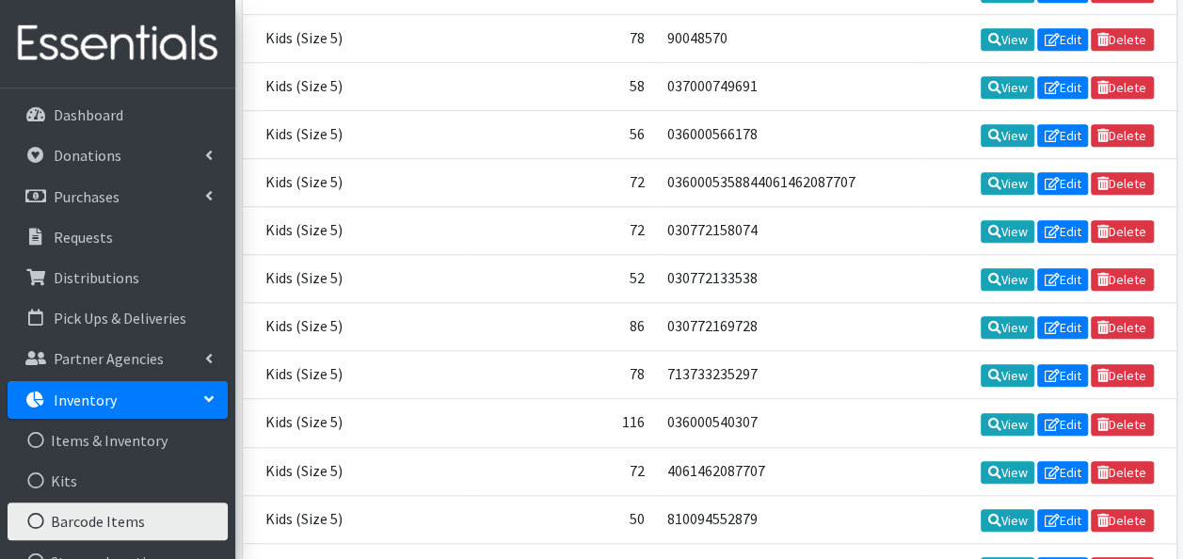
scroll to position [11591, 0]
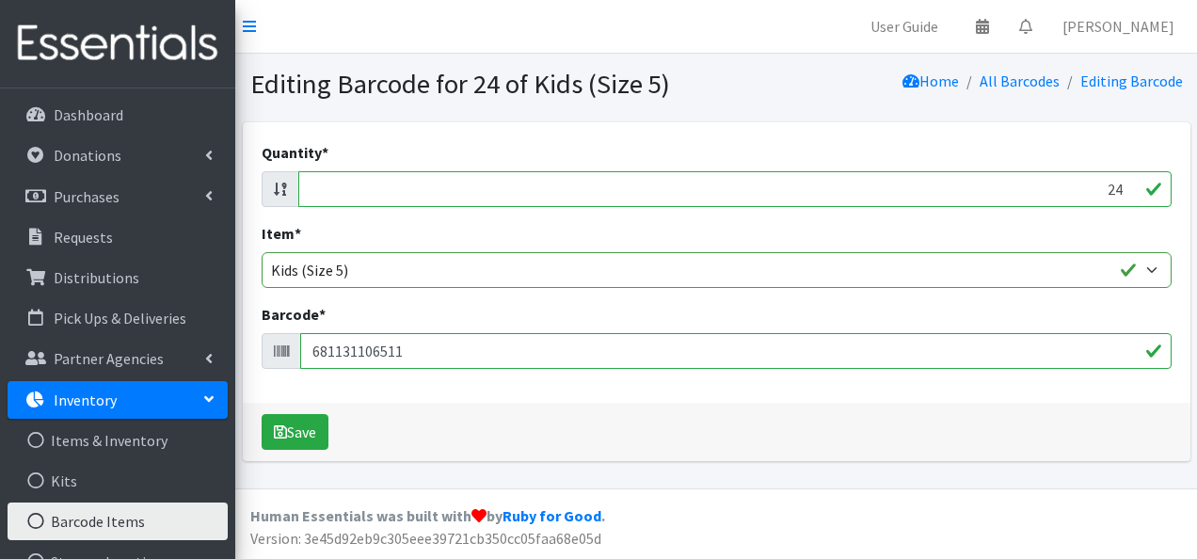
click at [816, 188] on input "24" at bounding box center [734, 189] width 873 height 36
type input "162"
click at [294, 435] on button "Save" at bounding box center [295, 432] width 67 height 36
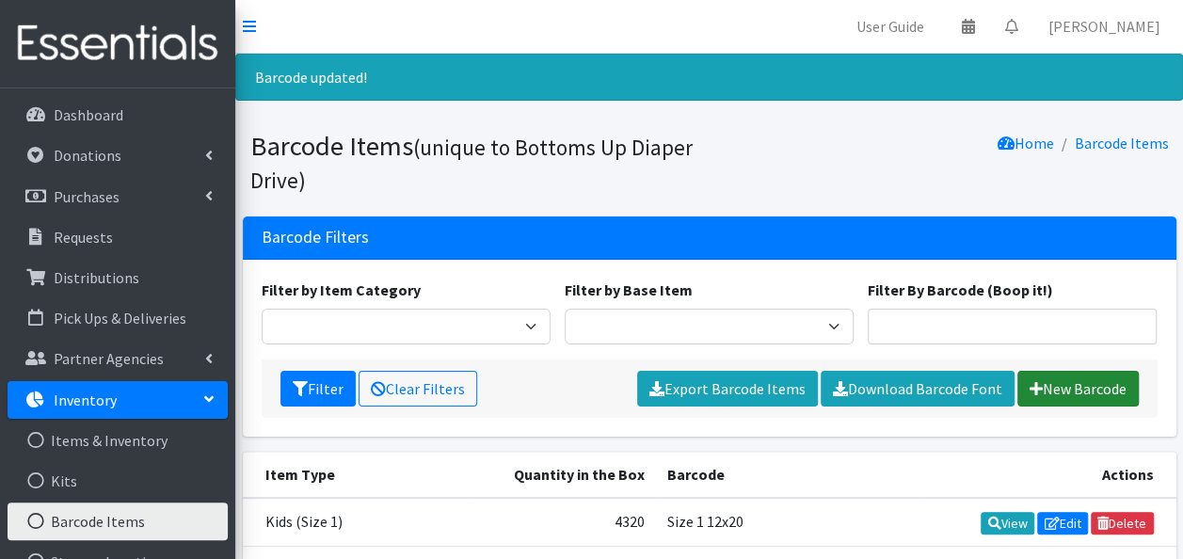
click at [1072, 391] on link "New Barcode" at bounding box center [1077, 389] width 121 height 36
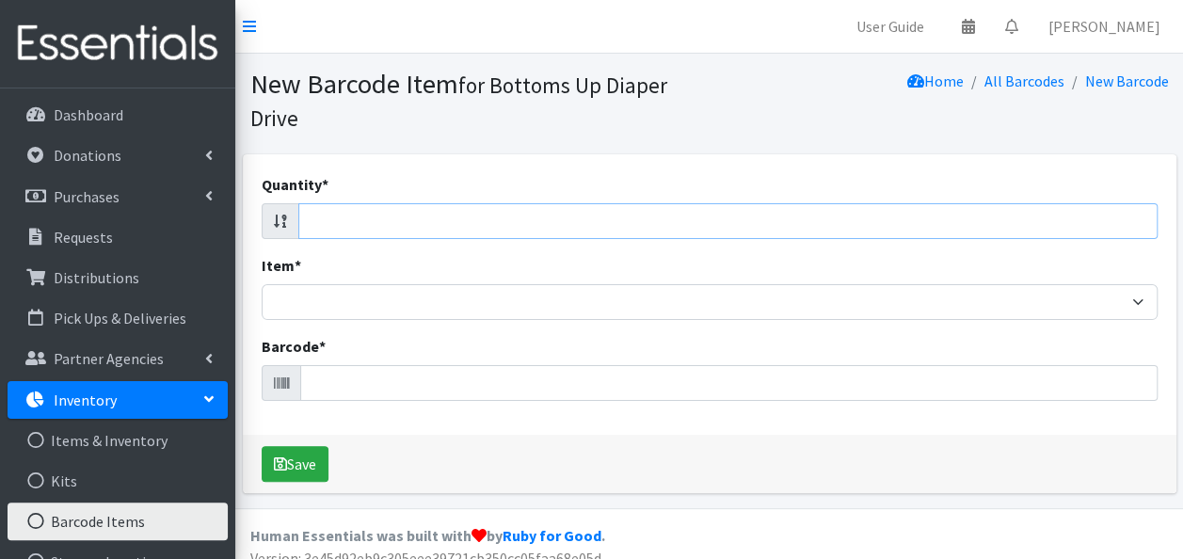
click at [862, 216] on input "Quantity *" at bounding box center [727, 221] width 859 height 36
type input "144"
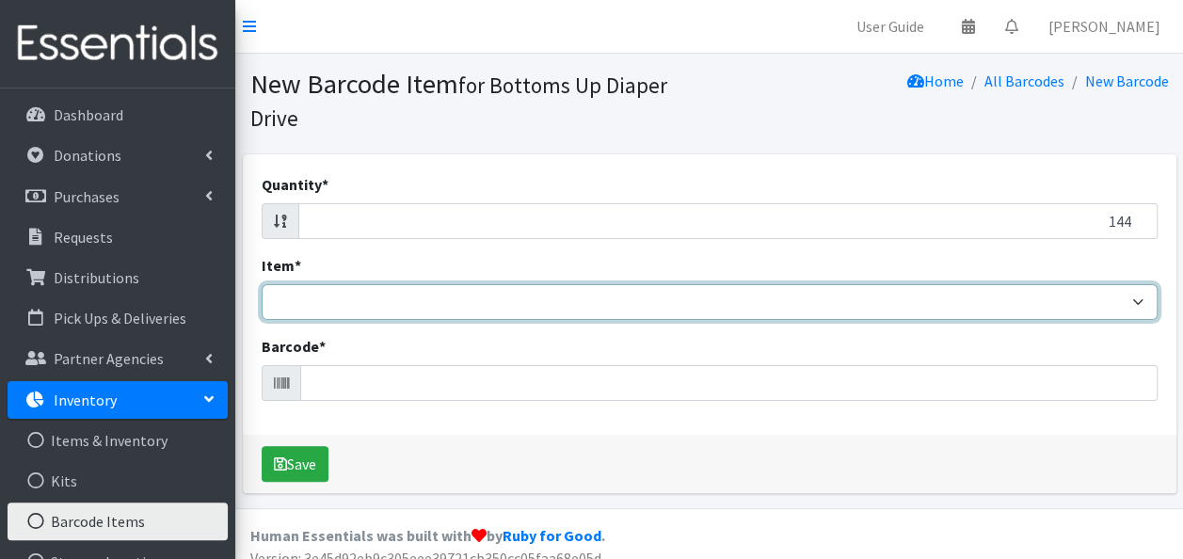
click at [848, 299] on select "Kids L/XL (60-125 lbs) Kids (Newborn) Kids (Preemie) Kids Pull-Ups Kids Pull-Up…" at bounding box center [710, 302] width 896 height 36
select select "4760"
click at [262, 284] on select "Kids L/XL (60-125 lbs) Kids (Newborn) Kids (Preemie) Kids Pull-Ups Kids Pull-Up…" at bounding box center [710, 302] width 896 height 36
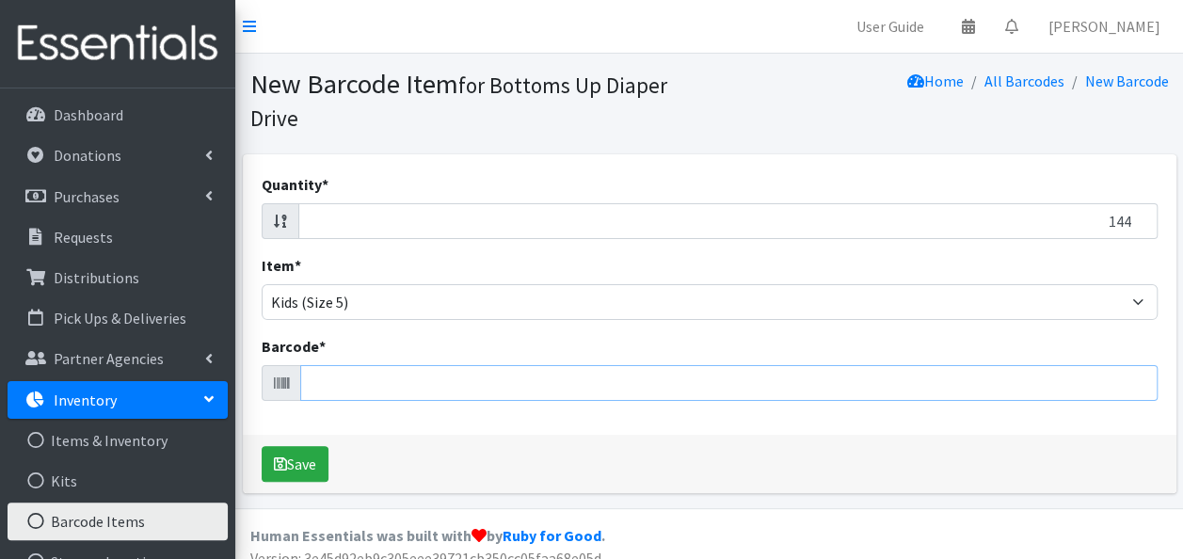
click at [519, 377] on input "Barcode *" at bounding box center [728, 383] width 857 height 36
type input "037000718529"
click at [262, 446] on button "Save" at bounding box center [295, 464] width 67 height 36
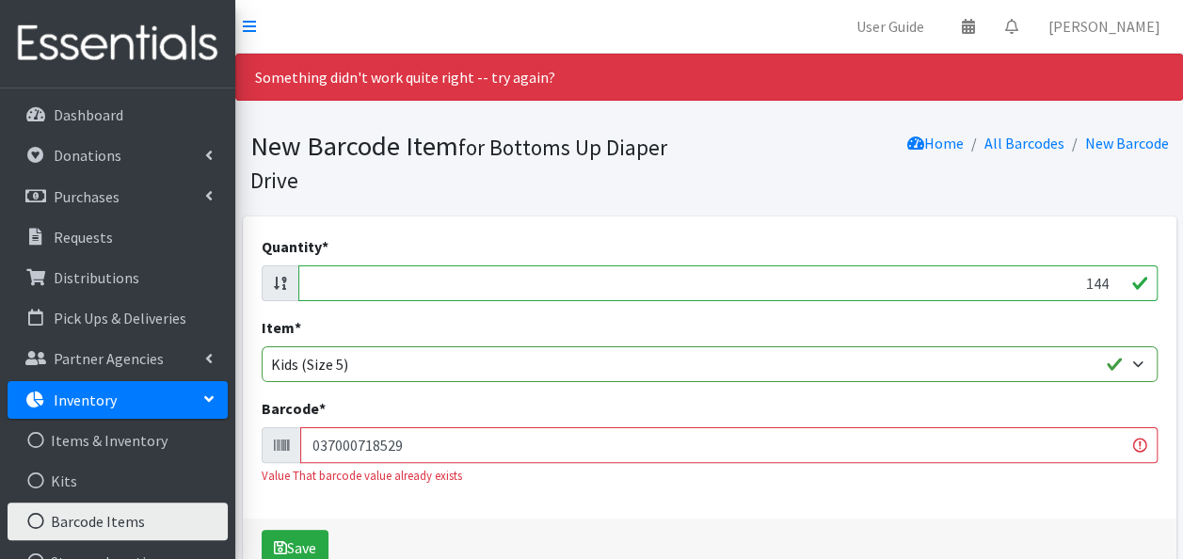
click at [402, 441] on input "037000718529" at bounding box center [728, 445] width 857 height 36
type input "037000718529"
click at [262, 530] on button "Save" at bounding box center [295, 548] width 67 height 36
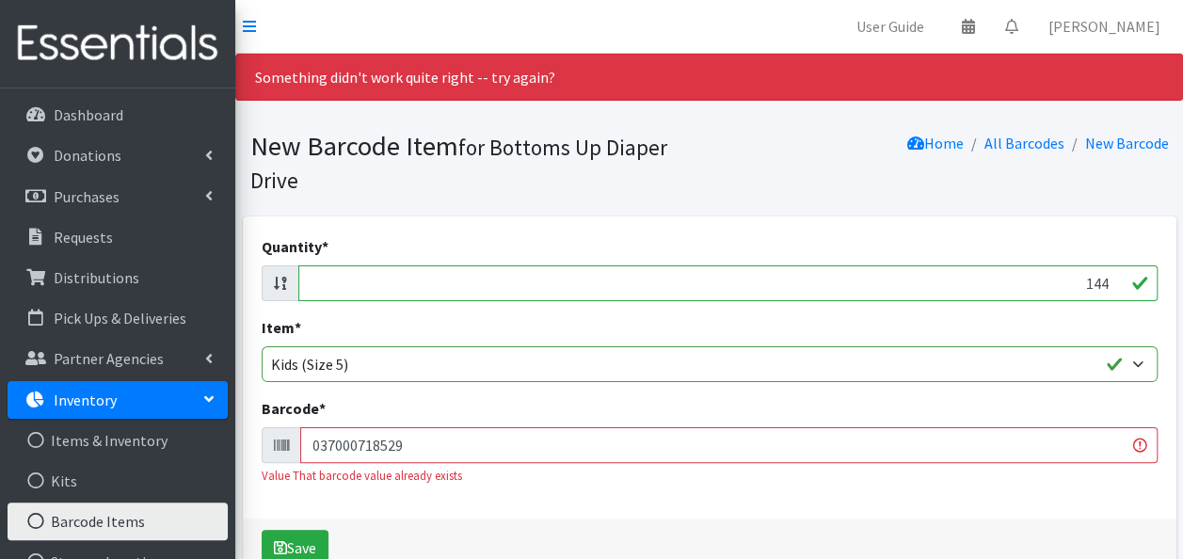
click at [1006, 297] on input "144" at bounding box center [727, 283] width 859 height 36
type input "162"
click at [827, 440] on input "037000718529" at bounding box center [728, 445] width 857 height 36
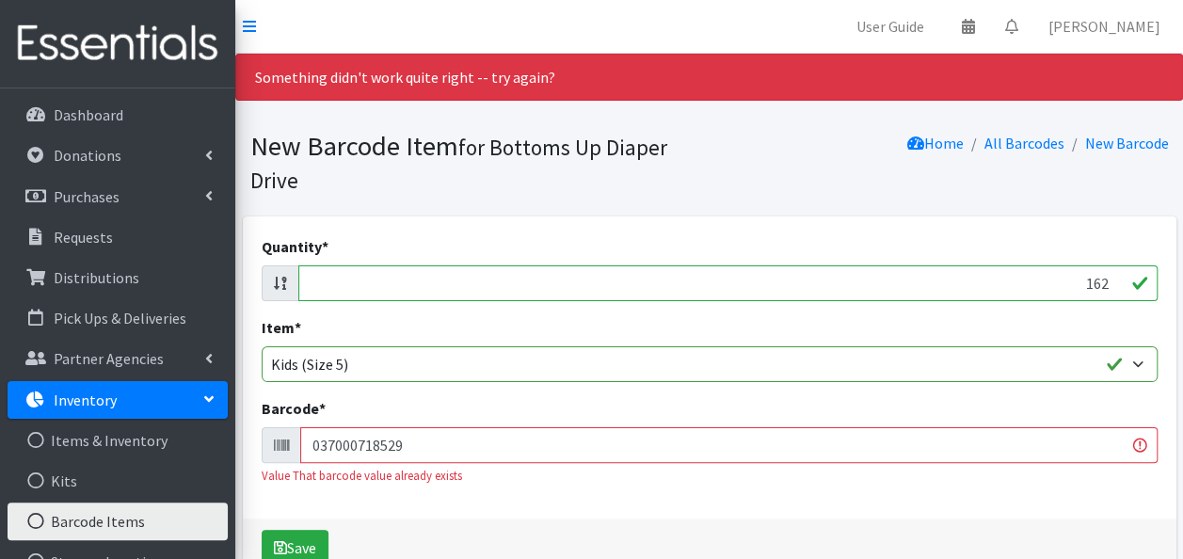
click at [827, 440] on input "037000718529" at bounding box center [728, 445] width 857 height 36
type input "681131106511"
click at [262, 530] on button "Save" at bounding box center [295, 548] width 67 height 36
click at [1033, 277] on input "162" at bounding box center [727, 283] width 859 height 36
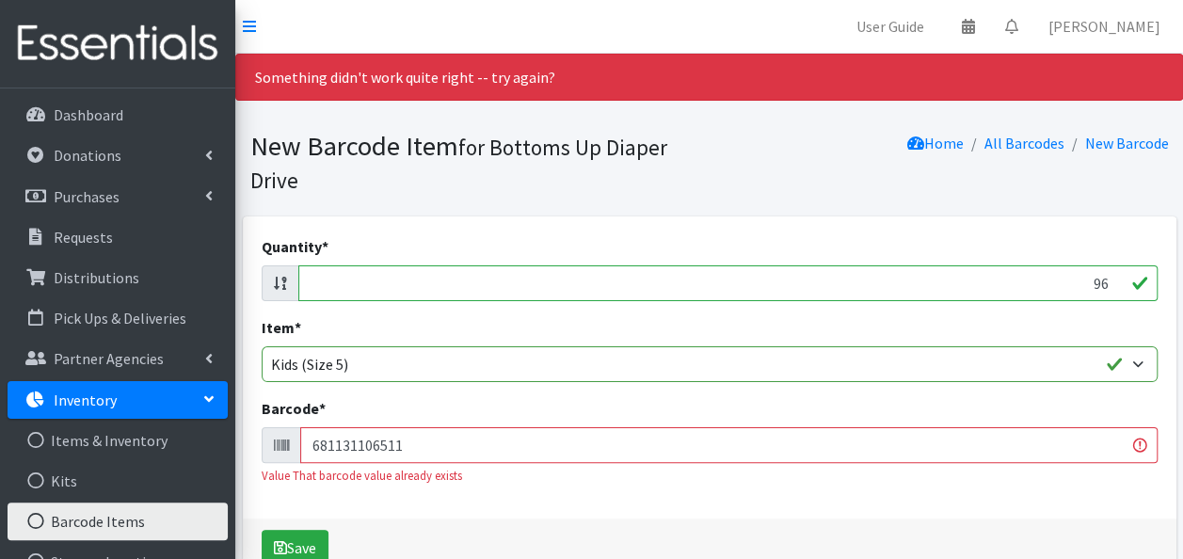
type input "96"
click at [881, 440] on input "681131106511" at bounding box center [728, 445] width 857 height 36
type input "041260021190"
click at [262, 530] on button "Save" at bounding box center [295, 548] width 67 height 36
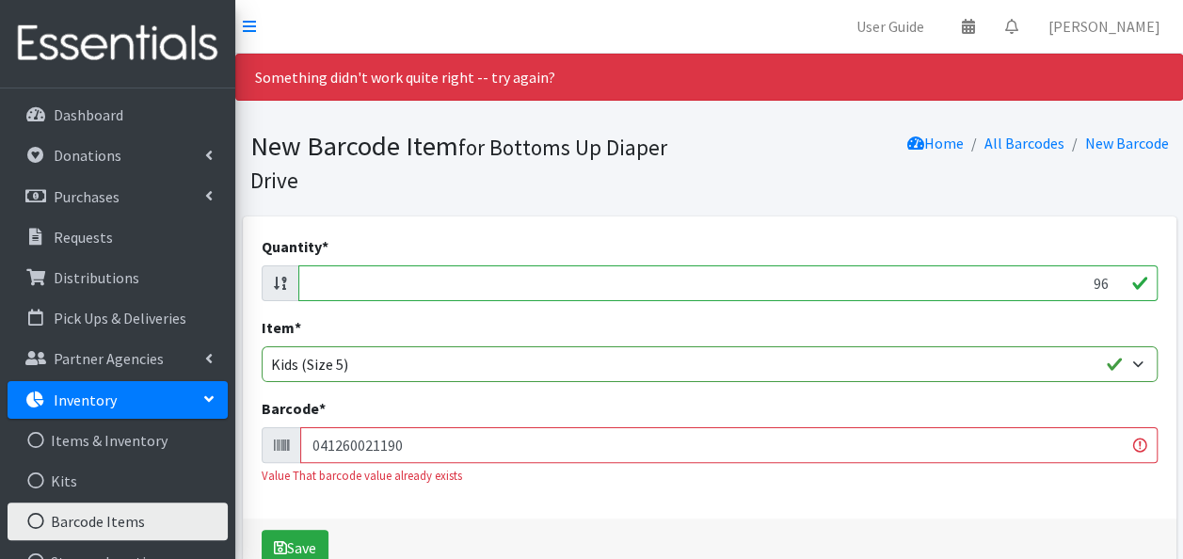
click at [941, 286] on input "96" at bounding box center [727, 283] width 859 height 36
type input "172"
click at [532, 450] on input "041260021190" at bounding box center [728, 445] width 857 height 36
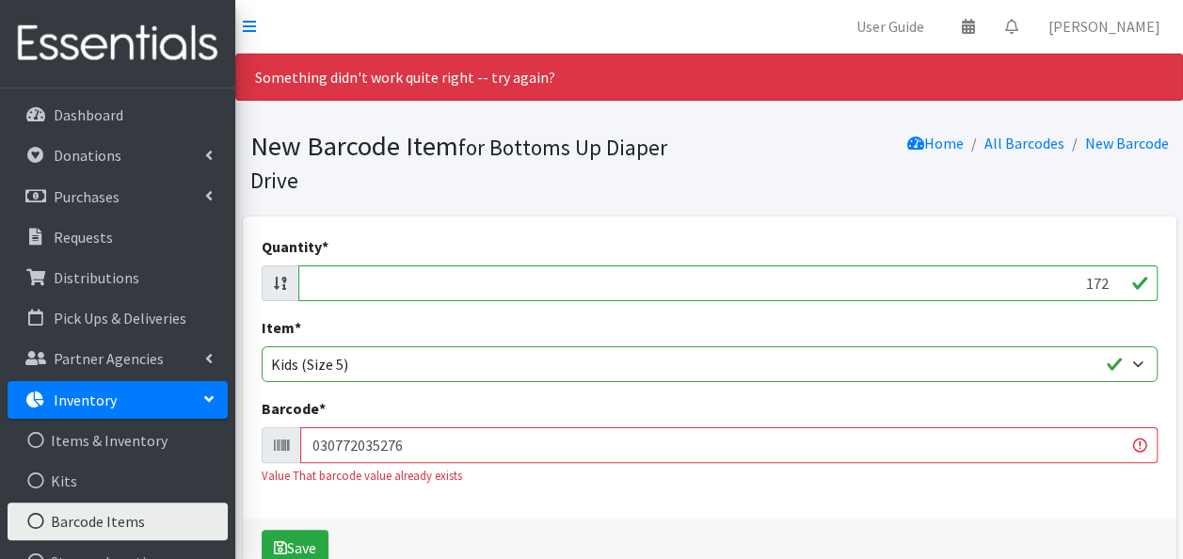
type input "030772035276"
click at [262, 530] on button "Save" at bounding box center [295, 548] width 67 height 36
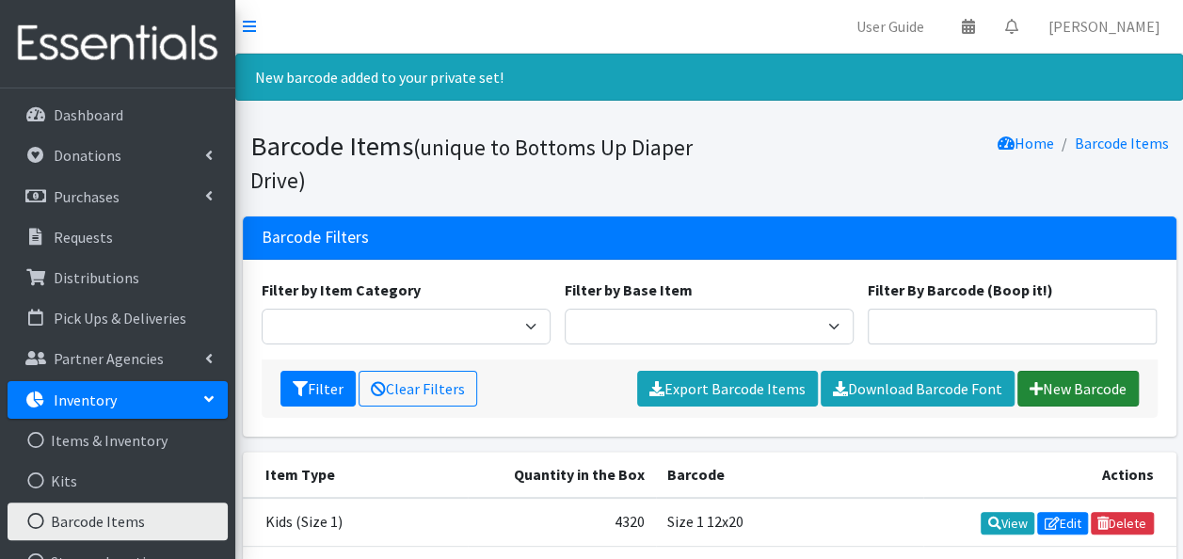
click at [1056, 378] on link "New Barcode" at bounding box center [1077, 389] width 121 height 36
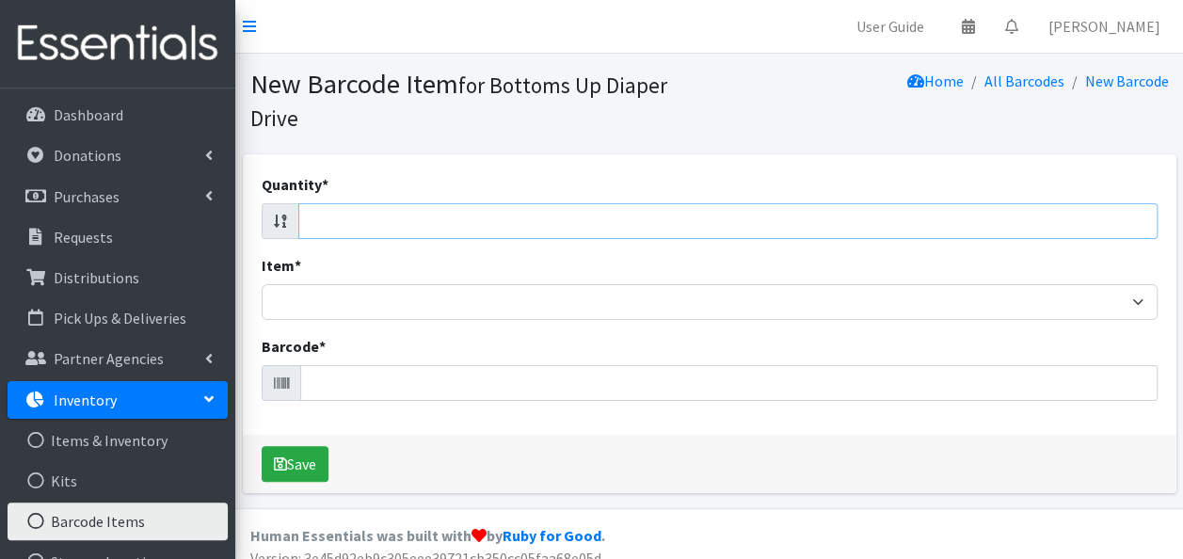
click at [1029, 212] on input "Quantity *" at bounding box center [727, 221] width 859 height 36
type input "28"
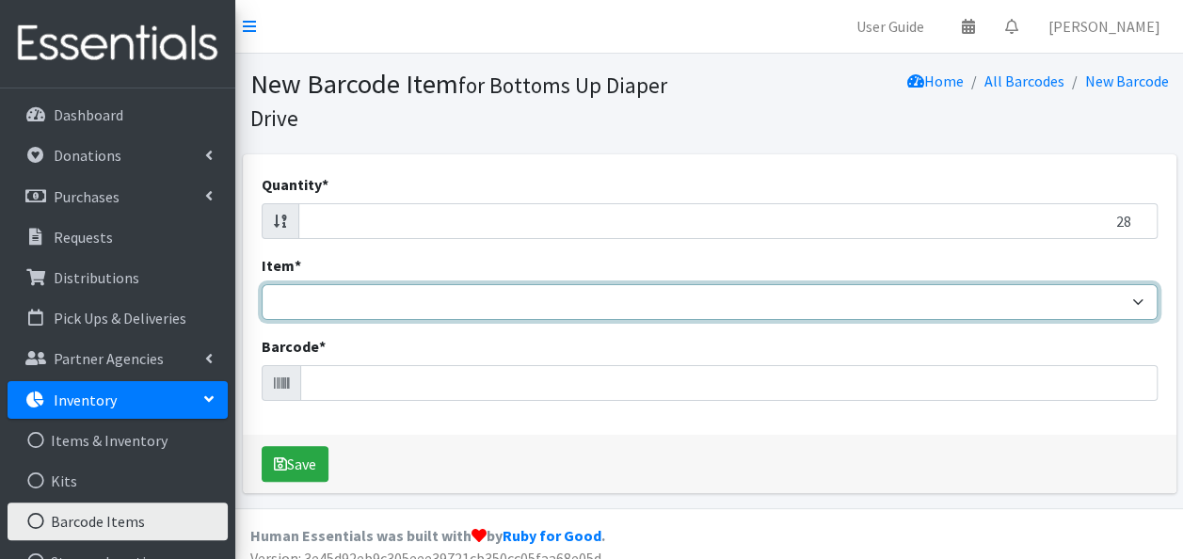
click at [640, 299] on select "Kids L/XL (60-125 lbs) Kids (Newborn) Kids (Preemie) Kids Pull-Ups Kids Pull-Up…" at bounding box center [710, 302] width 896 height 36
select select "4760"
click at [262, 284] on select "Kids L/XL (60-125 lbs) Kids (Newborn) Kids (Preemie) Kids Pull-Ups Kids Pull-Up…" at bounding box center [710, 302] width 896 height 36
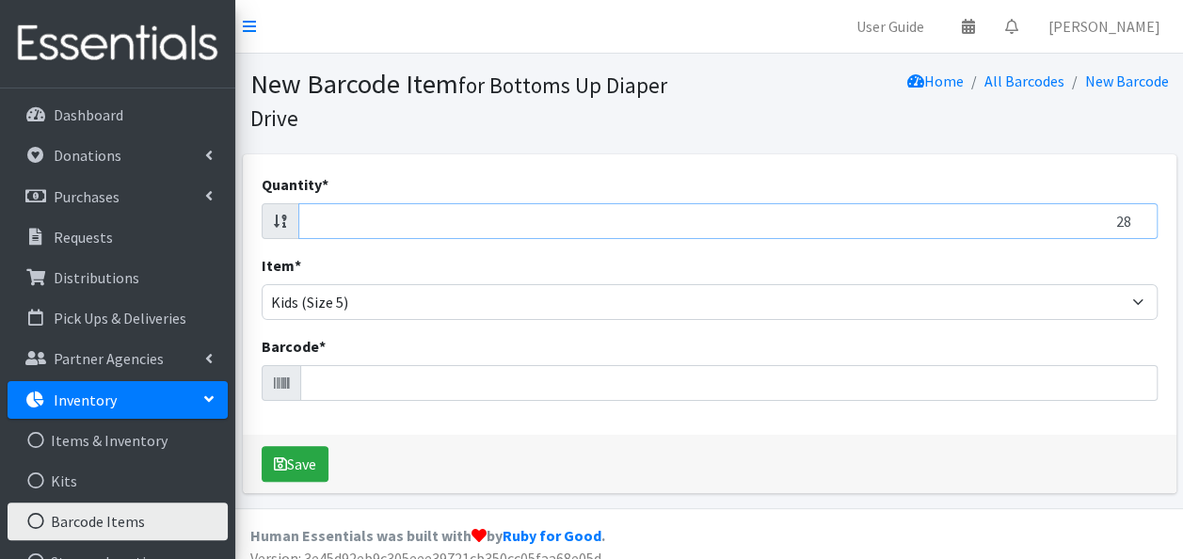
click at [474, 218] on input "28" at bounding box center [727, 221] width 859 height 36
click at [474, 218] on input "5628" at bounding box center [727, 221] width 859 height 36
type input "56"
click at [437, 380] on input "Barcode *" at bounding box center [728, 383] width 857 height 36
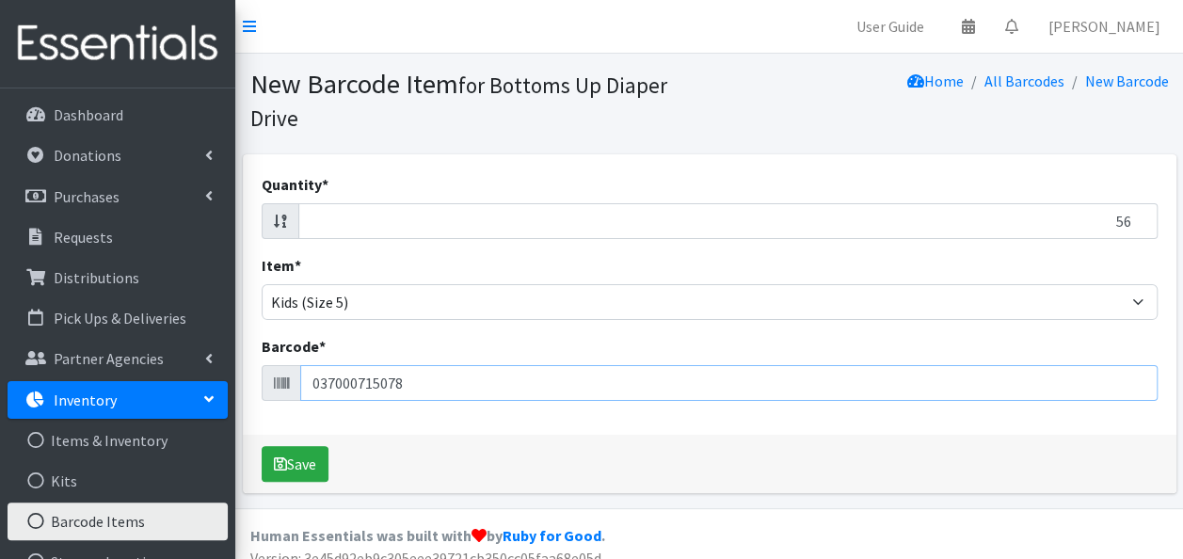
type input "037000715078"
click at [262, 446] on button "Save" at bounding box center [295, 464] width 67 height 36
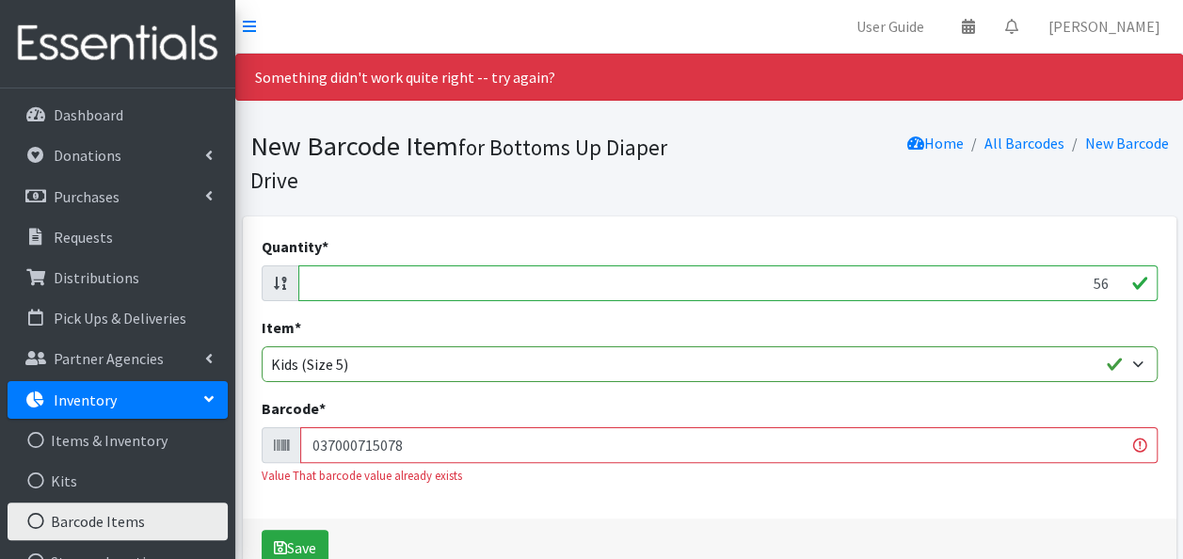
click at [855, 284] on input "56" at bounding box center [727, 283] width 859 height 36
type input "72"
click at [405, 448] on input "037000715078" at bounding box center [728, 445] width 857 height 36
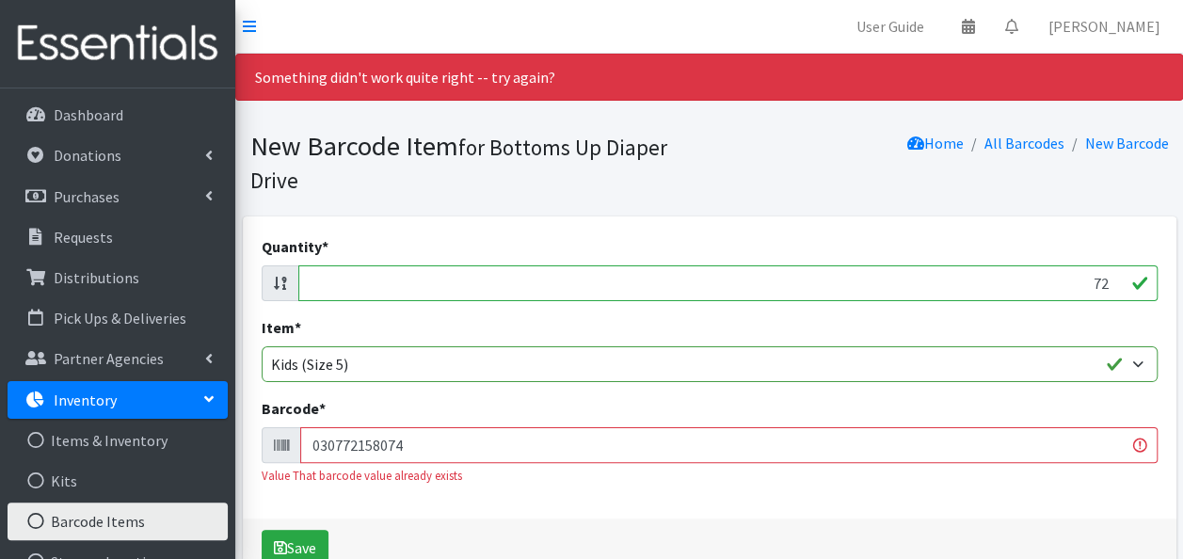
type input "030772158074"
click at [262, 530] on button "Save" at bounding box center [295, 548] width 67 height 36
click at [1070, 284] on input "72" at bounding box center [727, 283] width 859 height 36
type input "22"
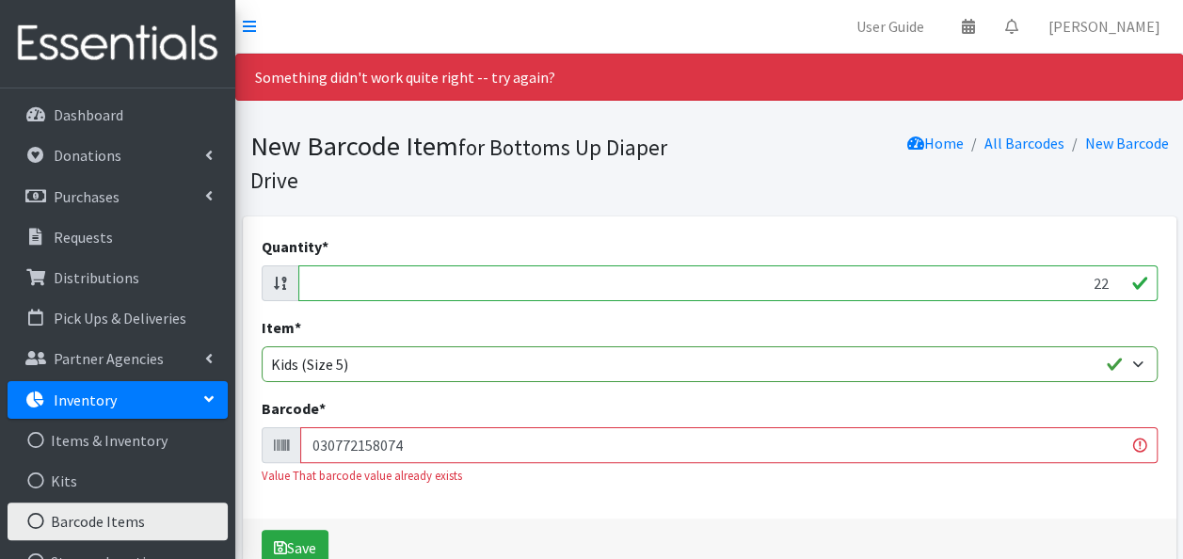
click at [1024, 449] on input "030772158074" at bounding box center [728, 445] width 857 height 36
type input "036000514735"
click at [262, 530] on button "Save" at bounding box center [295, 548] width 67 height 36
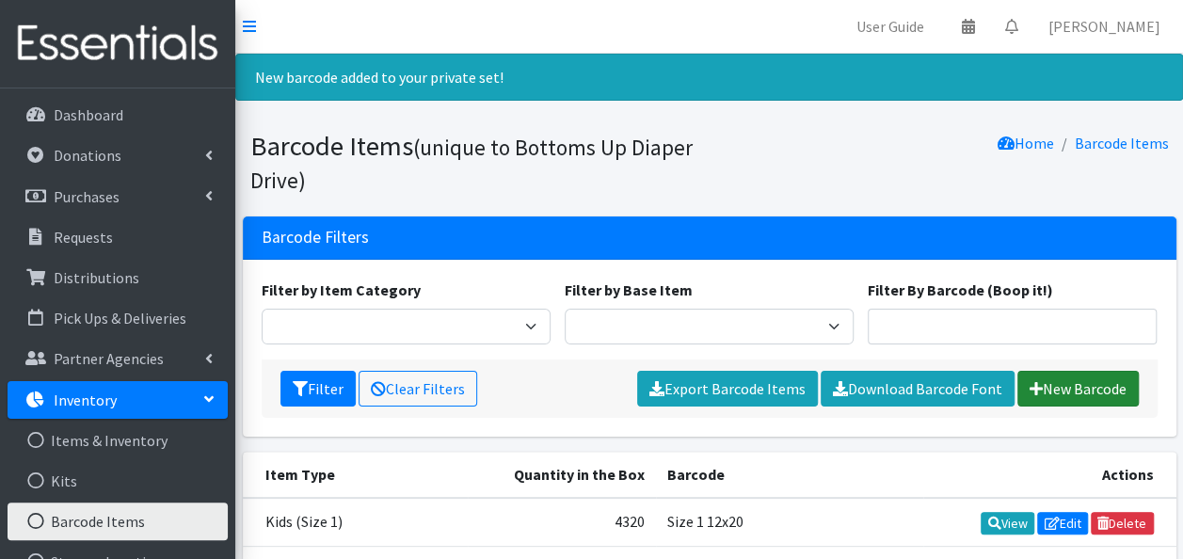
click at [1081, 386] on link "New Barcode" at bounding box center [1077, 389] width 121 height 36
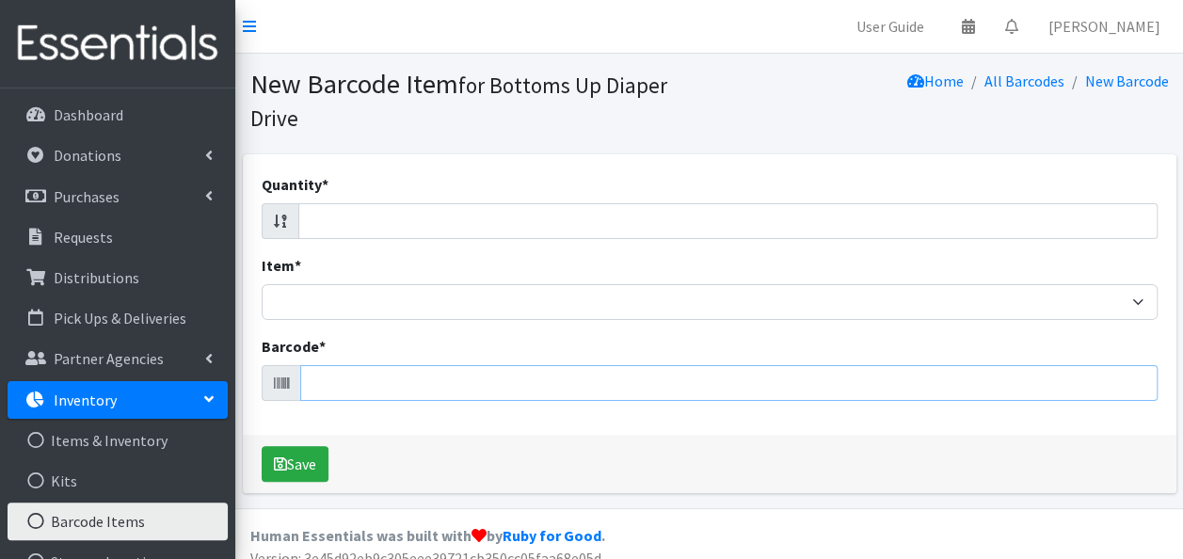
click at [743, 380] on input "Barcode *" at bounding box center [728, 383] width 857 height 36
type input "036000514735"
click at [262, 446] on button "Save" at bounding box center [295, 464] width 67 height 36
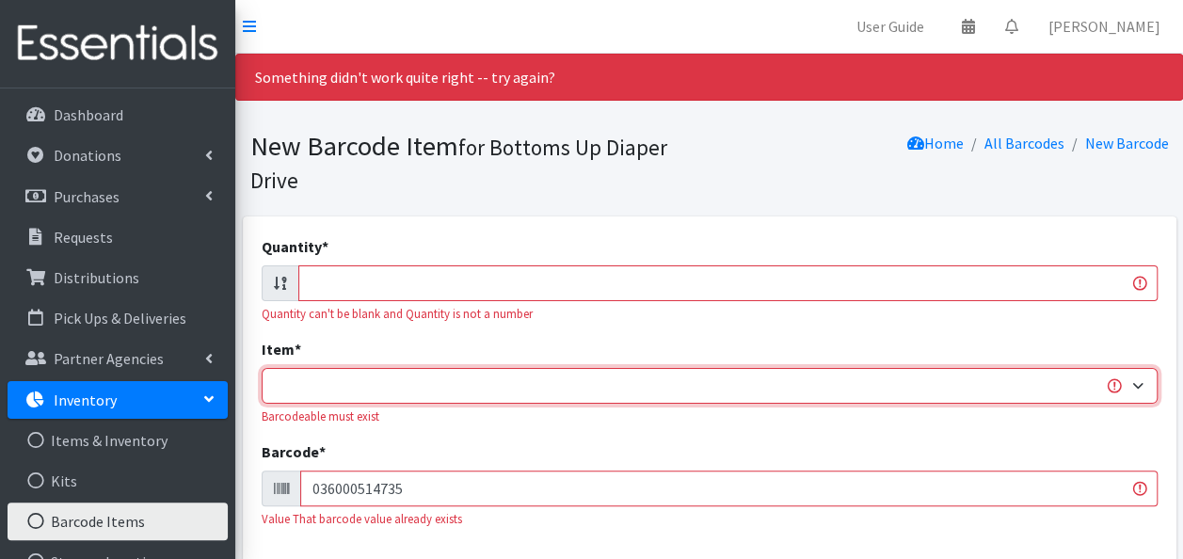
click at [745, 384] on select "Kids L/XL (60-125 lbs) Kids (Newborn) Kids (Preemie) Kids Pull-Ups Kids Pull-Up…" at bounding box center [710, 386] width 896 height 36
select select "4760"
click at [262, 368] on select "Kids L/XL (60-125 lbs) Kids (Newborn) Kids (Preemie) Kids Pull-Ups Kids Pull-Up…" at bounding box center [710, 386] width 896 height 36
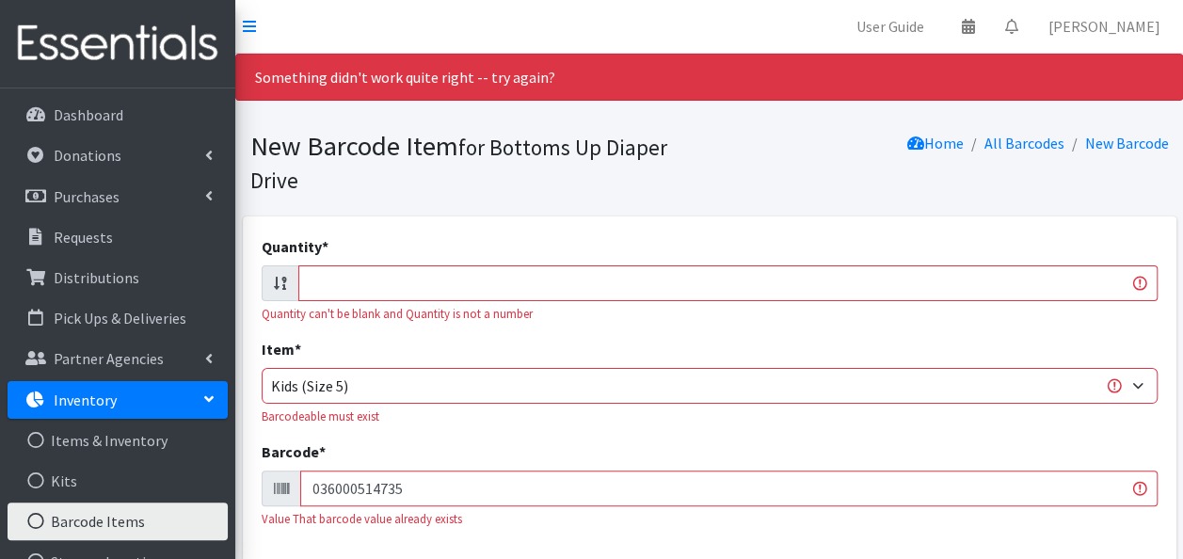
click at [632, 285] on input "Quantity *" at bounding box center [727, 283] width 859 height 36
type input "24"
click at [730, 230] on div "Quantity * 24 Quantity can't be blank and Quantity is not a number Item * Kids …" at bounding box center [709, 389] width 933 height 346
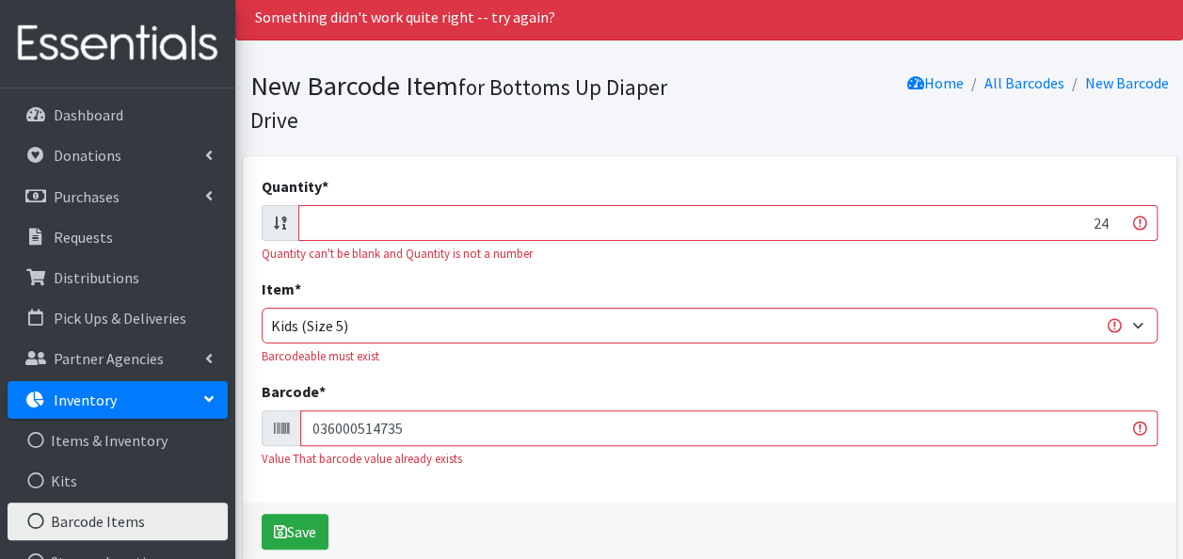
scroll to position [64, 0]
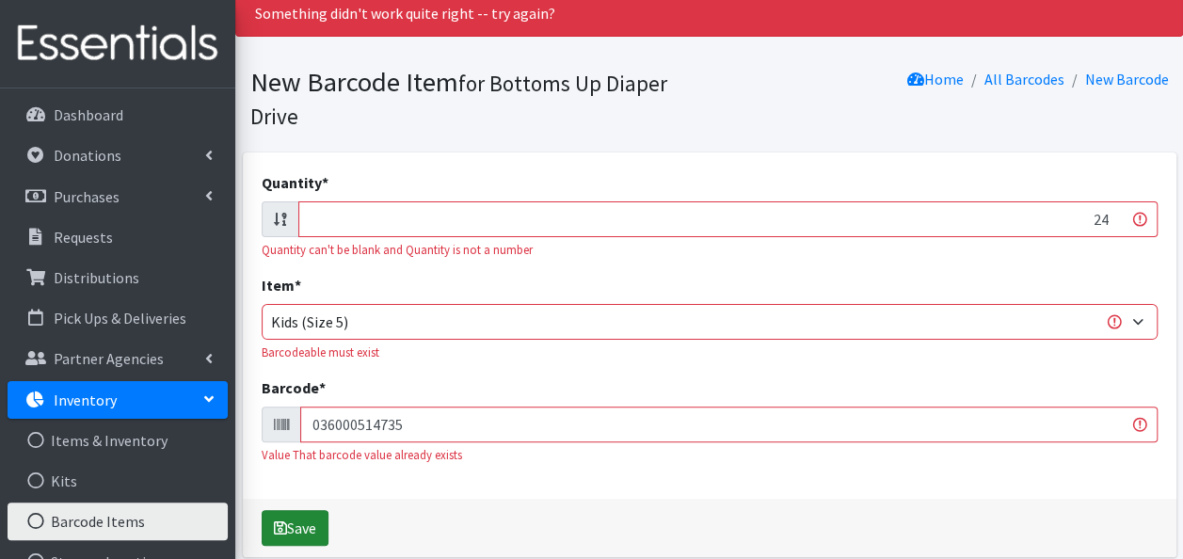
click at [303, 519] on button "Save" at bounding box center [295, 528] width 67 height 36
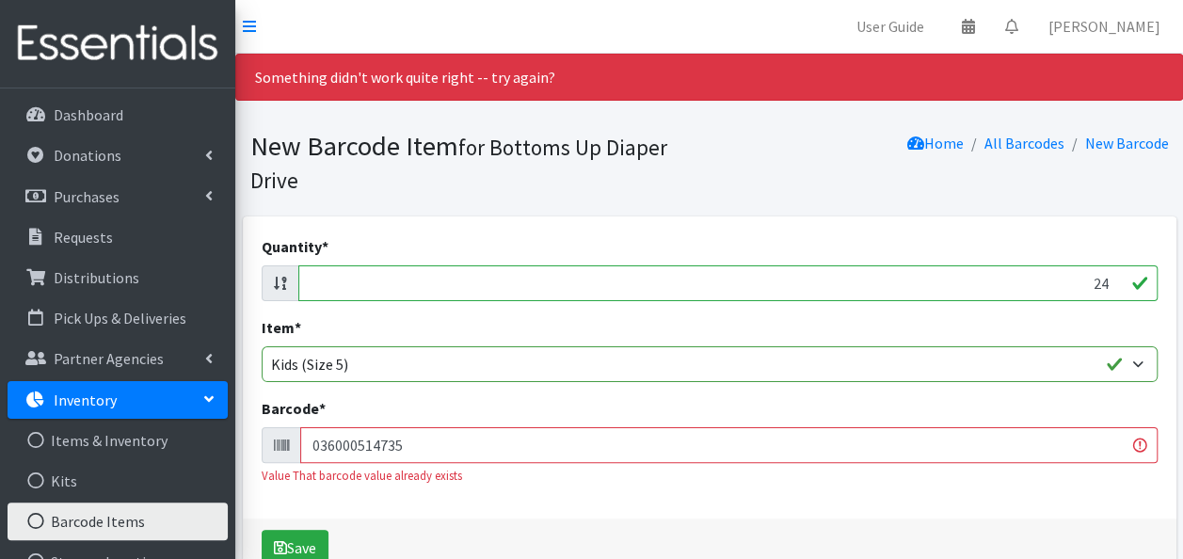
click at [407, 455] on input "036000514735" at bounding box center [728, 445] width 857 height 36
type input "041260020889"
click at [262, 530] on button "Save" at bounding box center [295, 548] width 67 height 36
click at [850, 286] on input "24" at bounding box center [727, 283] width 859 height 36
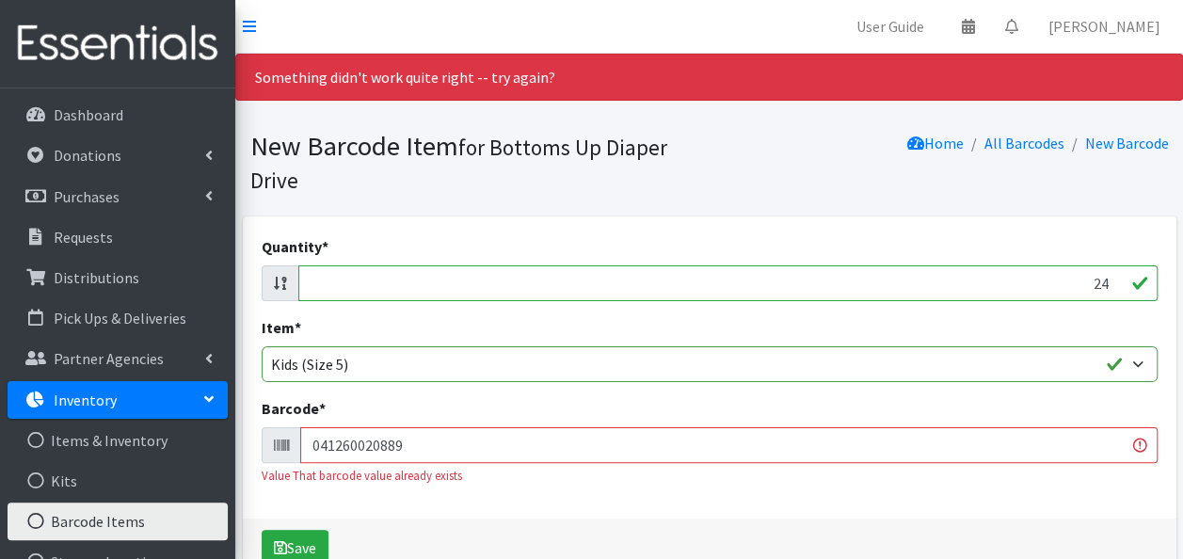
click at [850, 286] on input "24" at bounding box center [727, 283] width 859 height 36
type input "19"
click at [477, 437] on input "041260020889" at bounding box center [728, 445] width 857 height 36
type input "037000749592"
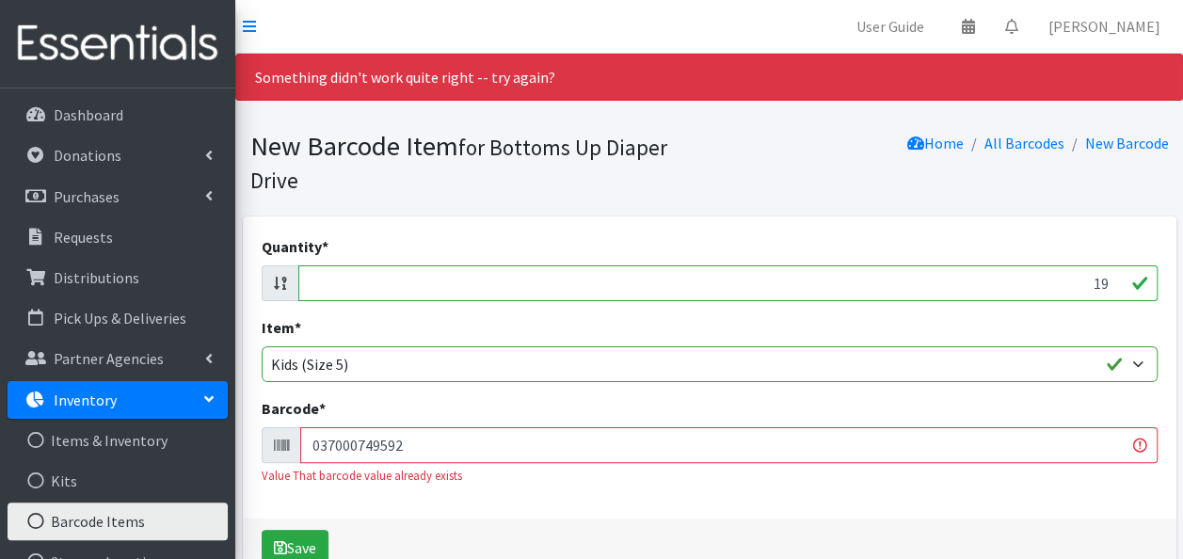
click at [262, 530] on button "Save" at bounding box center [295, 548] width 67 height 36
click at [864, 285] on input "19" at bounding box center [727, 283] width 859 height 36
type input "17"
click at [543, 446] on input "037000749592" at bounding box center [728, 445] width 857 height 36
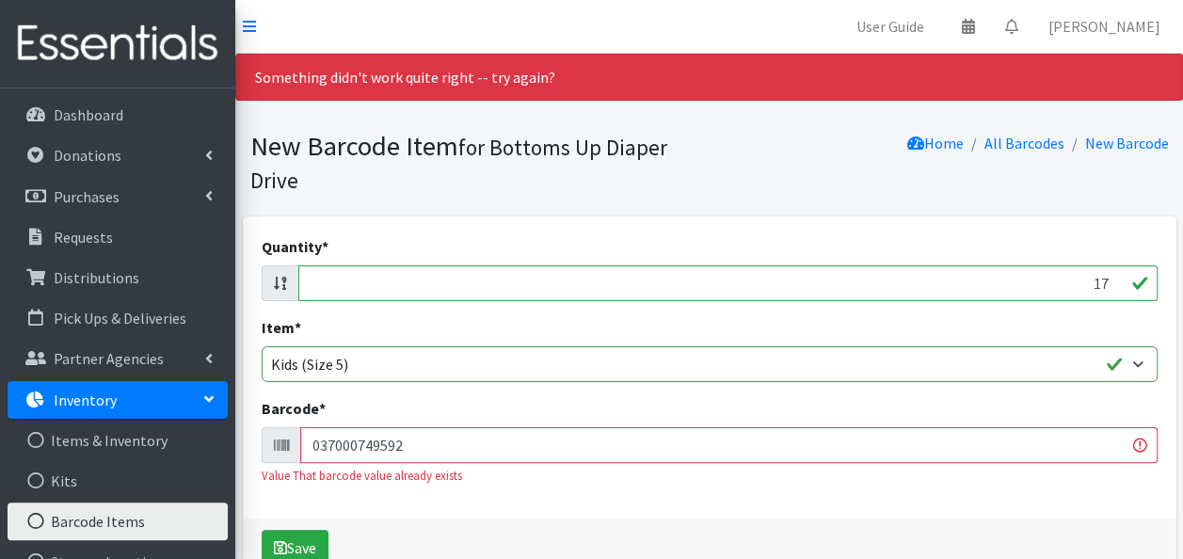
click at [543, 446] on input "037000749592" at bounding box center [728, 445] width 857 height 36
type input "030772181416"
click at [262, 530] on button "Save" at bounding box center [295, 548] width 67 height 36
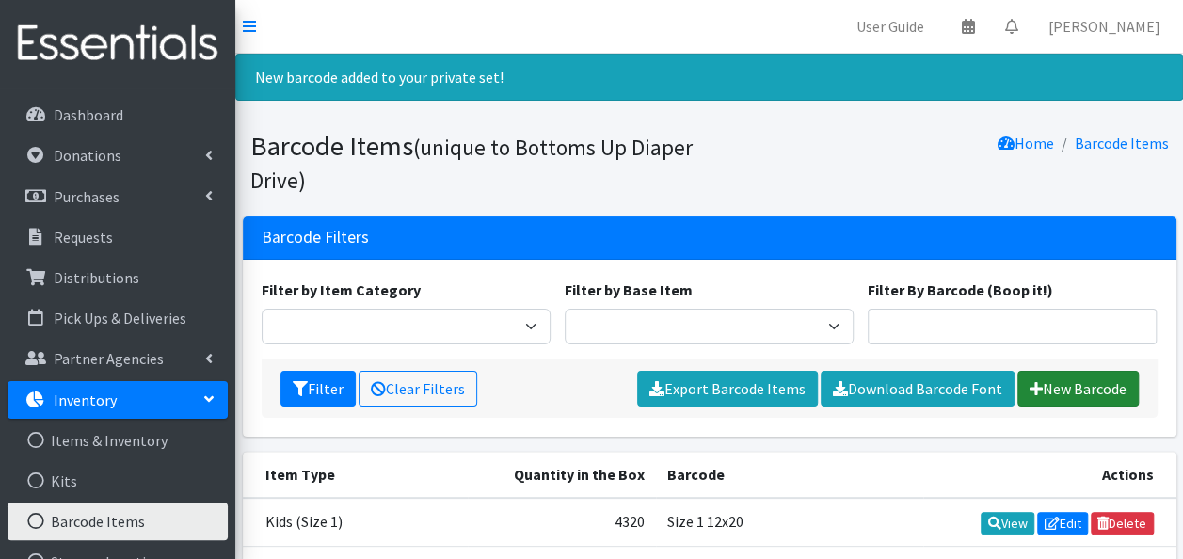
click at [1090, 386] on link "New Barcode" at bounding box center [1077, 389] width 121 height 36
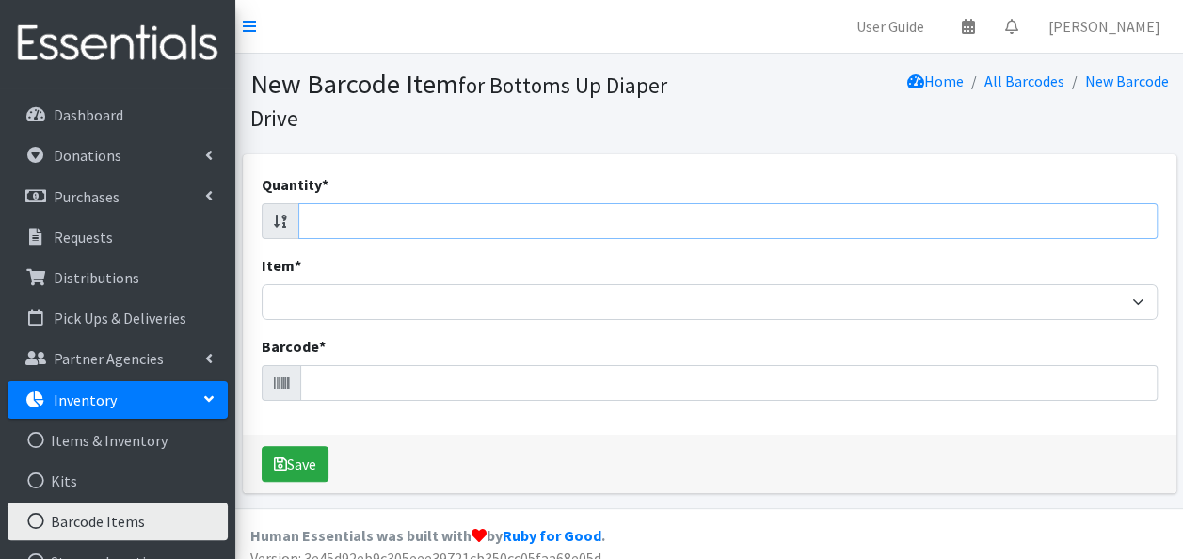
click at [965, 222] on input "Quantity *" at bounding box center [727, 221] width 859 height 36
type input "72"
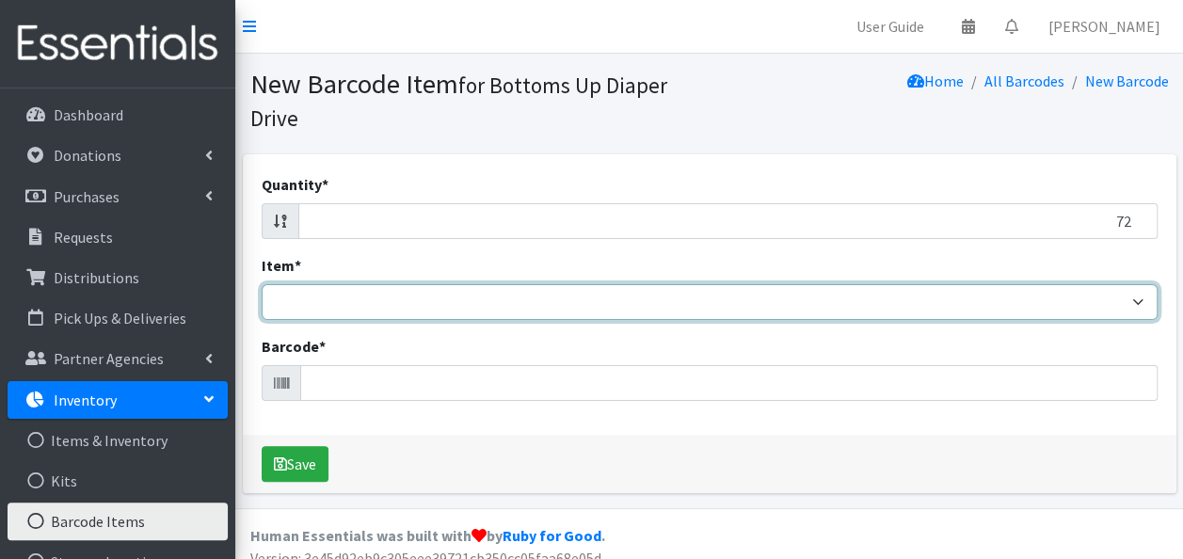
click at [945, 298] on select "Kids L/XL (60-125 lbs) Kids (Newborn) Kids (Preemie) Kids Pull-Ups Kids Pull-Up…" at bounding box center [710, 302] width 896 height 36
select select "4760"
click at [262, 284] on select "Kids L/XL (60-125 lbs) Kids (Newborn) Kids (Preemie) Kids Pull-Ups Kids Pull-Up…" at bounding box center [710, 302] width 896 height 36
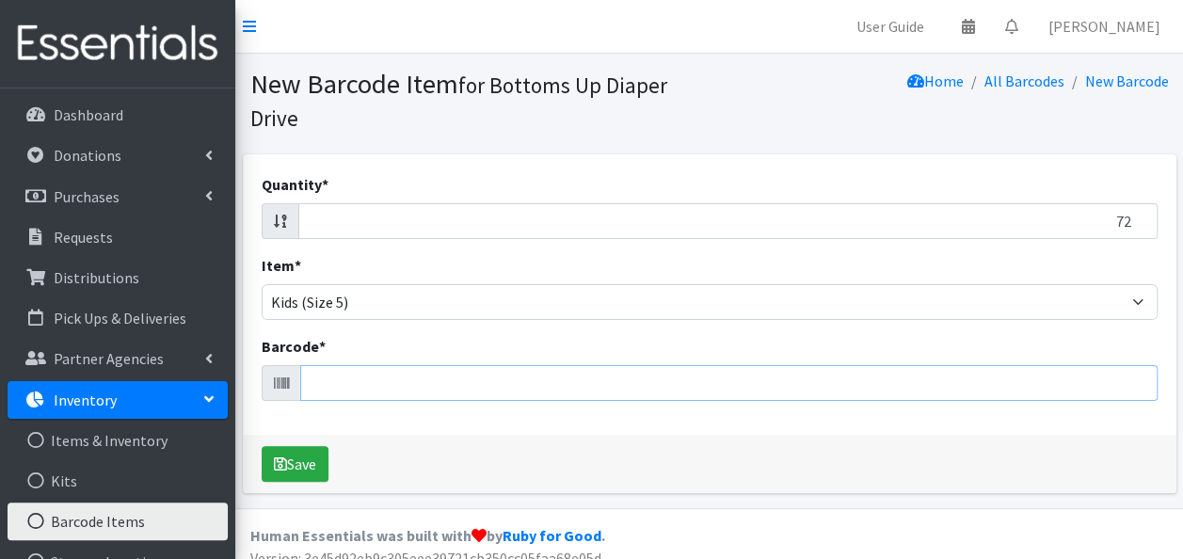
click at [514, 386] on input "Barcode *" at bounding box center [728, 383] width 857 height 36
type input "030772158074"
click at [262, 446] on button "Save" at bounding box center [295, 464] width 67 height 36
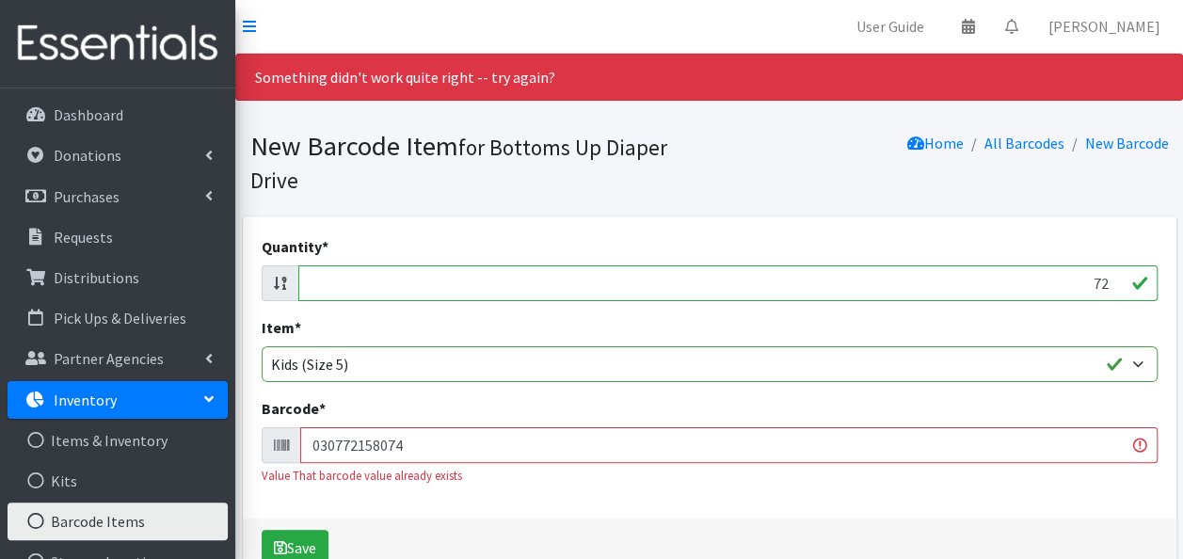
click at [770, 285] on input "72" at bounding box center [727, 283] width 859 height 36
type input "78"
click at [509, 445] on input "030772158074" at bounding box center [728, 445] width 857 height 36
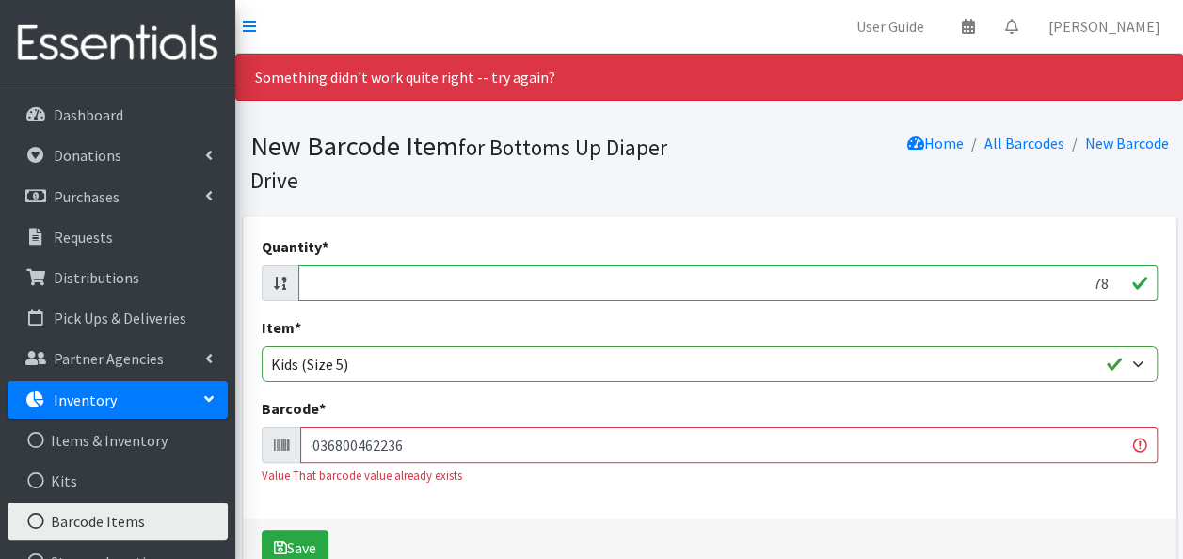
type input "036800462236"
click at [262, 530] on button "Save" at bounding box center [295, 548] width 67 height 36
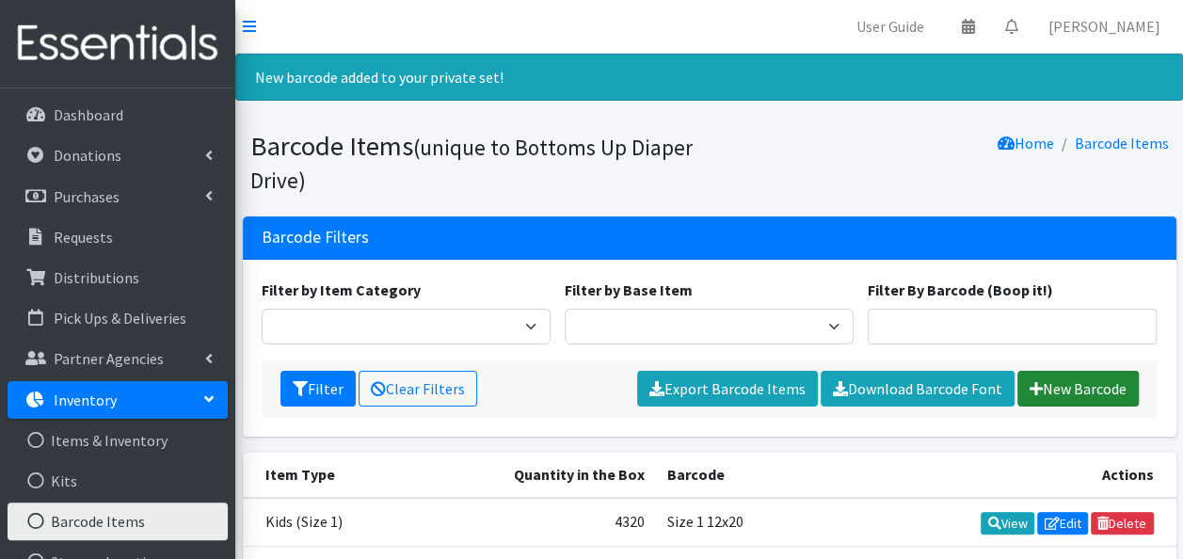
click at [1052, 393] on link "New Barcode" at bounding box center [1077, 389] width 121 height 36
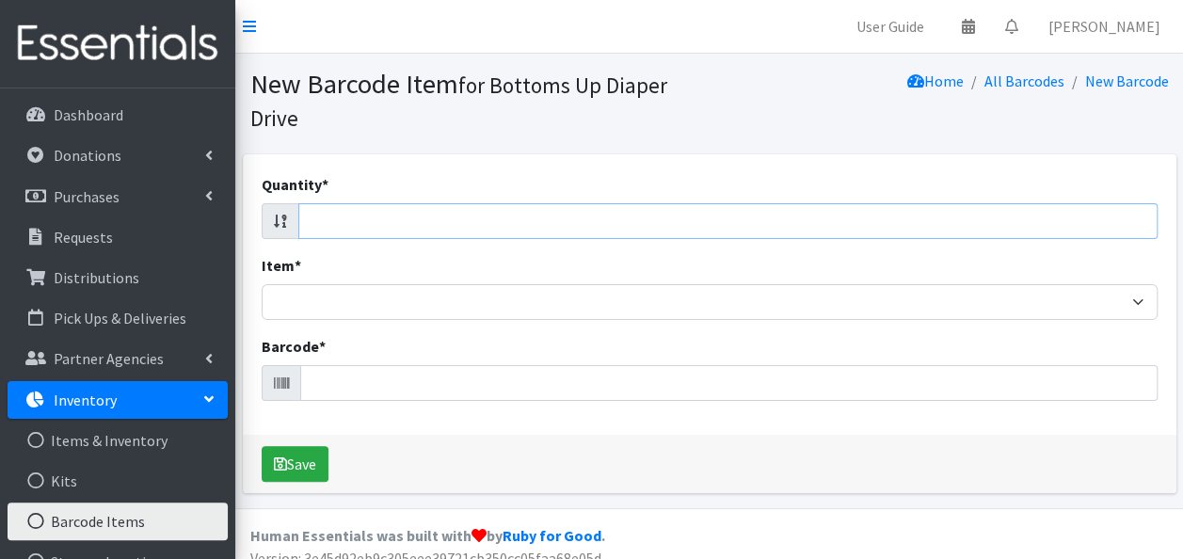
click at [892, 230] on input "Quantity *" at bounding box center [727, 221] width 859 height 36
type input "48"
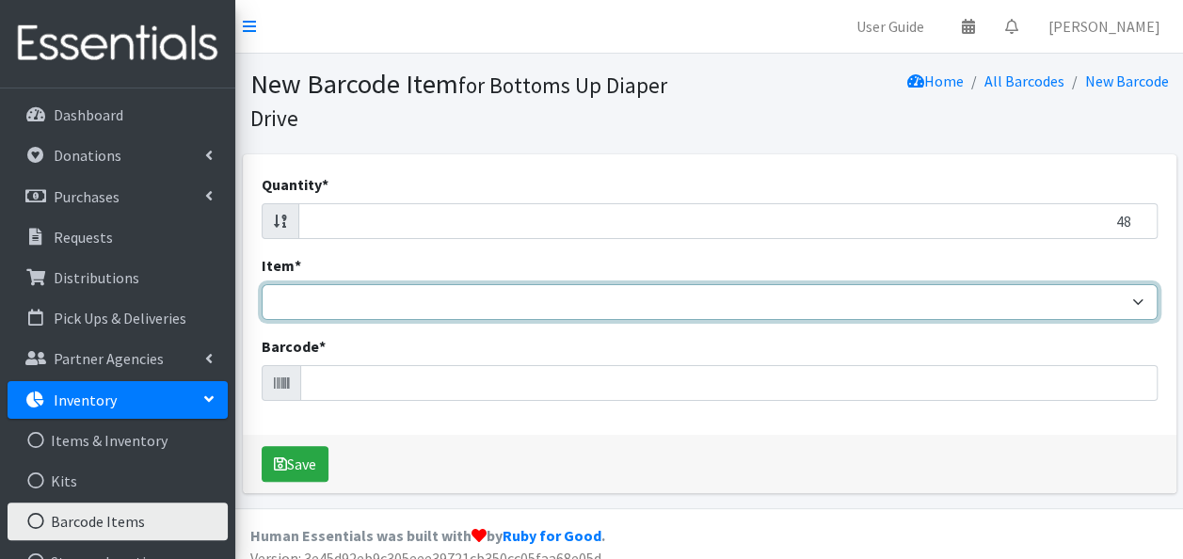
click at [871, 310] on select "Kids L/XL (60-125 lbs) Kids (Newborn) Kids (Preemie) Kids Pull-Ups Kids Pull-Up…" at bounding box center [710, 302] width 896 height 36
select select "4760"
click at [262, 284] on select "Kids L/XL (60-125 lbs) Kids (Newborn) Kids (Preemie) Kids Pull-Ups Kids Pull-Up…" at bounding box center [710, 302] width 896 height 36
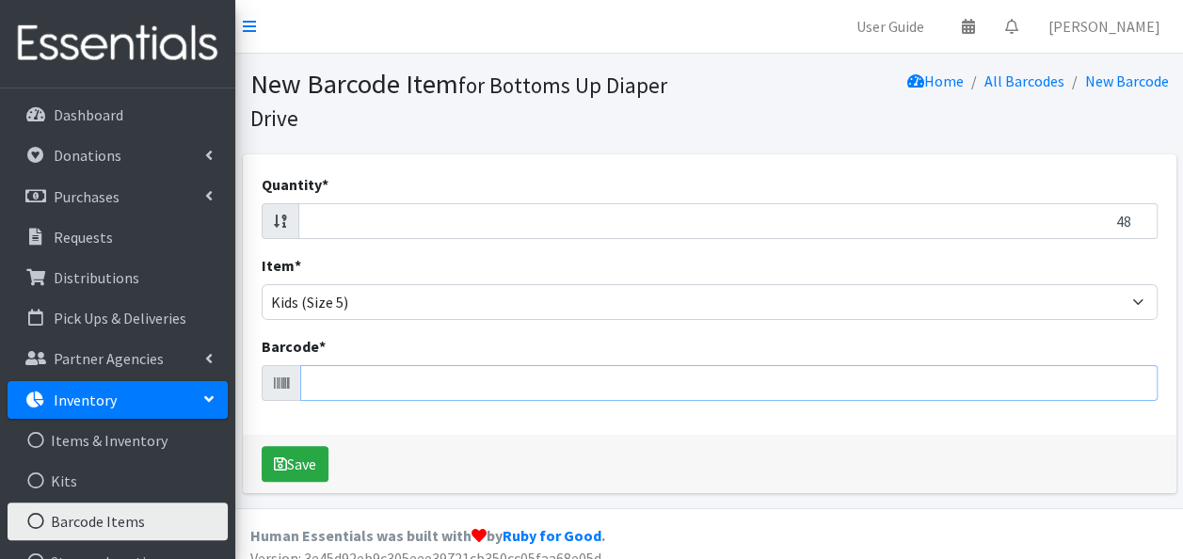
click at [586, 386] on input "Barcode *" at bounding box center [728, 383] width 857 height 36
type input "810115612483"
click at [262, 446] on button "Save" at bounding box center [295, 464] width 67 height 36
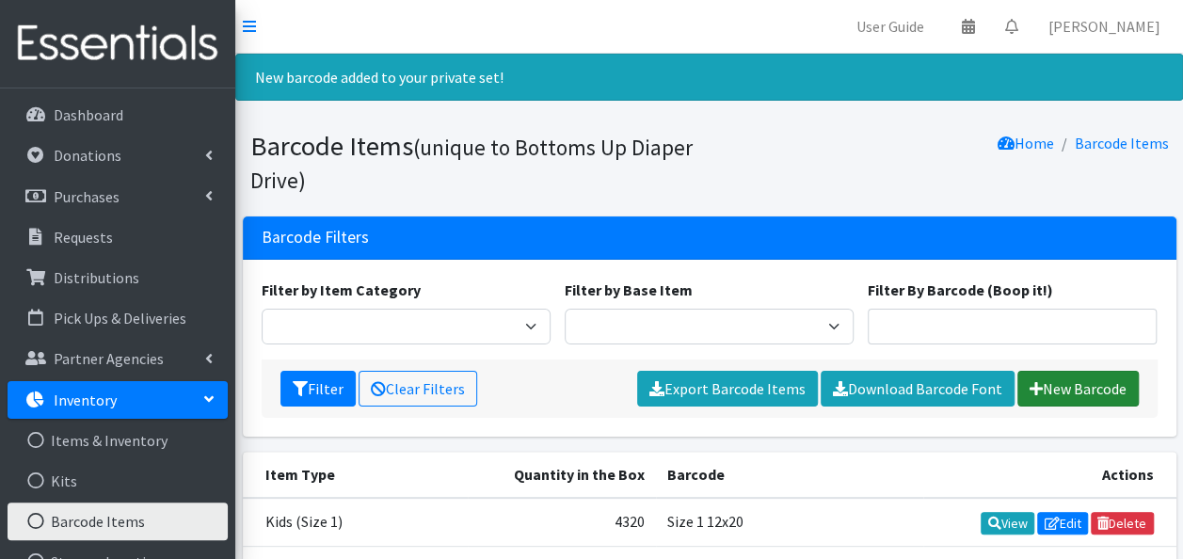
click at [1044, 389] on link "New Barcode" at bounding box center [1077, 389] width 121 height 36
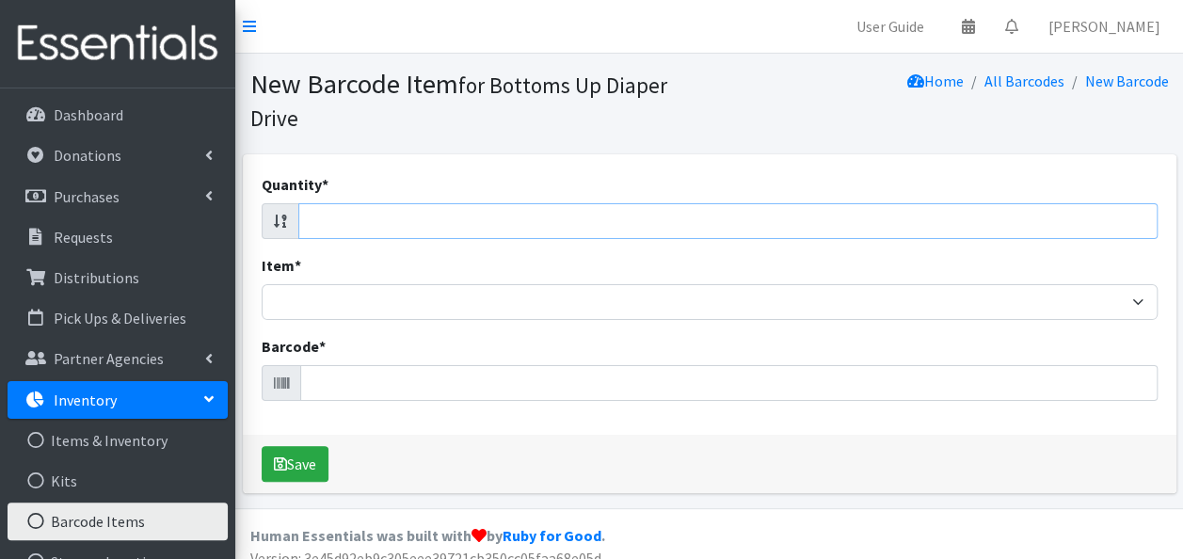
click at [384, 216] on input "Quantity *" at bounding box center [727, 221] width 859 height 36
type input "132"
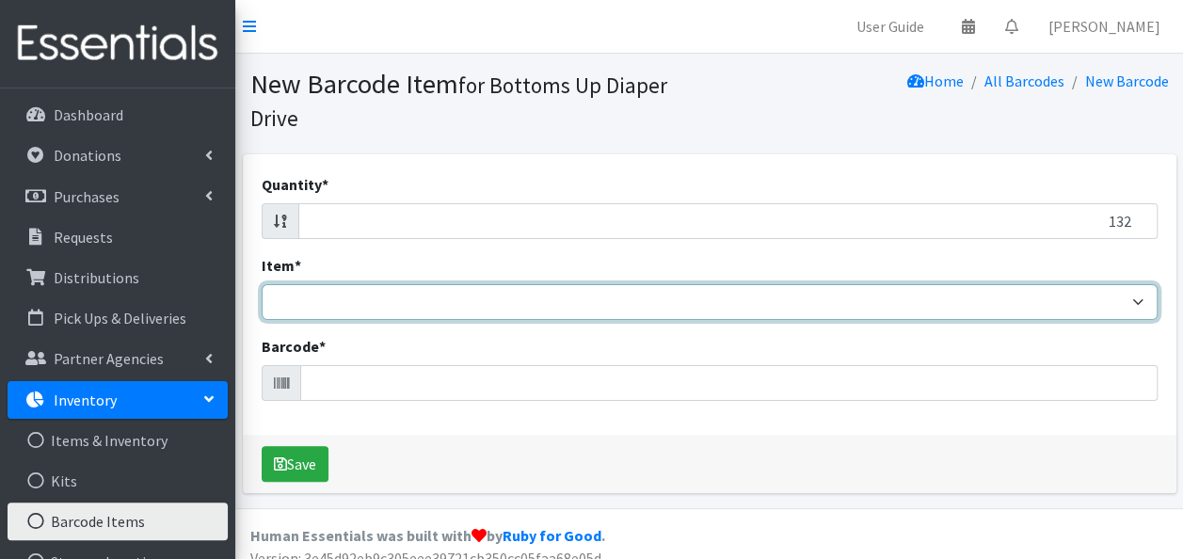
click at [373, 298] on select "Kids L/XL (60-125 lbs) Kids (Newborn) Kids (Preemie) Kids Pull-Ups Kids Pull-Up…" at bounding box center [710, 302] width 896 height 36
select select "4760"
click at [262, 284] on select "Kids L/XL (60-125 lbs) Kids (Newborn) Kids (Preemie) Kids Pull-Ups Kids Pull-Up…" at bounding box center [710, 302] width 896 height 36
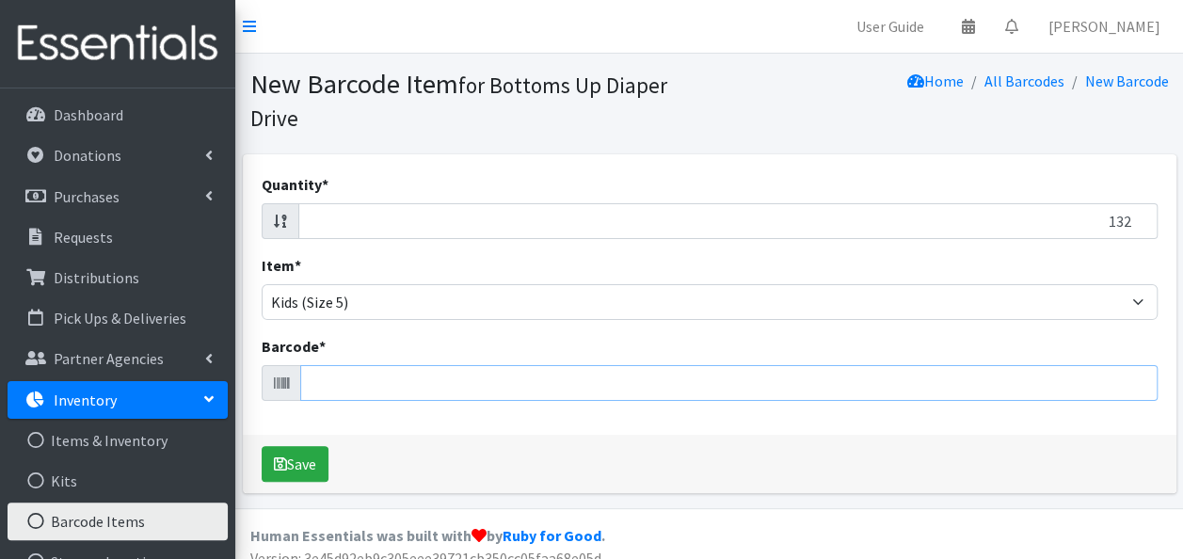
click at [335, 386] on input "Barcode *" at bounding box center [728, 383] width 857 height 36
type input "037000783824"
click at [262, 446] on button "Save" at bounding box center [295, 464] width 67 height 36
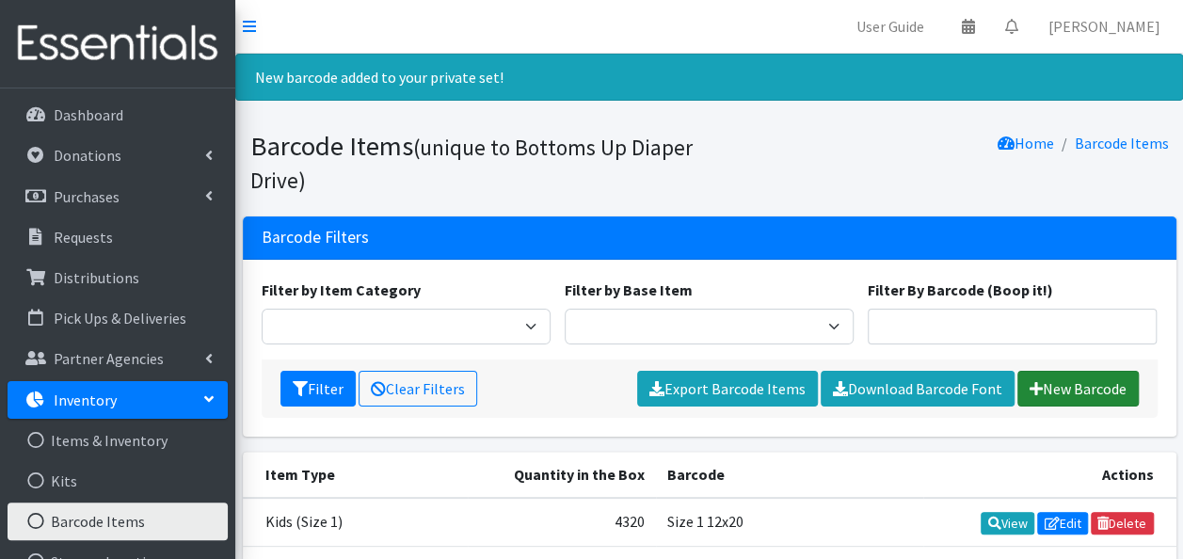
click at [1047, 386] on link "New Barcode" at bounding box center [1077, 389] width 121 height 36
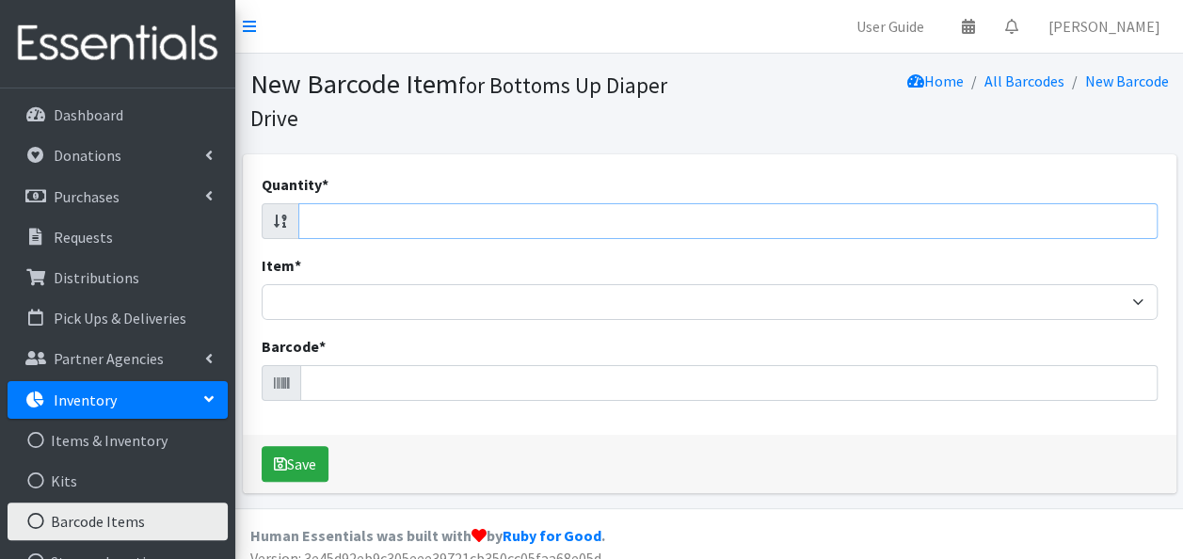
click at [911, 226] on input "Quantity *" at bounding box center [727, 221] width 859 height 36
type input "104"
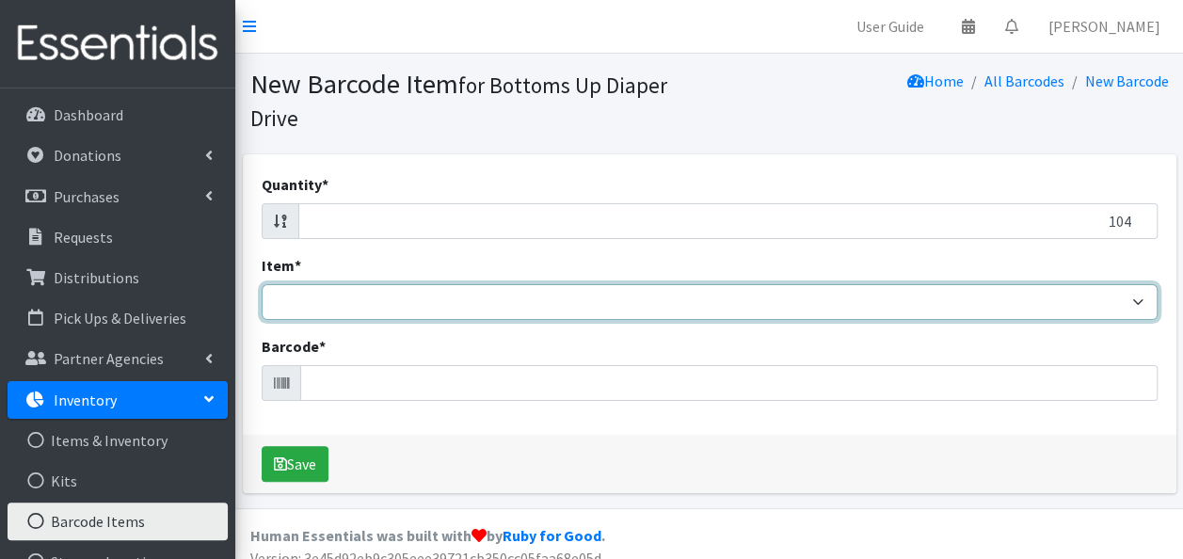
click at [866, 310] on select "Kids L/XL (60-125 lbs) Kids (Newborn) Kids (Preemie) Kids Pull-Ups Kids Pull-Up…" at bounding box center [710, 302] width 896 height 36
select select "4760"
click at [262, 284] on select "Kids L/XL (60-125 lbs) Kids (Newborn) Kids (Preemie) Kids Pull-Ups Kids Pull-Up…" at bounding box center [710, 302] width 896 height 36
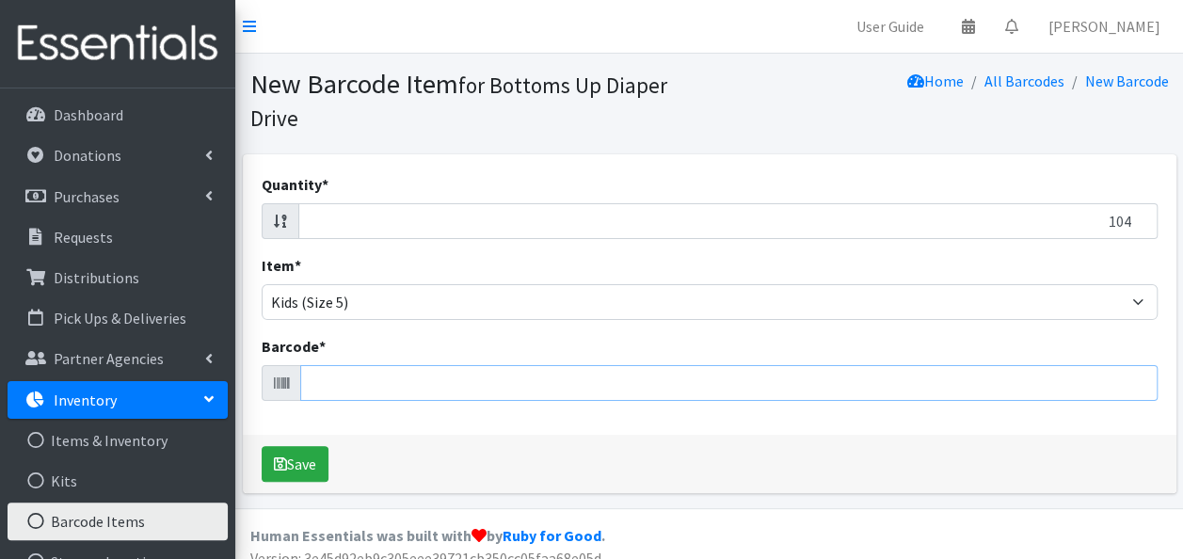
click at [604, 381] on input "Barcode *" at bounding box center [728, 383] width 857 height 36
type input "037000773108"
click at [262, 446] on button "Save" at bounding box center [295, 464] width 67 height 36
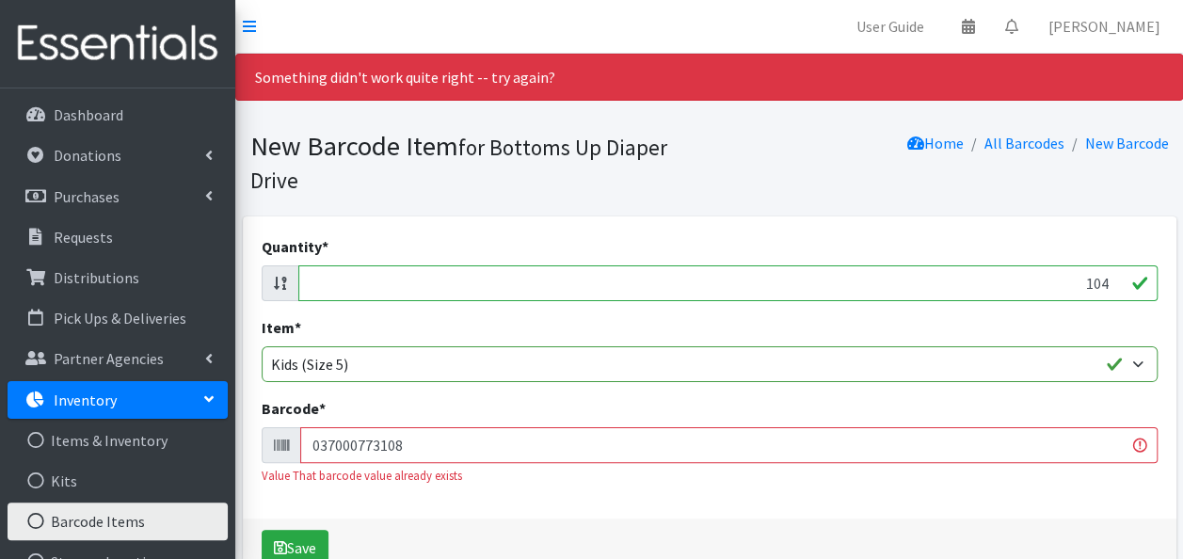
click at [911, 277] on input "104" at bounding box center [727, 283] width 859 height 36
type input "132"
click at [849, 447] on input "037000773108" at bounding box center [728, 445] width 857 height 36
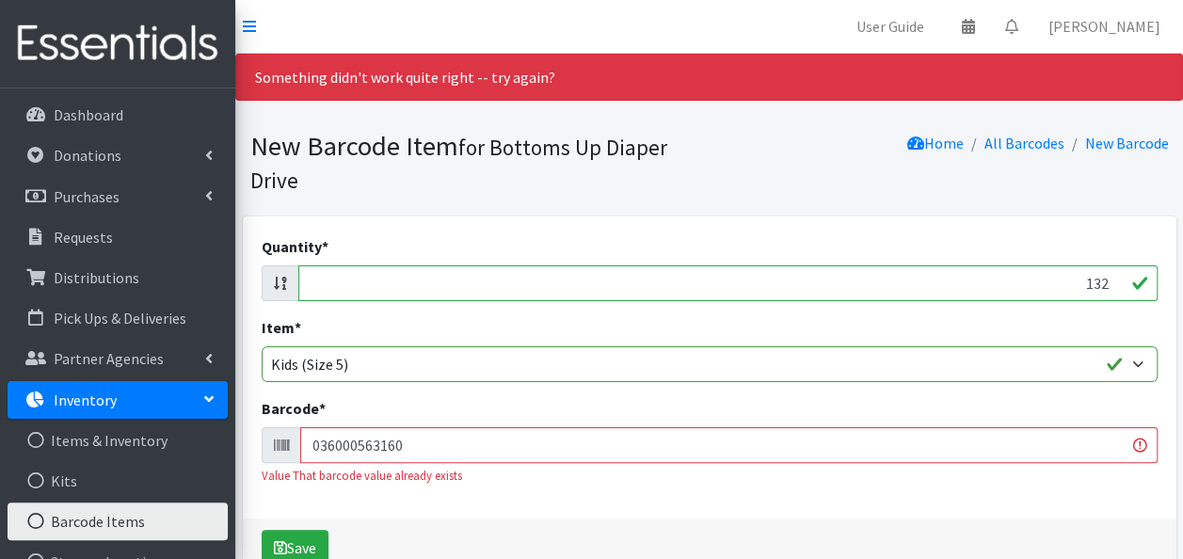
type input "036000563160"
click at [262, 530] on button "Save" at bounding box center [295, 548] width 67 height 36
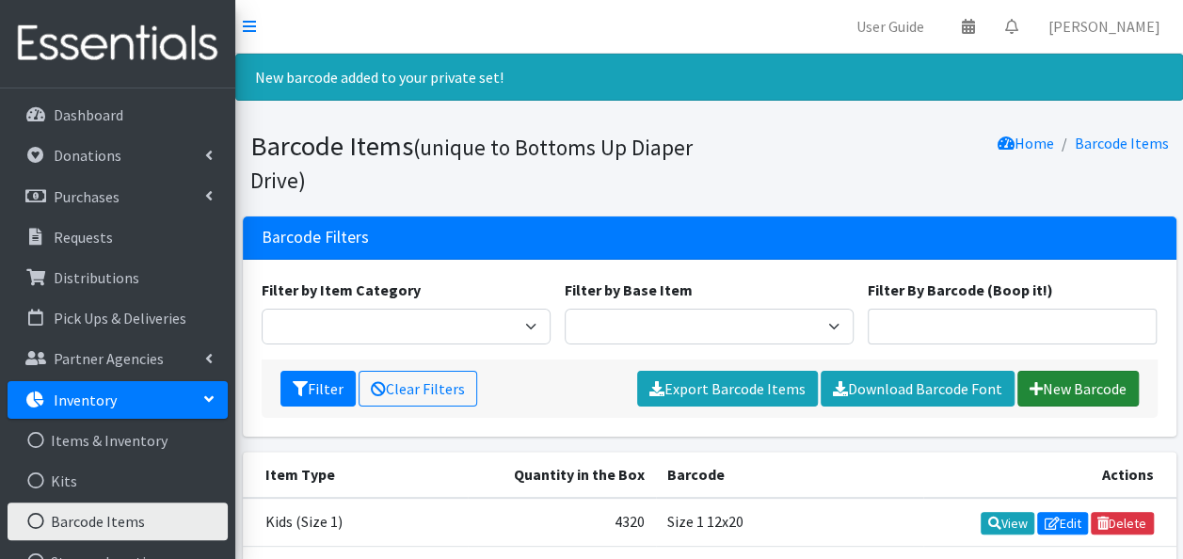
click at [1031, 374] on link "New Barcode" at bounding box center [1077, 389] width 121 height 36
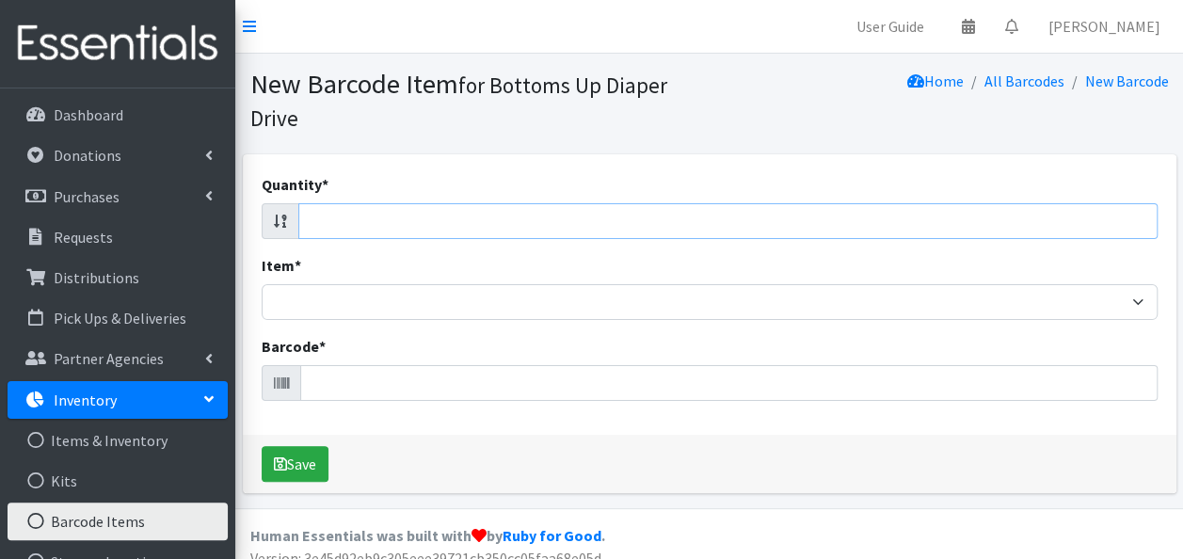
click at [894, 222] on input "Quantity *" at bounding box center [727, 221] width 859 height 36
type input "25"
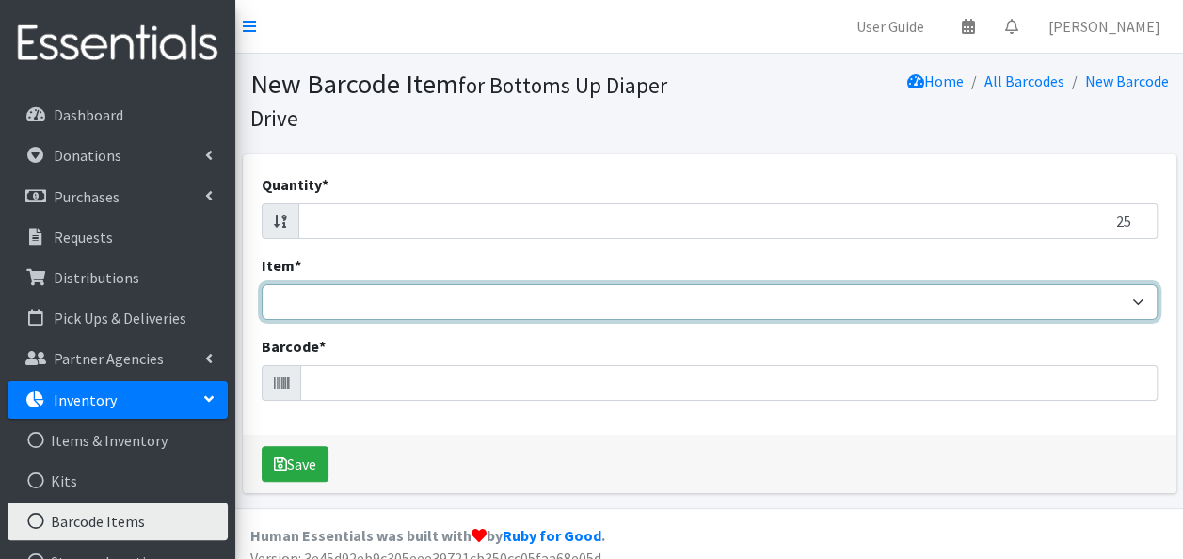
click at [853, 297] on select "Kids L/XL (60-125 lbs) Kids (Newborn) Kids (Preemie) Kids Pull-Ups Kids Pull-Up…" at bounding box center [710, 302] width 896 height 36
select select "4760"
click at [262, 284] on select "Kids L/XL (60-125 lbs) Kids (Newborn) Kids (Preemie) Kids Pull-Ups Kids Pull-Up…" at bounding box center [710, 302] width 896 height 36
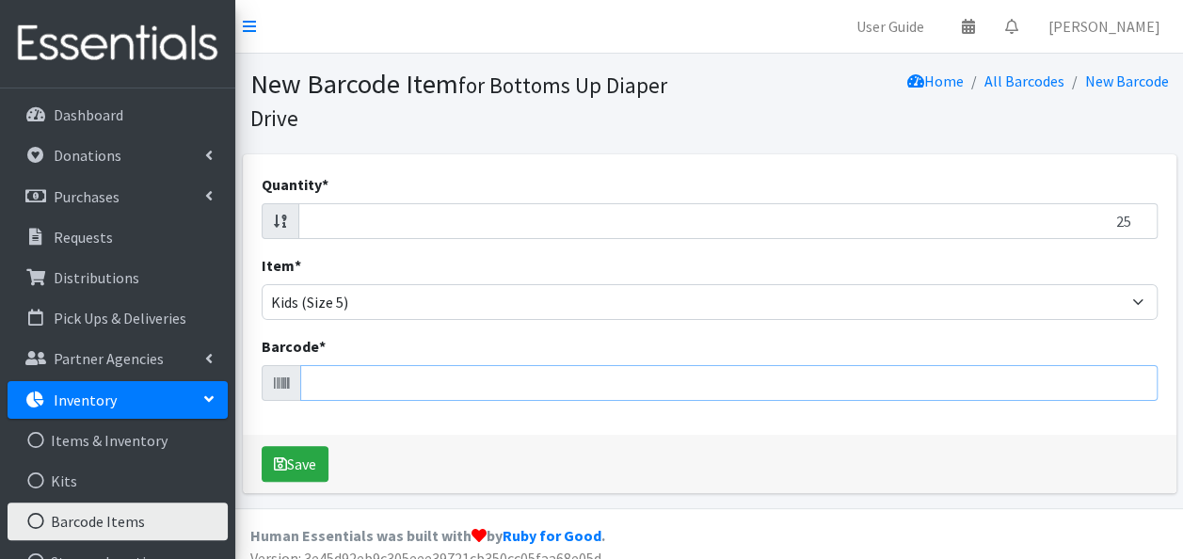
click at [515, 381] on input "Barcode *" at bounding box center [728, 383] width 857 height 36
type input "036000564280"
click at [262, 446] on button "Save" at bounding box center [295, 464] width 67 height 36
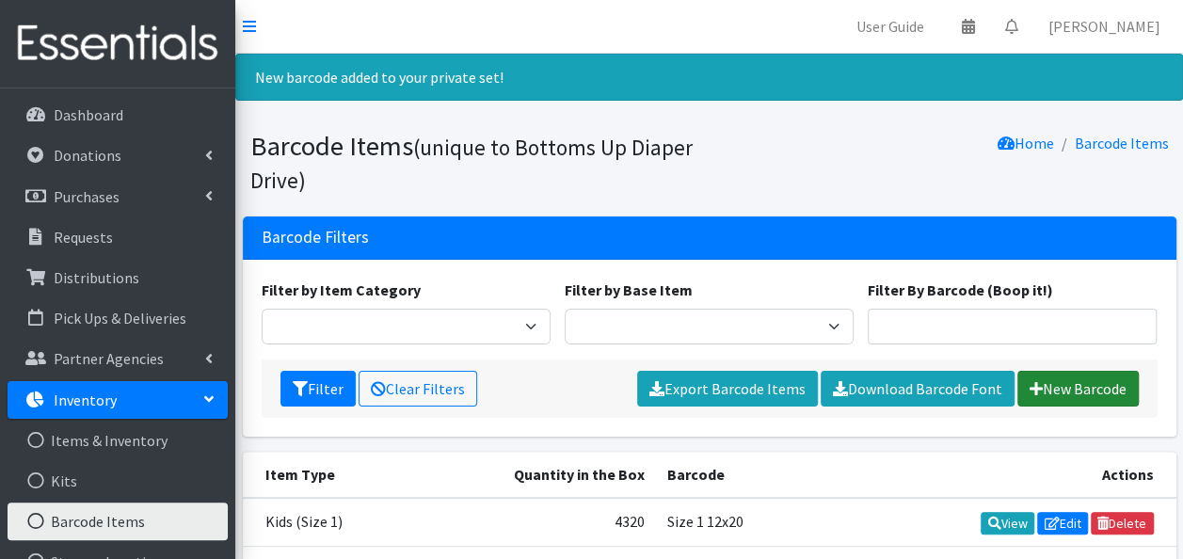
click at [1059, 381] on link "New Barcode" at bounding box center [1077, 389] width 121 height 36
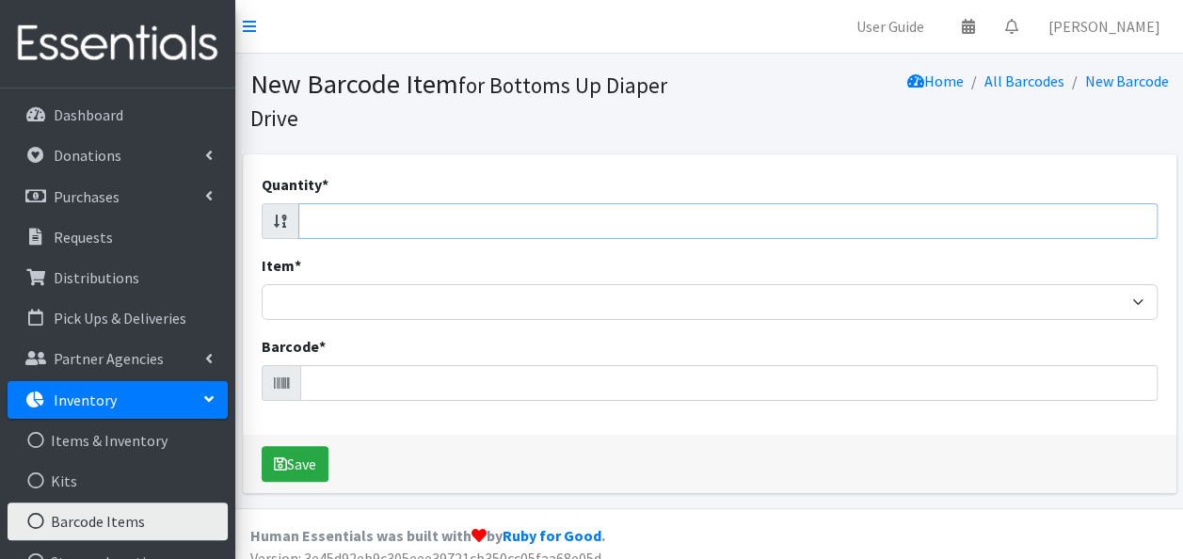
click at [740, 217] on input "Quantity *" at bounding box center [727, 221] width 859 height 36
type input "78"
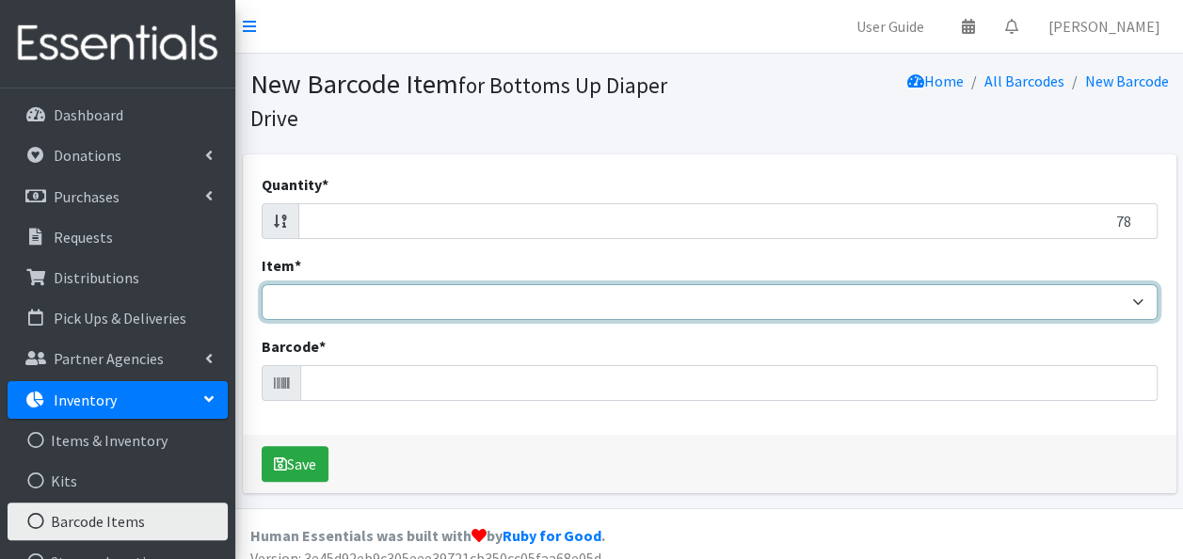
click at [703, 310] on select "Kids L/XL (60-125 lbs) Kids (Newborn) Kids (Preemie) Kids Pull-Ups Kids Pull-Up…" at bounding box center [710, 302] width 896 height 36
select select "4760"
click at [262, 284] on select "Kids L/XL (60-125 lbs) Kids (Newborn) Kids (Preemie) Kids Pull-Ups Kids Pull-Up…" at bounding box center [710, 302] width 896 height 36
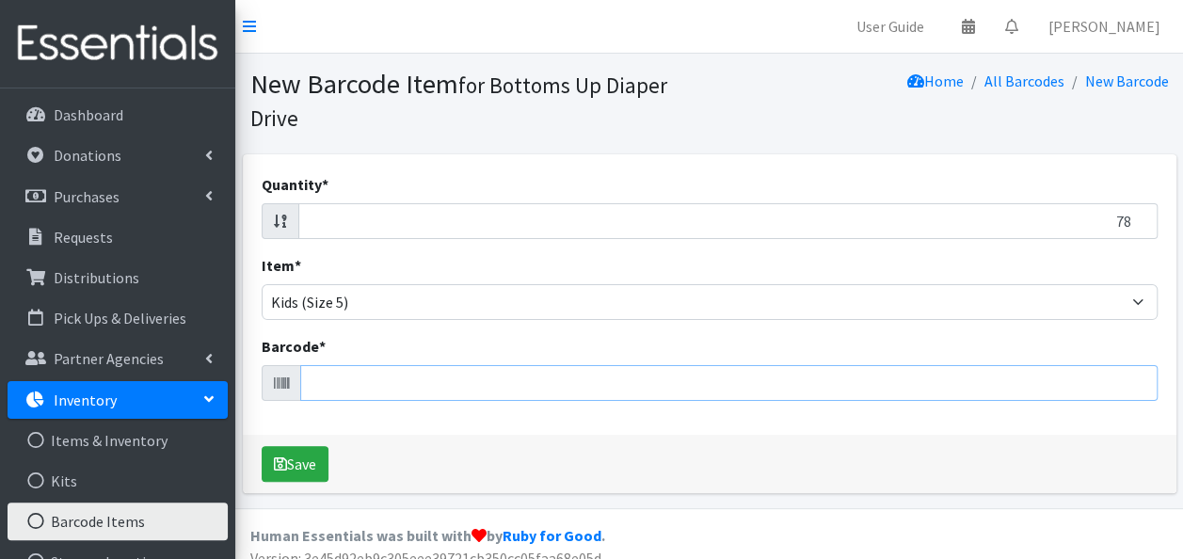
click at [453, 383] on input "Barcode *" at bounding box center [728, 383] width 857 height 36
type input "036800462236"
click at [262, 446] on button "Save" at bounding box center [295, 464] width 67 height 36
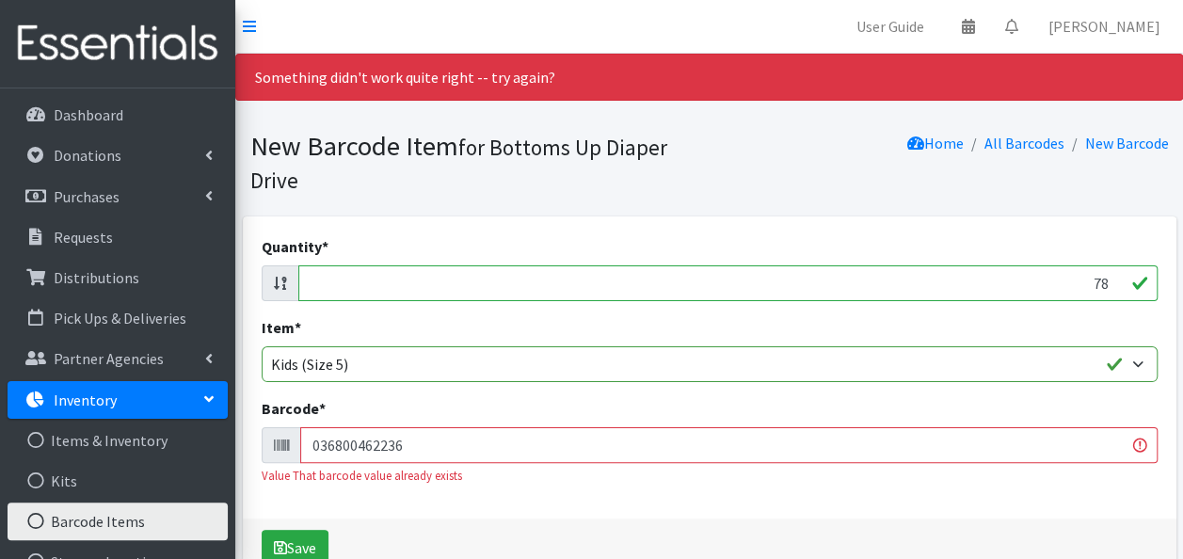
click at [893, 297] on input "78" at bounding box center [727, 283] width 859 height 36
type input "172"
click at [845, 454] on input "036800462236" at bounding box center [728, 445] width 857 height 36
type input "036800462236030772035276"
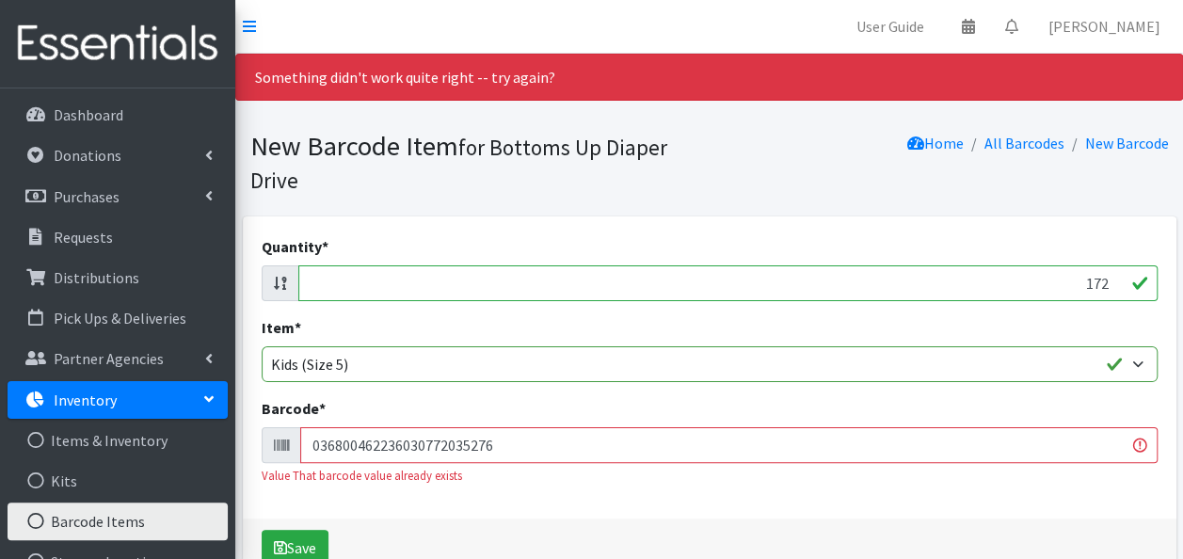
click at [262, 530] on button "Save" at bounding box center [295, 548] width 67 height 36
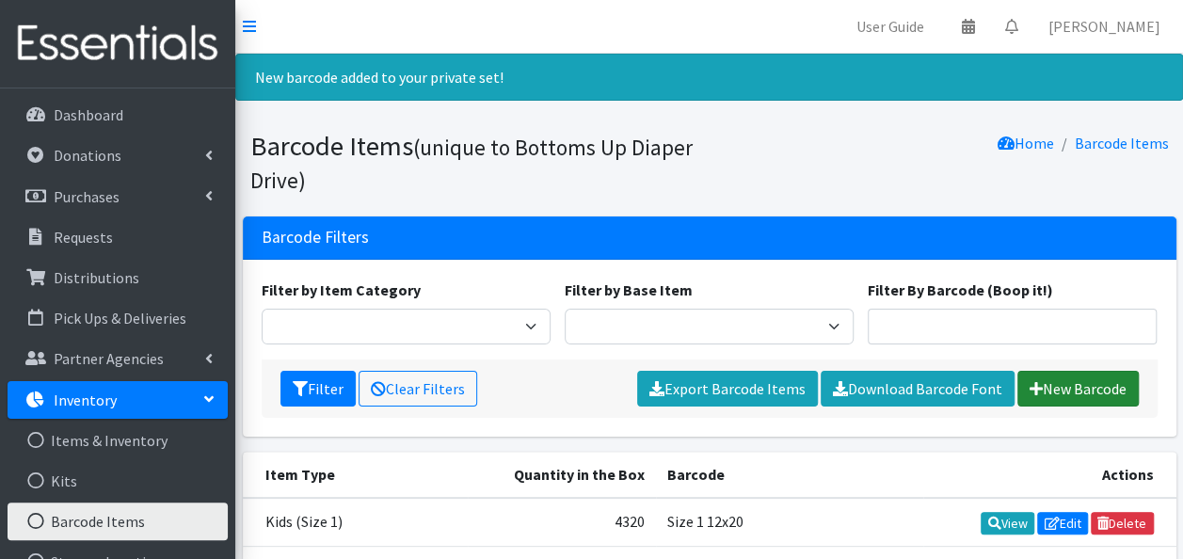
click at [1048, 382] on link "New Barcode" at bounding box center [1077, 389] width 121 height 36
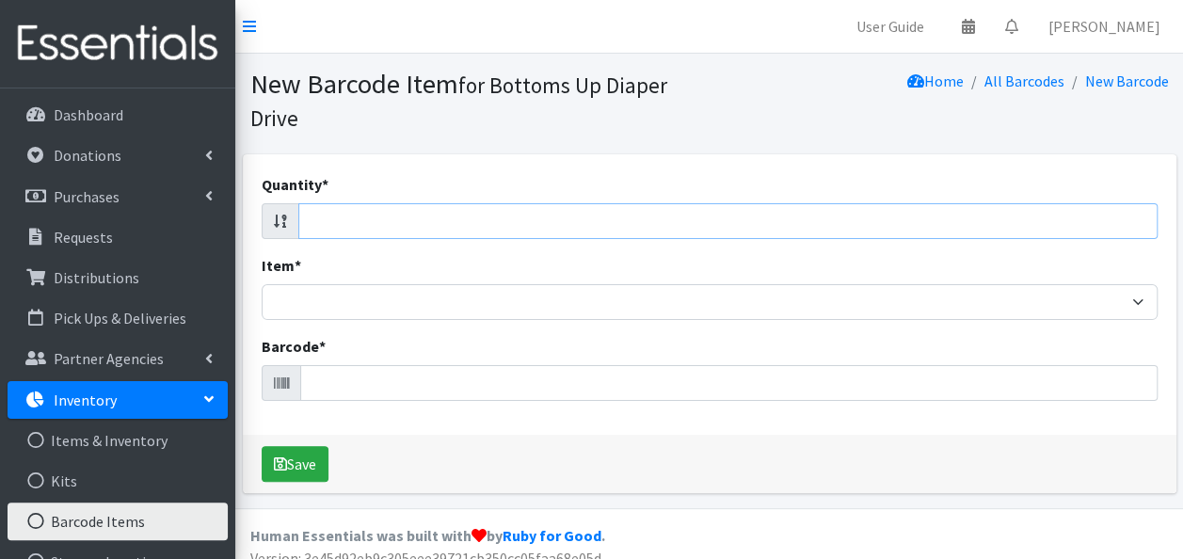
click at [918, 218] on input "Quantity *" at bounding box center [727, 221] width 859 height 36
type input "96"
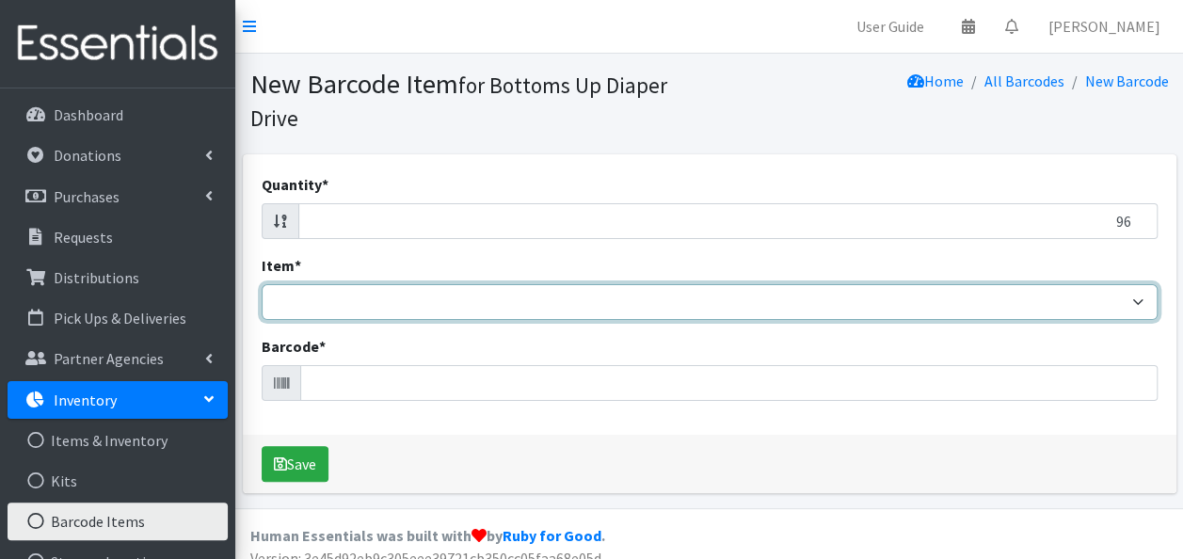
click at [866, 305] on select "Kids L/XL (60-125 lbs) Kids (Newborn) Kids (Preemie) Kids Pull-Ups Kids Pull-Up…" at bounding box center [710, 302] width 896 height 36
select select "4760"
click at [262, 284] on select "Kids L/XL (60-125 lbs) Kids (Newborn) Kids (Preemie) Kids Pull-Ups Kids Pull-Up…" at bounding box center [710, 302] width 896 height 36
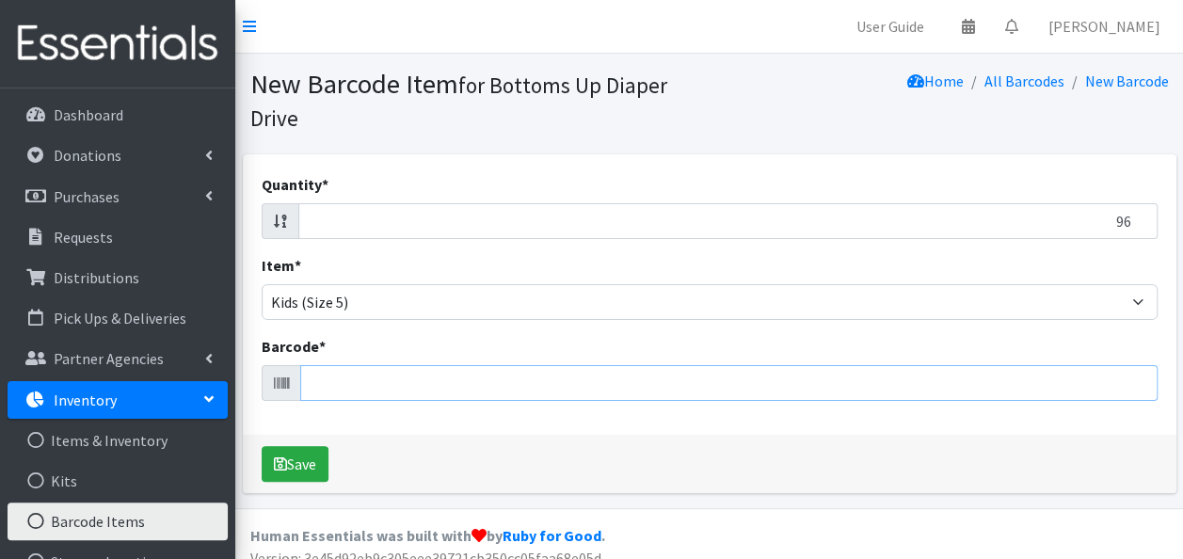
click at [561, 383] on input "Barcode *" at bounding box center [728, 383] width 857 height 36
type input "041260021190"
click at [262, 446] on button "Save" at bounding box center [295, 464] width 67 height 36
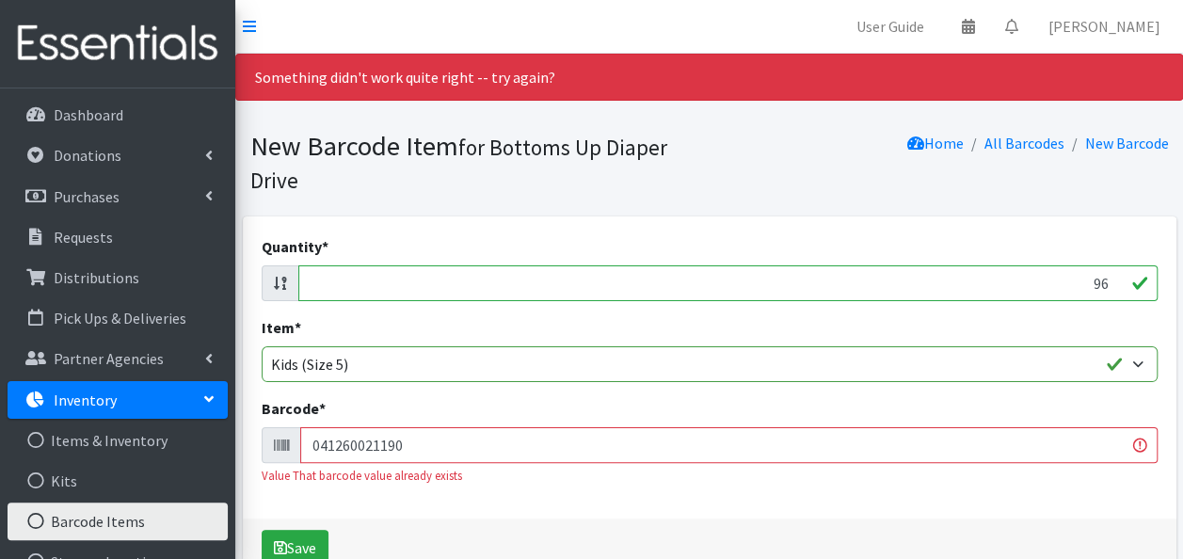
click at [879, 285] on input "96" at bounding box center [727, 283] width 859 height 36
type input "108"
click at [866, 440] on input "041260021190" at bounding box center [728, 445] width 857 height 36
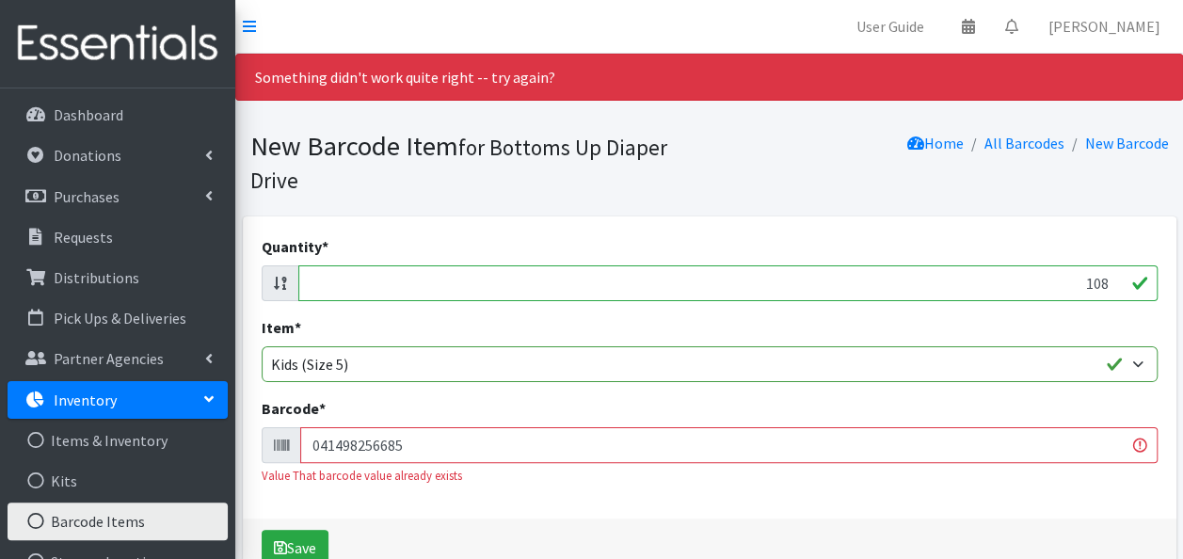
type input "041498256685"
click at [262, 530] on button "Save" at bounding box center [295, 548] width 67 height 36
